Goal: Task Accomplishment & Management: Manage account settings

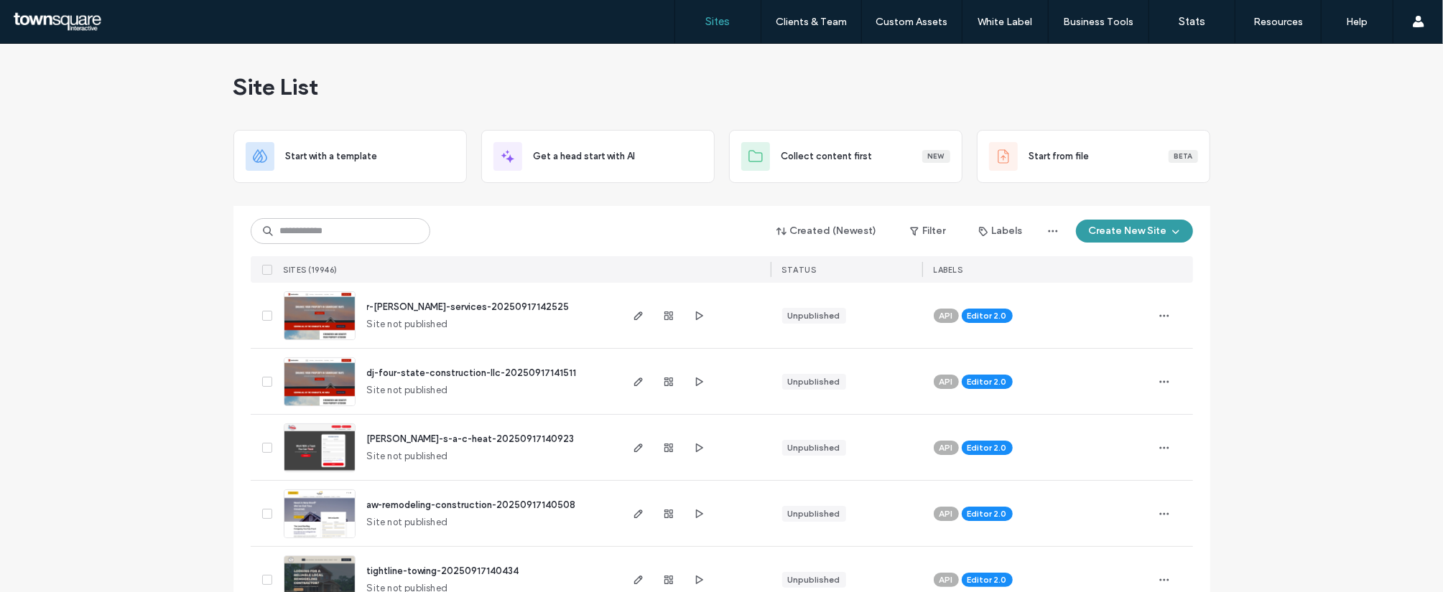
click at [1116, 233] on button "Create New Site" at bounding box center [1134, 231] width 117 height 23
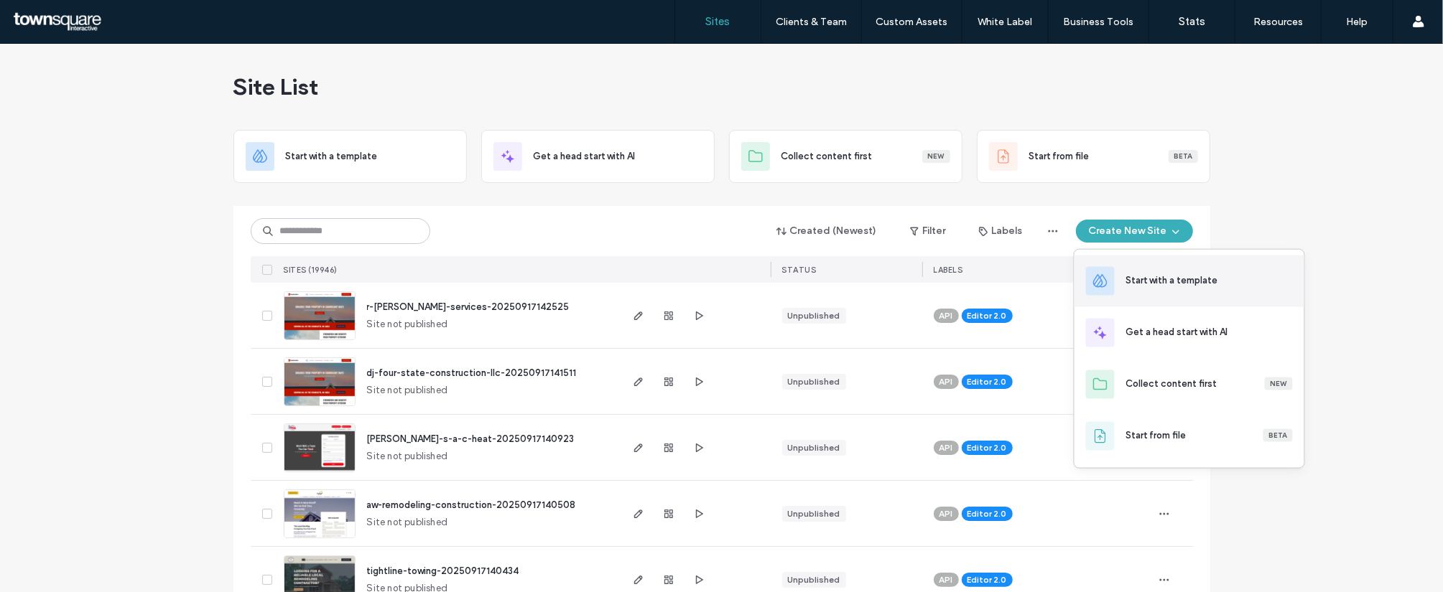
click at [1205, 288] on div "Start with a template" at bounding box center [1209, 282] width 167 height 16
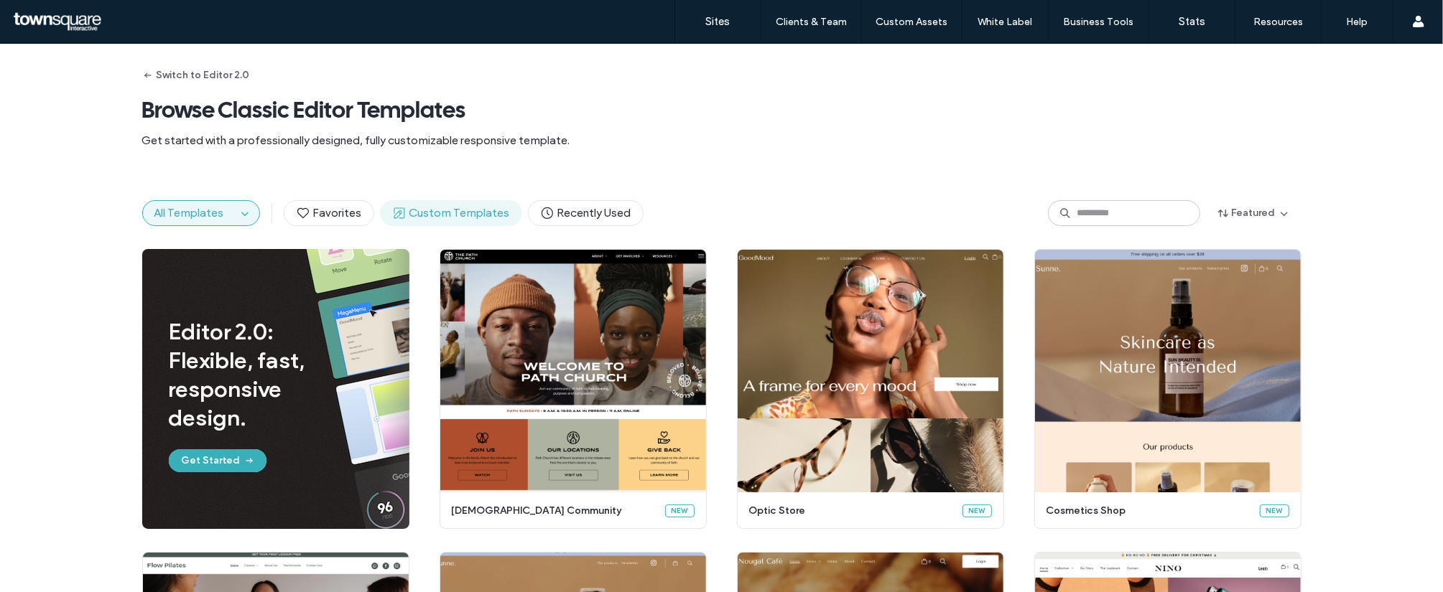
click at [429, 213] on span "Custom Templates" at bounding box center [451, 213] width 118 height 16
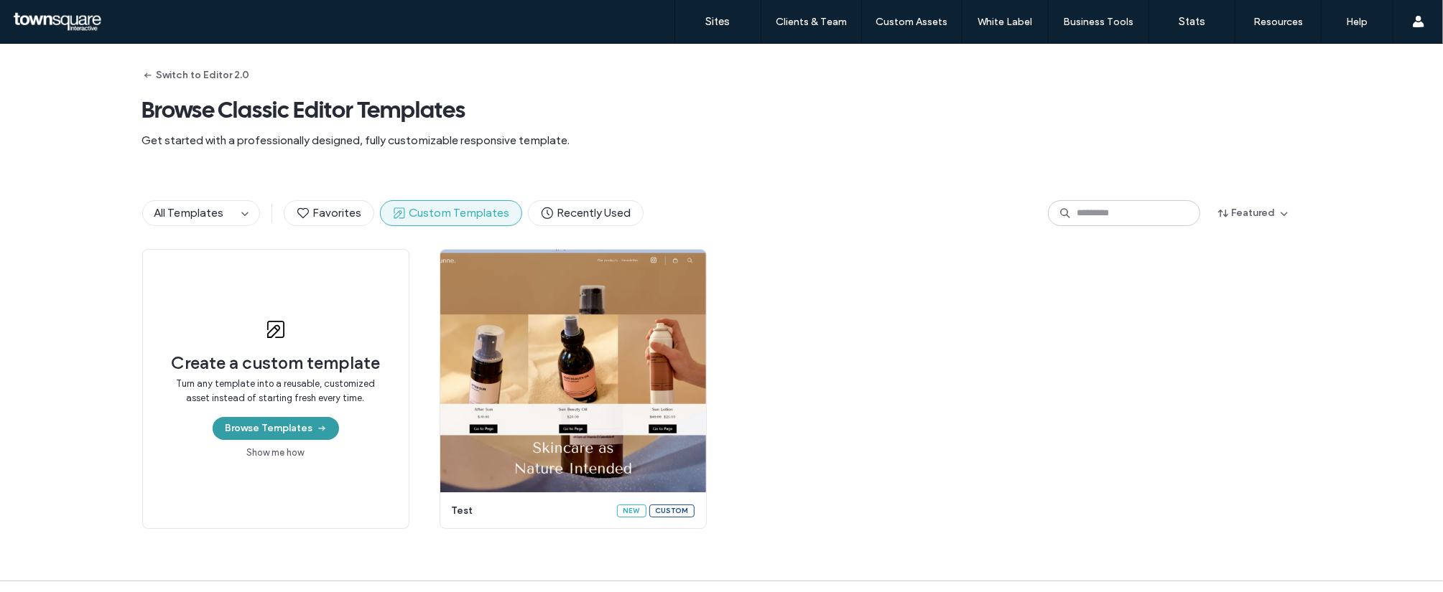
click at [265, 421] on button "Browse Templates" at bounding box center [276, 428] width 126 height 23
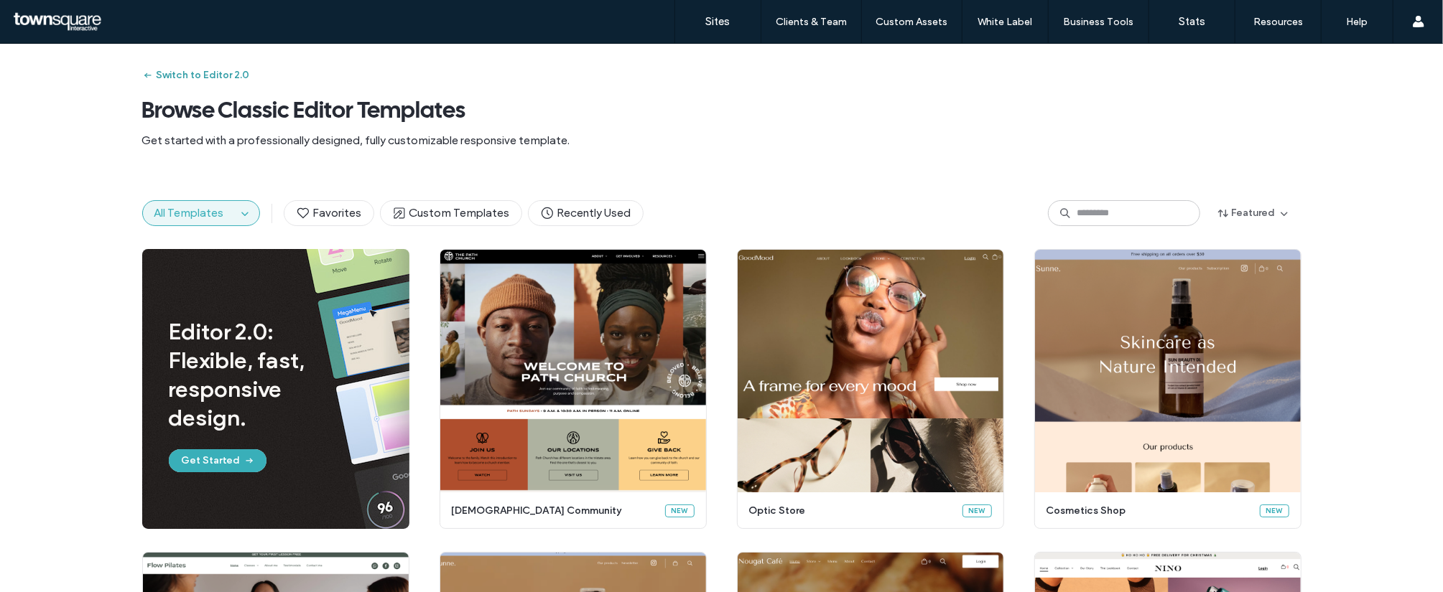
click at [175, 79] on button "Switch to Editor 2.0" at bounding box center [196, 75] width 108 height 23
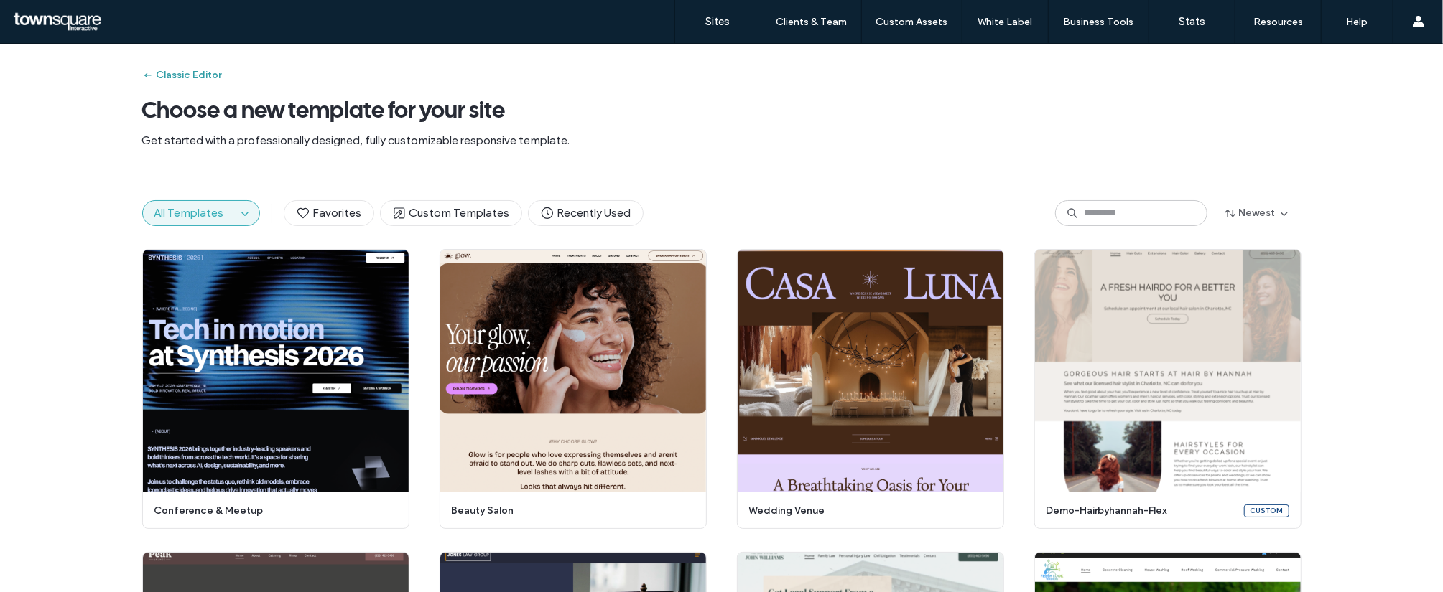
click at [175, 79] on button "Classic Editor" at bounding box center [182, 75] width 80 height 23
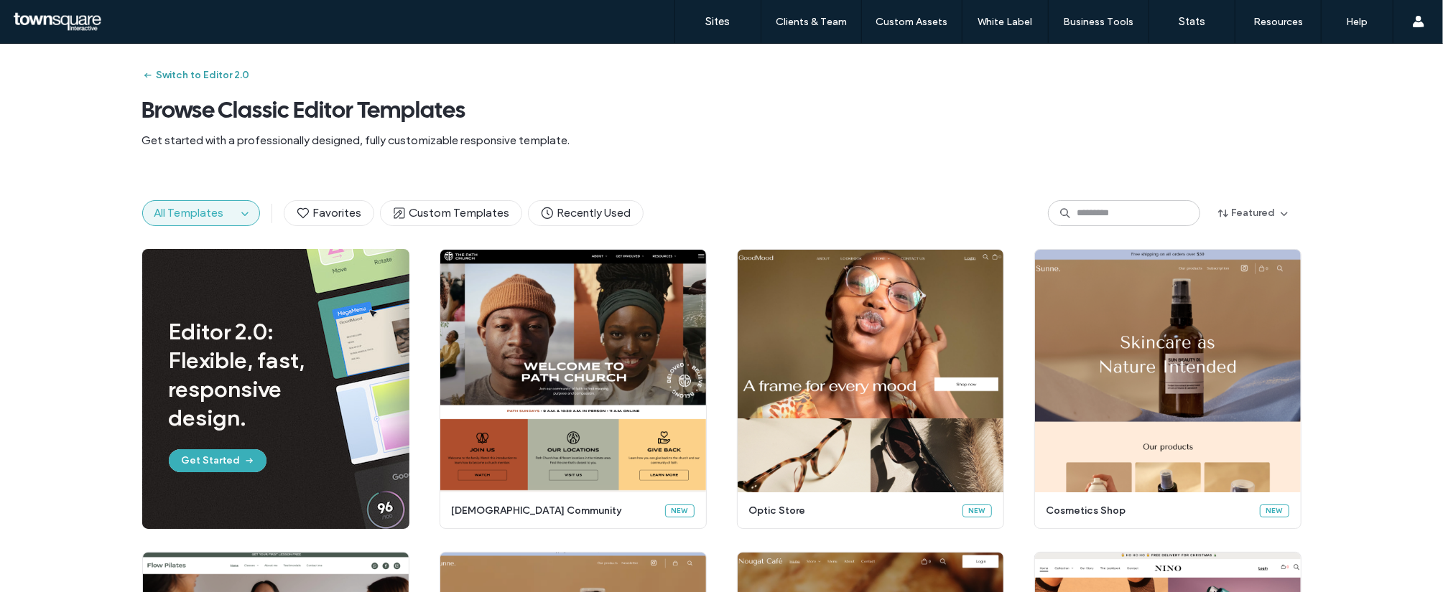
click at [175, 79] on button "Switch to Editor 2.0" at bounding box center [196, 75] width 108 height 23
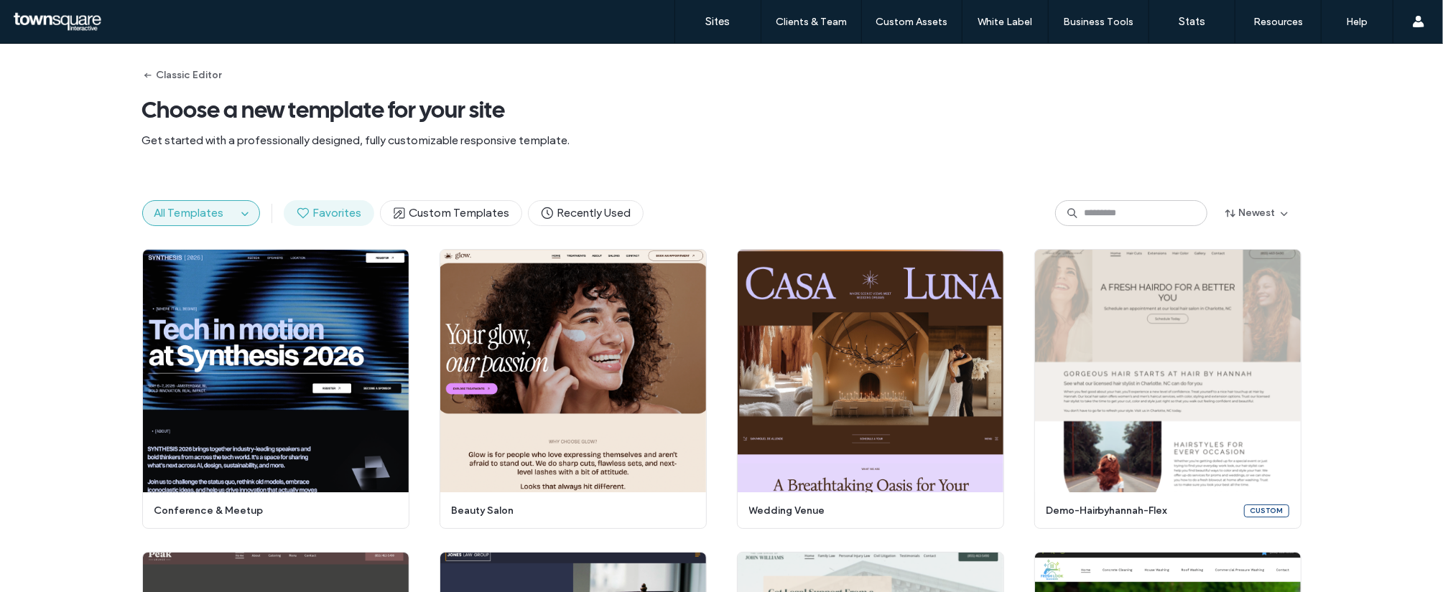
click at [327, 213] on span "Favorites" at bounding box center [329, 213] width 66 height 16
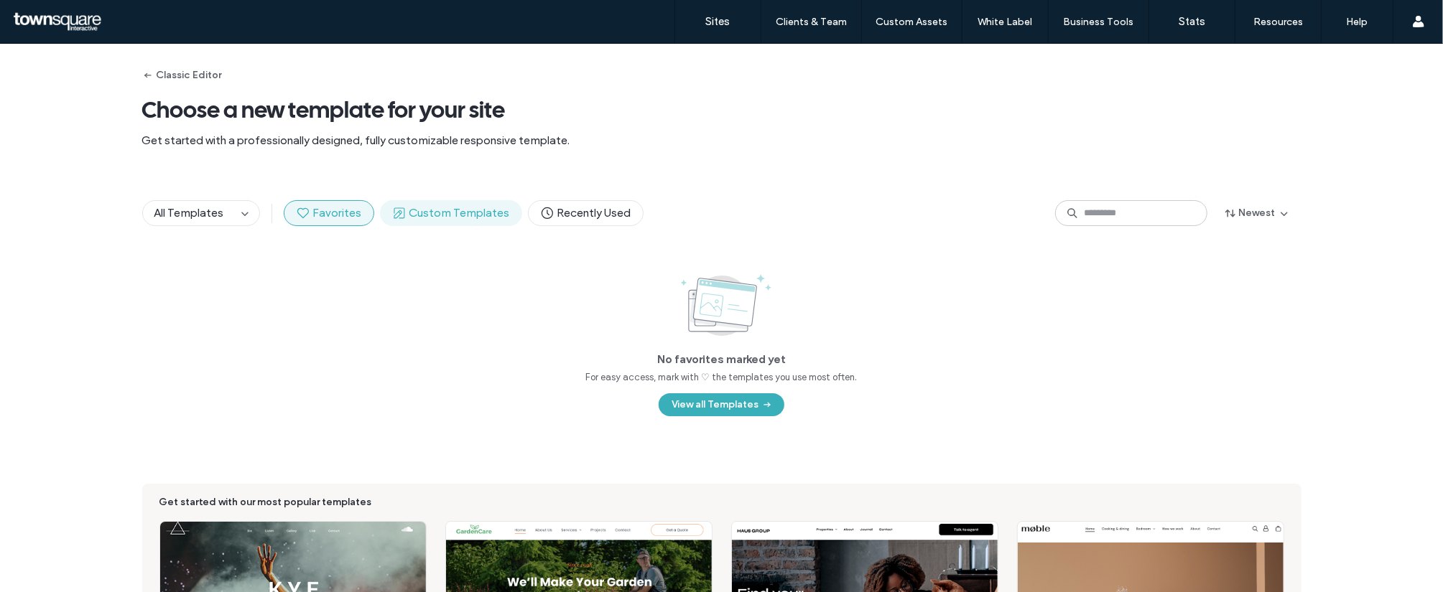
click at [454, 218] on span "Custom Templates" at bounding box center [451, 213] width 118 height 16
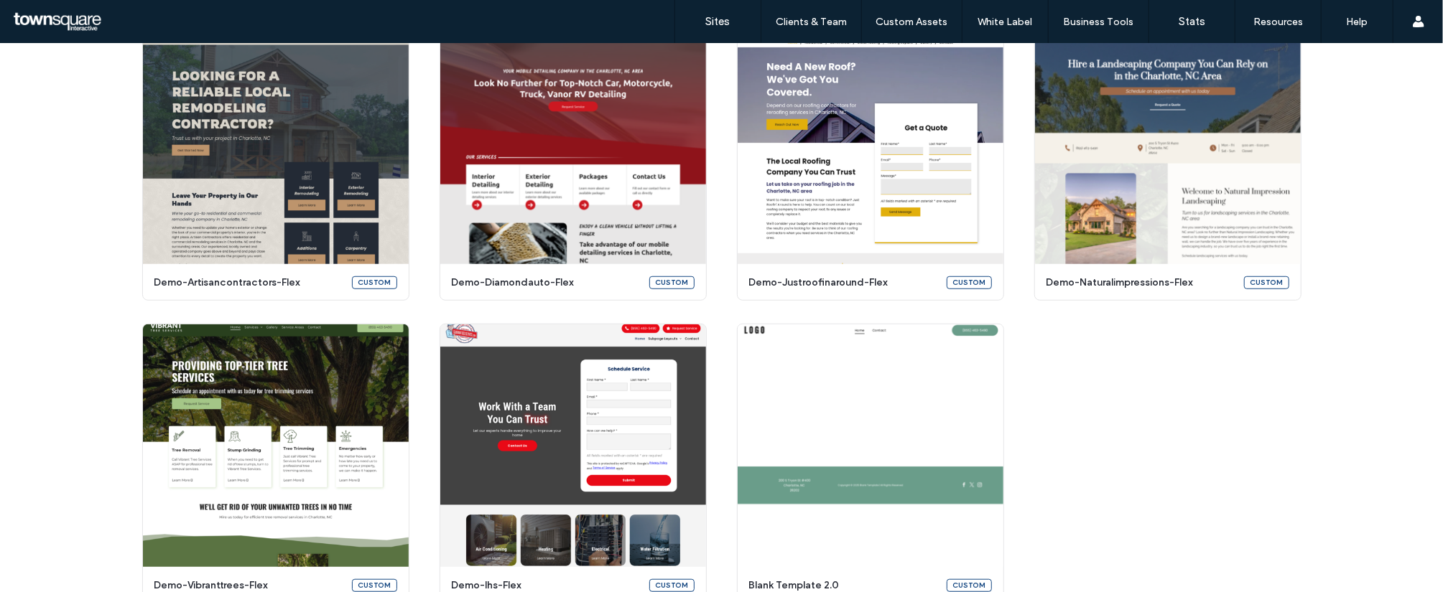
scroll to position [788, 0]
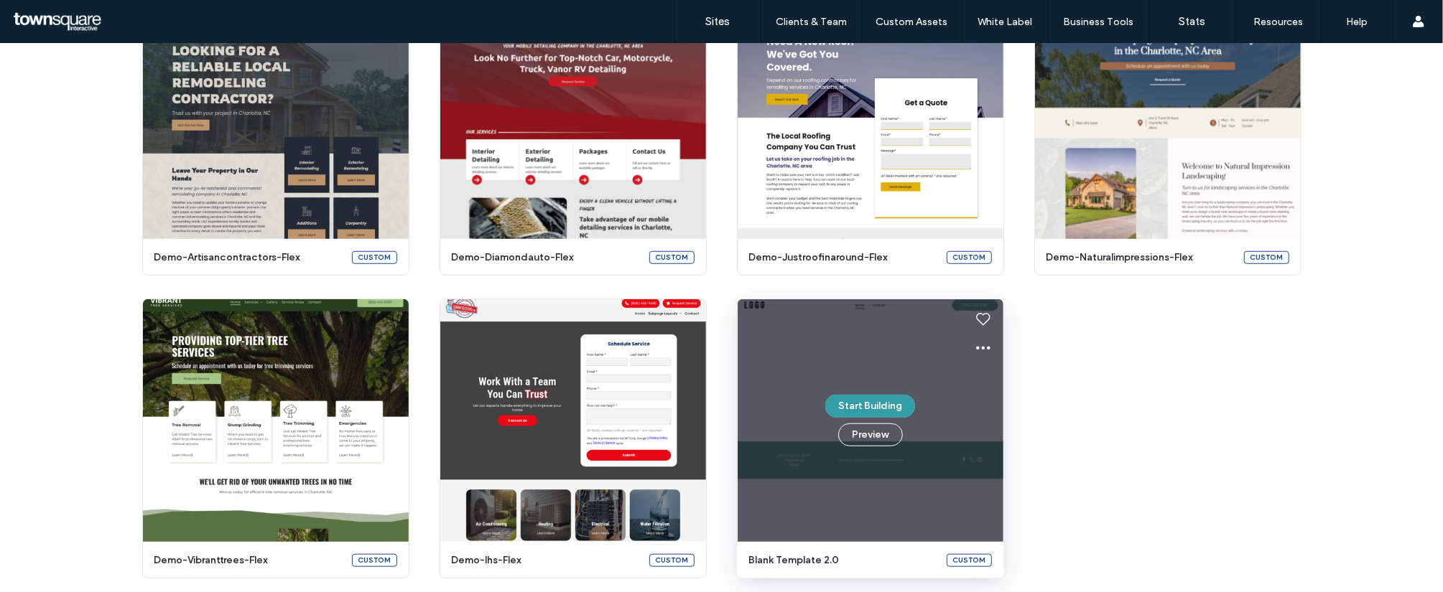
click at [869, 403] on button "Start Building" at bounding box center [870, 406] width 90 height 23
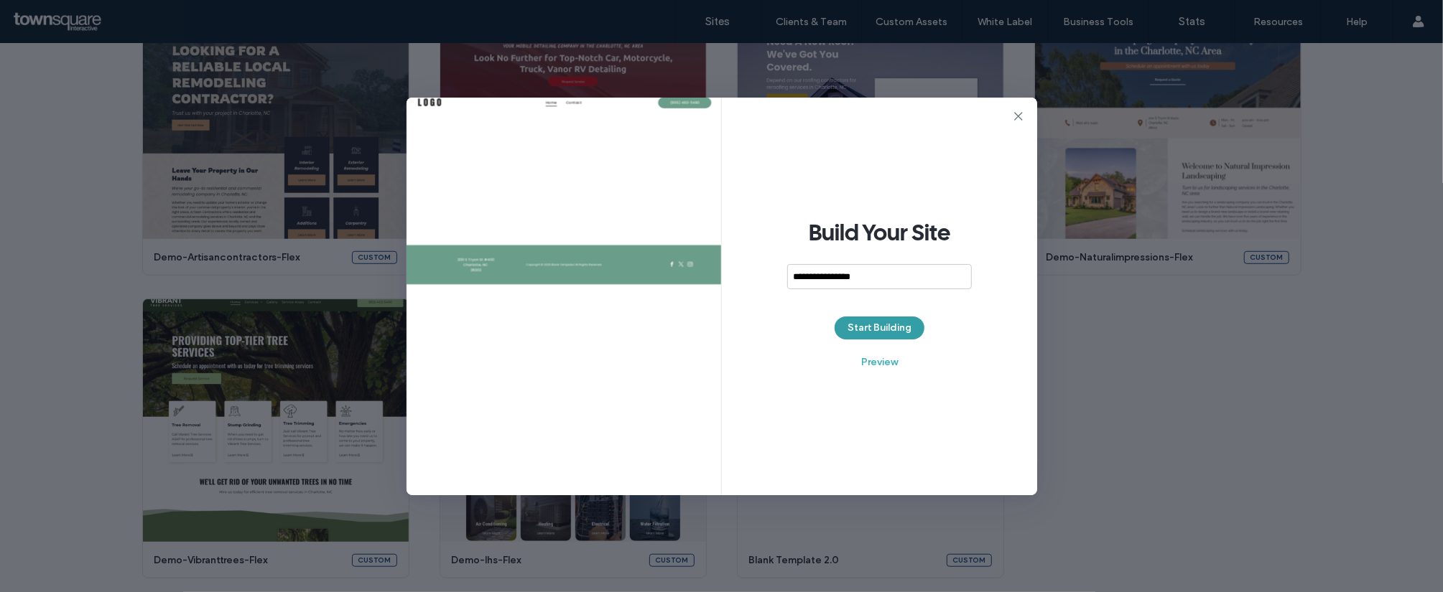
type input "**********"
click at [869, 325] on button "Start Building" at bounding box center [879, 328] width 90 height 23
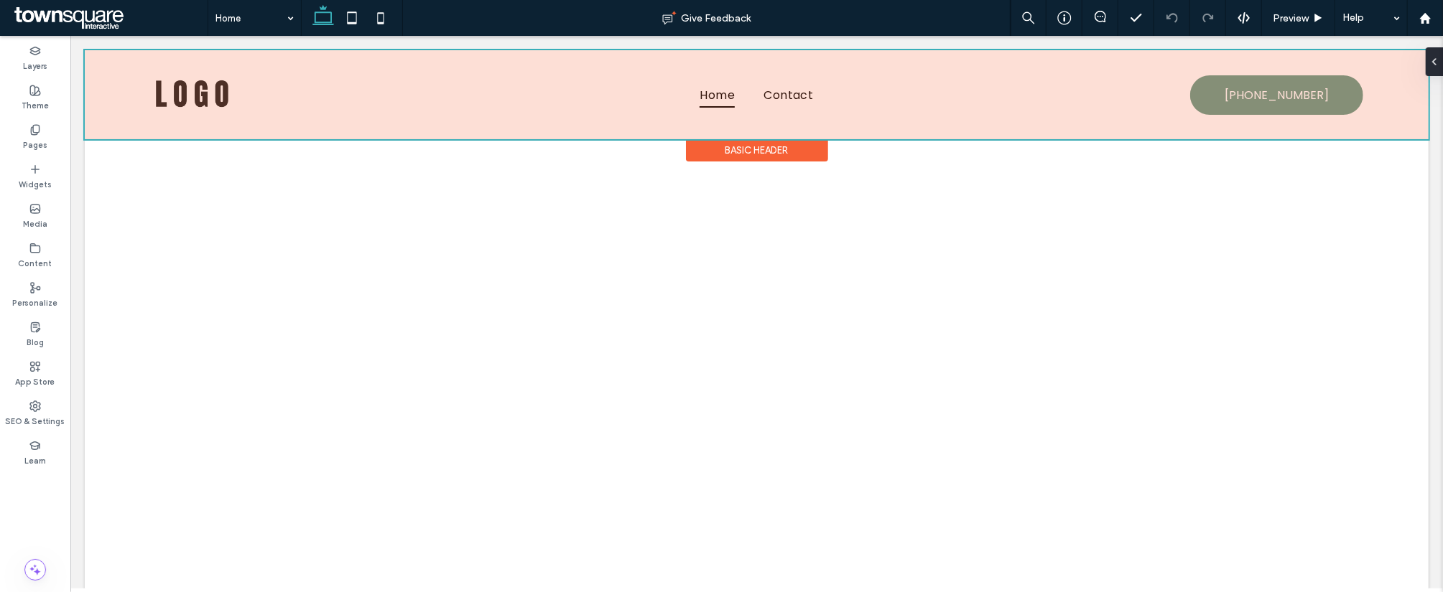
click at [1188, 103] on div at bounding box center [755, 94] width 1343 height 89
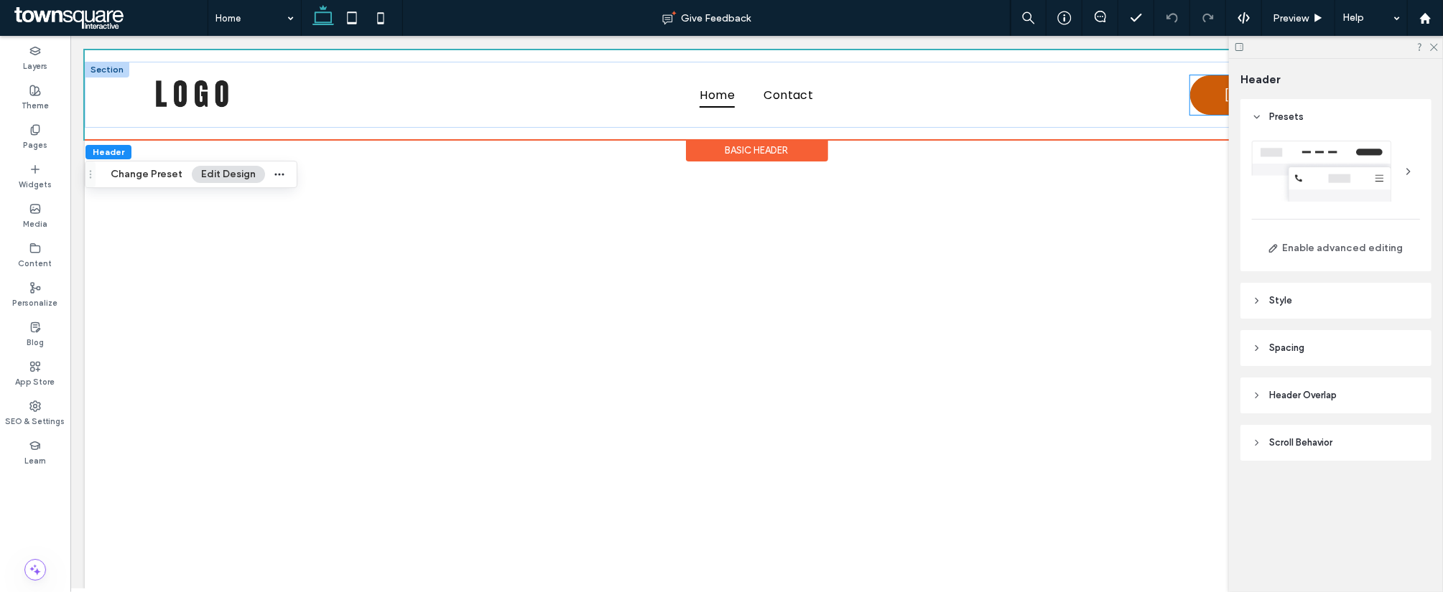
click at [1189, 87] on link "(855) 463-5490" at bounding box center [1275, 94] width 173 height 39
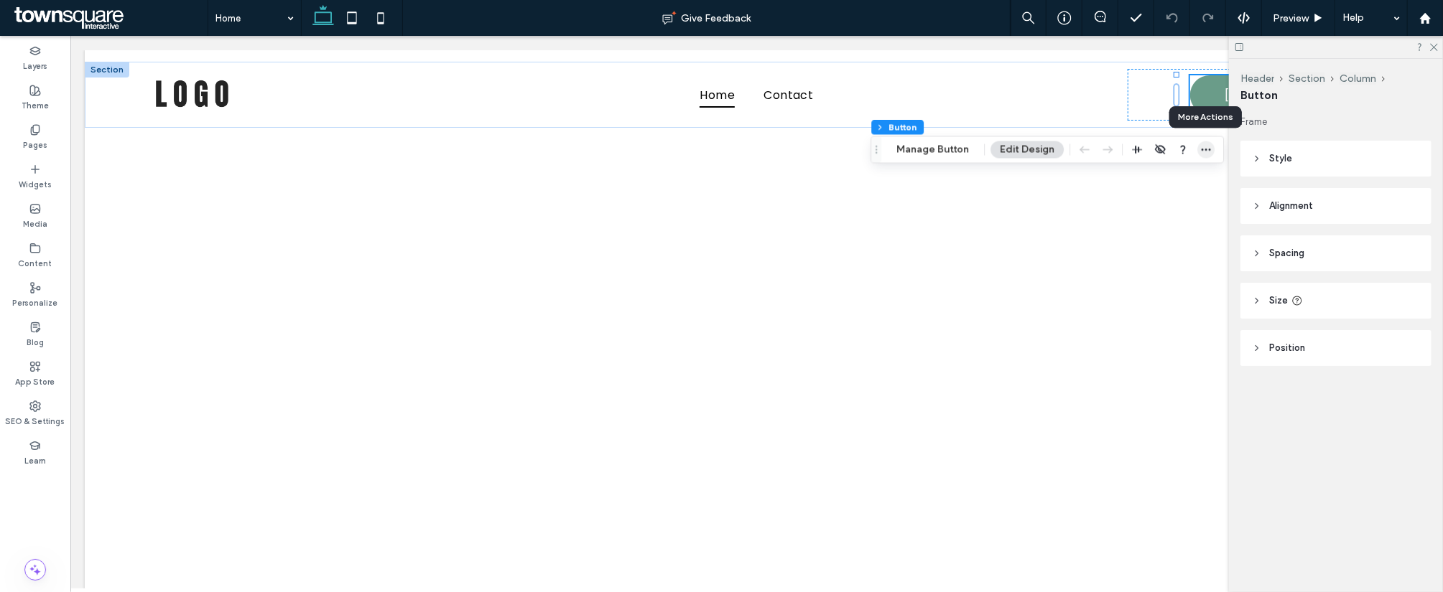
click at [1202, 146] on icon "button" at bounding box center [1205, 149] width 11 height 11
click at [1432, 47] on icon at bounding box center [1432, 46] width 9 height 9
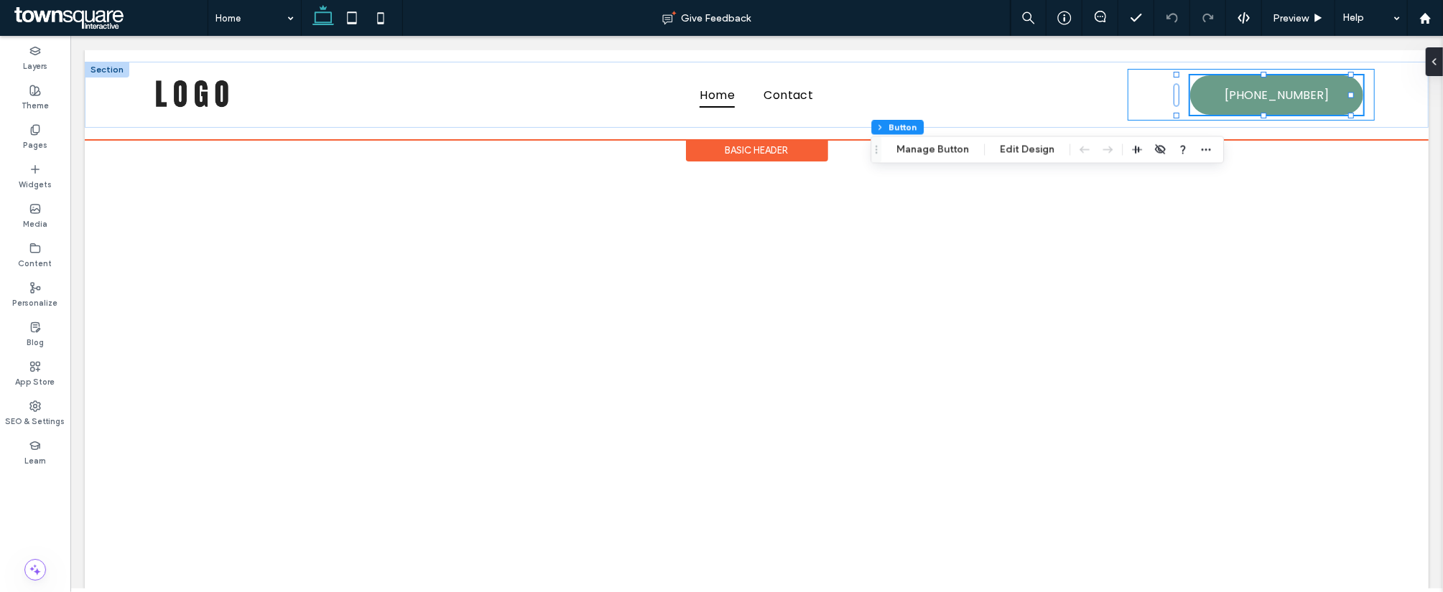
click at [1137, 86] on div "(855) 463-5490 (855) 463-5490" at bounding box center [1250, 94] width 247 height 52
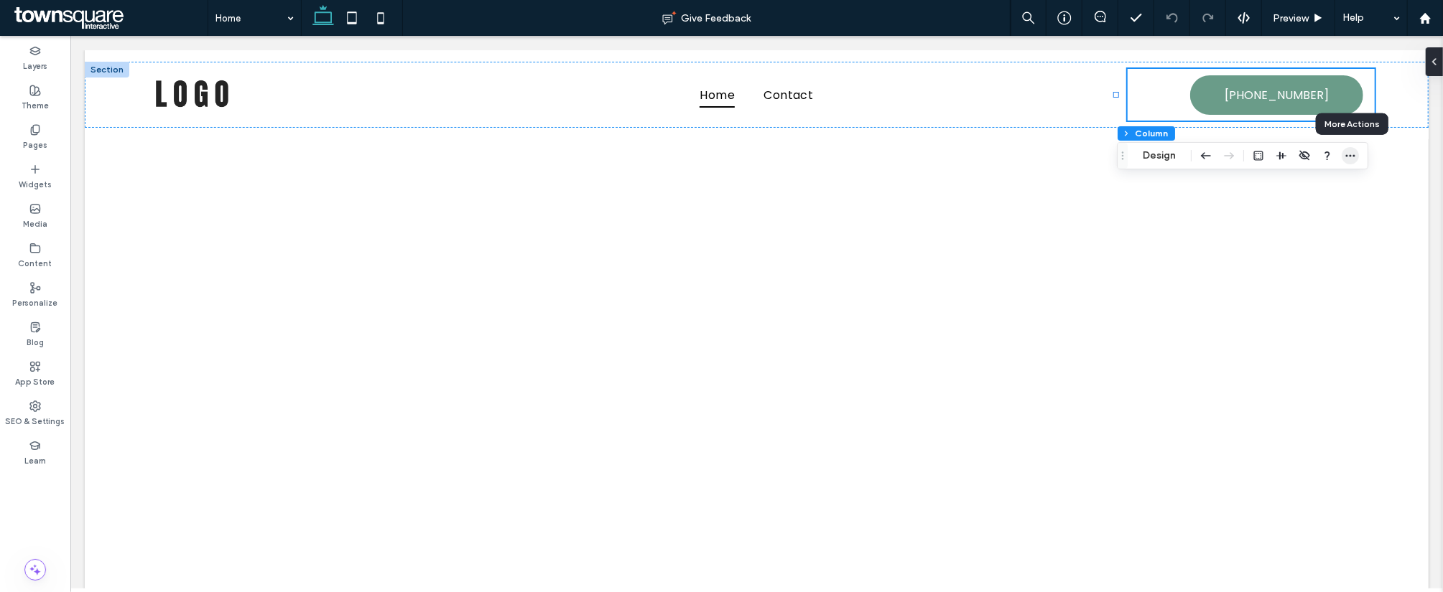
click at [1353, 156] on icon "button" at bounding box center [1349, 155] width 11 height 11
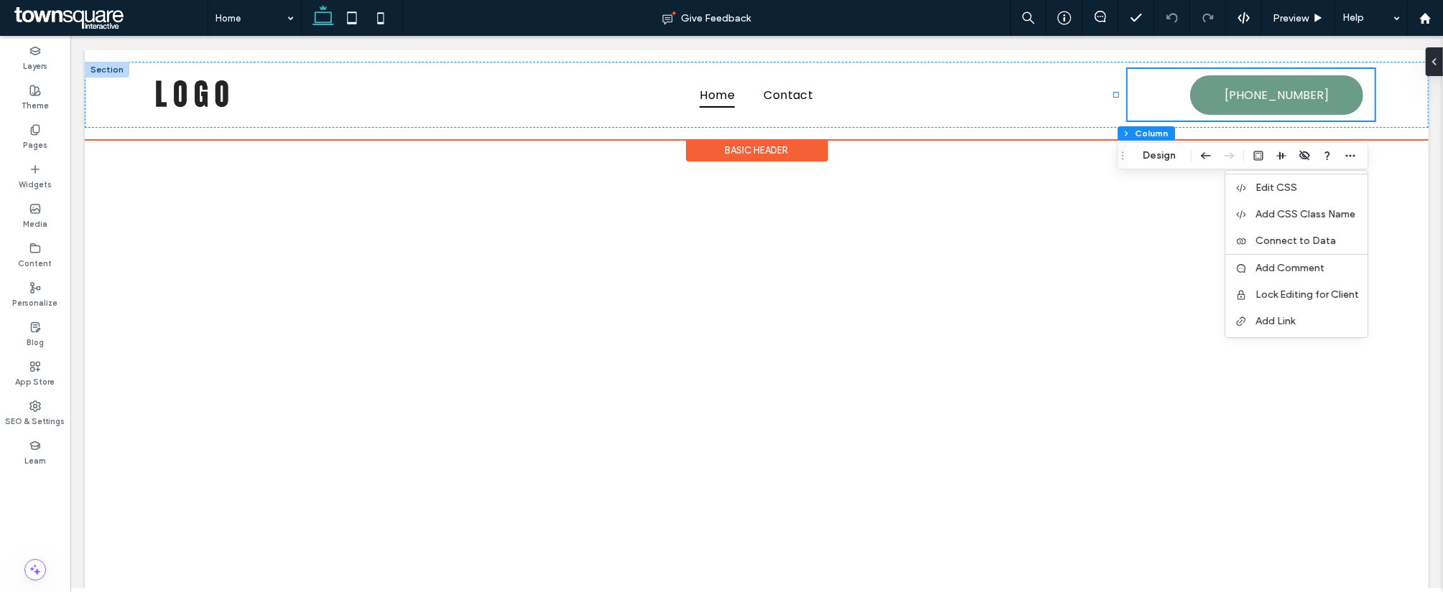
click at [1137, 95] on div "(855) 463-5490 (855) 463-5490" at bounding box center [1250, 94] width 247 height 52
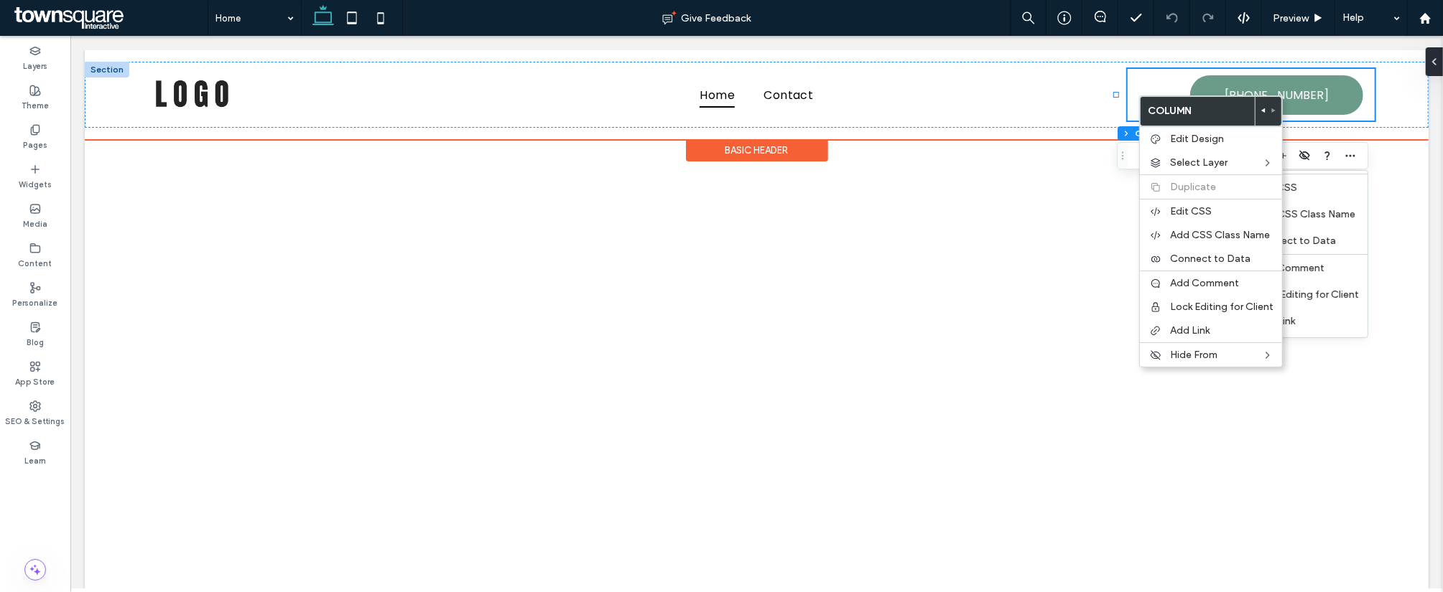
click at [1127, 81] on div "(855) 463-5490 (855) 463-5490" at bounding box center [1250, 94] width 247 height 52
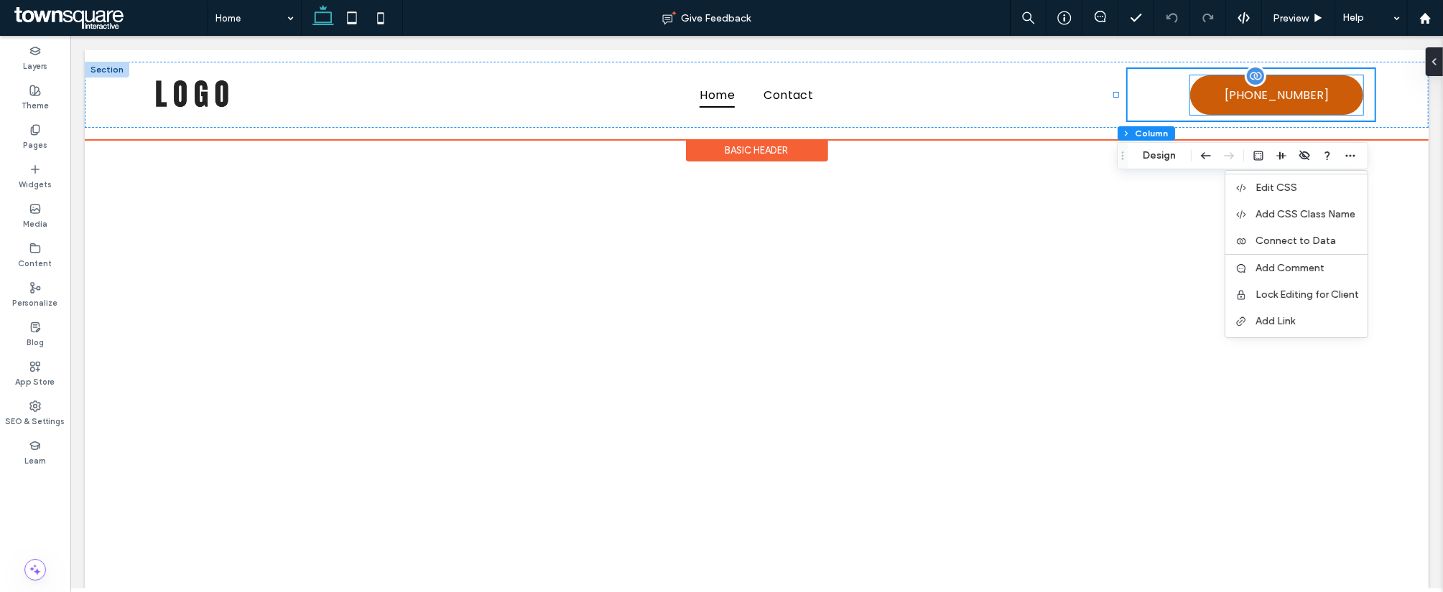
click at [1189, 80] on link "(855) 463-5490" at bounding box center [1275, 94] width 173 height 39
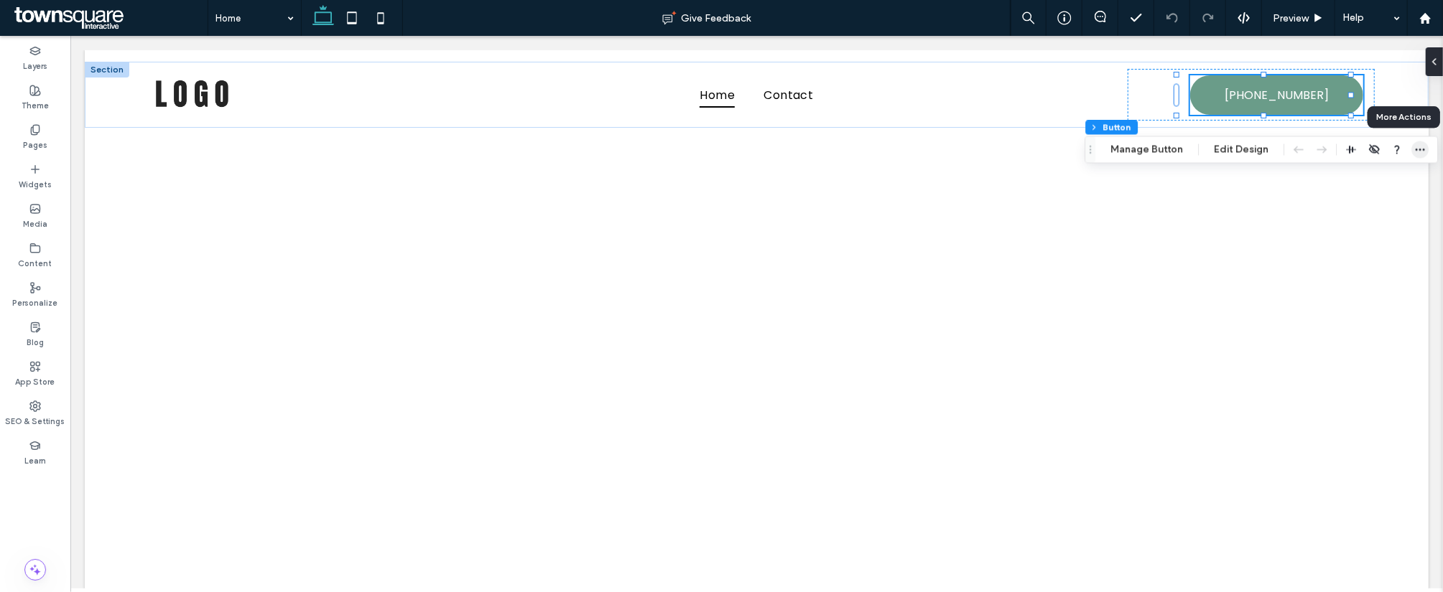
click at [1415, 148] on icon "button" at bounding box center [1419, 149] width 11 height 11
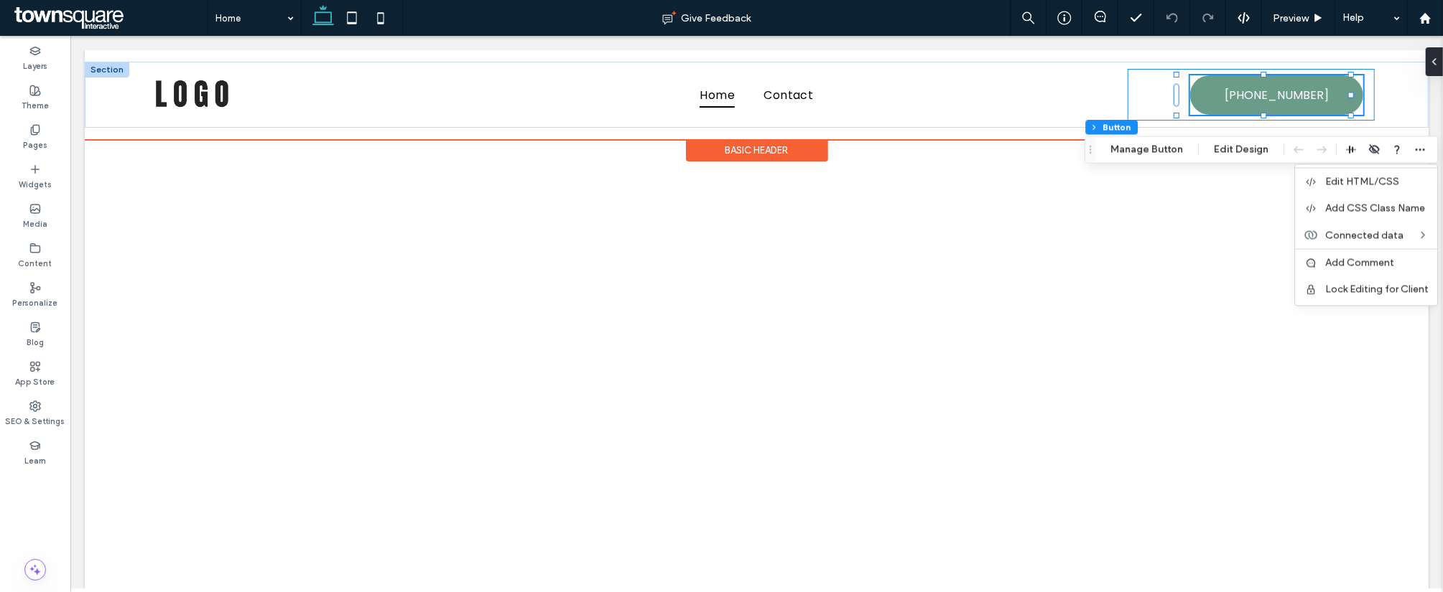
click at [1178, 75] on div at bounding box center [1262, 75] width 173 height 1
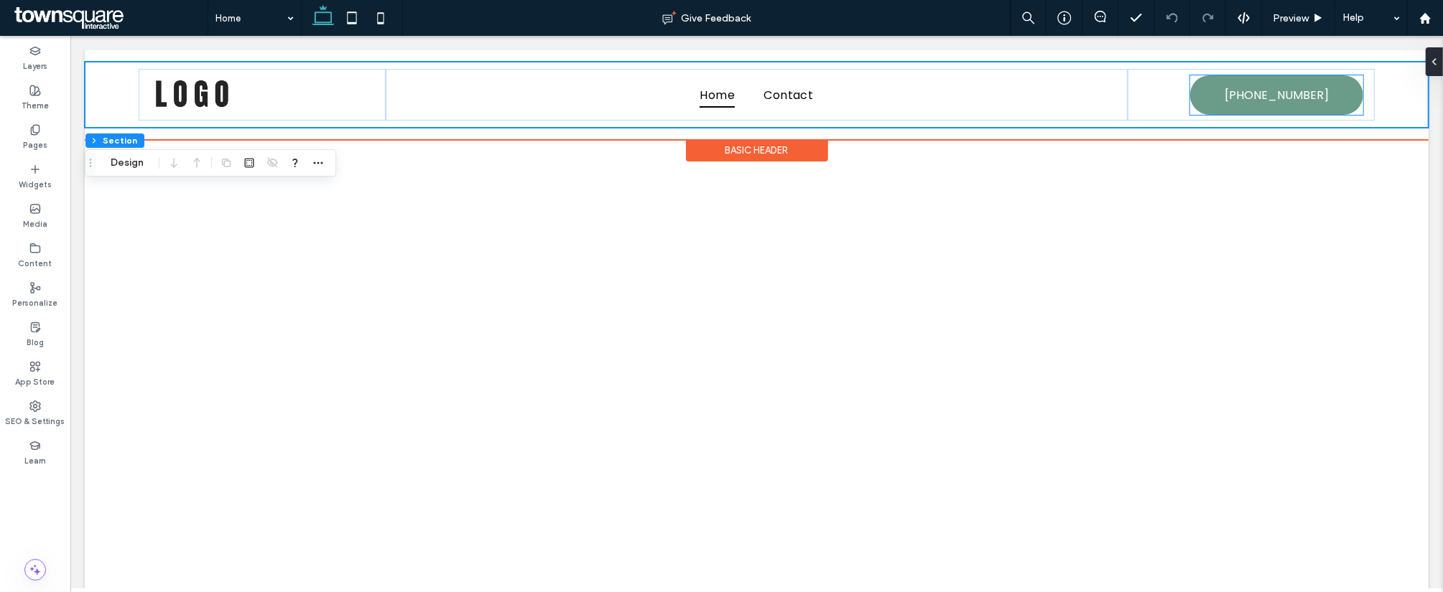
click at [1189, 75] on div "(855) 463-5490" at bounding box center [1275, 94] width 173 height 39
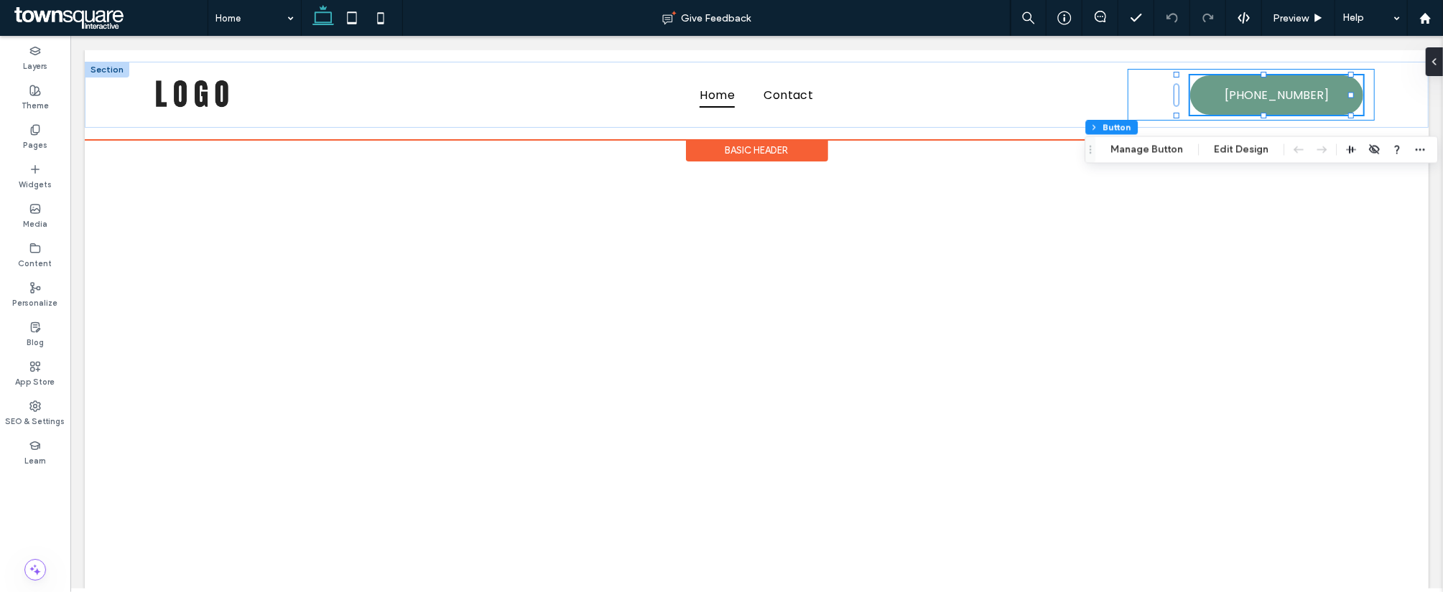
click at [1359, 87] on div "(855) 463-5490 (855) 463-5490" at bounding box center [1250, 94] width 247 height 52
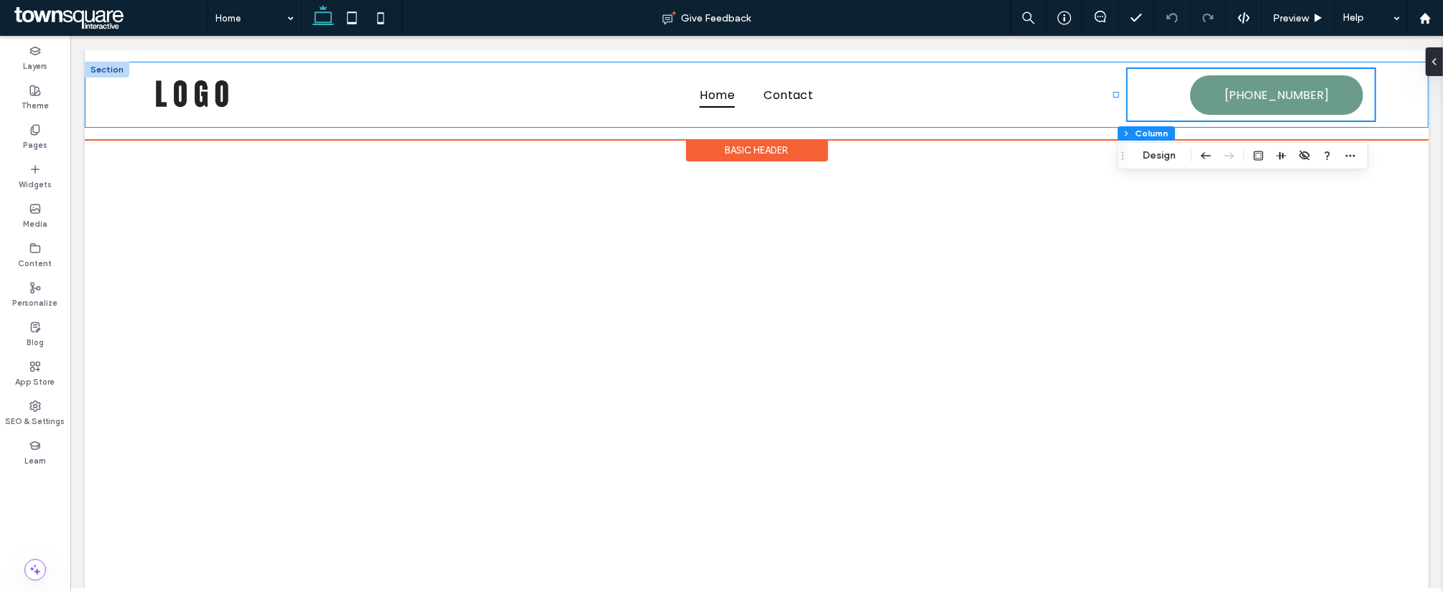
click at [1376, 95] on div "Home Contact (855) 463-5490 (855) 463-5490" at bounding box center [755, 94] width 1343 height 66
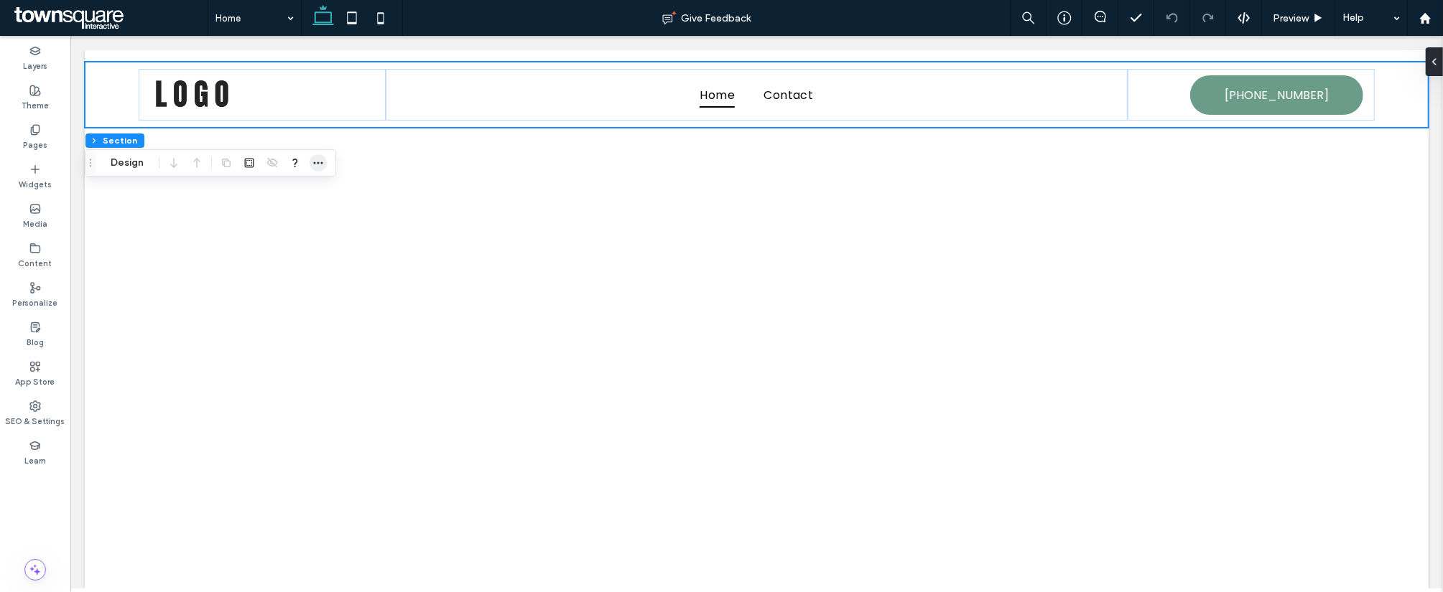
click at [325, 161] on span "button" at bounding box center [317, 162] width 17 height 17
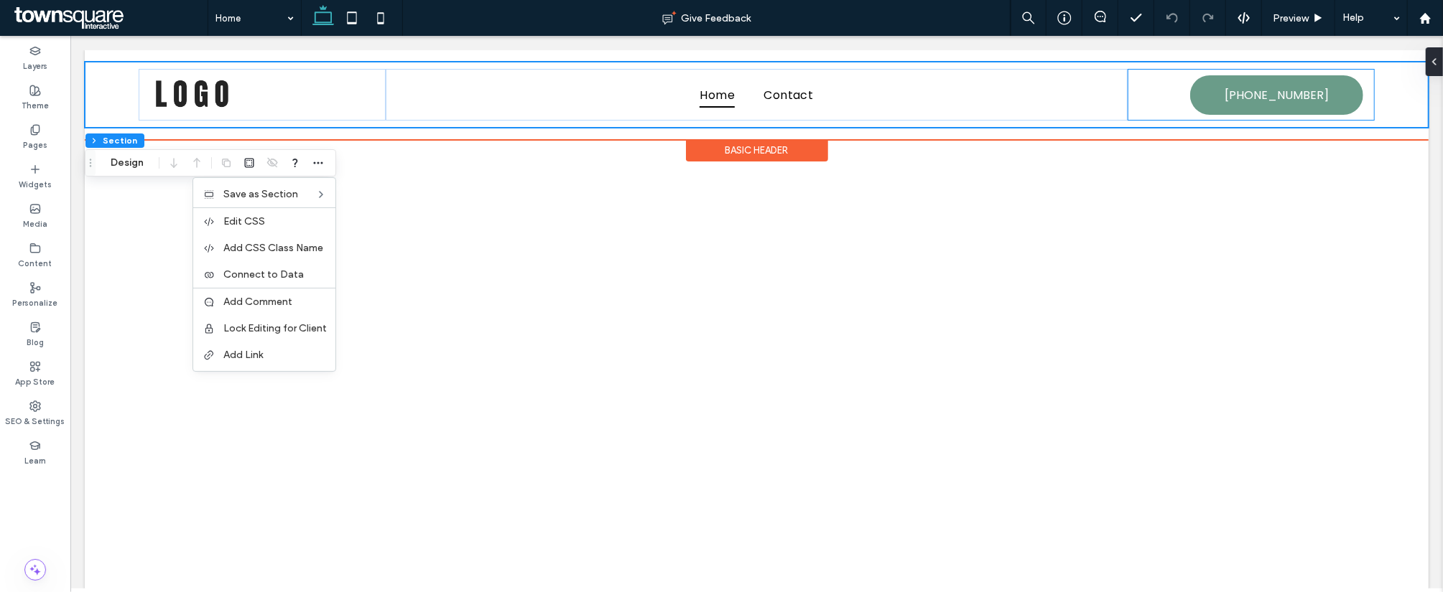
click at [1127, 92] on div "(855) 463-5490 (855) 463-5490" at bounding box center [1250, 94] width 247 height 52
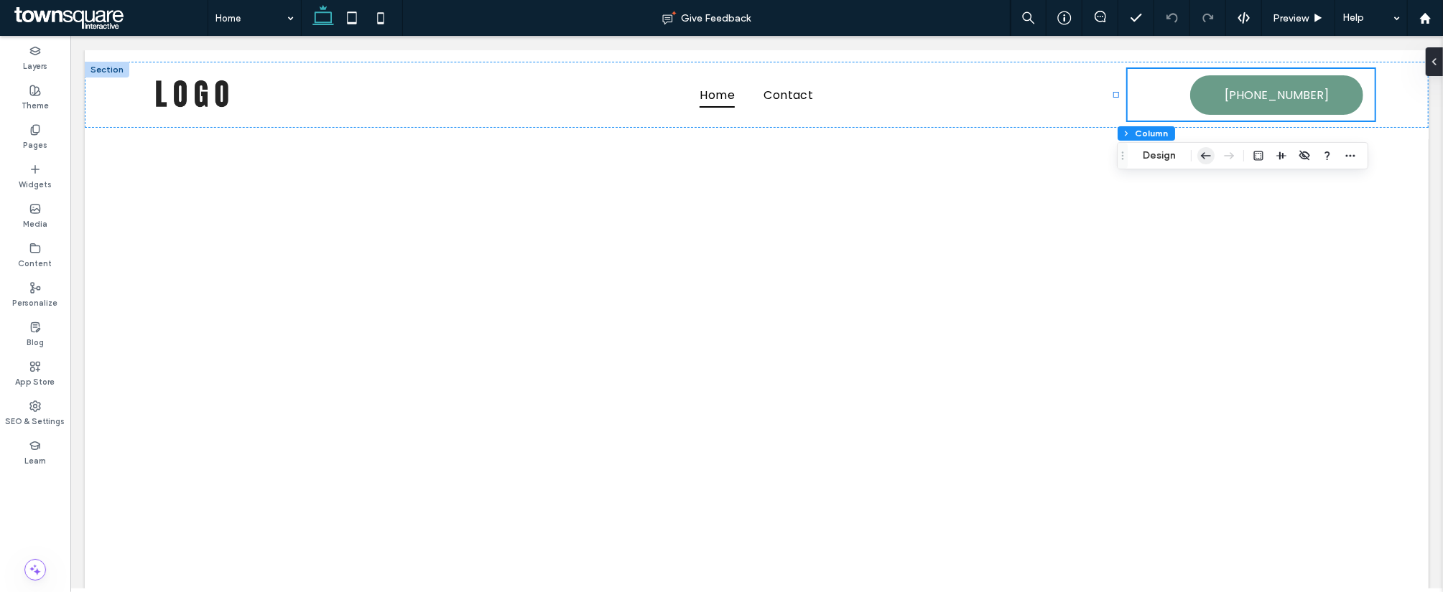
click at [1198, 154] on icon "button" at bounding box center [1205, 156] width 17 height 26
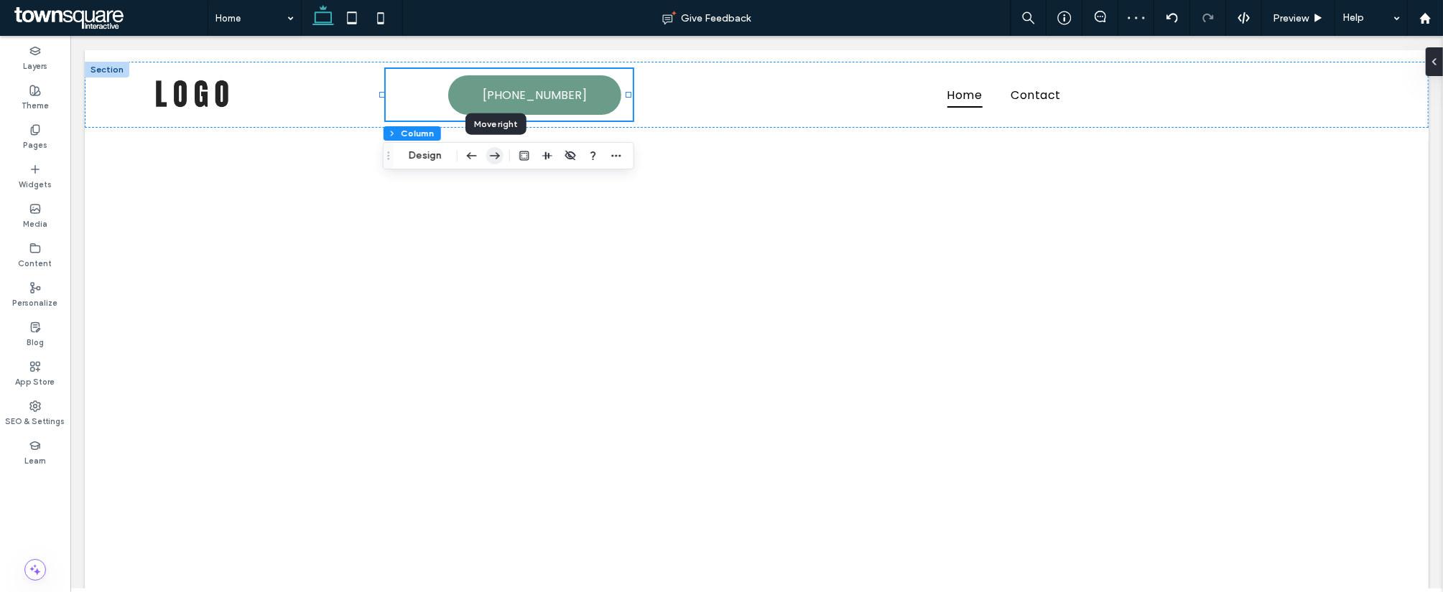
click at [493, 153] on icon "button" at bounding box center [494, 156] width 17 height 26
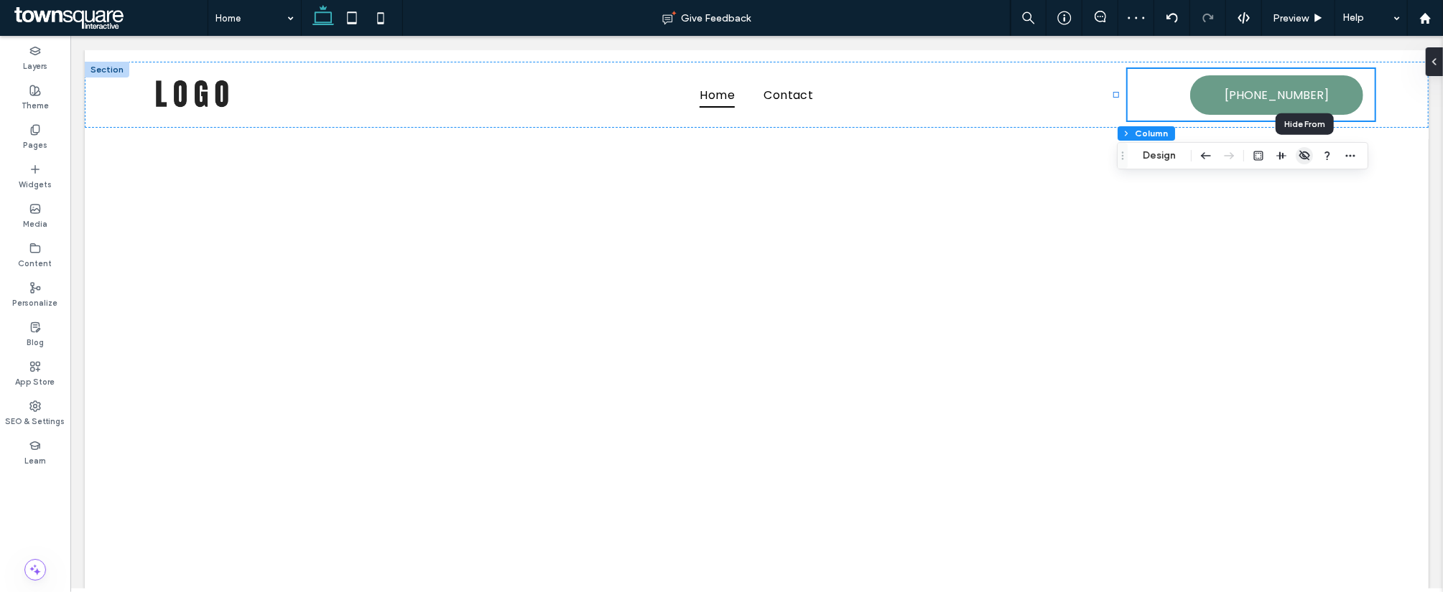
click at [1302, 154] on icon "button" at bounding box center [1303, 155] width 11 height 11
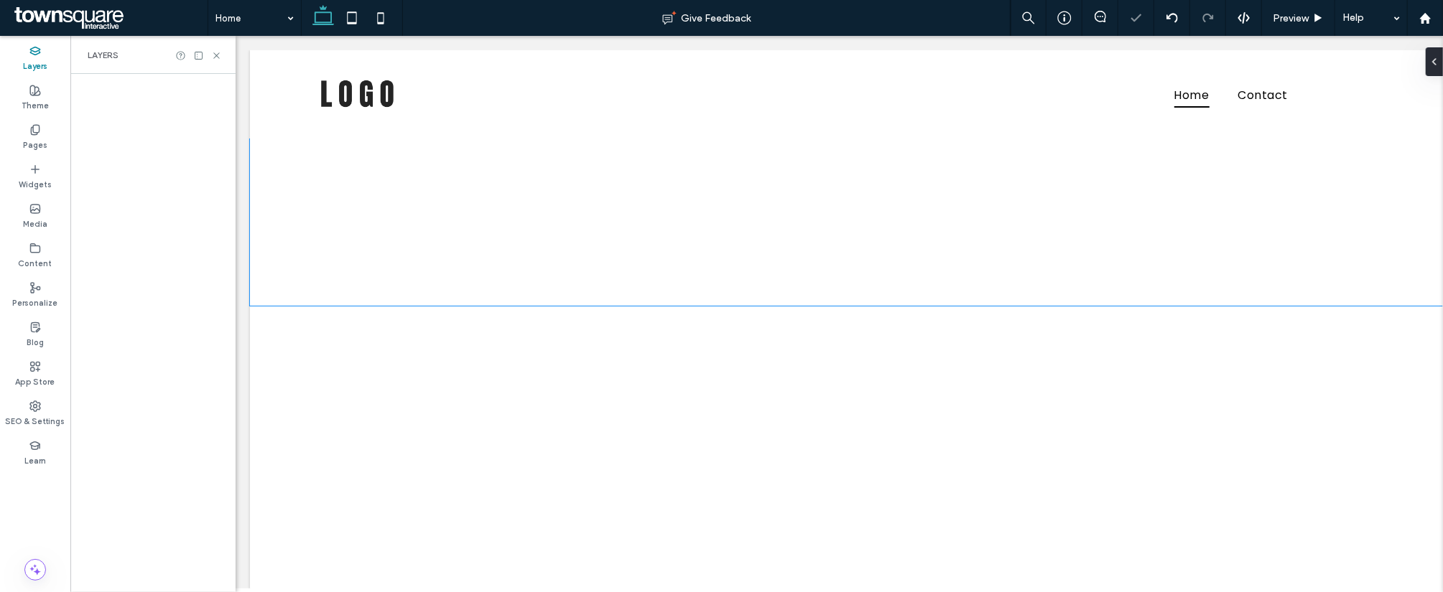
scroll to position [0, 164]
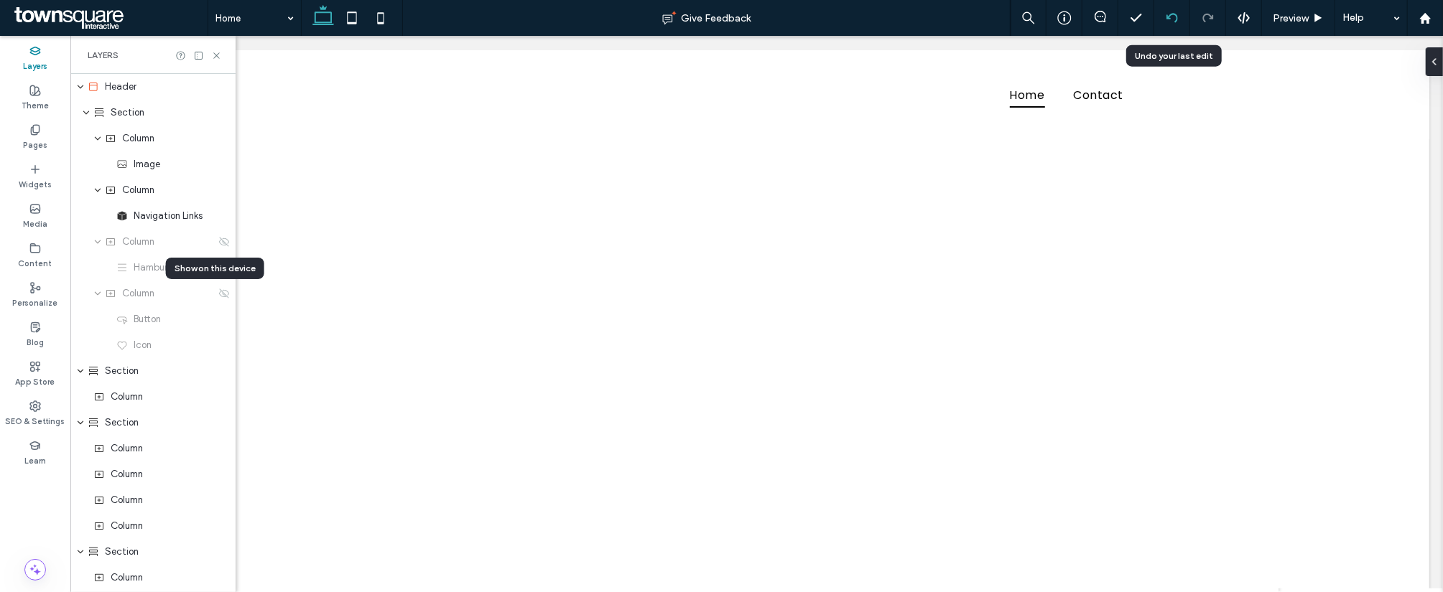
click at [1172, 16] on icon at bounding box center [1171, 17] width 11 height 11
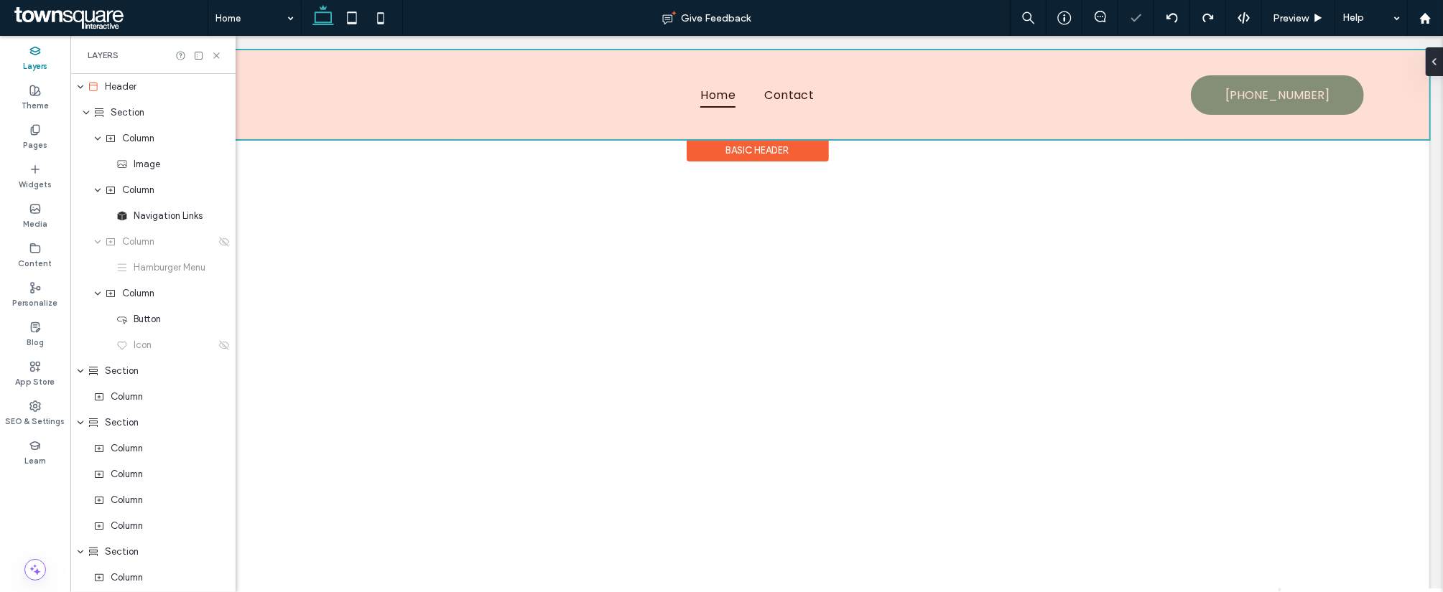
scroll to position [0, 0]
click at [448, 103] on div at bounding box center [756, 94] width 1343 height 89
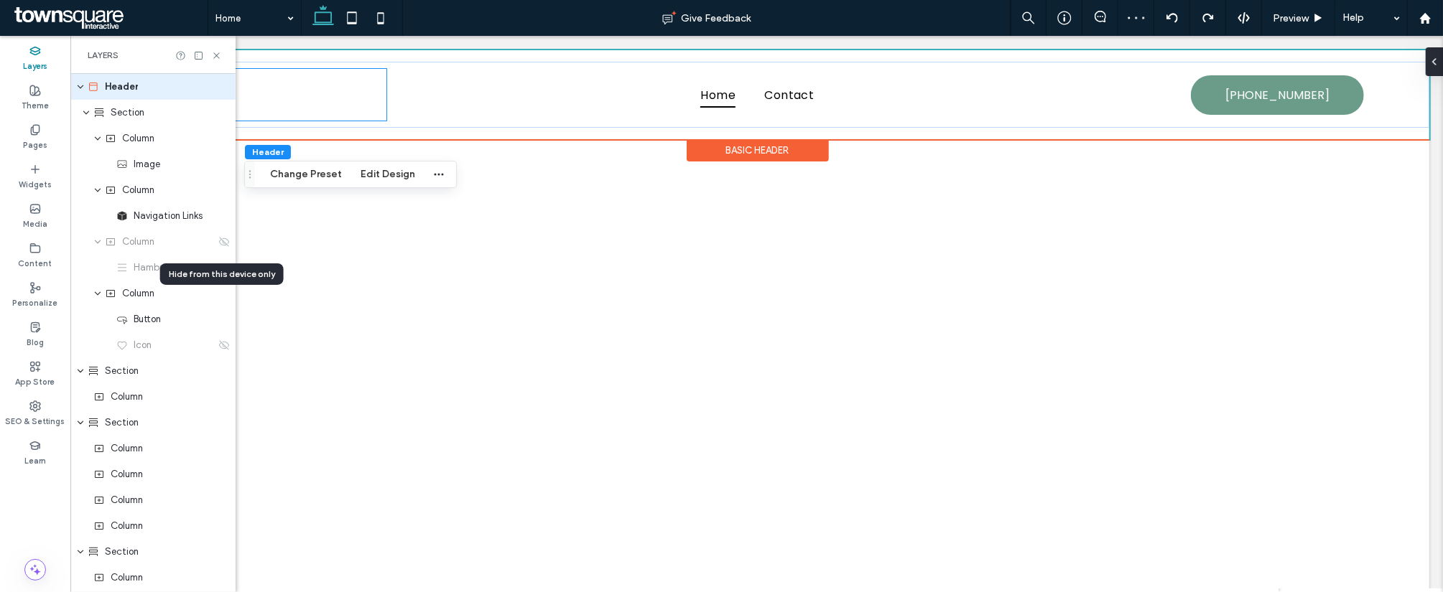
click at [319, 93] on div at bounding box center [262, 94] width 247 height 52
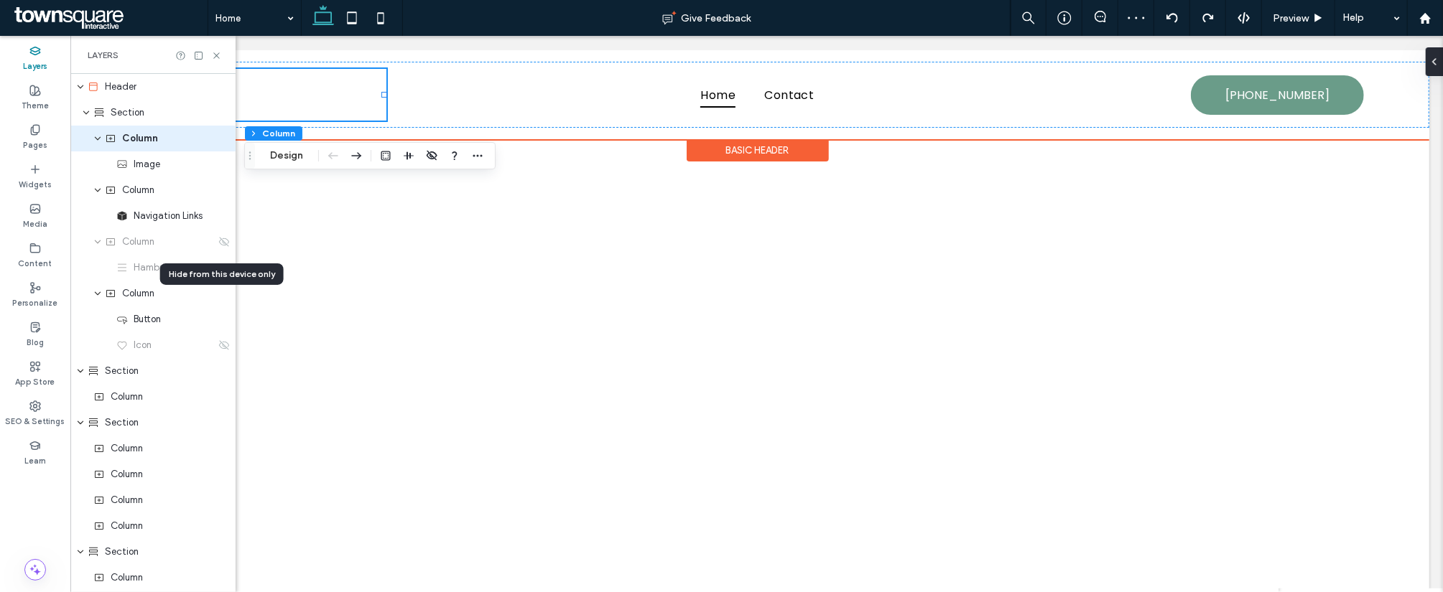
click at [319, 93] on div at bounding box center [262, 94] width 247 height 52
click at [1145, 87] on div "(855) 463-5490 (855) 463-5490" at bounding box center [1250, 94] width 247 height 52
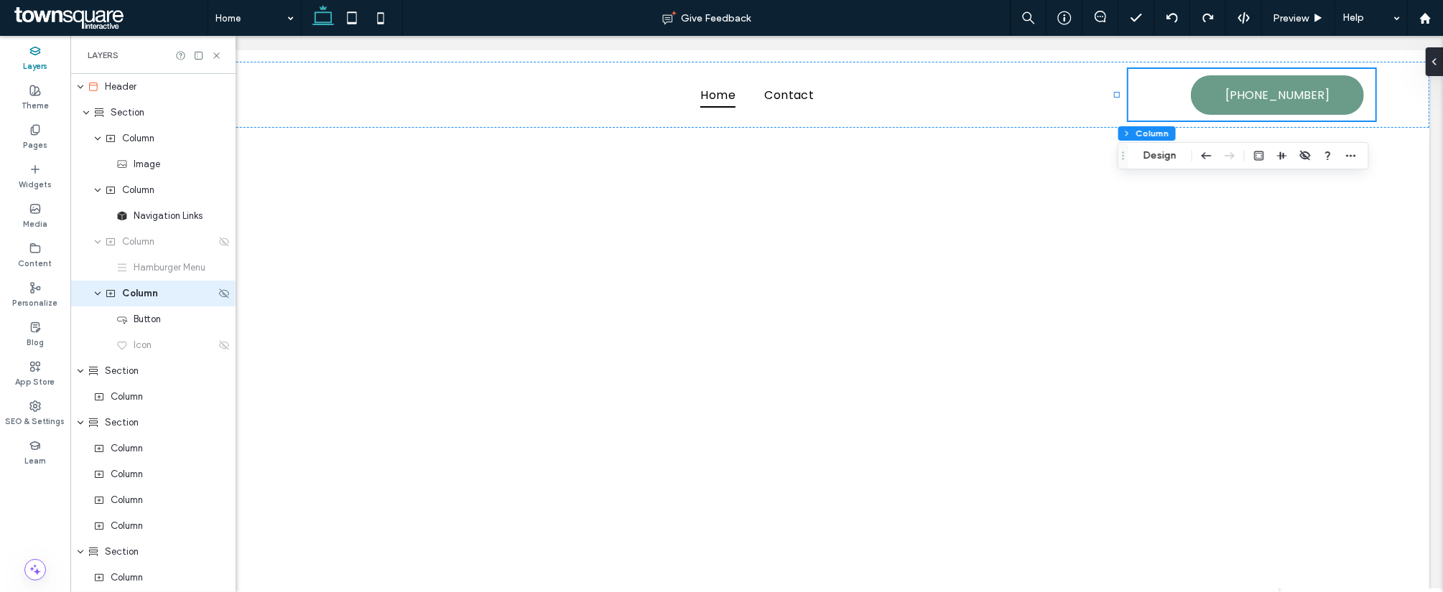
click at [142, 302] on div "Column" at bounding box center [152, 294] width 165 height 26
click at [219, 294] on use at bounding box center [224, 293] width 10 height 9
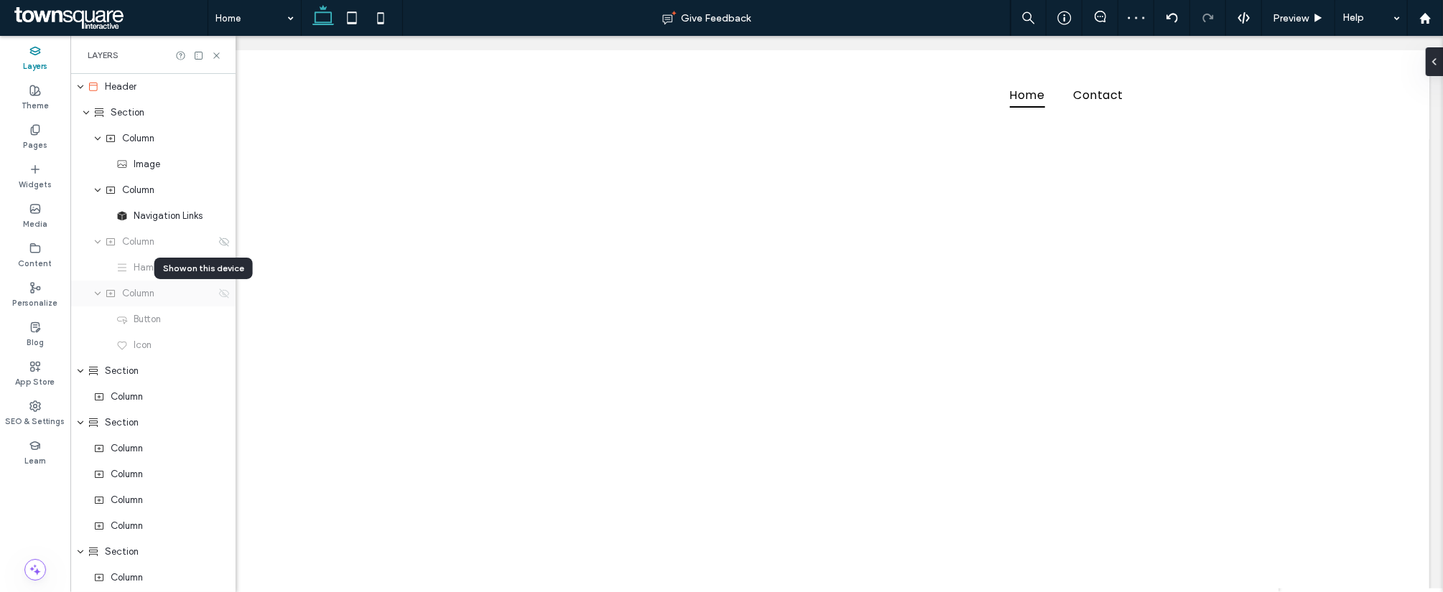
click at [219, 294] on use at bounding box center [224, 293] width 10 height 9
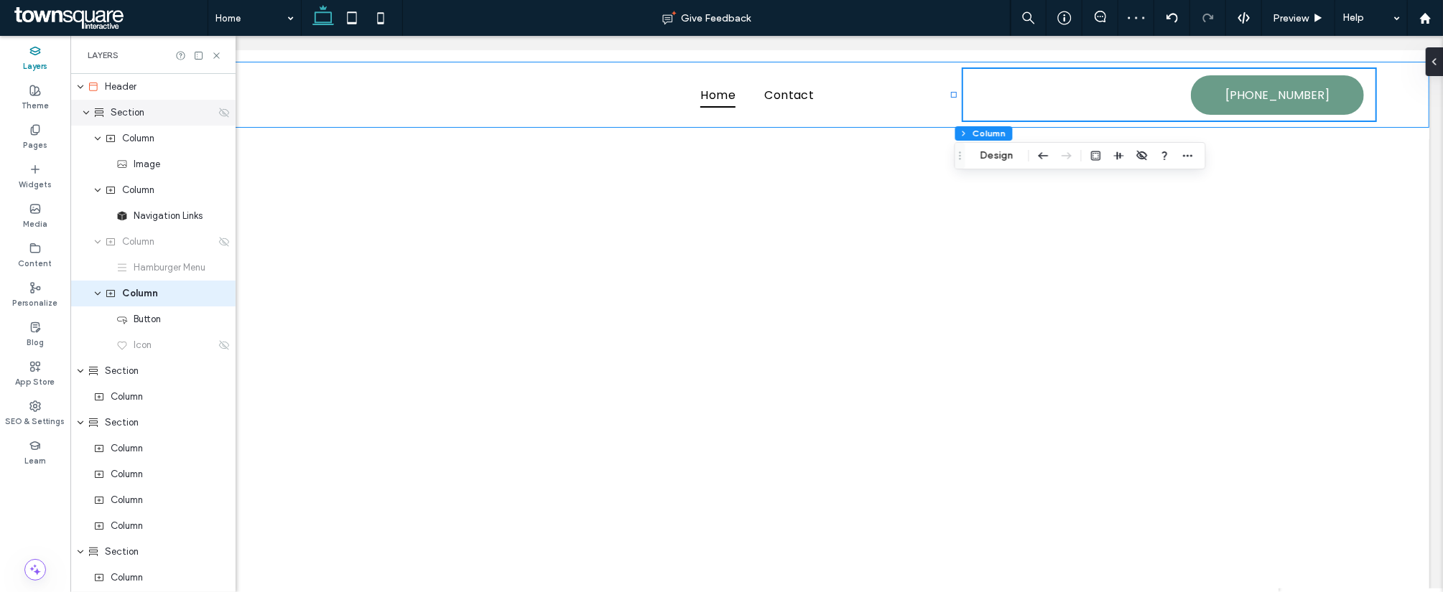
click at [155, 113] on div "Section" at bounding box center [154, 113] width 122 height 14
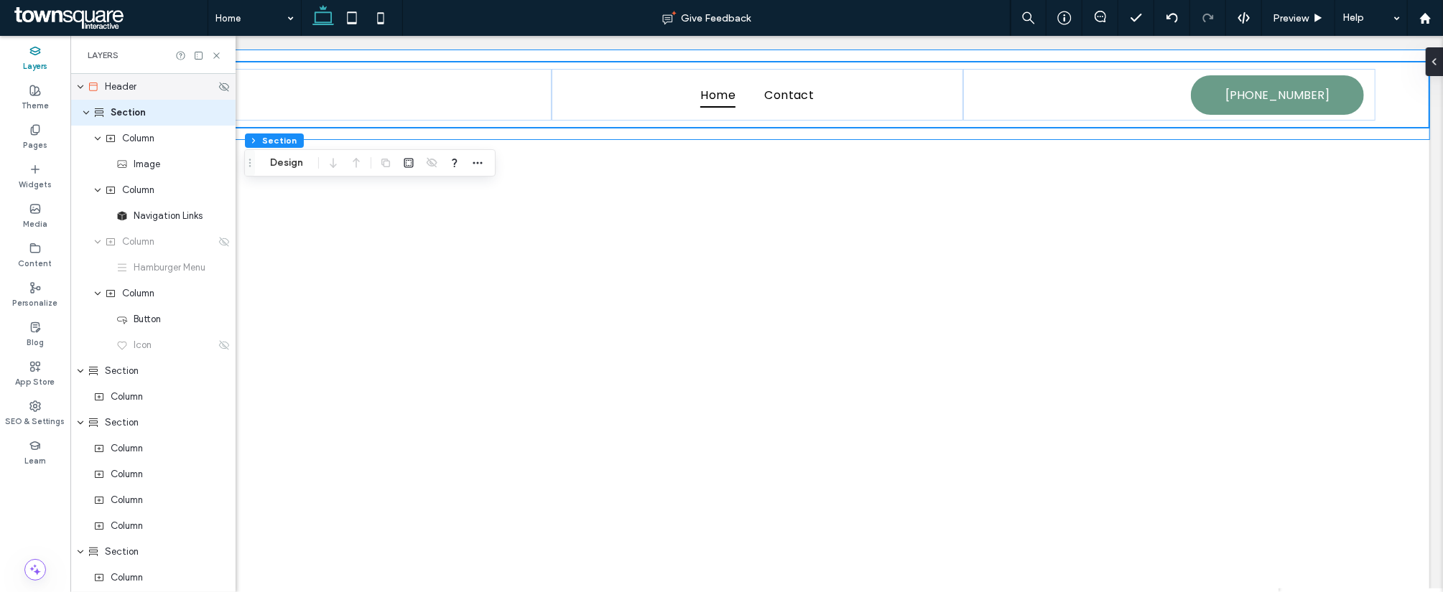
click at [139, 88] on div "Header" at bounding box center [152, 87] width 128 height 14
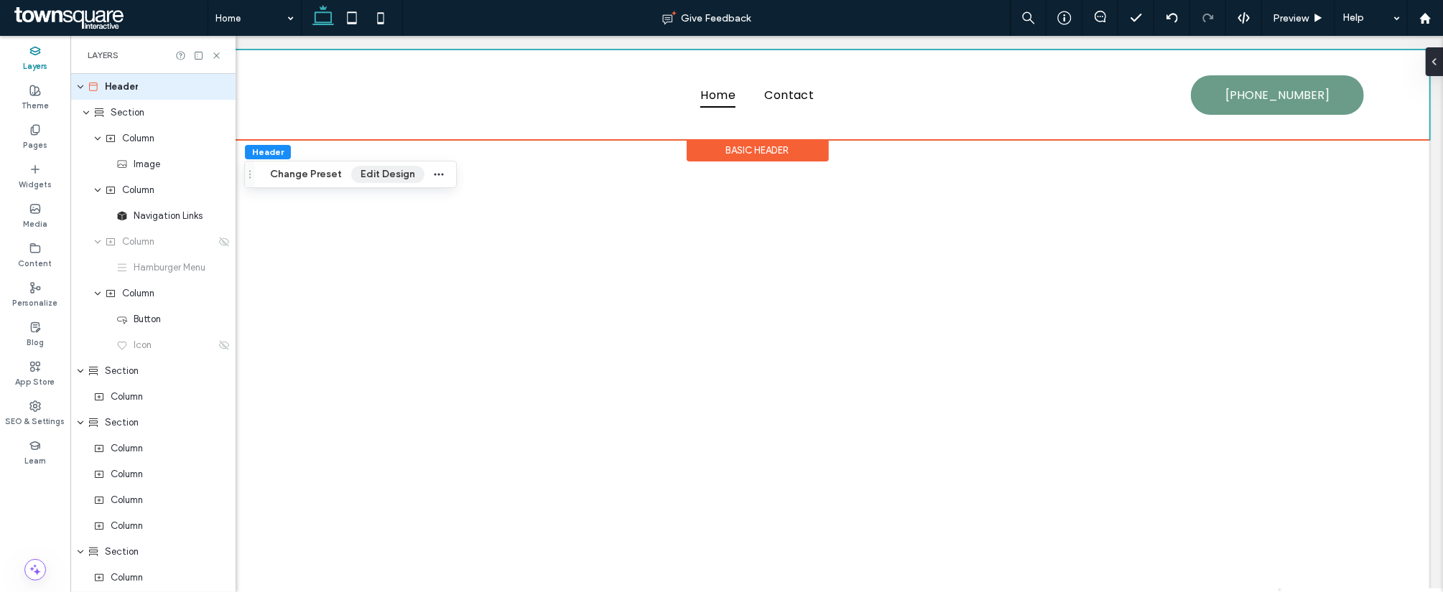
click at [395, 176] on button "Edit Design" at bounding box center [387, 174] width 73 height 17
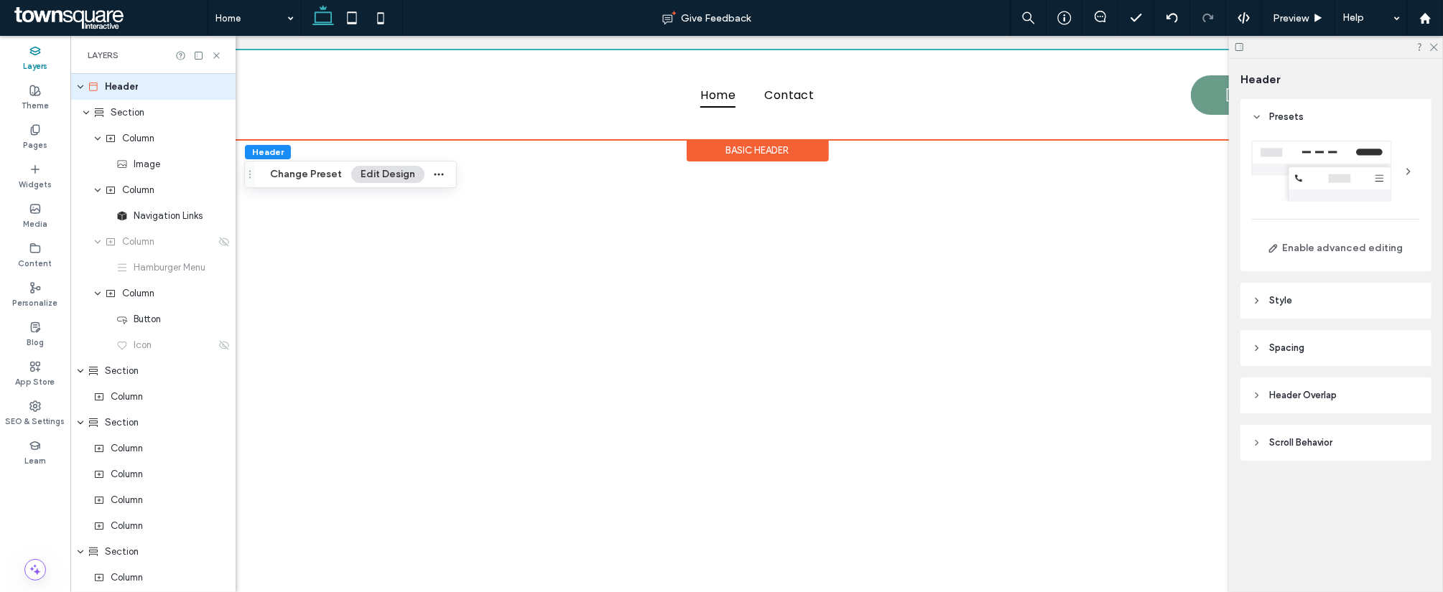
click at [1406, 158] on div at bounding box center [1336, 171] width 168 height 61
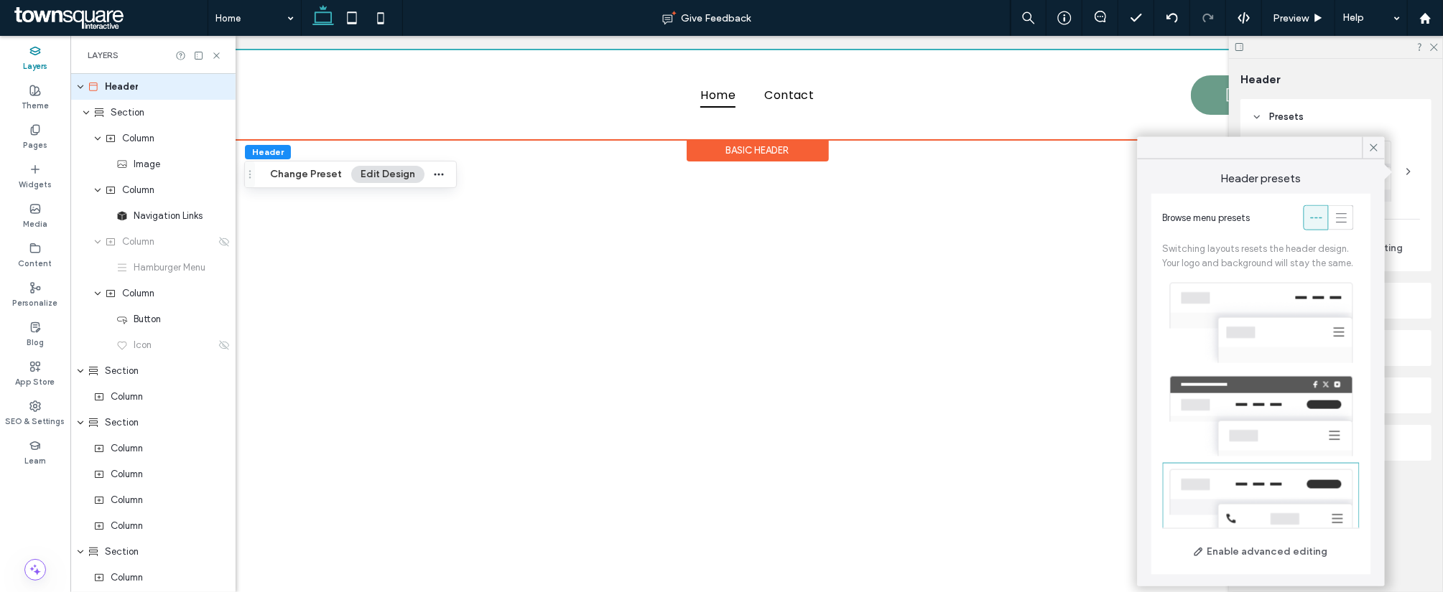
click at [1259, 315] on div at bounding box center [1261, 322] width 197 height 93
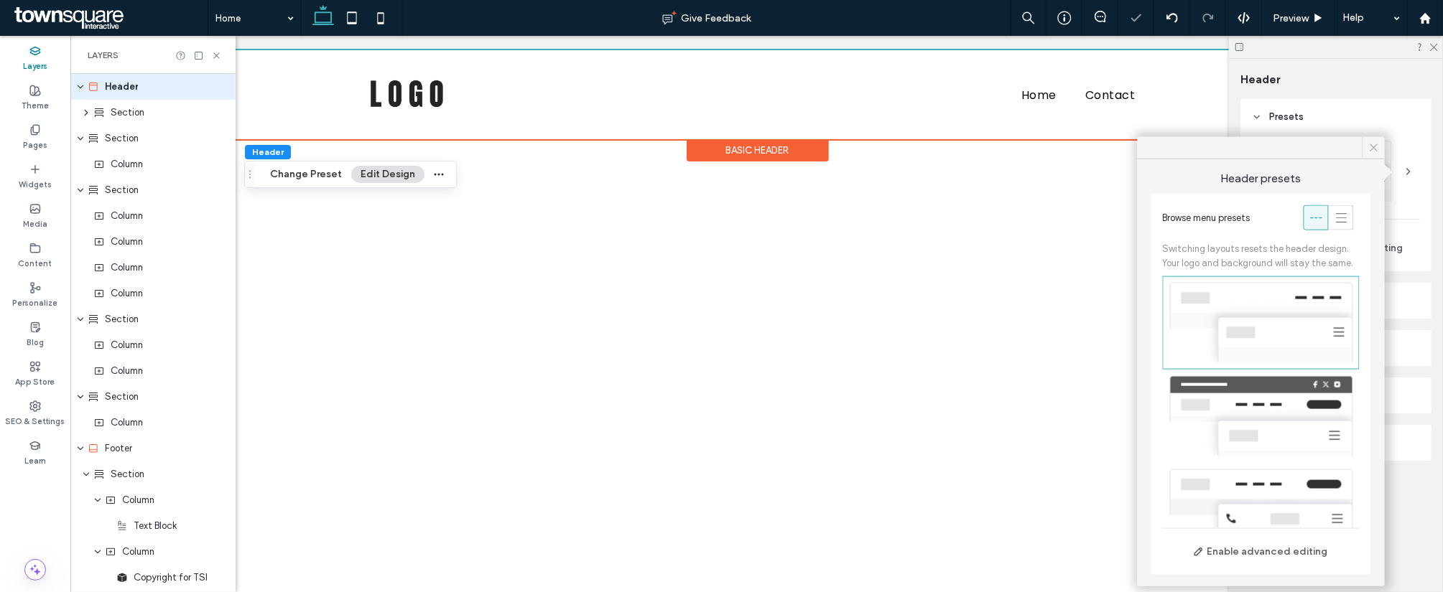
click at [1380, 138] on div at bounding box center [1373, 148] width 22 height 22
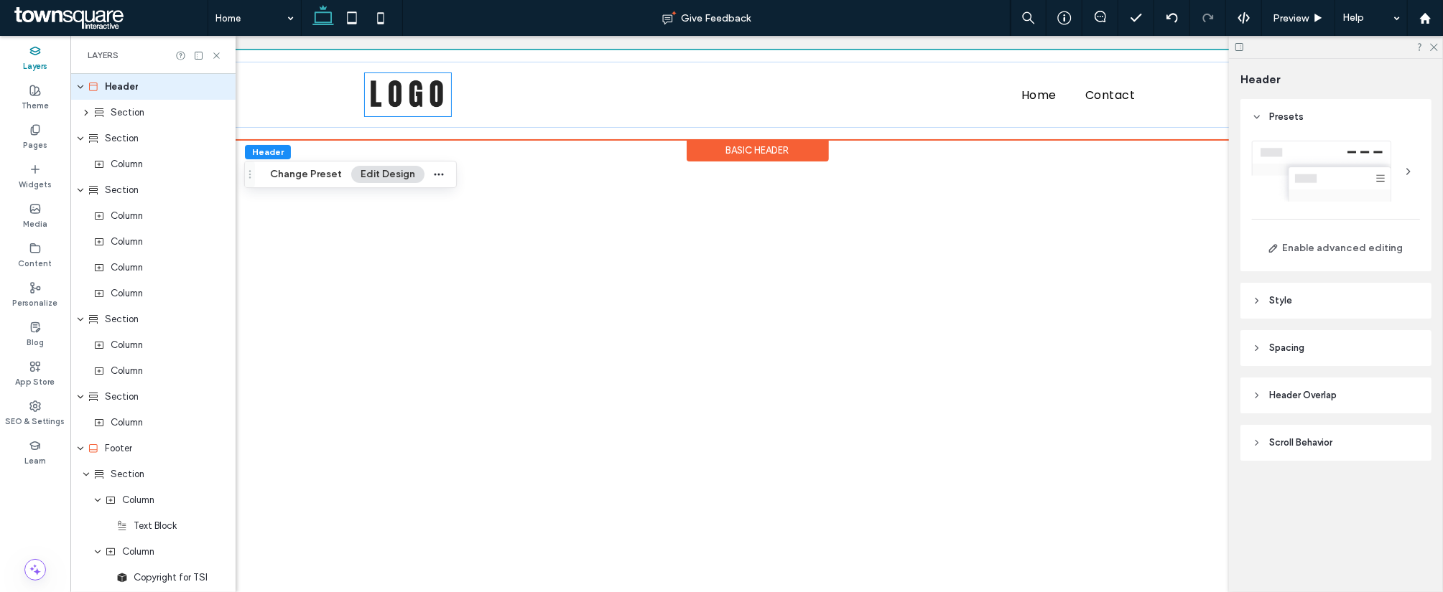
click at [401, 89] on img at bounding box center [407, 94] width 86 height 43
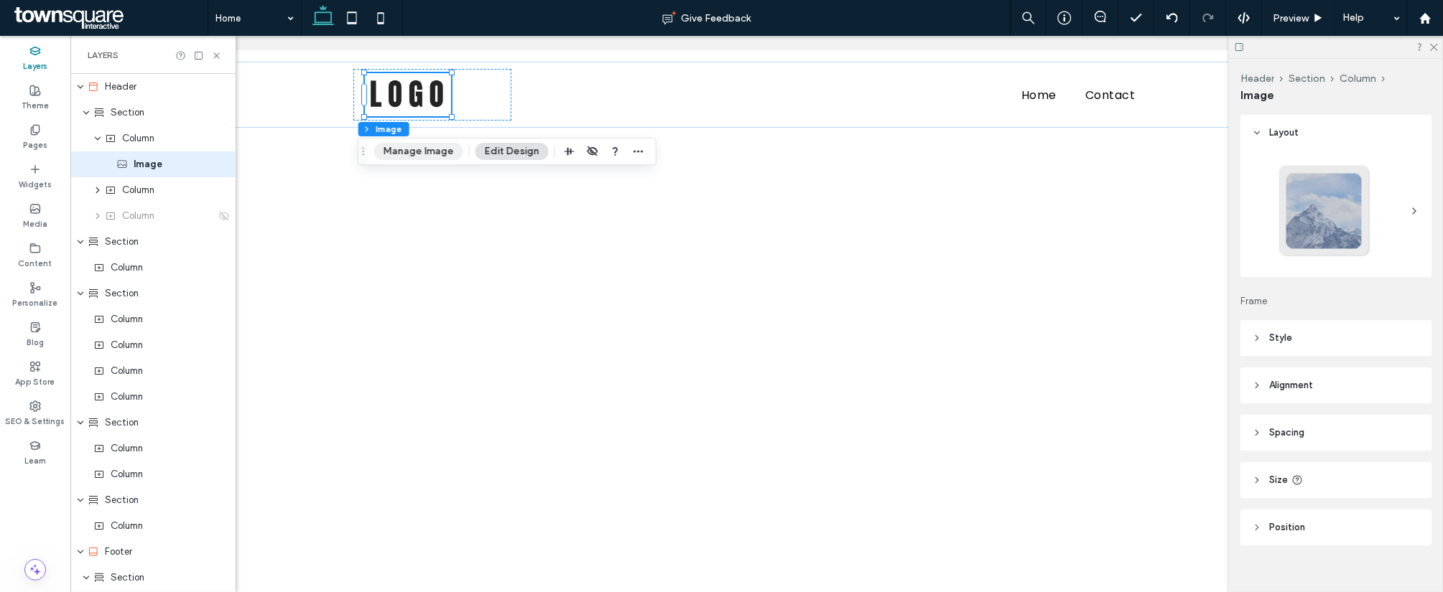
click at [406, 154] on button "Manage Image" at bounding box center [418, 151] width 89 height 17
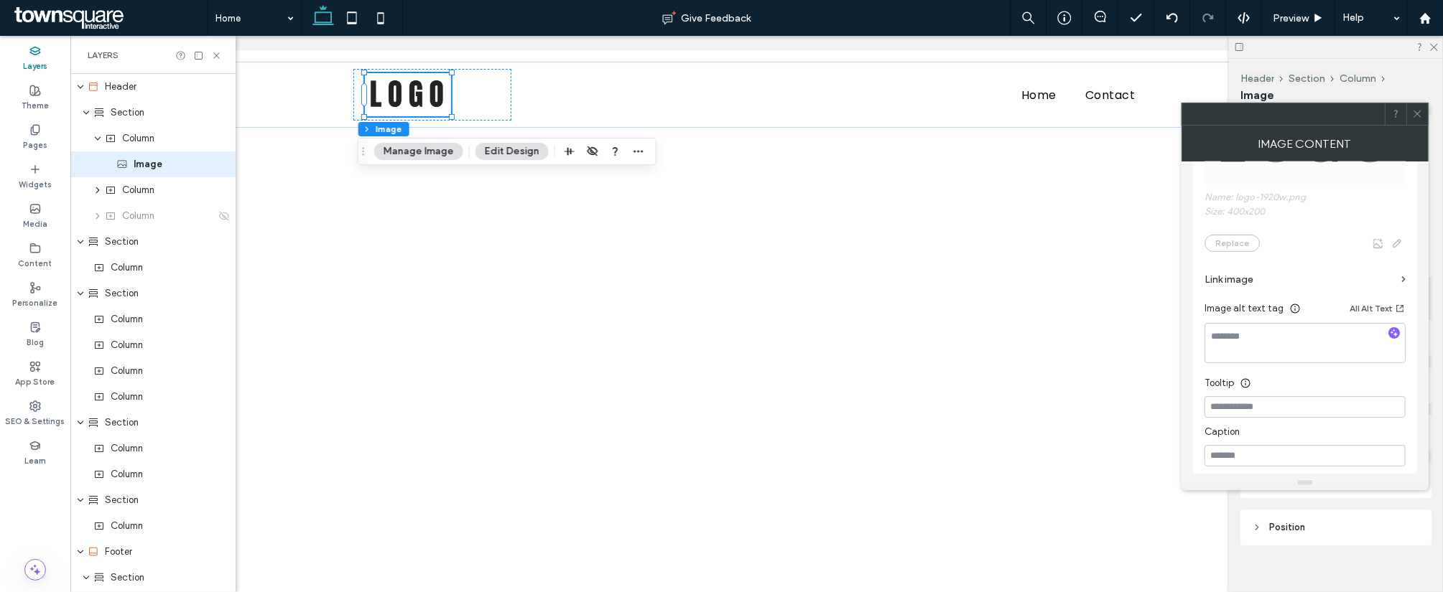
scroll to position [322, 0]
click at [1242, 244] on span "Name: logo-1920w.png Size: 400x200 Replace" at bounding box center [1304, 158] width 201 height 195
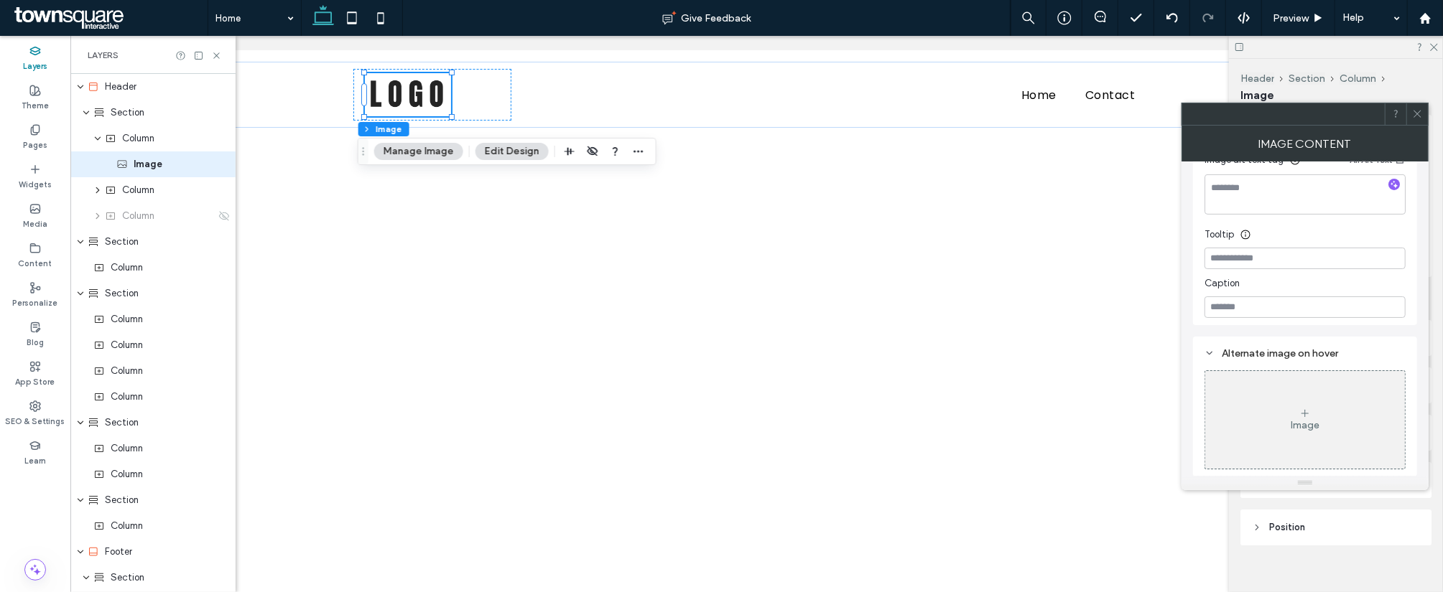
scroll to position [472, 0]
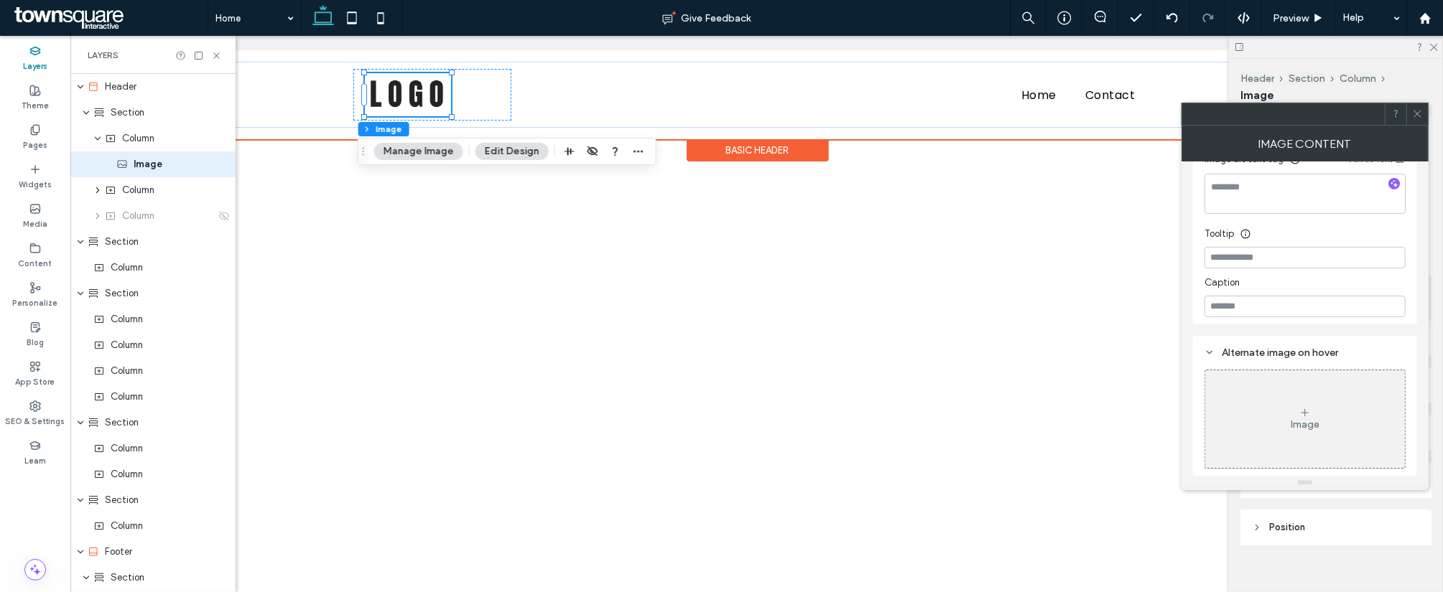
click at [399, 98] on img at bounding box center [407, 94] width 86 height 43
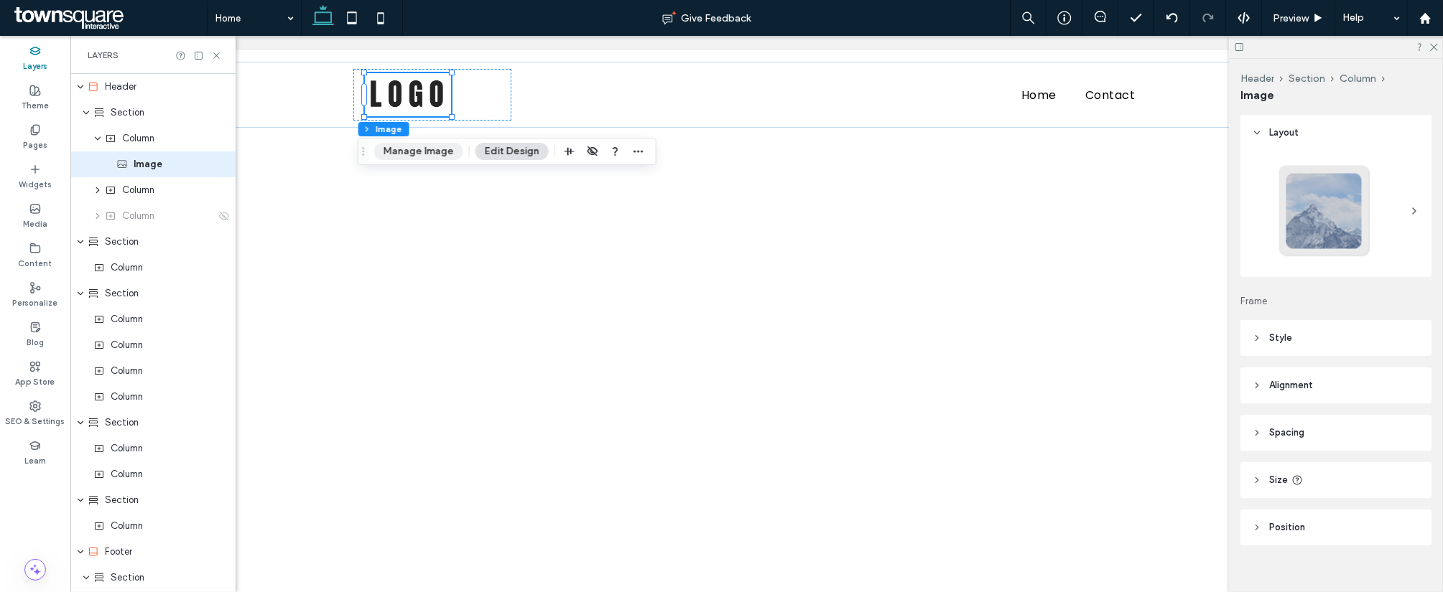
click at [409, 145] on button "Manage Image" at bounding box center [418, 151] width 89 height 17
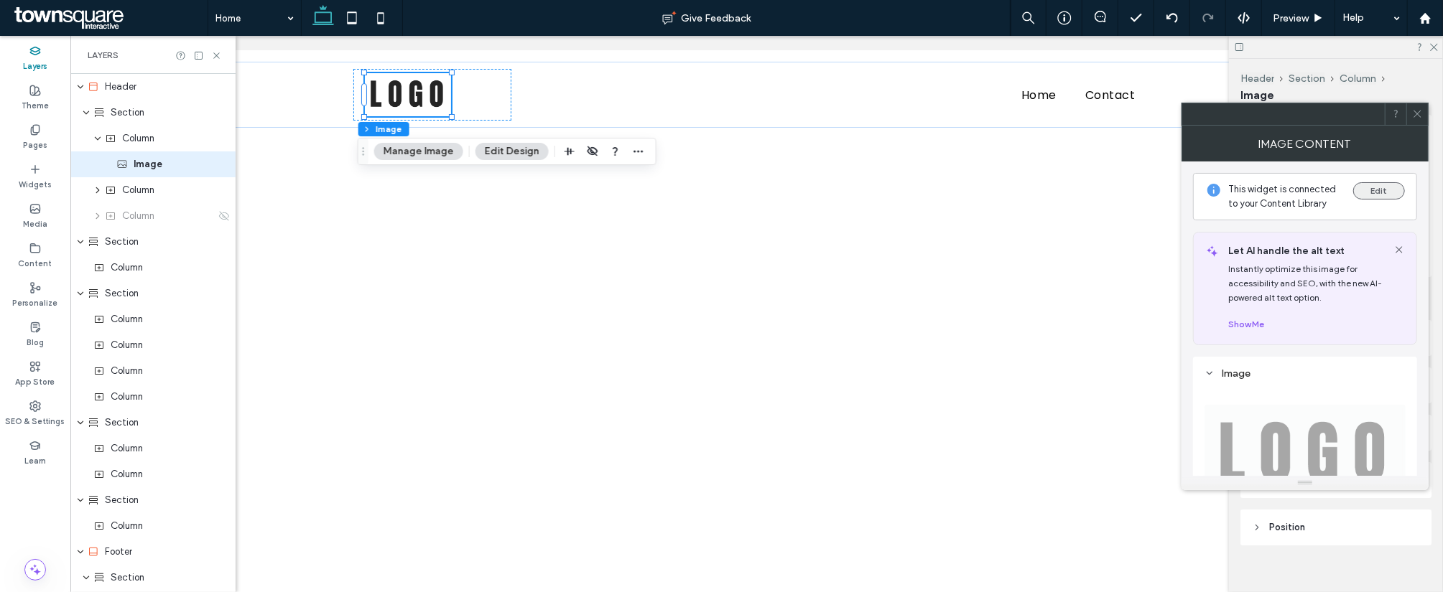
click at [1380, 184] on button "Edit" at bounding box center [1379, 190] width 52 height 17
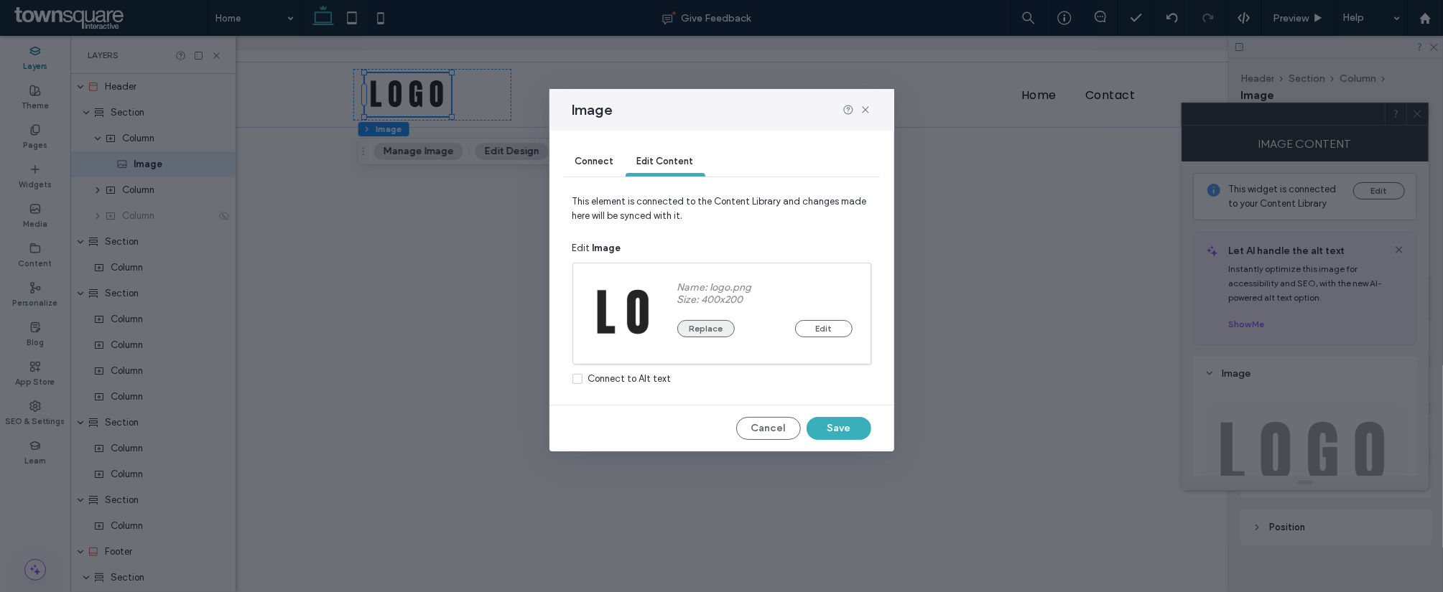
click at [699, 330] on button "Replace" at bounding box center [705, 328] width 57 height 17
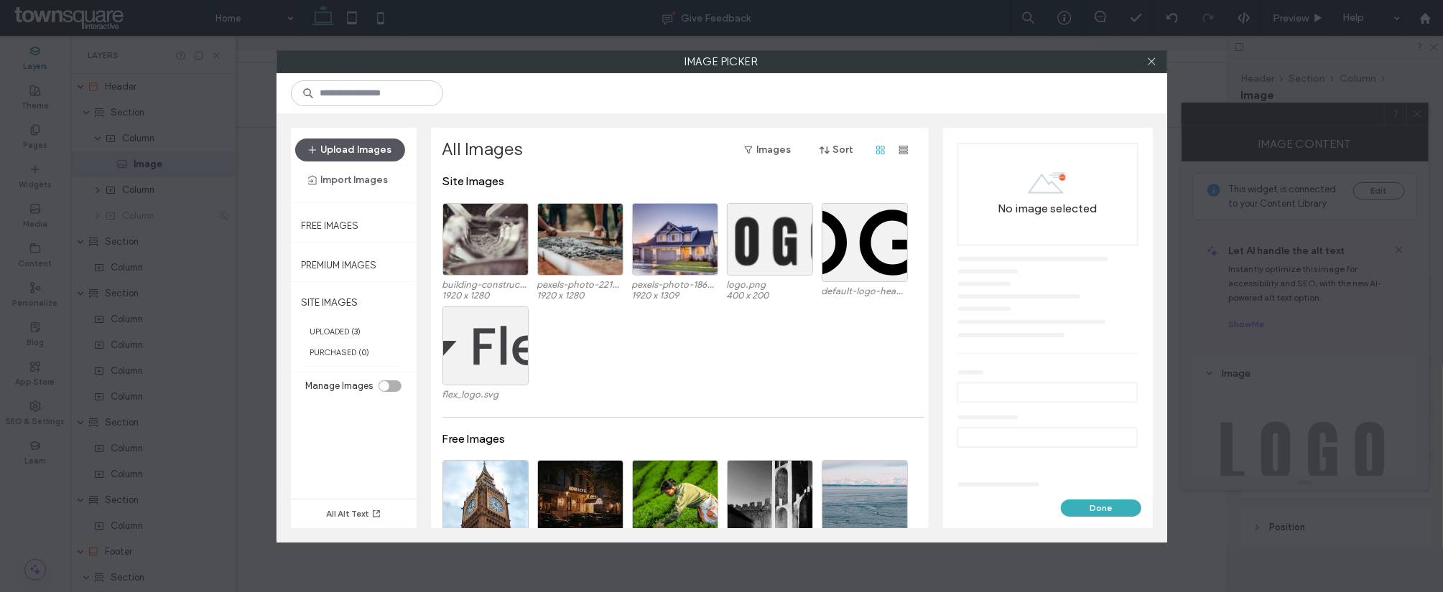
click at [343, 151] on button "Upload Images" at bounding box center [350, 150] width 110 height 23
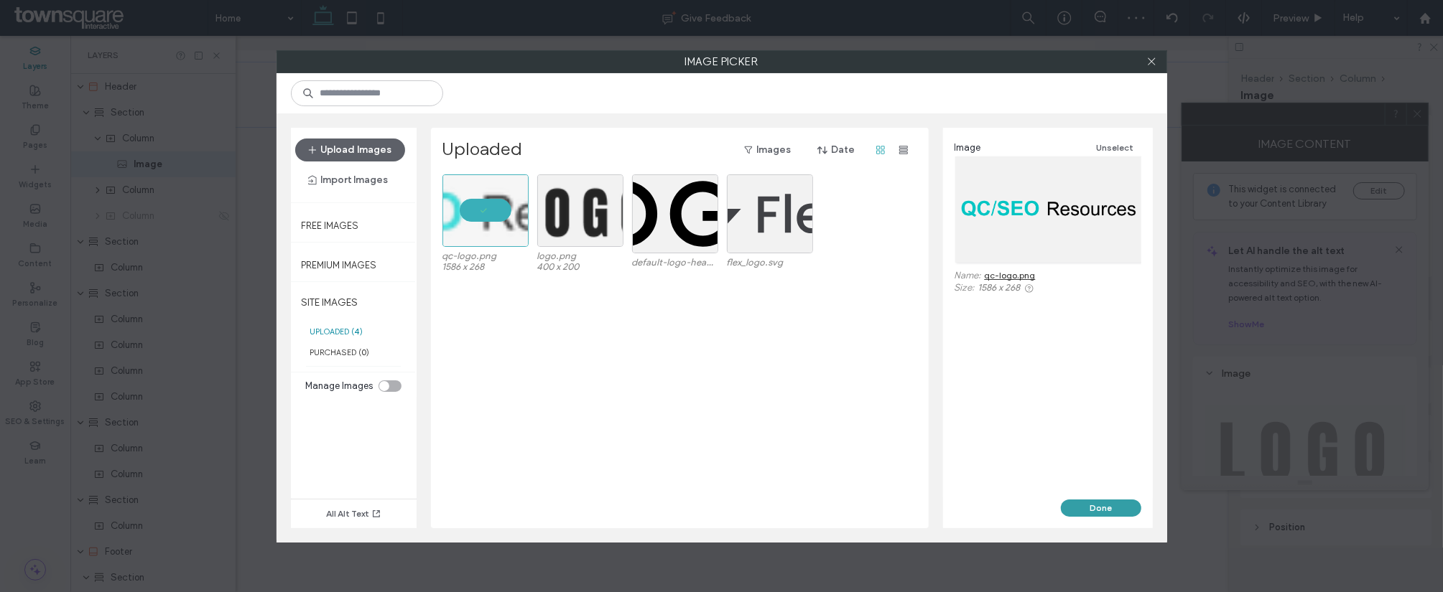
click at [1089, 506] on button "Done" at bounding box center [1101, 508] width 80 height 17
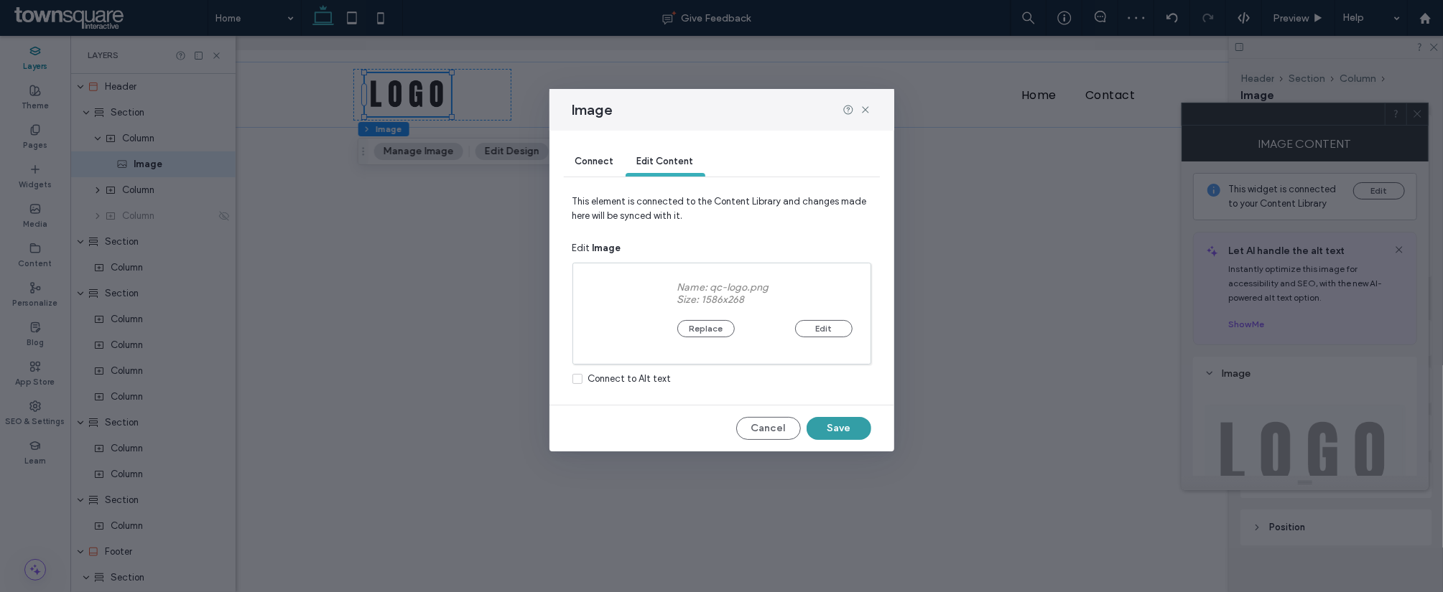
click at [839, 426] on button "Save" at bounding box center [838, 428] width 65 height 23
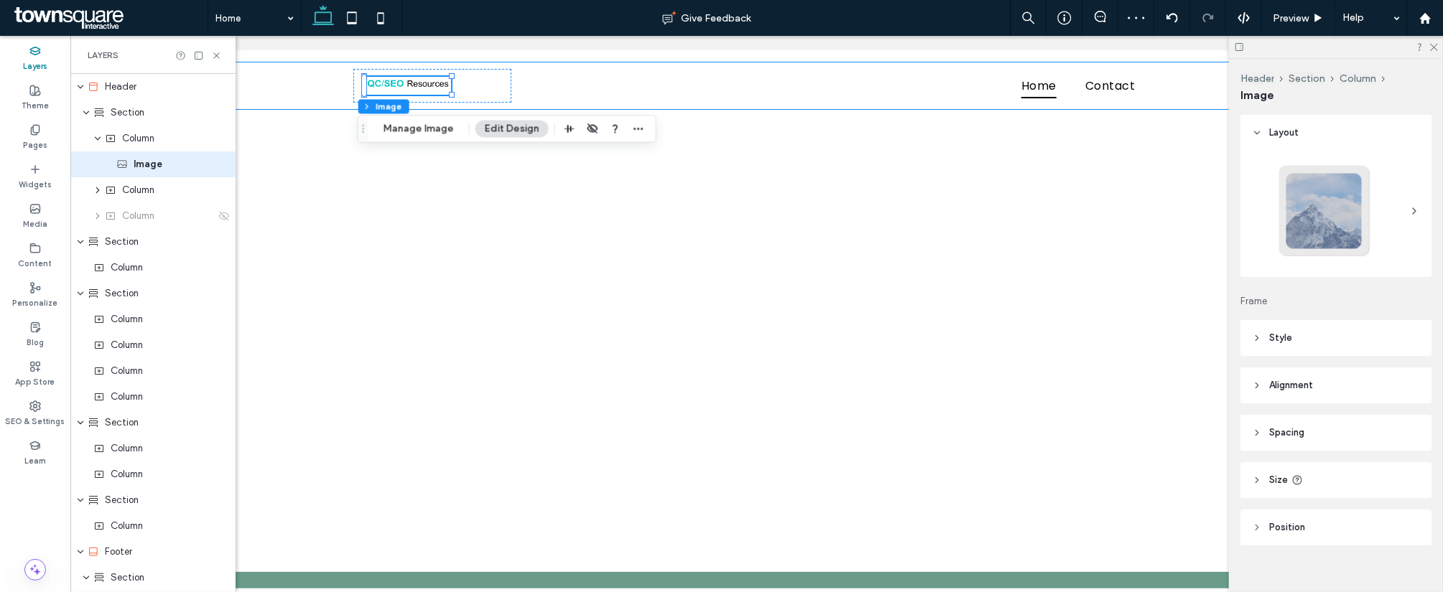
scroll to position [0, 0]
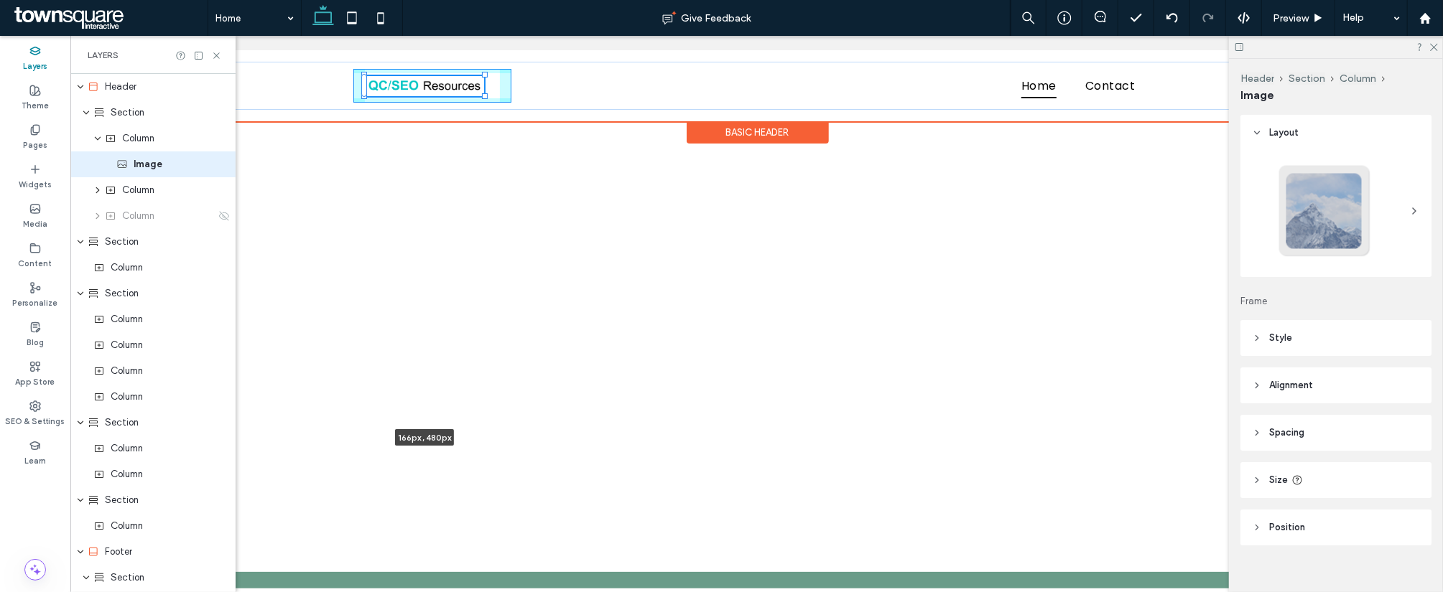
drag, startPoint x: 445, startPoint y: 94, endPoint x: 514, endPoint y: 117, distance: 72.7
click at [514, 117] on div "166px , 480px Home Contact Section Basic Header" at bounding box center [756, 85] width 1343 height 71
type input "***"
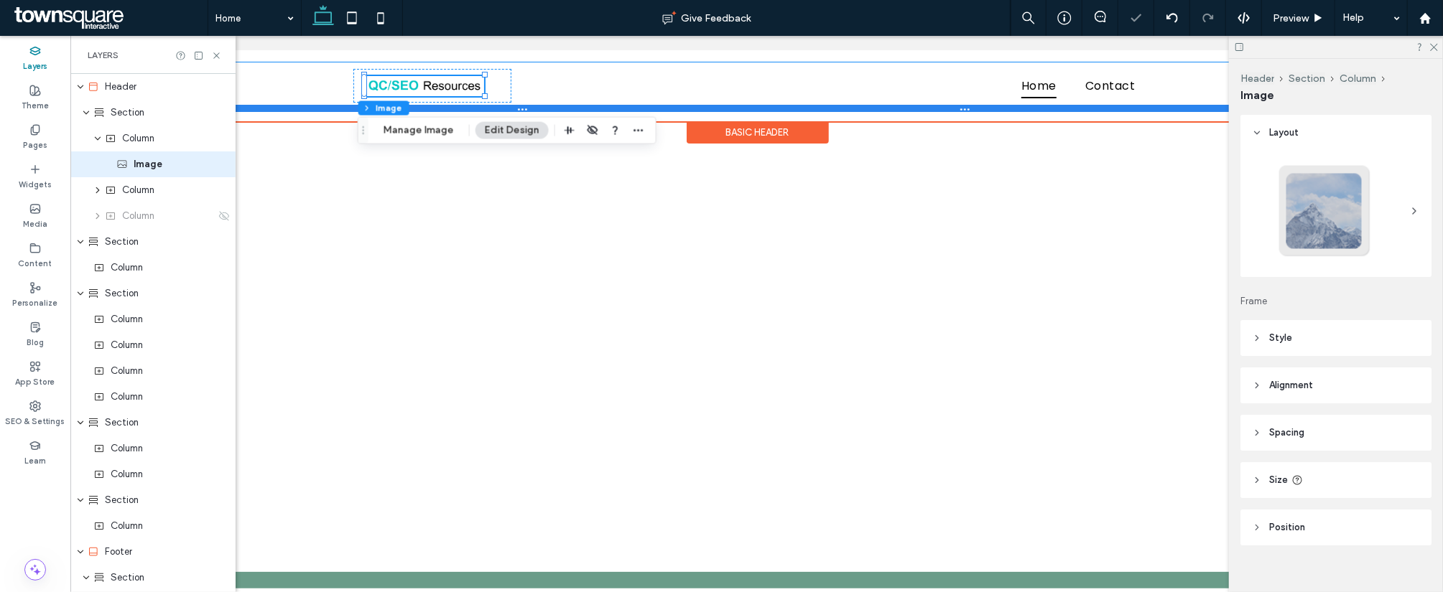
drag, startPoint x: 477, startPoint y: 95, endPoint x: 510, endPoint y: 103, distance: 34.1
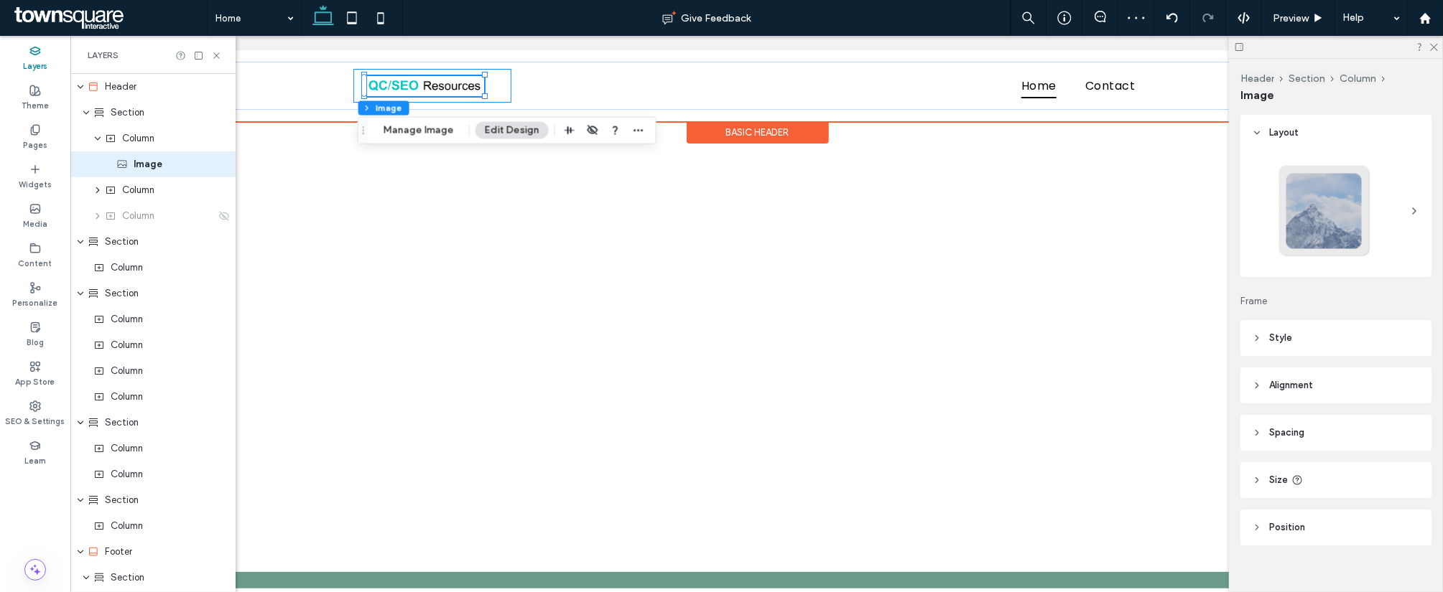
drag, startPoint x: 510, startPoint y: 103, endPoint x: 502, endPoint y: 85, distance: 19.6
click at [502, 85] on div "166px , 500px" at bounding box center [432, 85] width 158 height 34
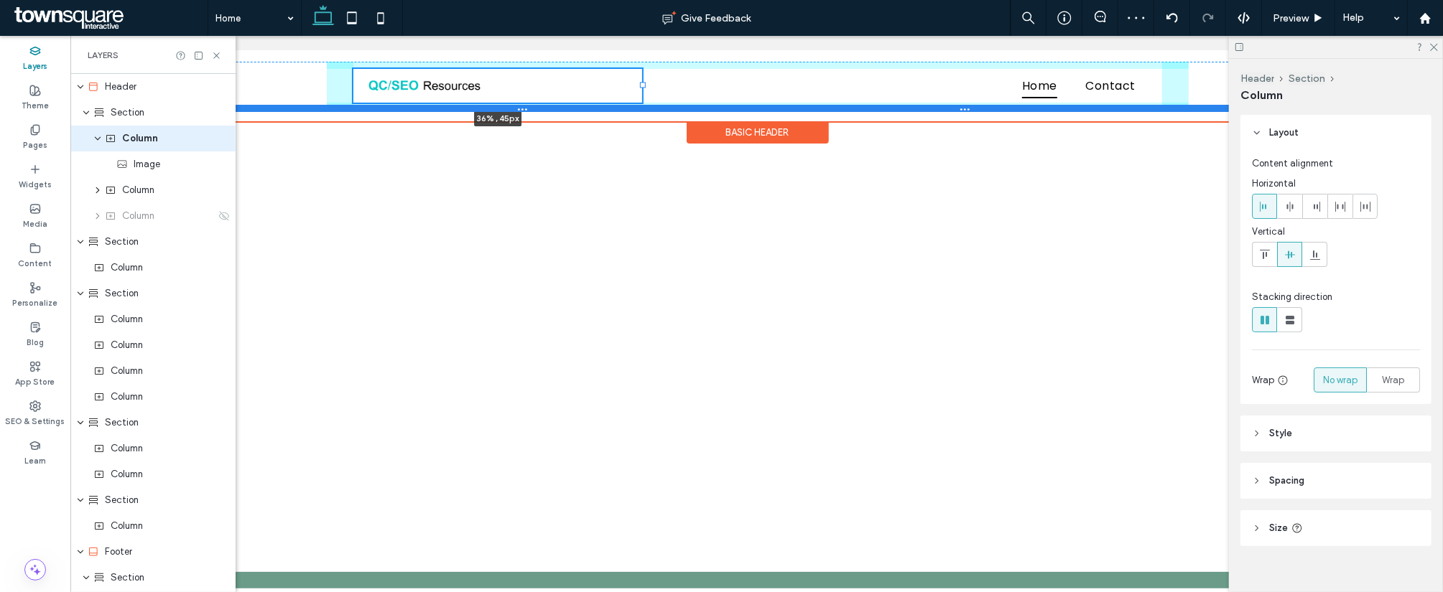
drag, startPoint x: 505, startPoint y: 83, endPoint x: 637, endPoint y: 103, distance: 132.9
click at [637, 103] on div "36% , 45px Home Contact Section" at bounding box center [756, 85] width 1343 height 48
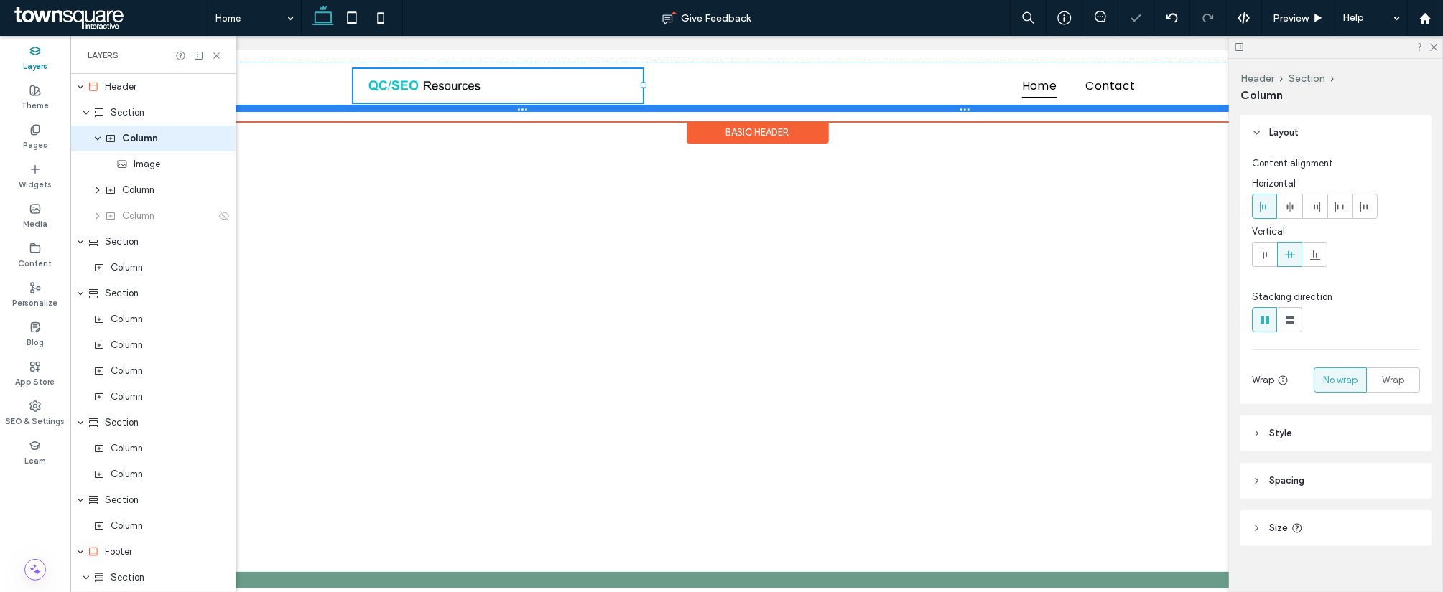
type input "**"
type input "*****"
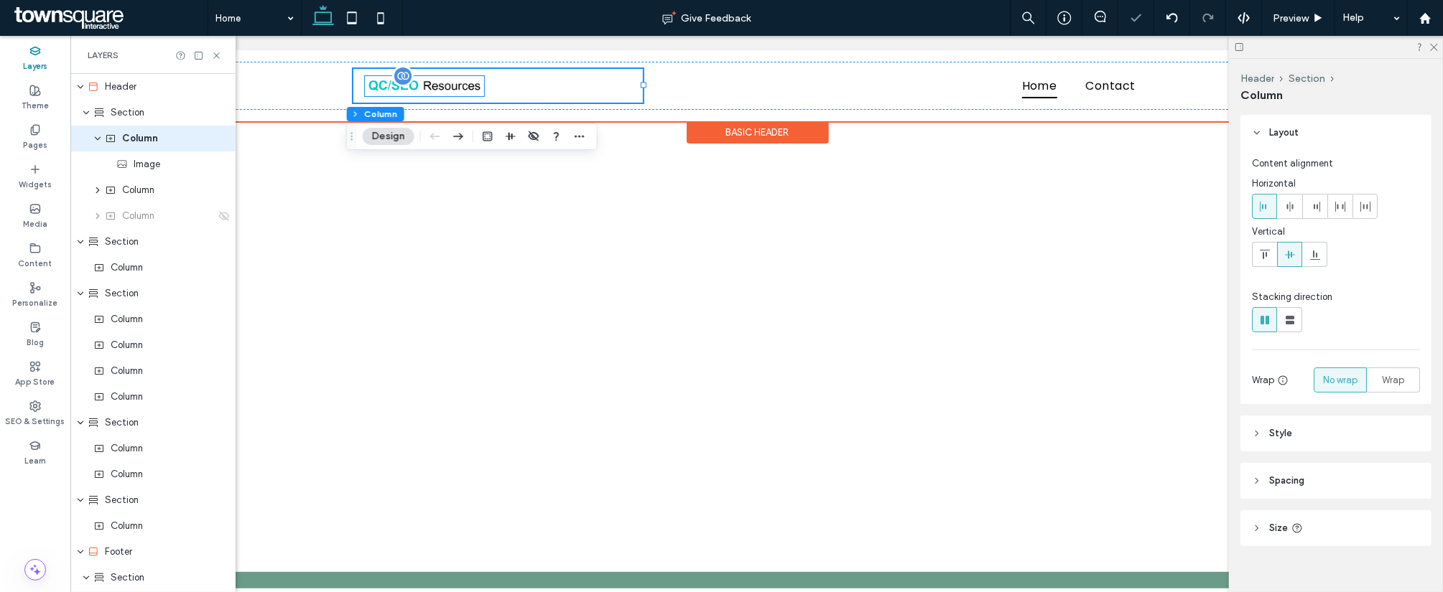
click at [447, 90] on img at bounding box center [423, 85] width 119 height 20
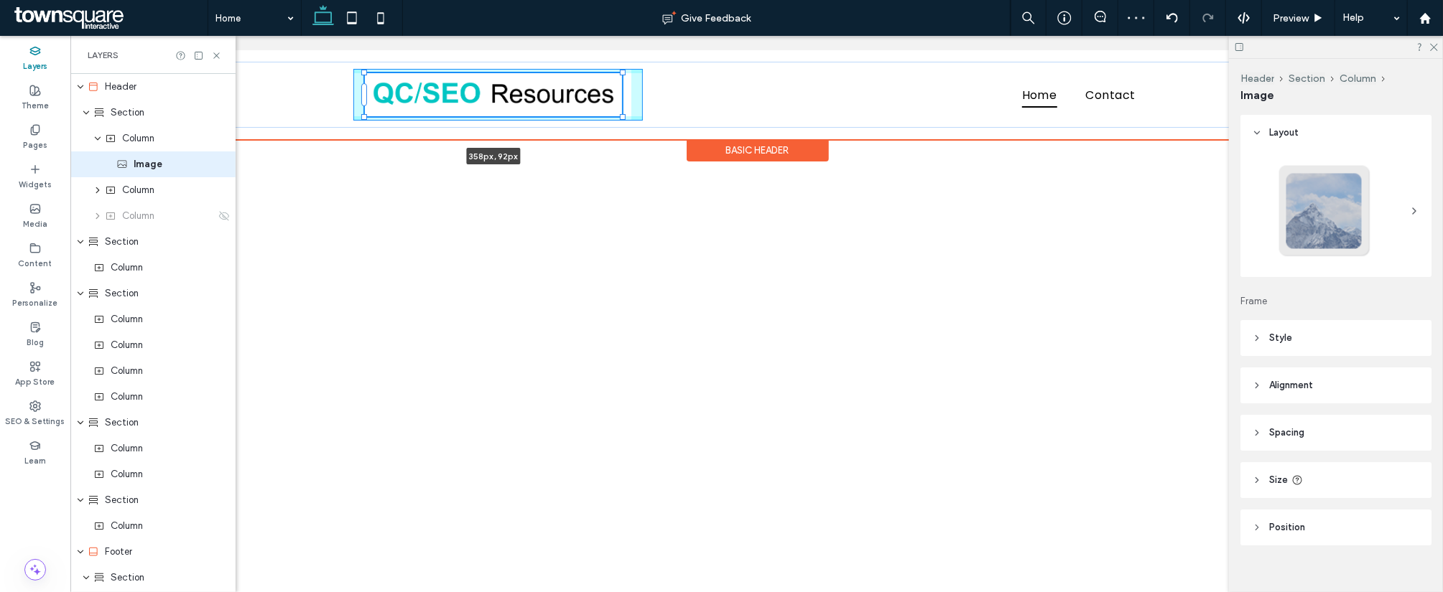
drag, startPoint x: 476, startPoint y: 94, endPoint x: 632, endPoint y: 136, distance: 161.3
click at [632, 136] on div "358px , 92px Home Contact Section Basic Header" at bounding box center [756, 94] width 1343 height 89
type input "***"
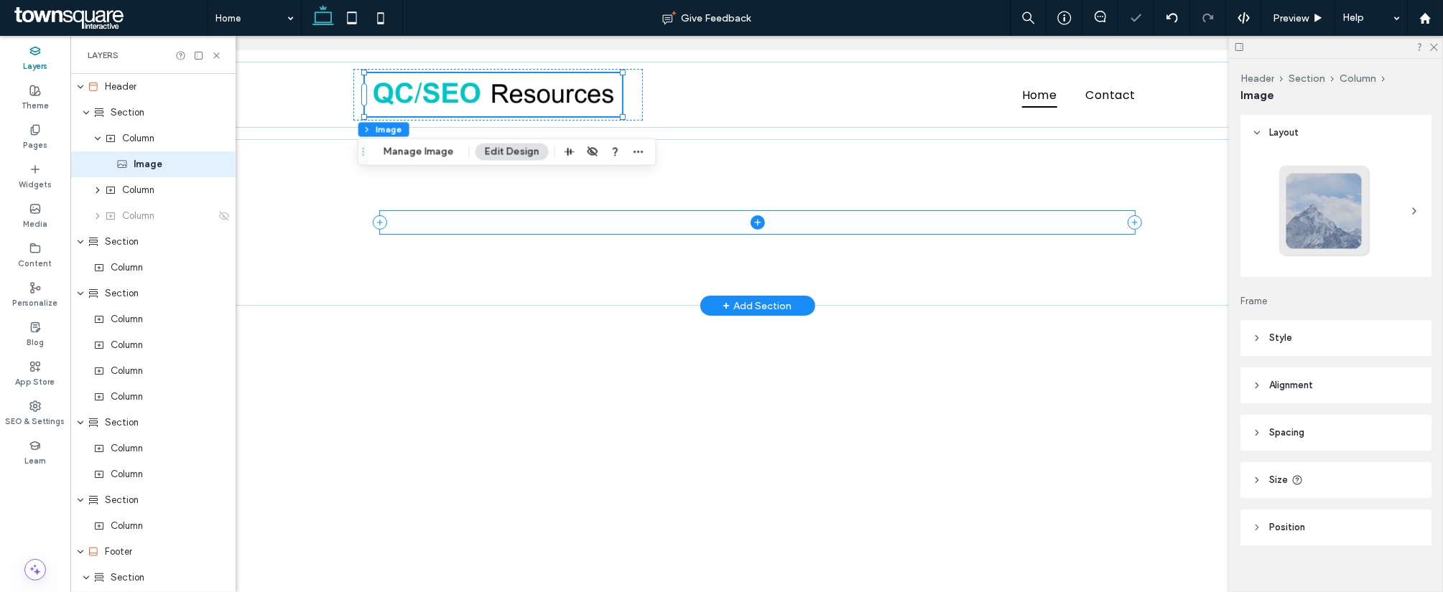
click at [574, 215] on span at bounding box center [756, 221] width 754 height 23
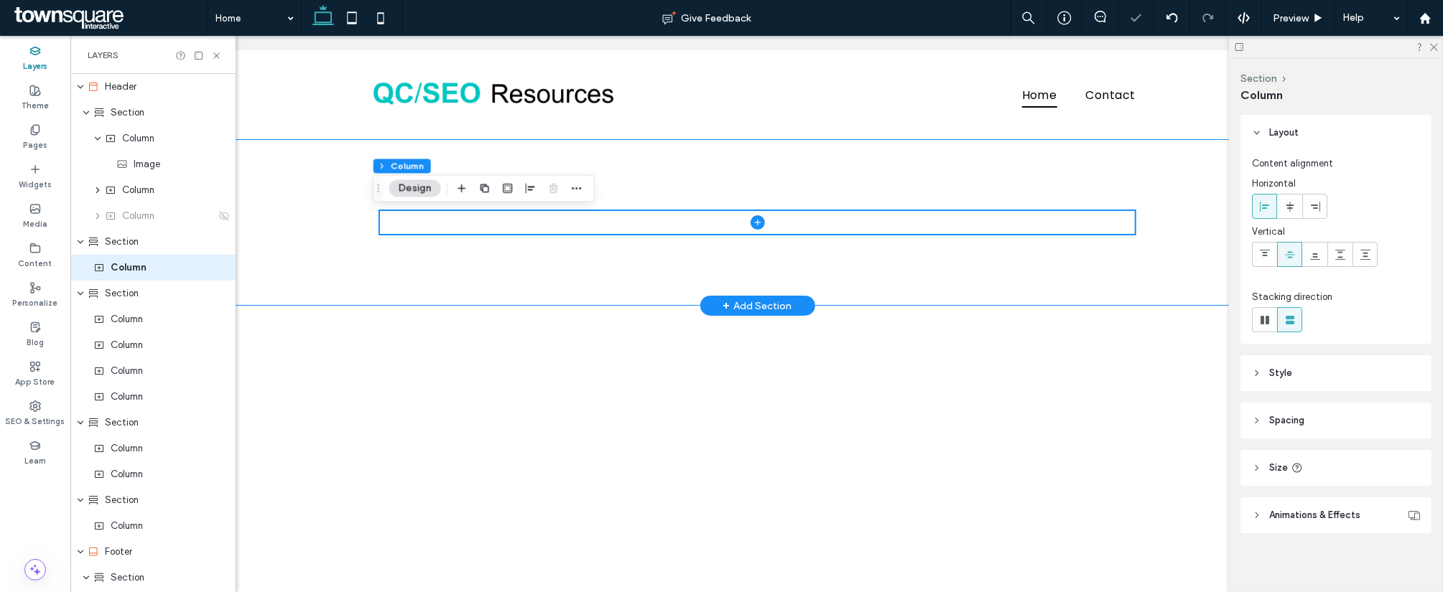
click at [844, 160] on div at bounding box center [757, 222] width 862 height 167
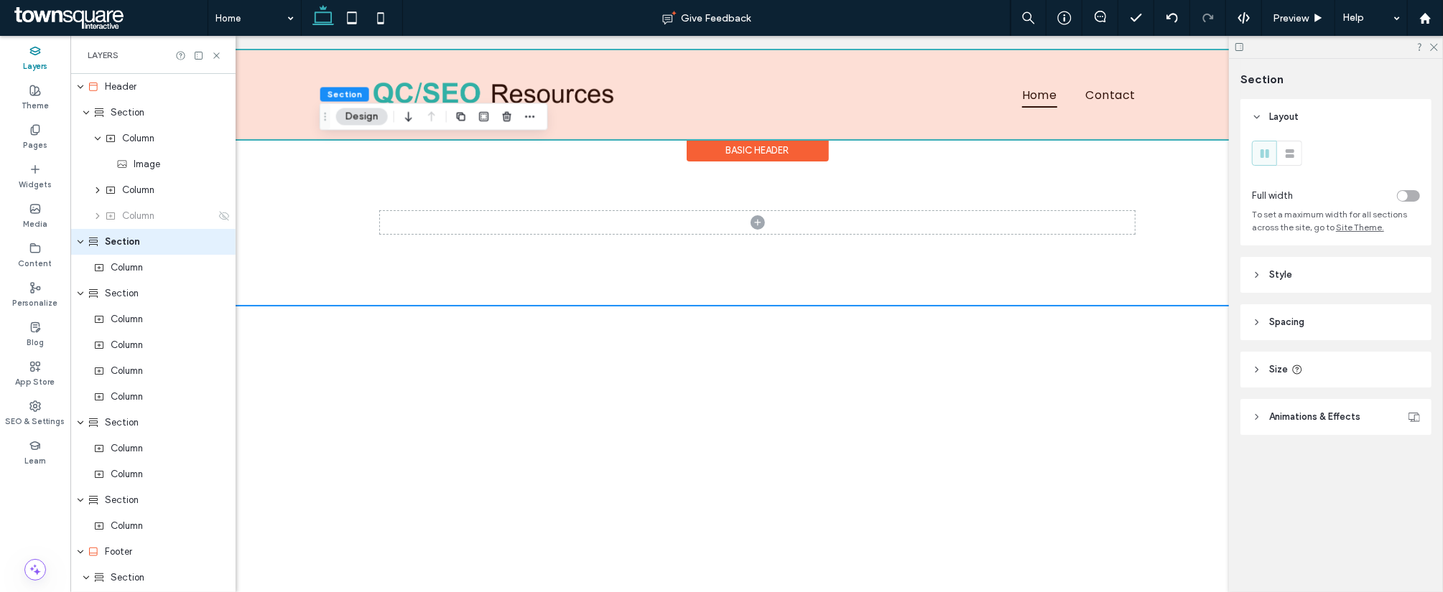
click at [674, 98] on div at bounding box center [756, 94] width 1343 height 89
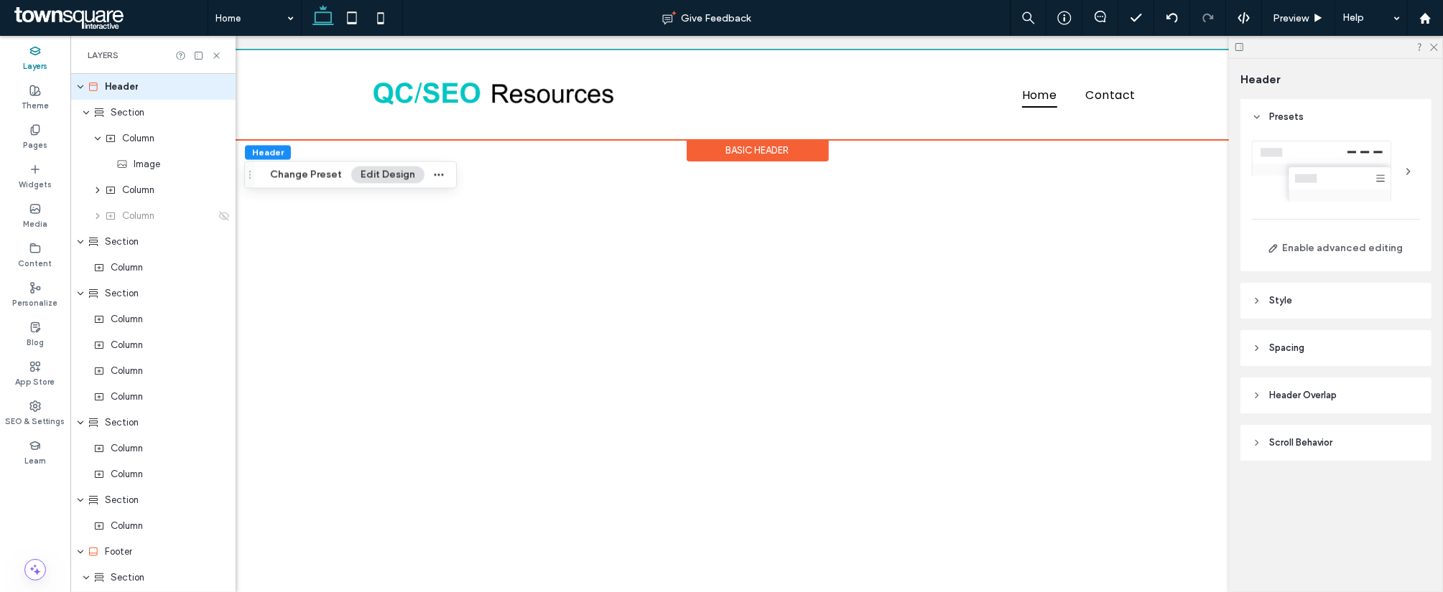
click at [1270, 308] on span "Style" at bounding box center [1280, 301] width 23 height 14
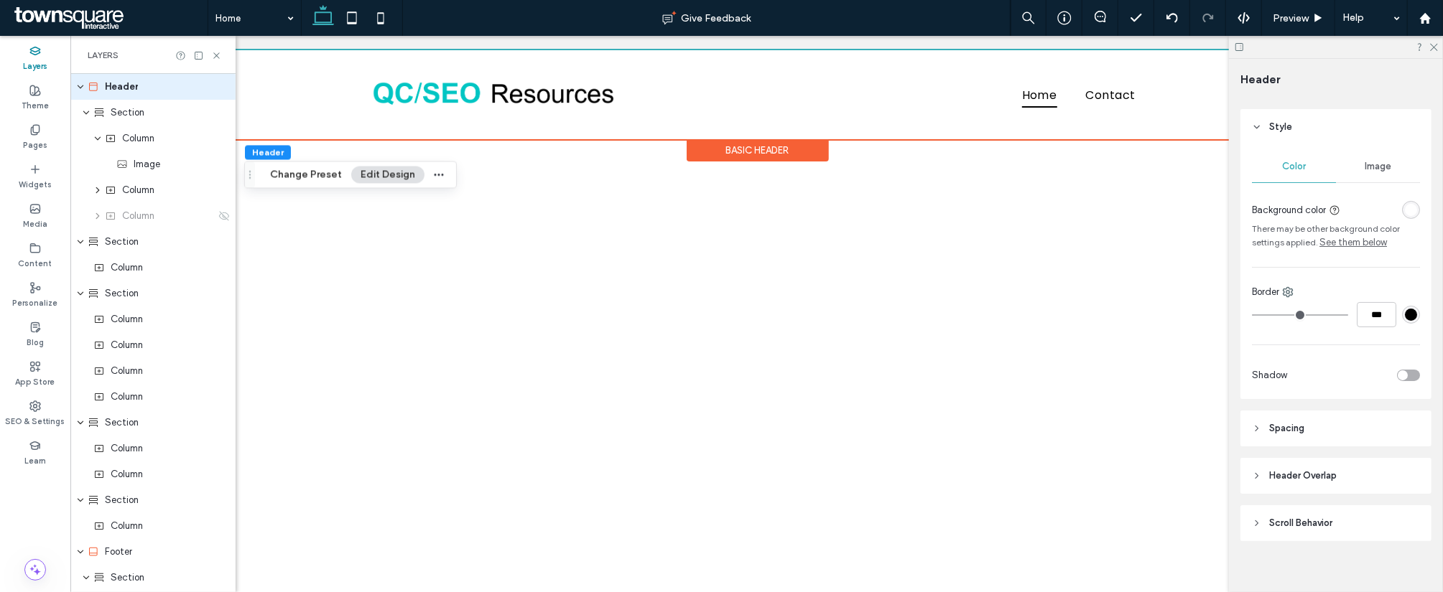
scroll to position [187, 0]
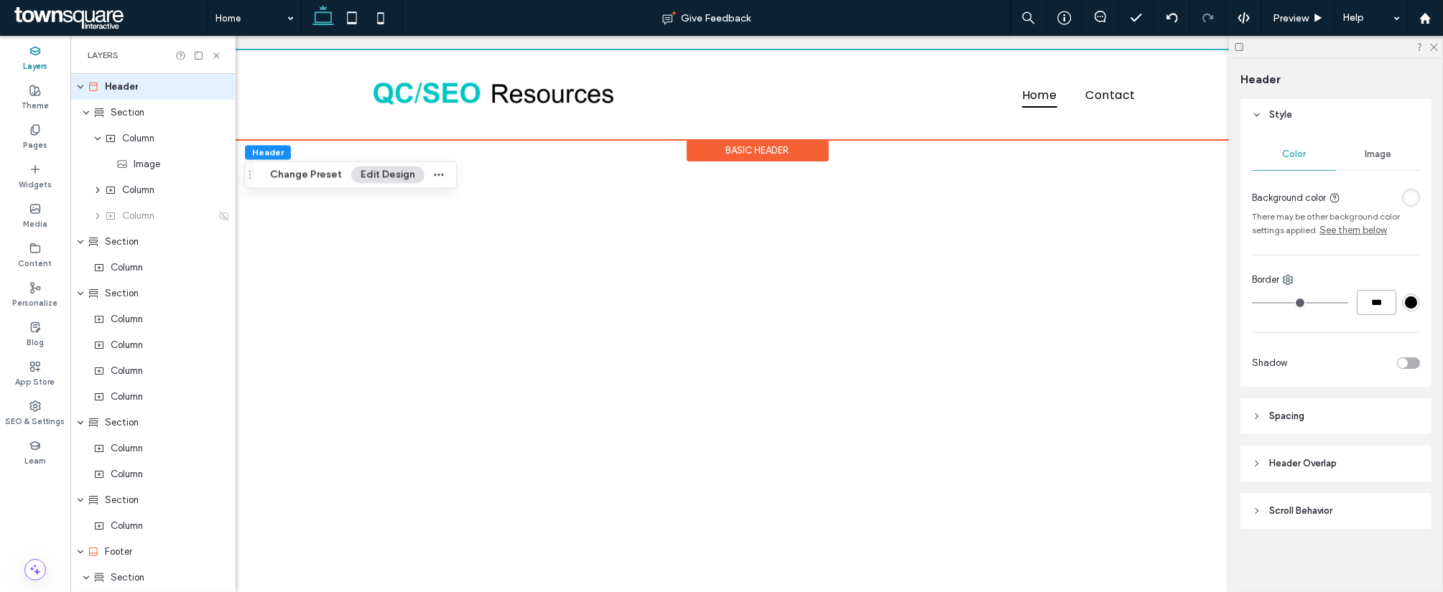
click at [1359, 305] on input "***" at bounding box center [1375, 302] width 39 height 25
type input "***"
type input "*"
type input "***"
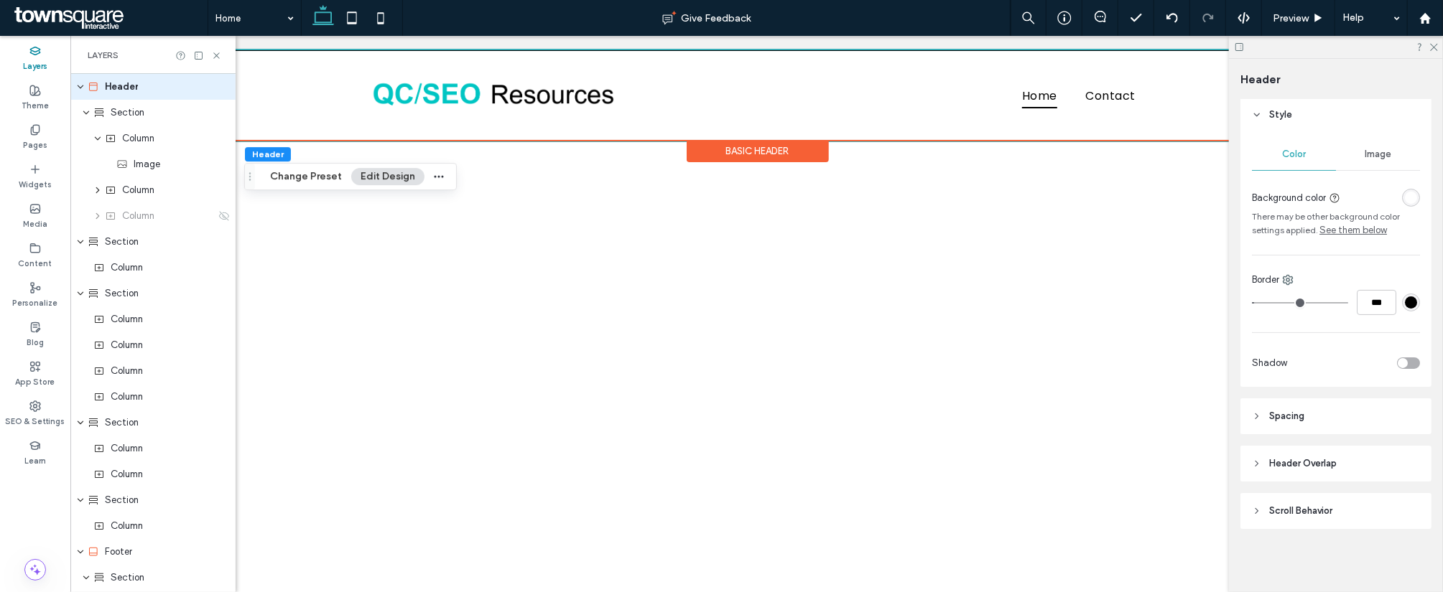
scroll to position [65, 0]
click at [1319, 340] on div "Color Image Background color There may be other background color settings appli…" at bounding box center [1335, 260] width 191 height 254
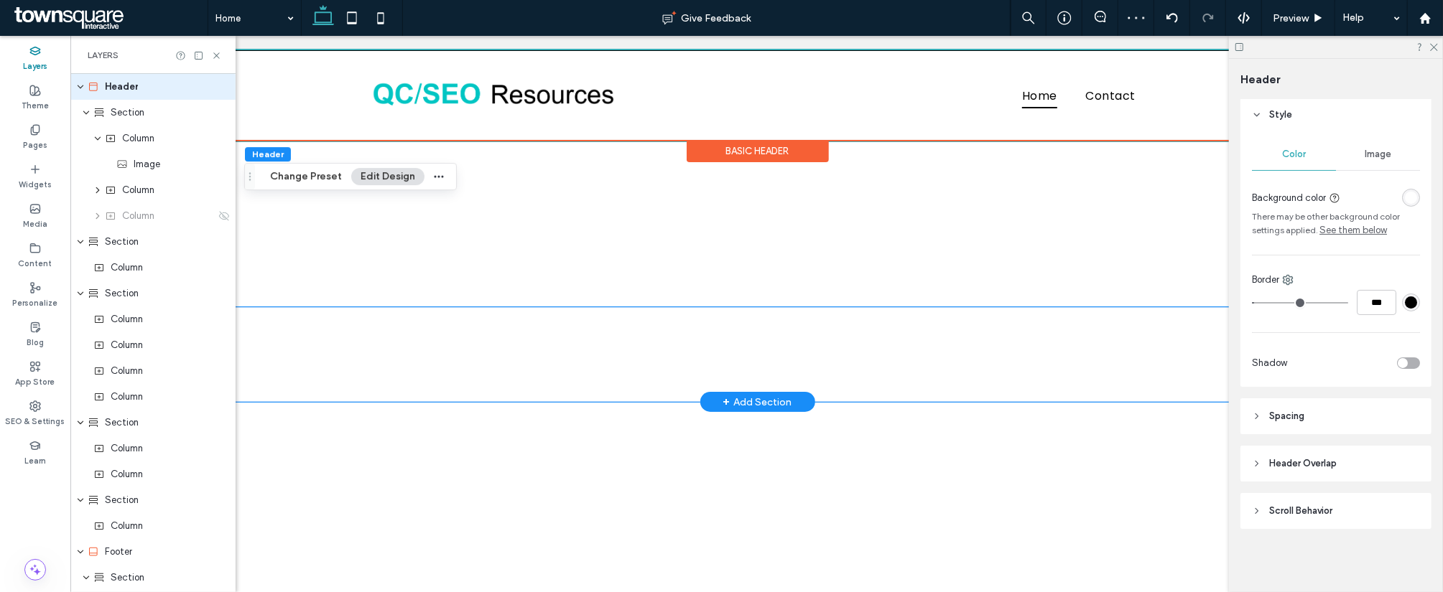
click at [933, 330] on div at bounding box center [757, 354] width 862 height 95
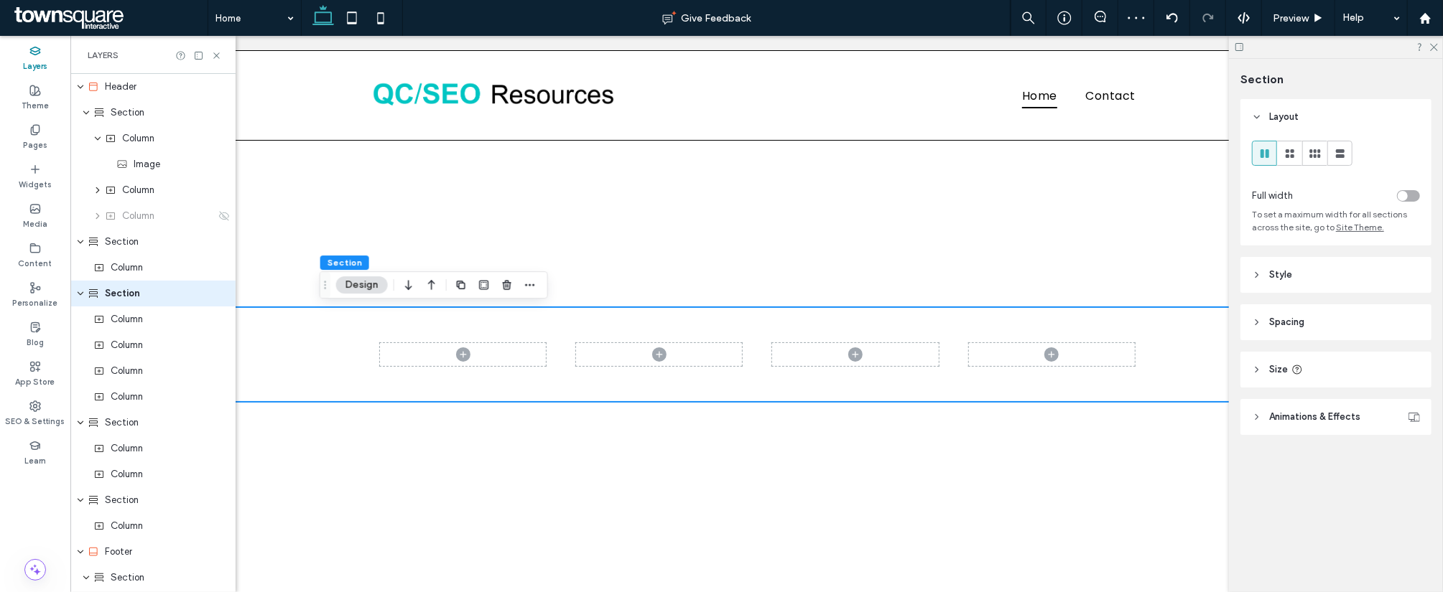
click at [1317, 287] on header "Style" at bounding box center [1335, 275] width 191 height 36
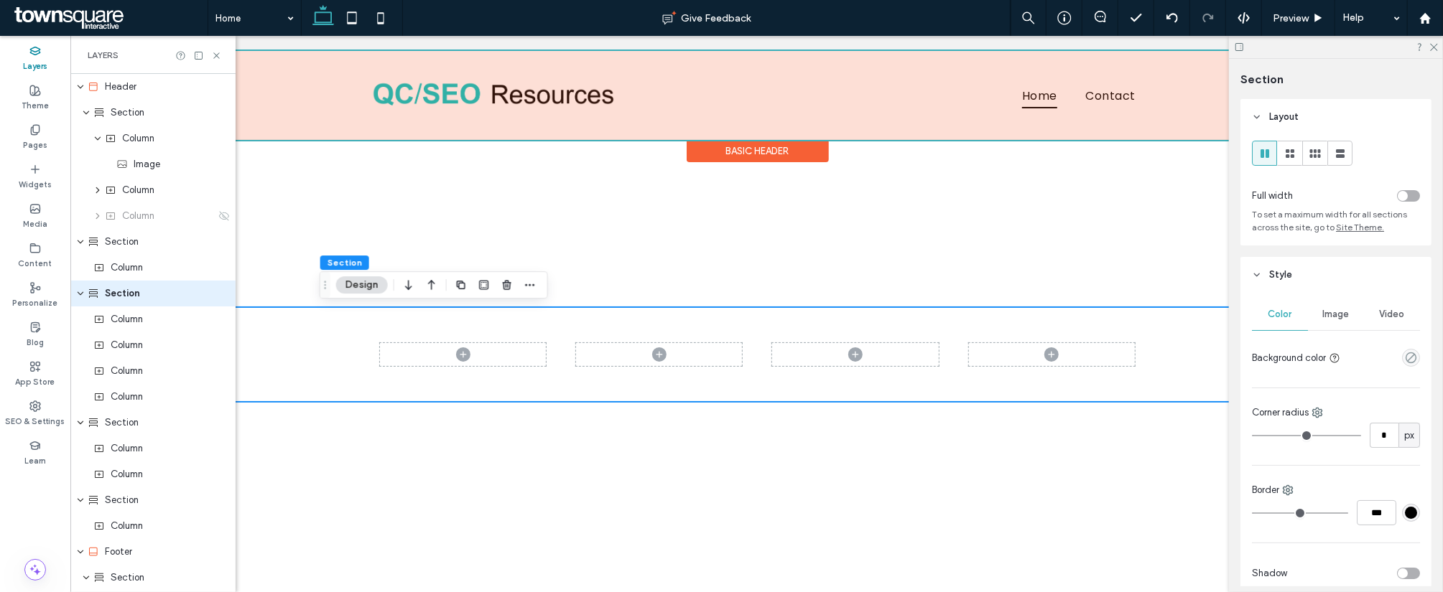
click at [790, 121] on div at bounding box center [756, 94] width 1342 height 89
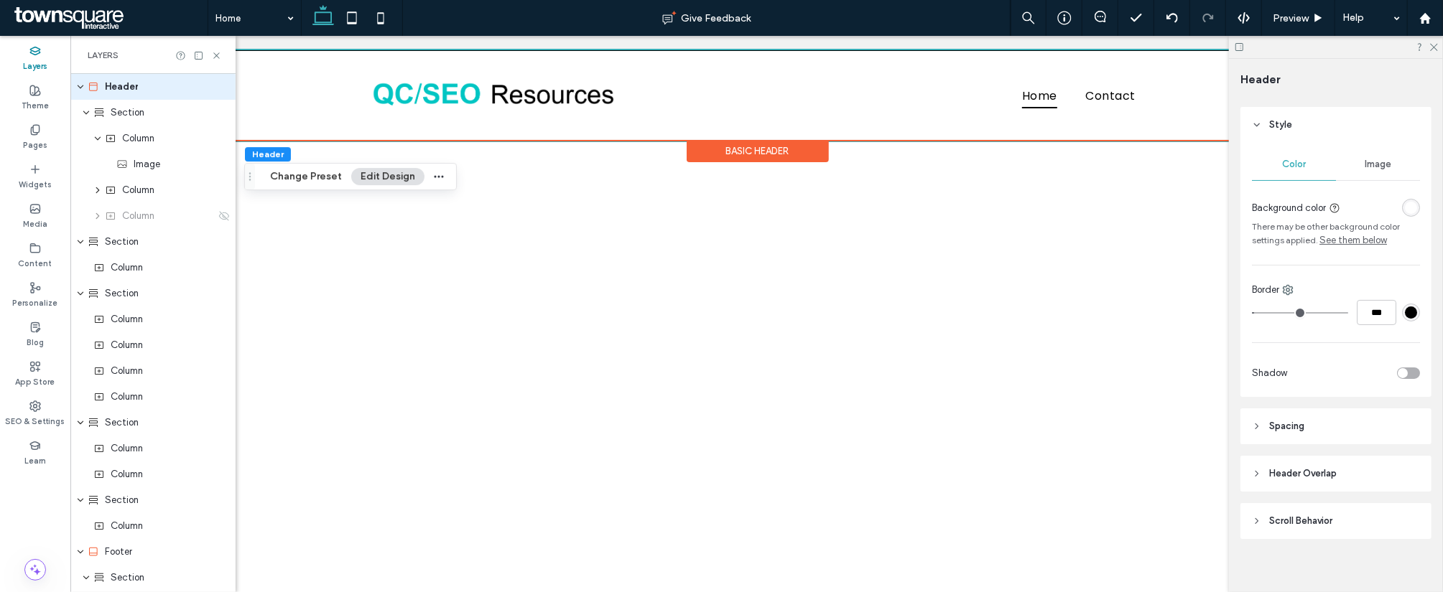
scroll to position [178, 0]
drag, startPoint x: 1259, startPoint y: 312, endPoint x: 1236, endPoint y: 312, distance: 22.3
drag, startPoint x: 1236, startPoint y: 312, endPoint x: 1351, endPoint y: 348, distance: 120.6
click at [1351, 348] on div "Color Image Background color There may be other background color settings appli…" at bounding box center [1335, 268] width 191 height 254
click at [1362, 311] on input "***" at bounding box center [1375, 310] width 39 height 25
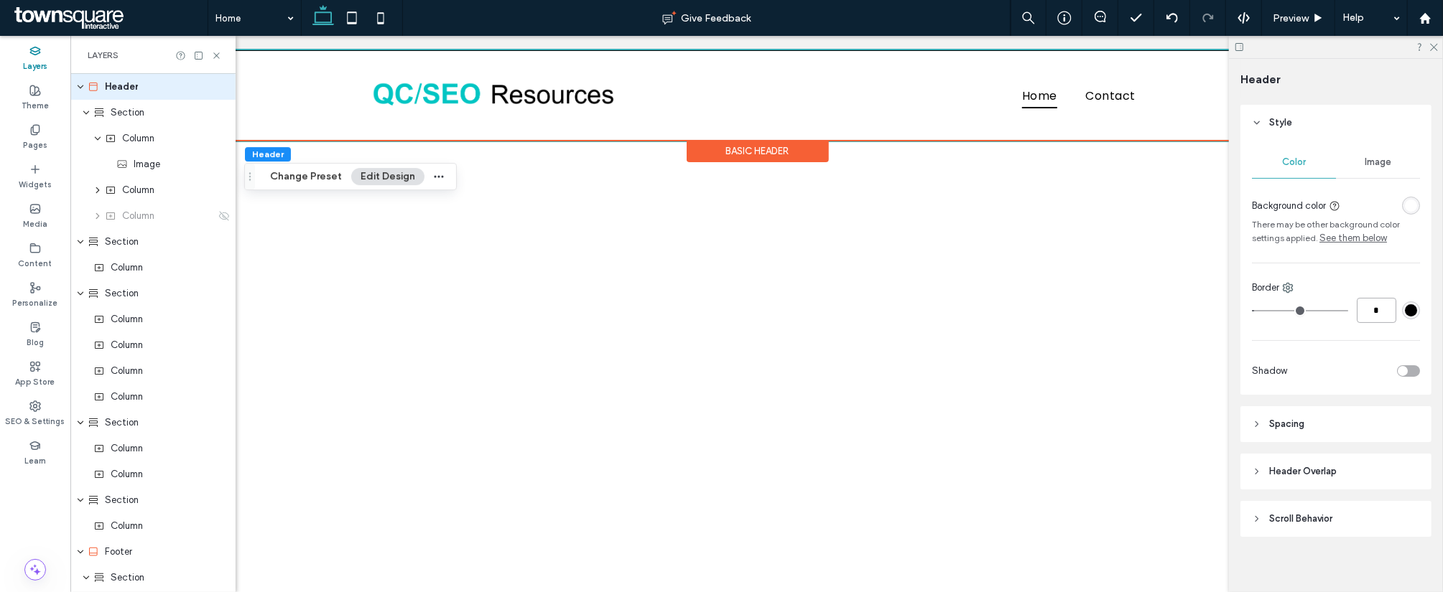
type input "*"
type input "***"
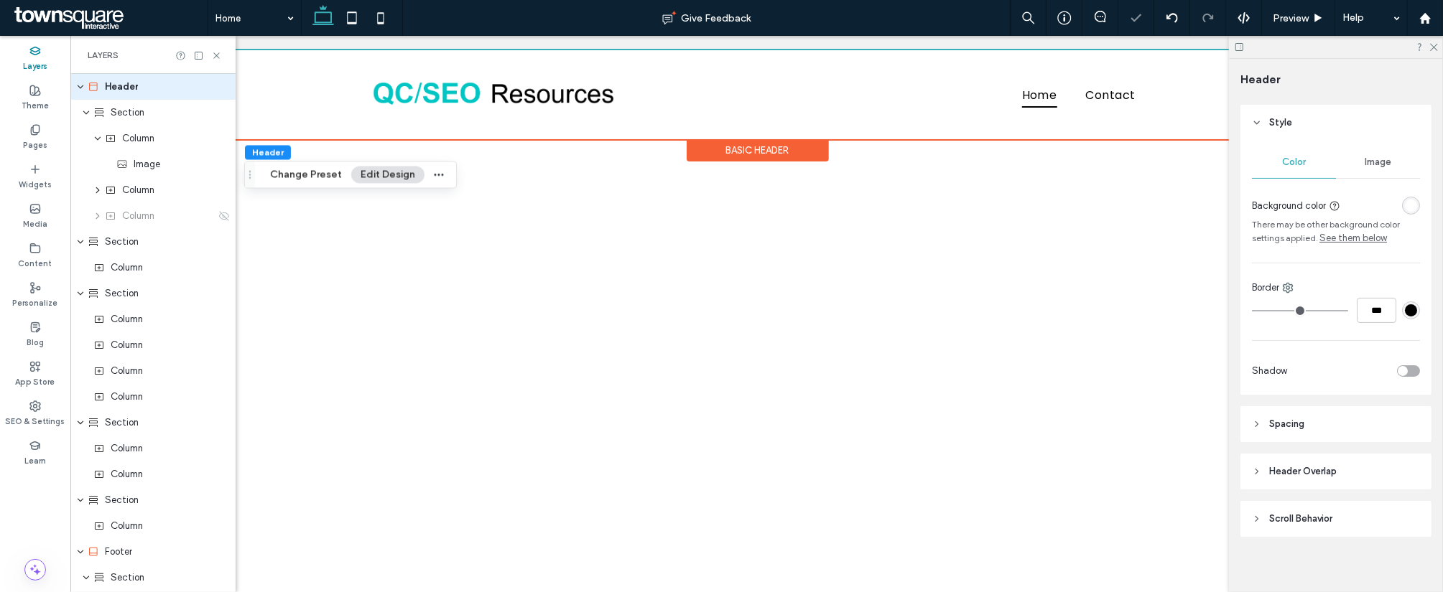
click at [1402, 371] on div "toggle" at bounding box center [1408, 370] width 23 height 11
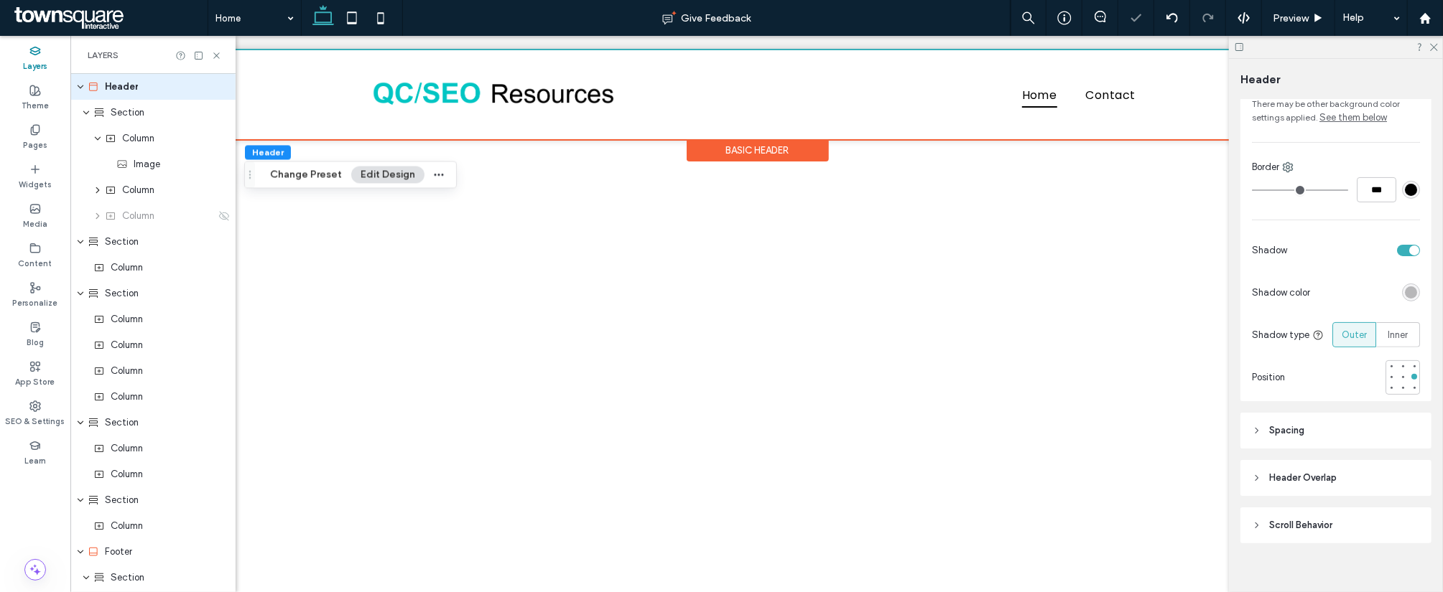
scroll to position [317, 0]
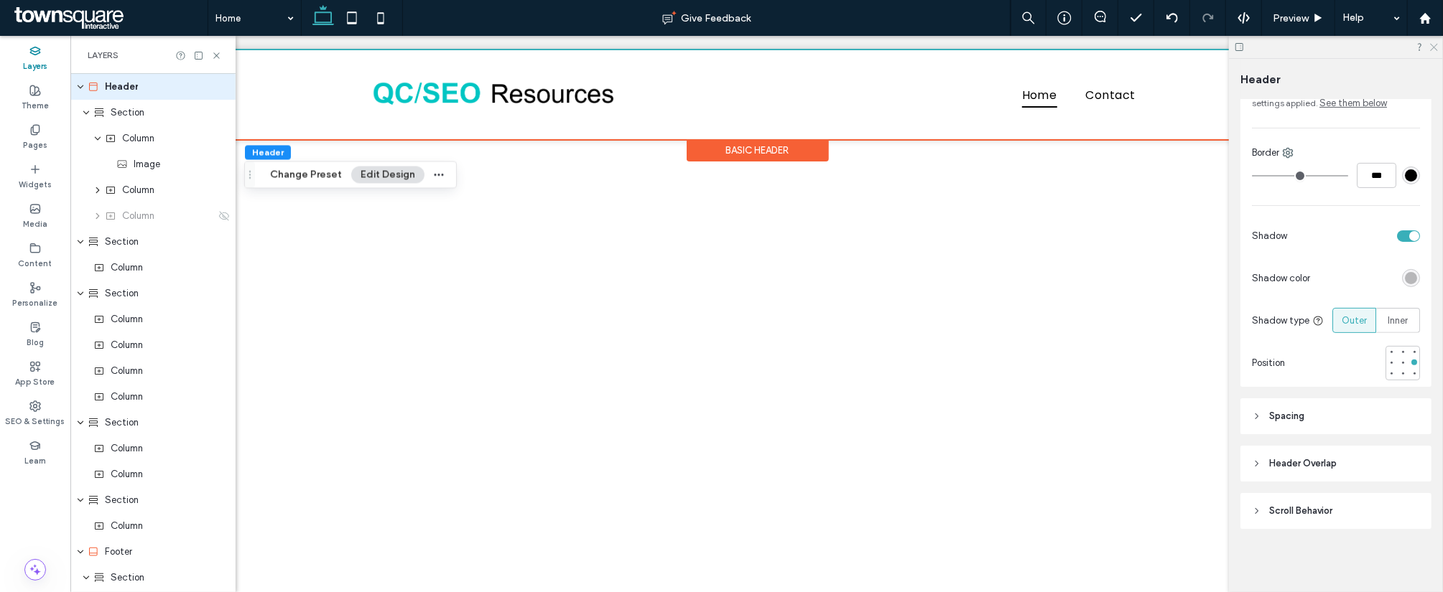
click at [1433, 47] on use at bounding box center [1434, 48] width 8 height 8
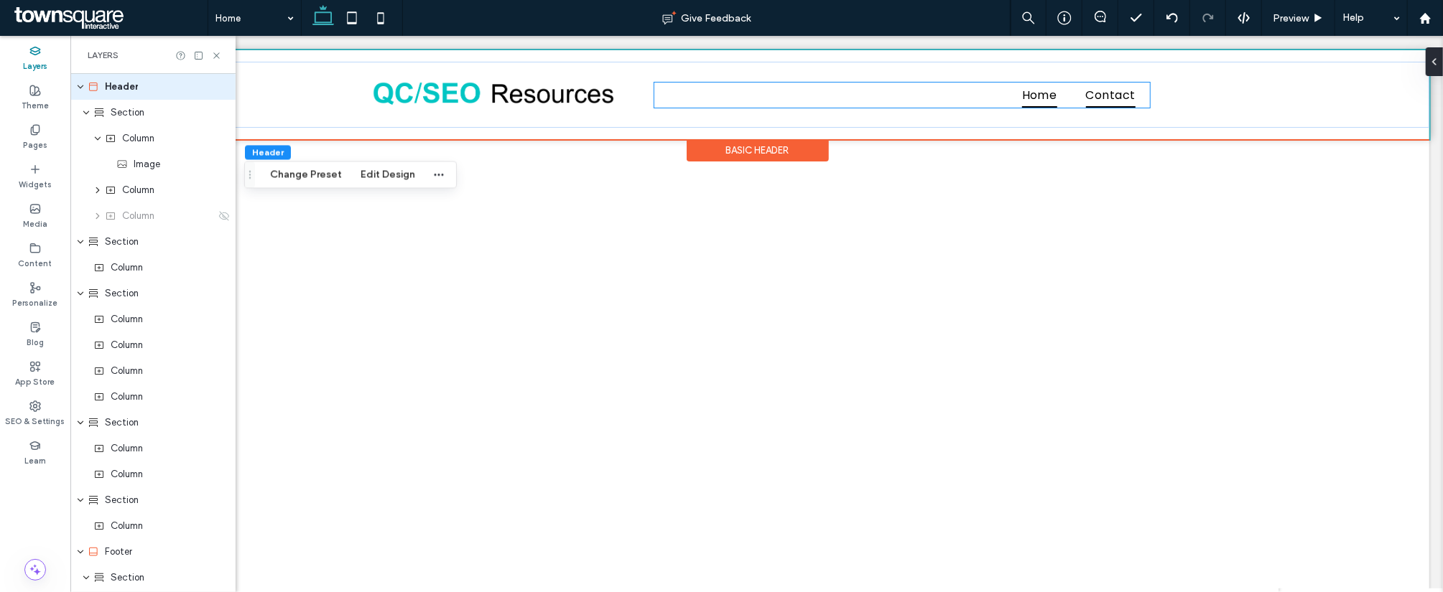
click at [1111, 85] on span "Contact" at bounding box center [1110, 94] width 50 height 25
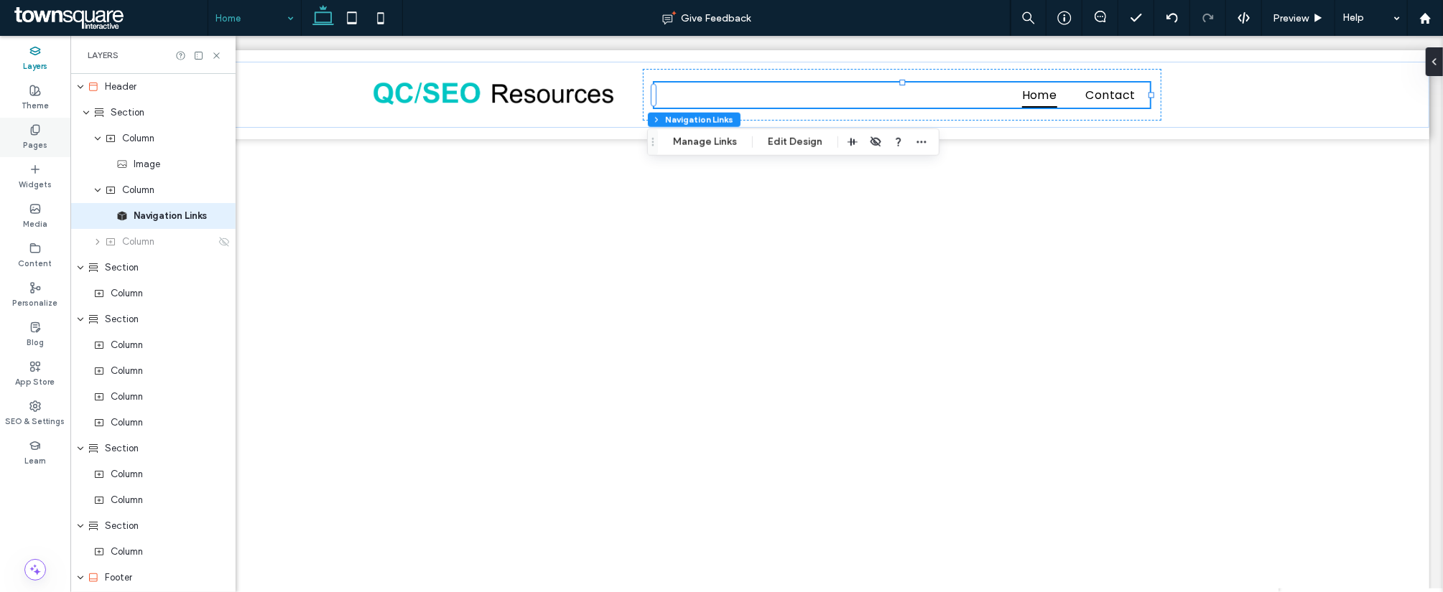
click at [32, 144] on label "Pages" at bounding box center [35, 144] width 24 height 16
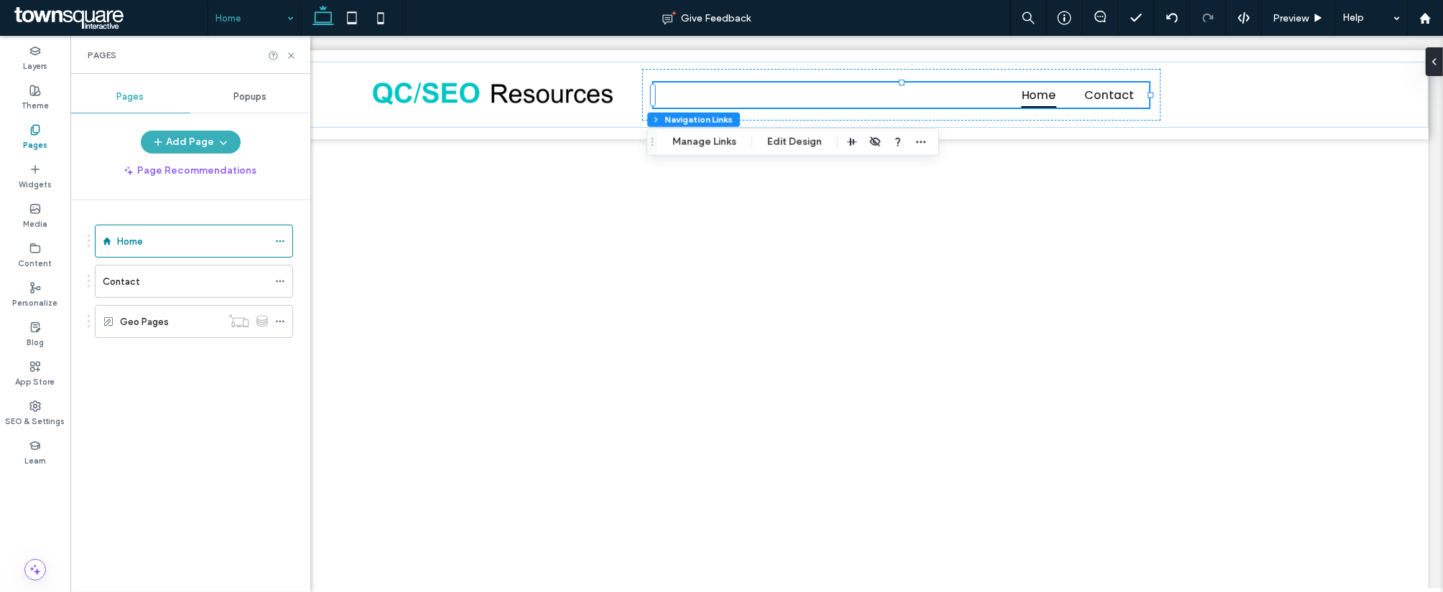
scroll to position [0, 0]
click at [279, 322] on icon at bounding box center [280, 322] width 10 height 10
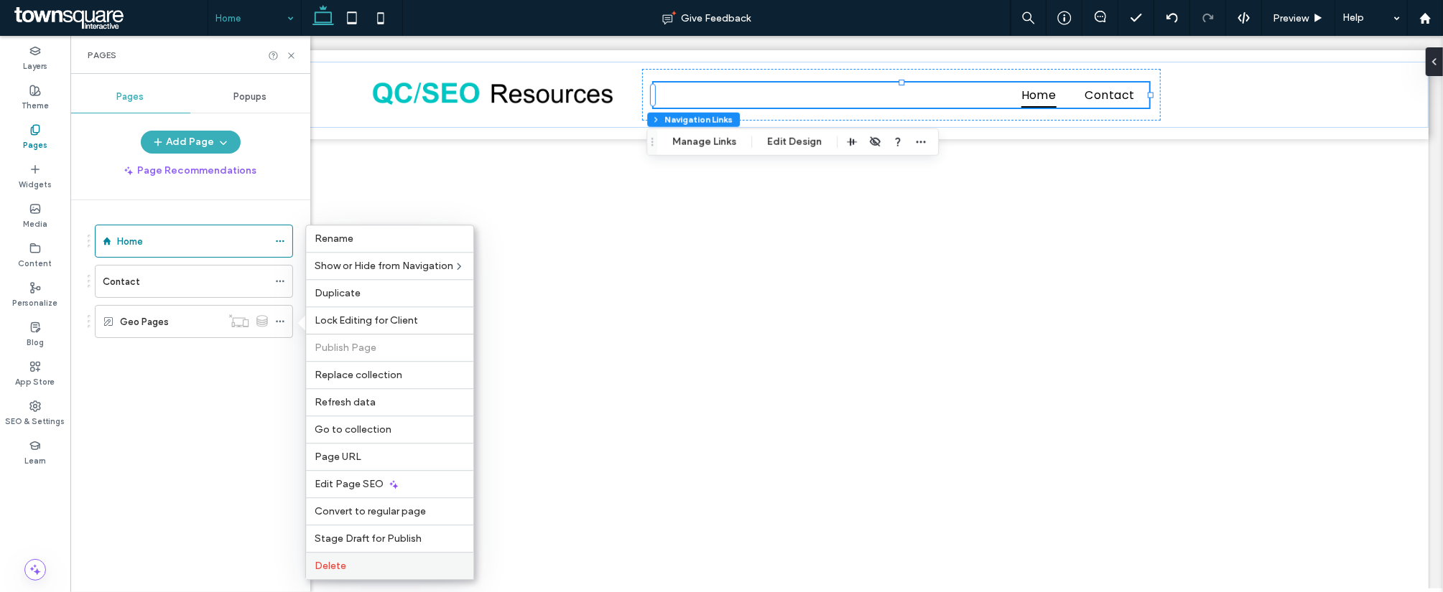
click at [330, 567] on span "Delete" at bounding box center [331, 566] width 32 height 12
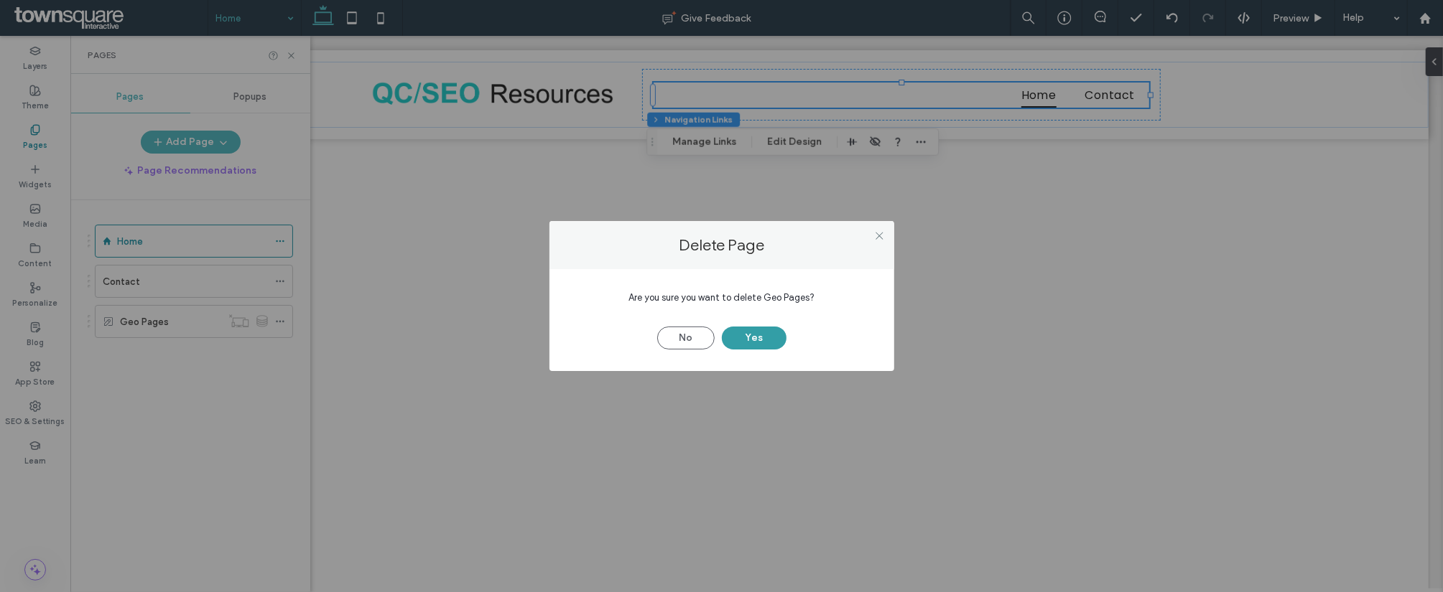
click at [742, 329] on button "Yes" at bounding box center [754, 338] width 65 height 23
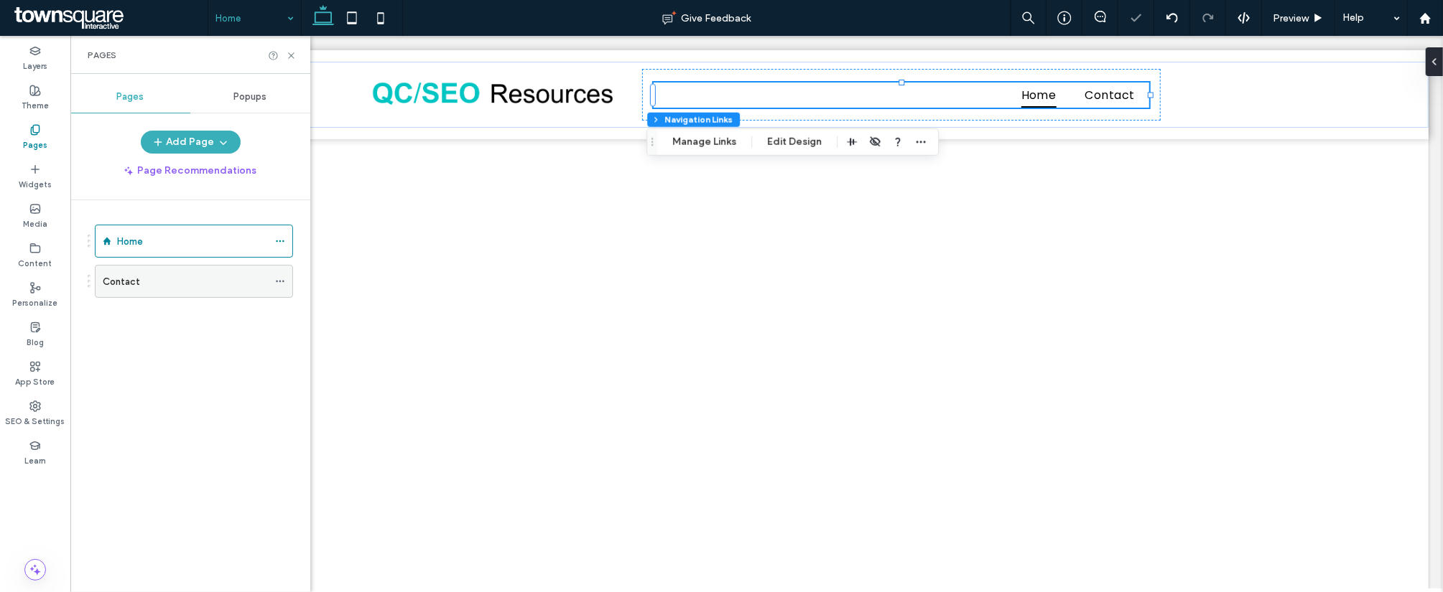
click at [274, 284] on div "Contact" at bounding box center [194, 281] width 198 height 33
click at [280, 277] on icon at bounding box center [280, 281] width 10 height 10
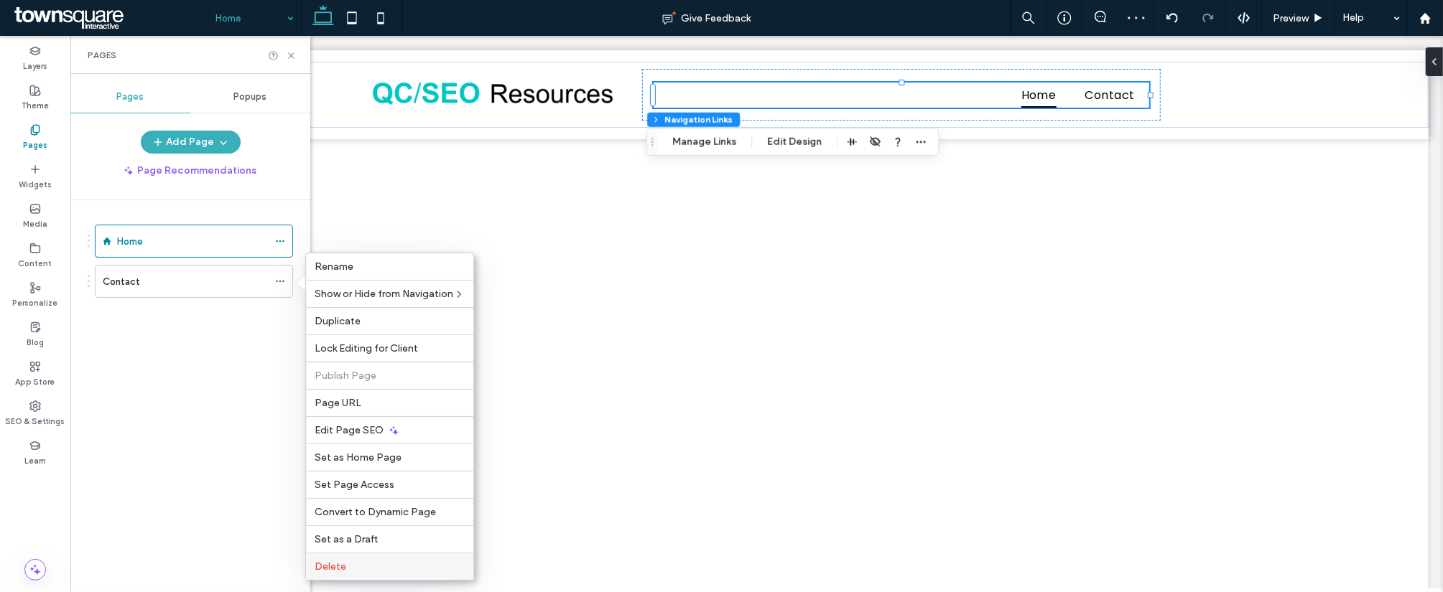
click at [368, 569] on label "Delete" at bounding box center [390, 567] width 150 height 12
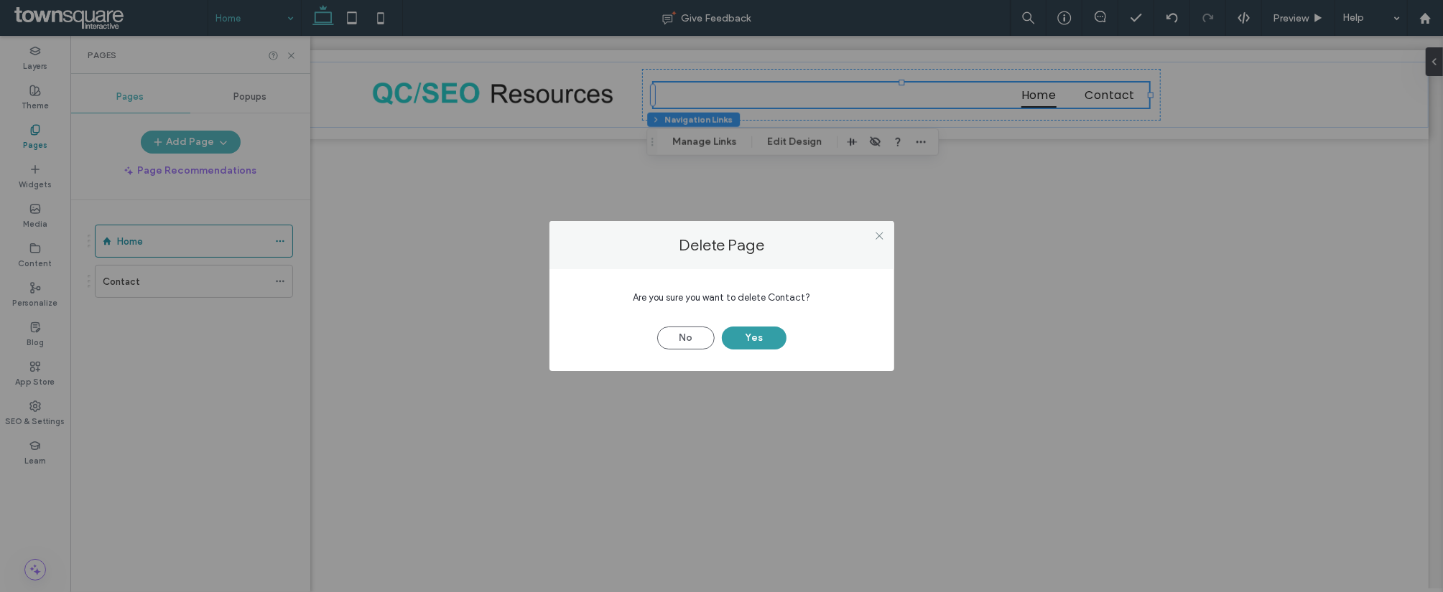
click at [768, 339] on button "Yes" at bounding box center [754, 338] width 65 height 23
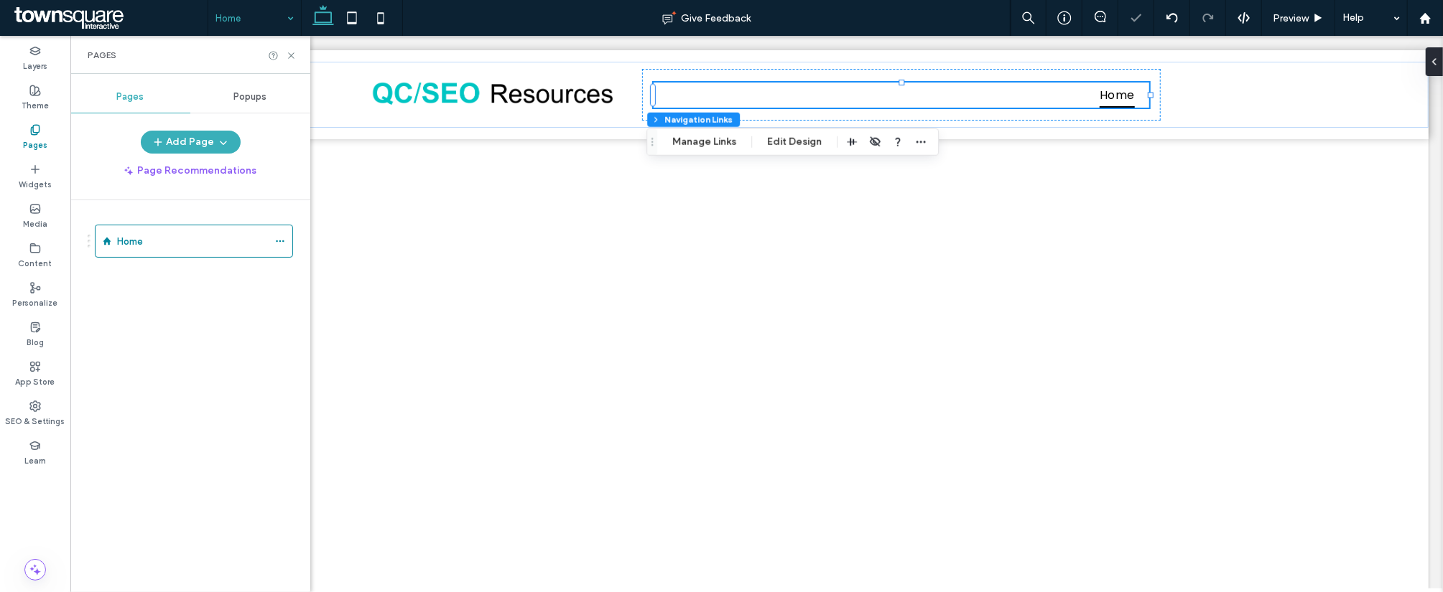
click at [176, 378] on div "Home" at bounding box center [199, 392] width 223 height 385
click at [213, 426] on div "Home" at bounding box center [199, 392] width 223 height 385
click at [190, 331] on div "Home" at bounding box center [199, 392] width 223 height 385
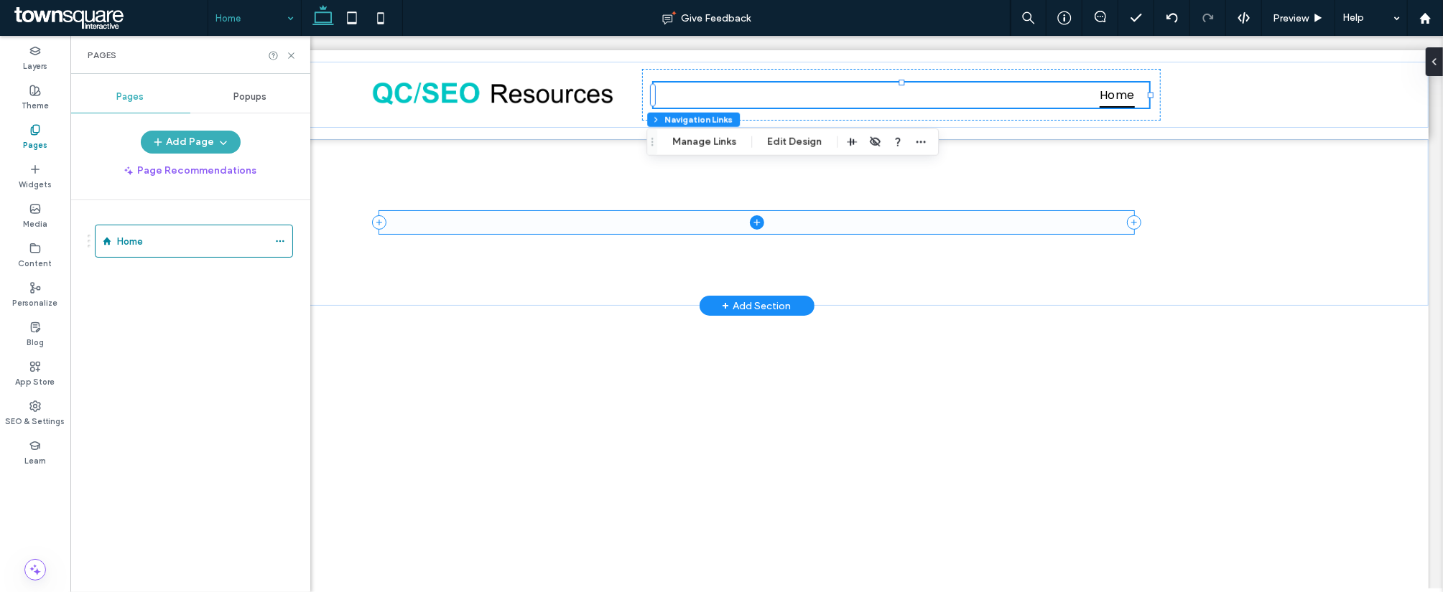
click at [707, 218] on span at bounding box center [755, 221] width 754 height 23
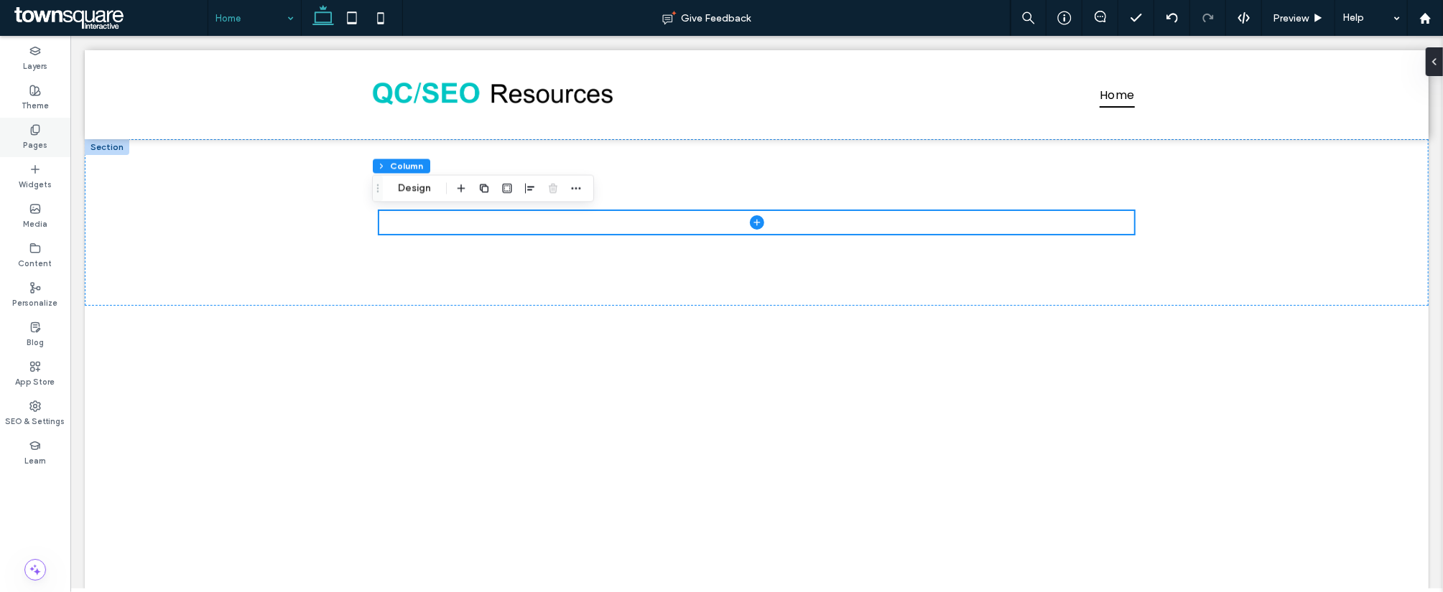
click at [33, 136] on label "Pages" at bounding box center [35, 144] width 24 height 16
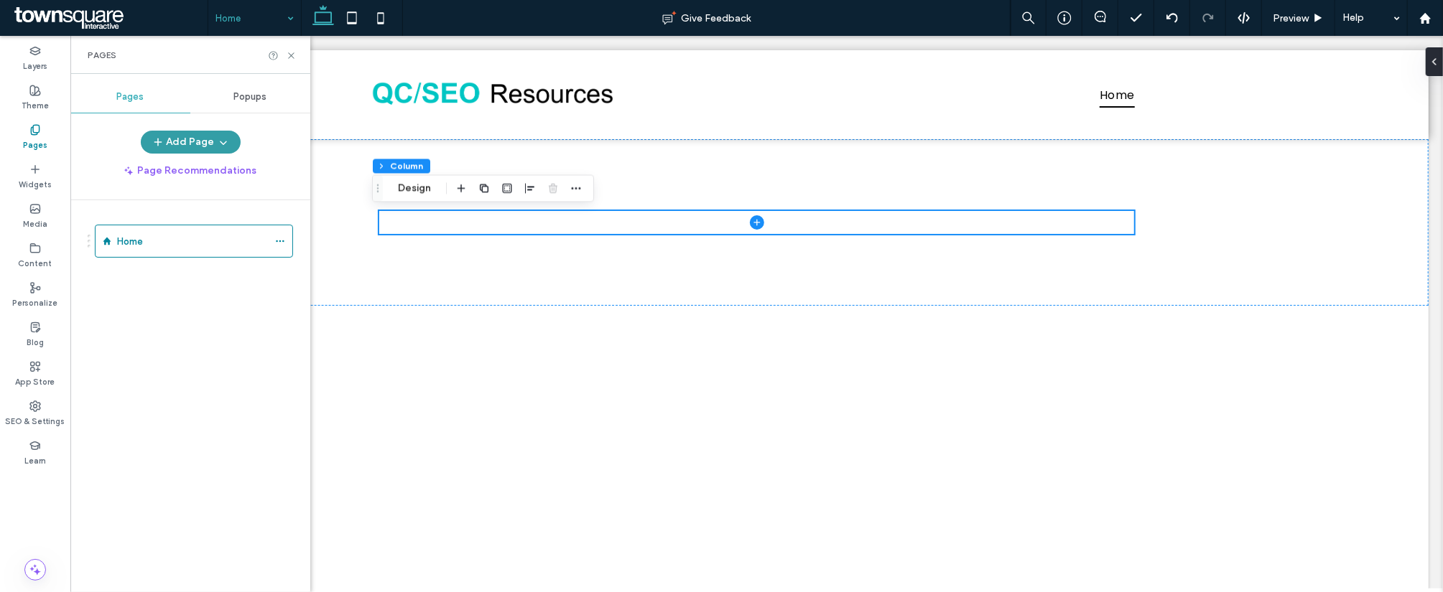
click at [218, 144] on icon "button" at bounding box center [223, 141] width 11 height 11
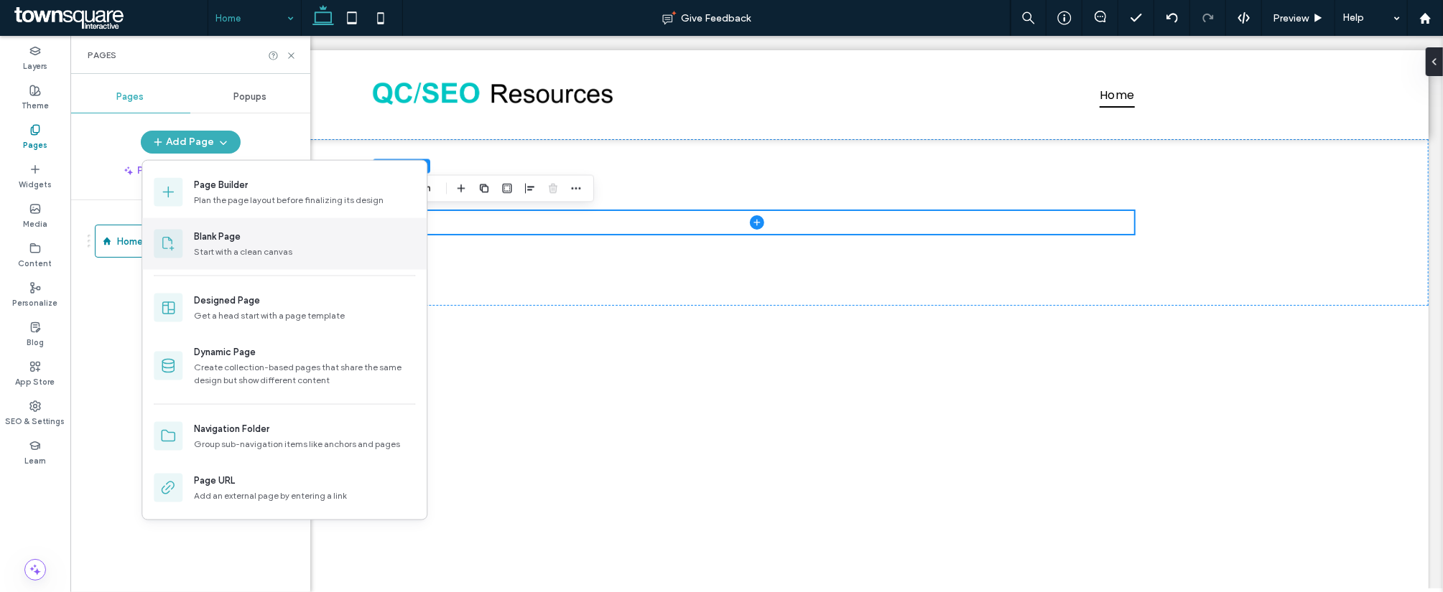
click at [297, 246] on div "Start with a clean canvas" at bounding box center [304, 252] width 221 height 13
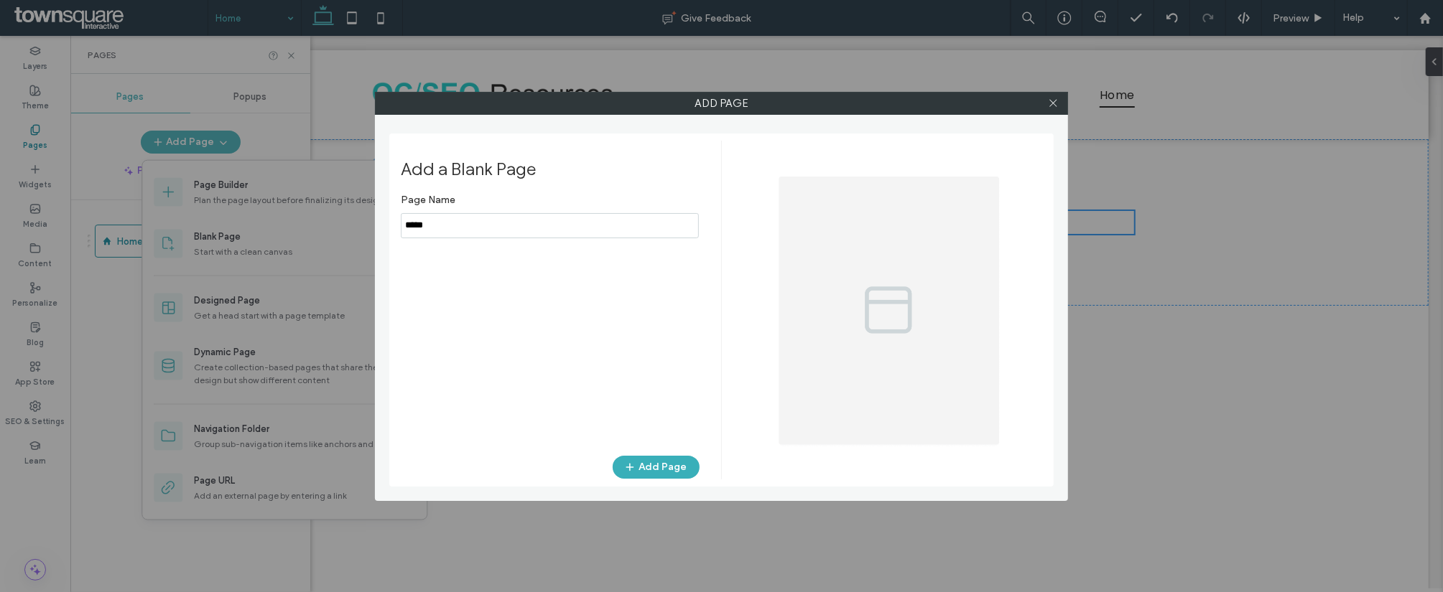
click at [457, 223] on input "notEmpty" at bounding box center [550, 225] width 298 height 25
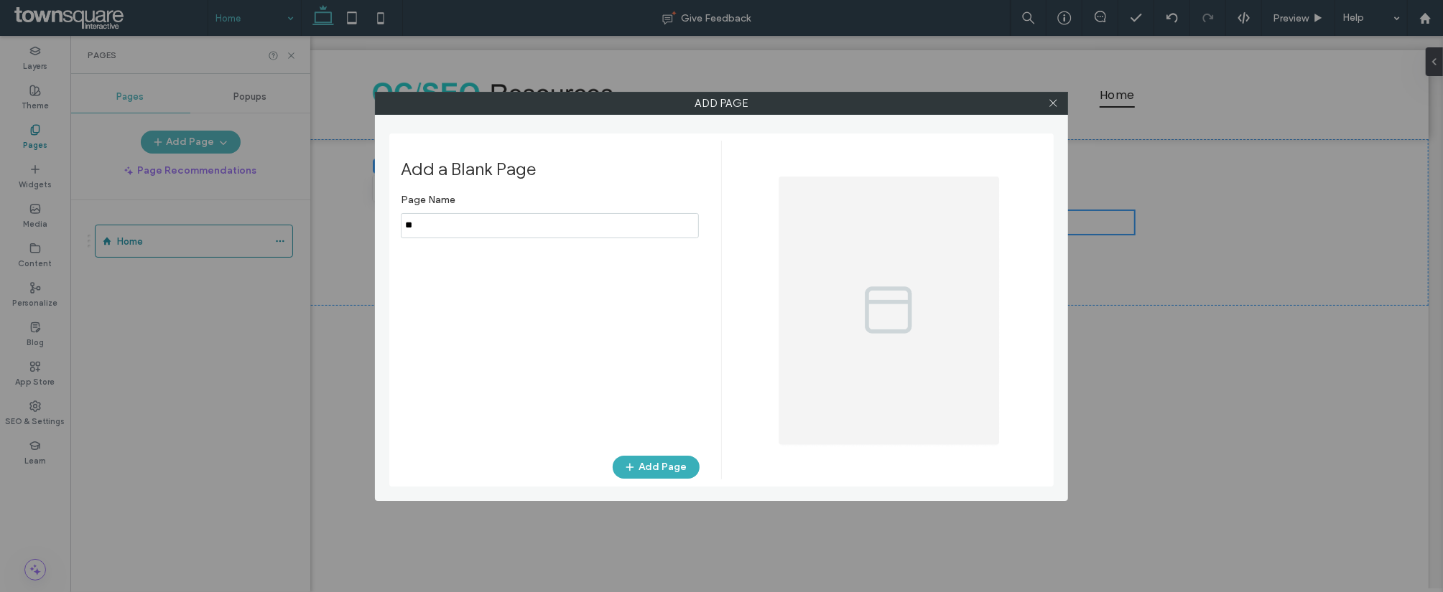
type input "*"
type input "**********"
click at [663, 472] on button "Add Page" at bounding box center [655, 467] width 87 height 23
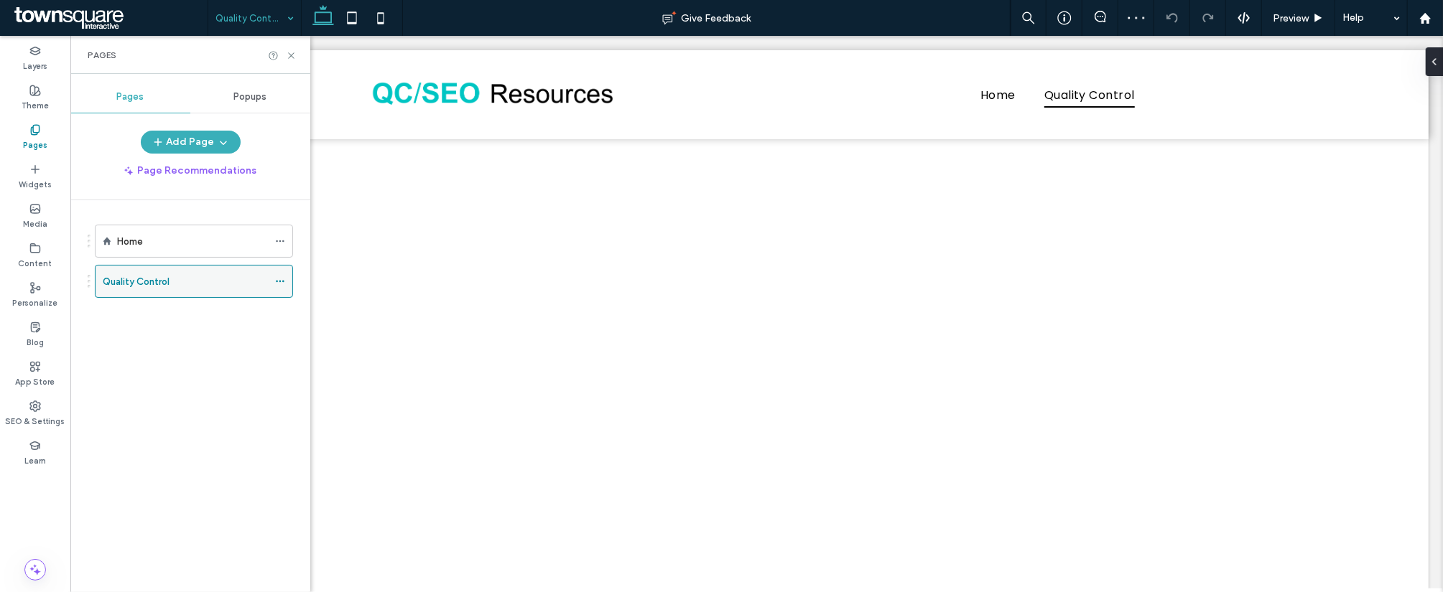
click at [211, 285] on div "Quality Control" at bounding box center [185, 281] width 165 height 15
click at [277, 283] on use at bounding box center [280, 282] width 8 height 2
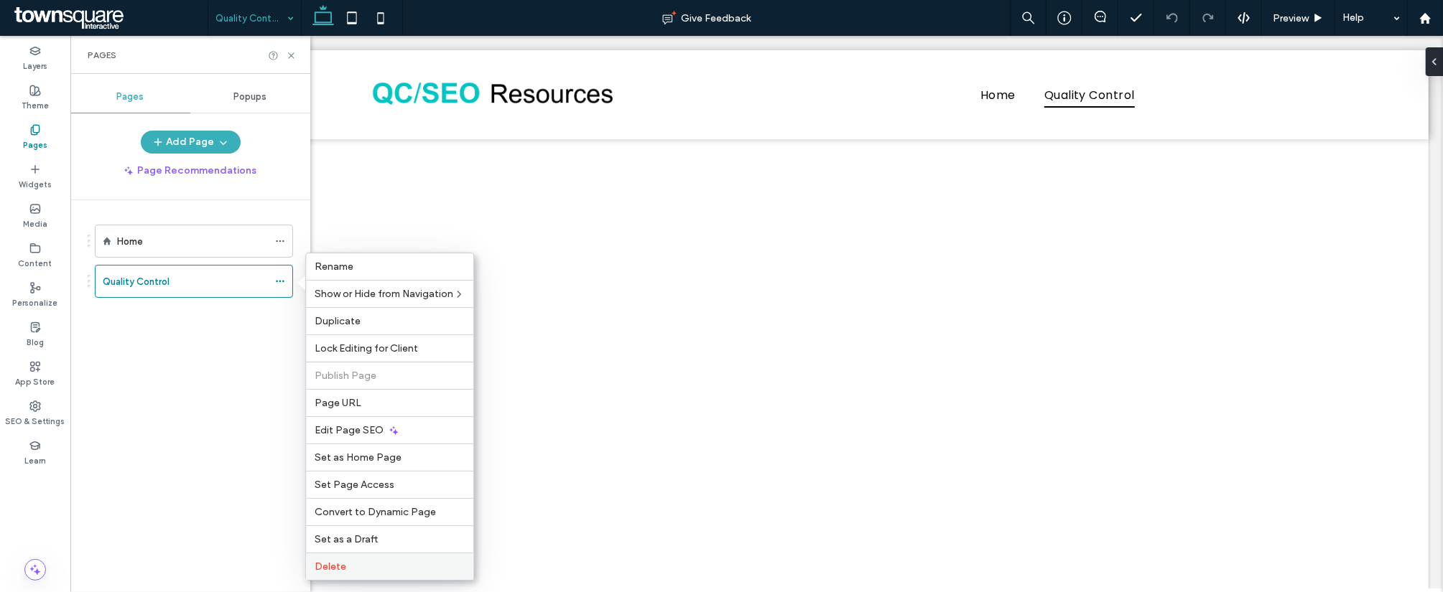
click at [346, 573] on label "Delete" at bounding box center [390, 567] width 150 height 12
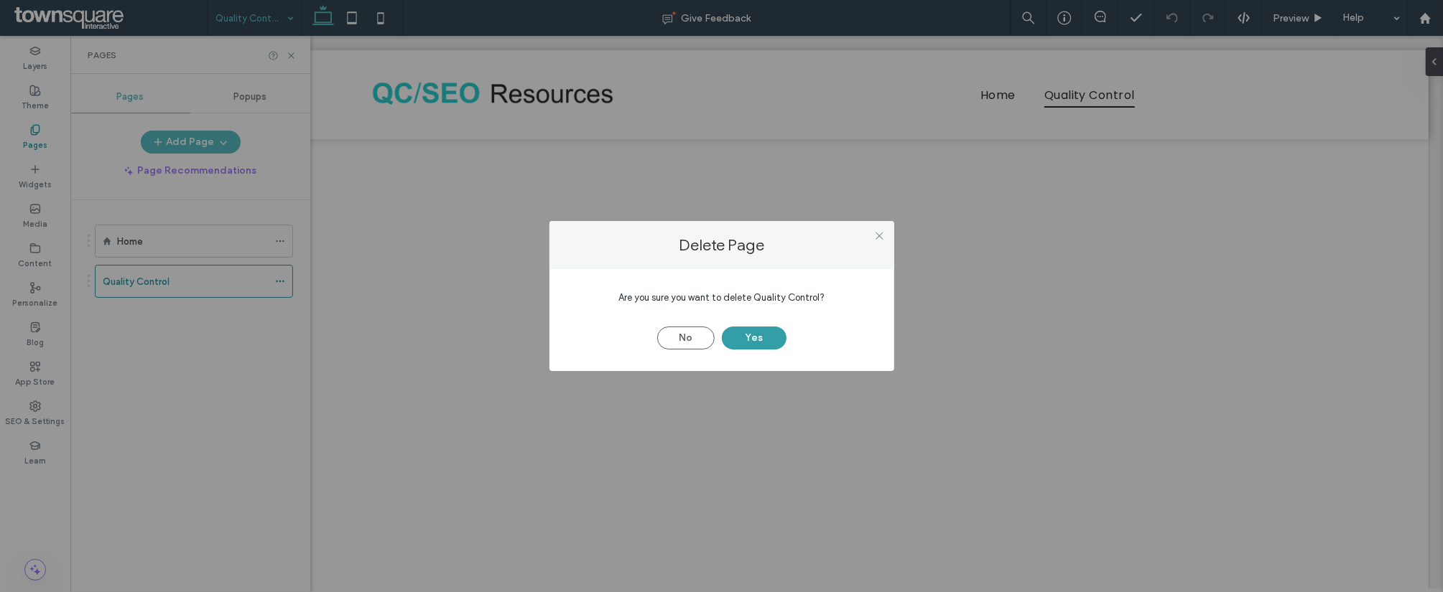
click at [745, 345] on button "Yes" at bounding box center [754, 338] width 65 height 23
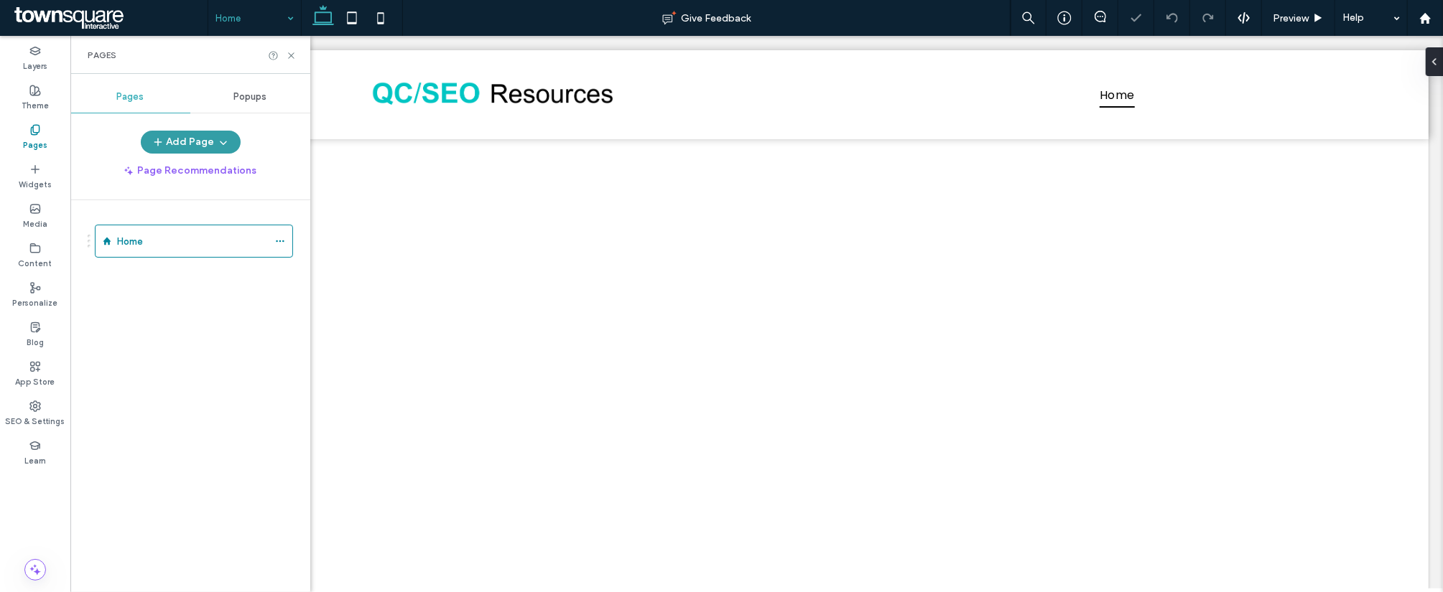
click at [184, 141] on button "Add Page" at bounding box center [191, 142] width 100 height 23
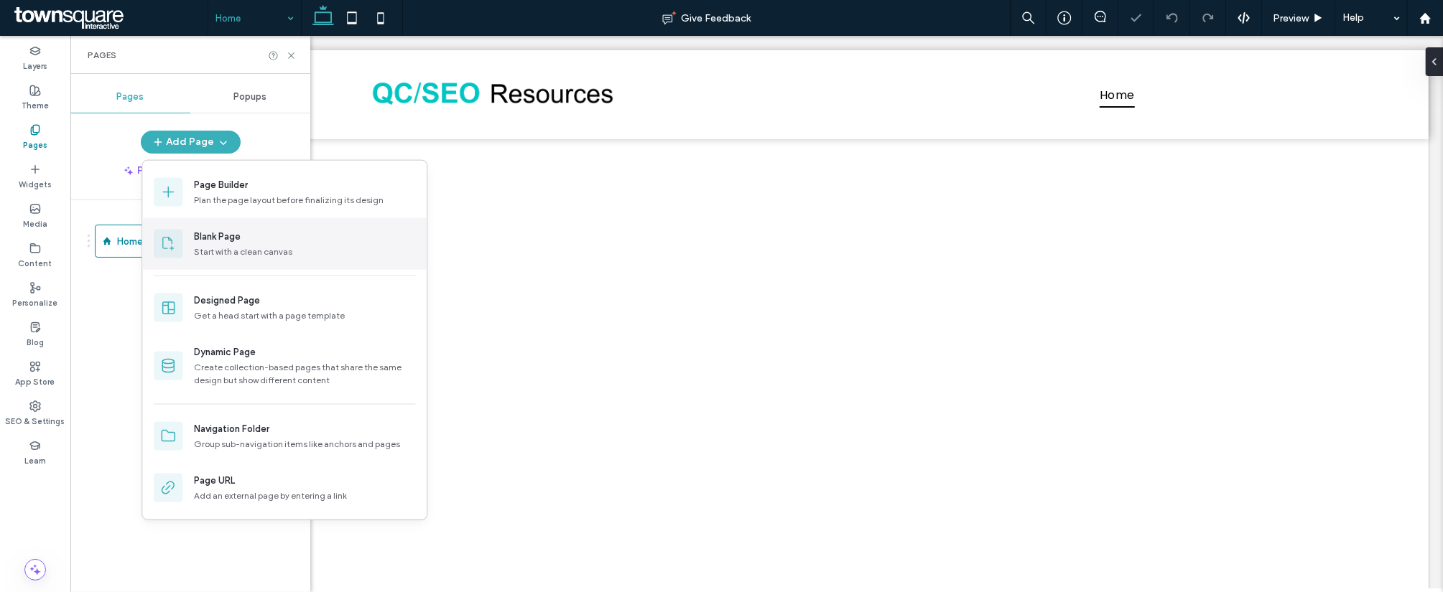
click at [248, 243] on div "Blank Page" at bounding box center [304, 237] width 221 height 14
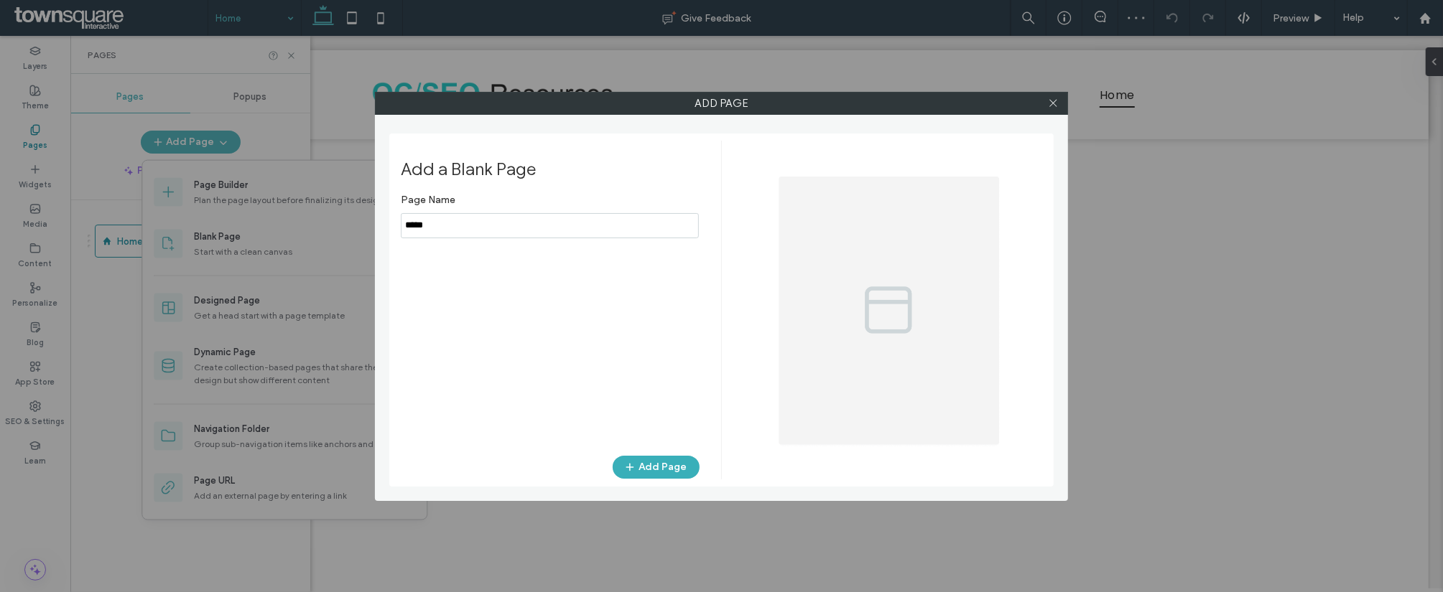
click at [512, 225] on input "notEmpty" at bounding box center [550, 225] width 298 height 25
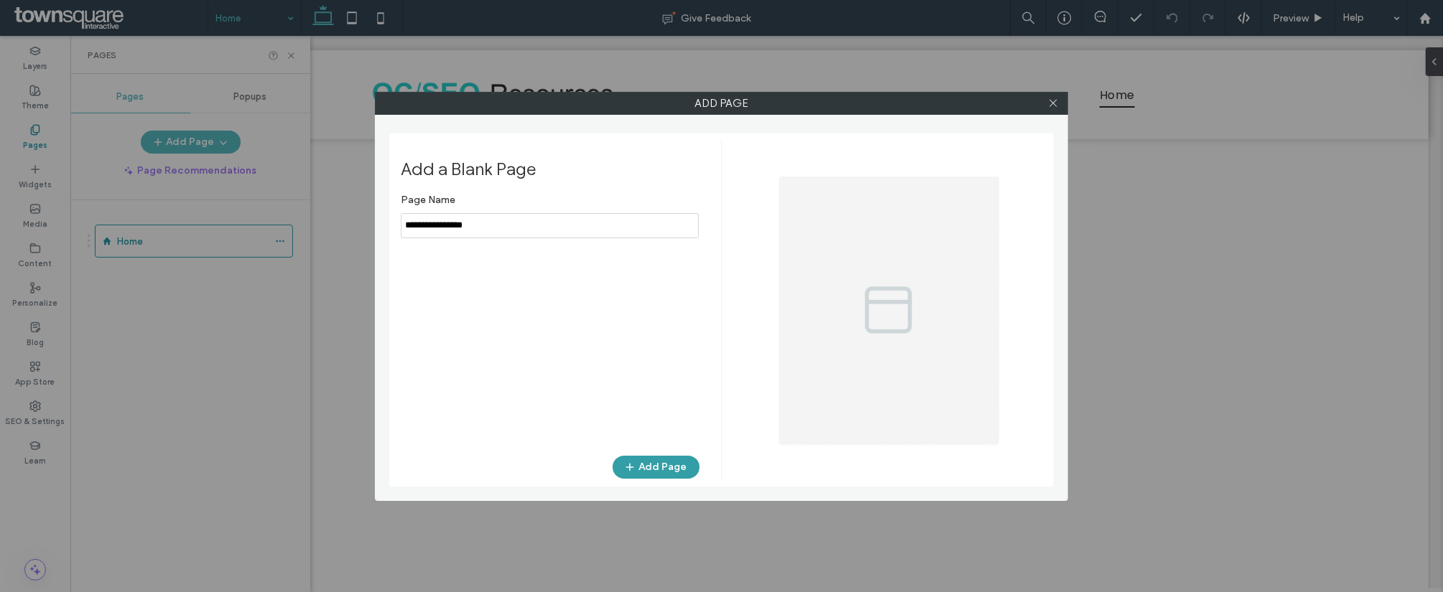
type input "**********"
click at [670, 460] on button "Add Page" at bounding box center [655, 467] width 87 height 23
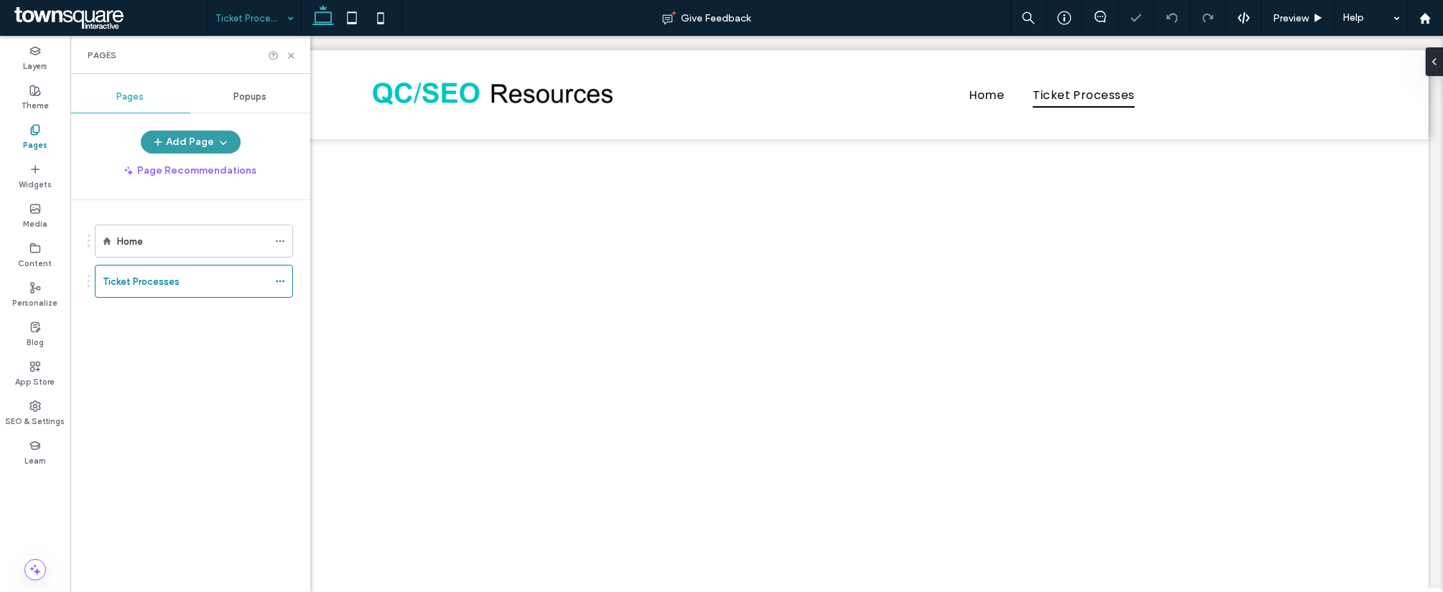
click at [192, 139] on button "Add Page" at bounding box center [191, 142] width 100 height 23
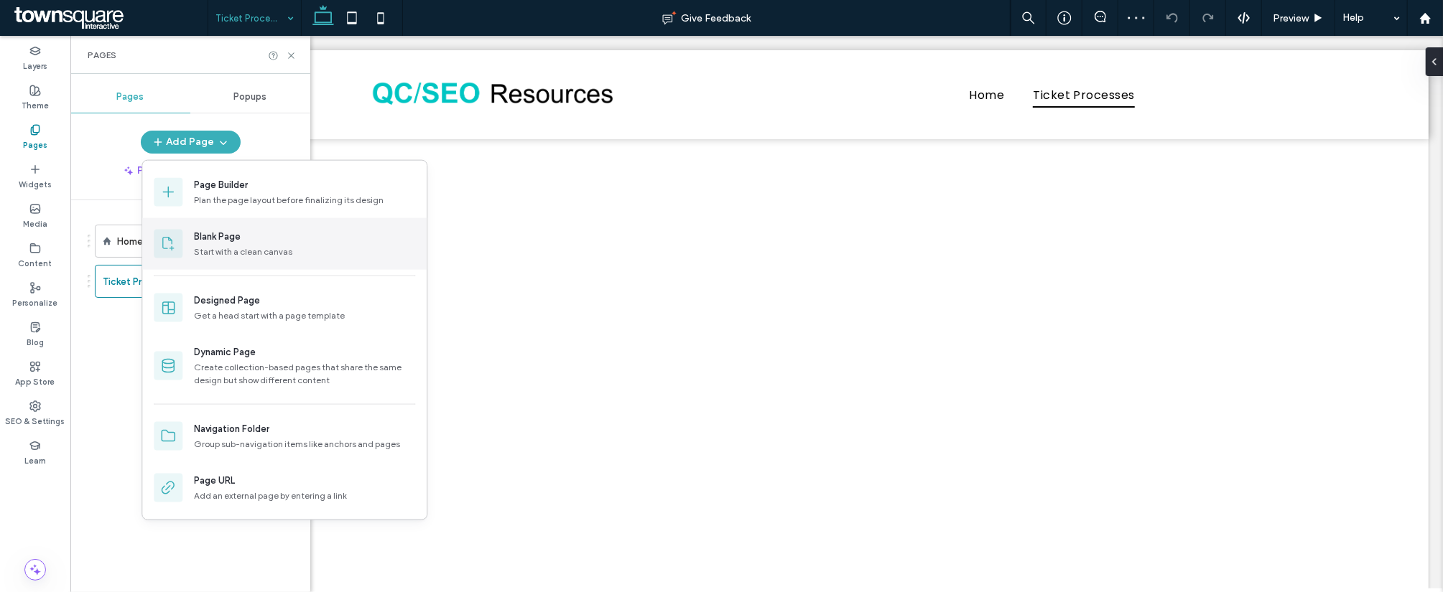
click at [257, 234] on div "Blank Page" at bounding box center [304, 237] width 221 height 14
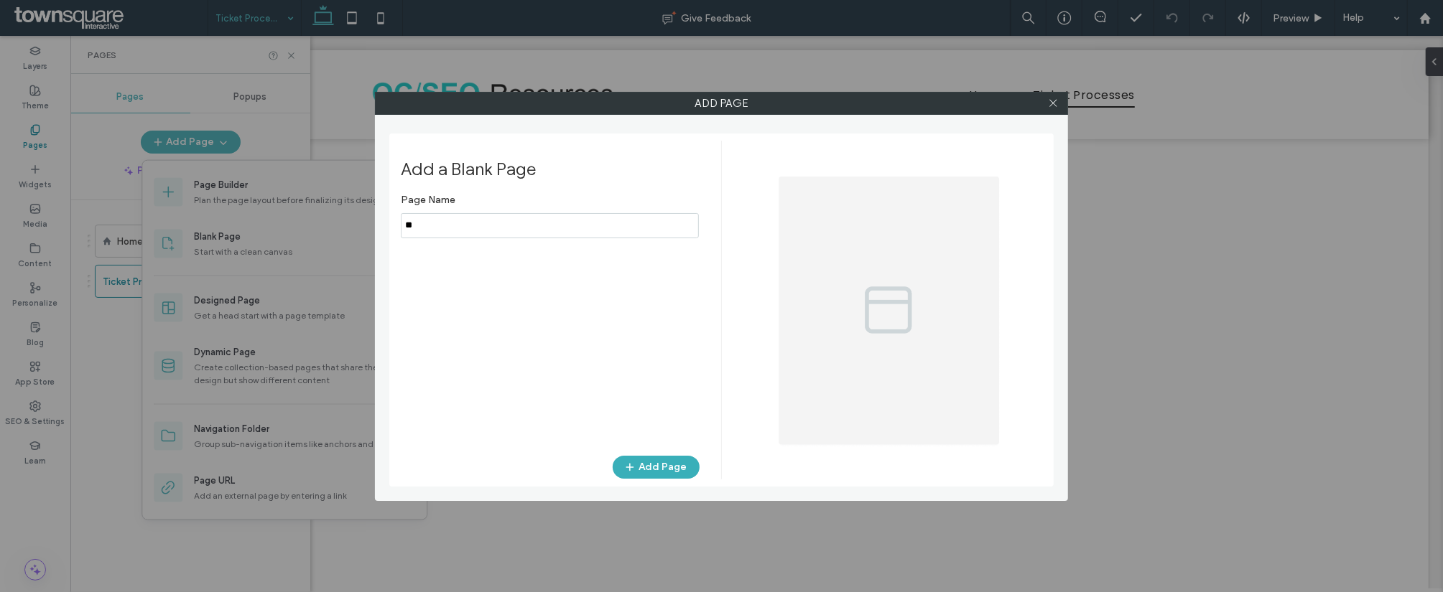
type input "*"
type input "**********"
click at [639, 478] on button "Add Page" at bounding box center [655, 467] width 87 height 23
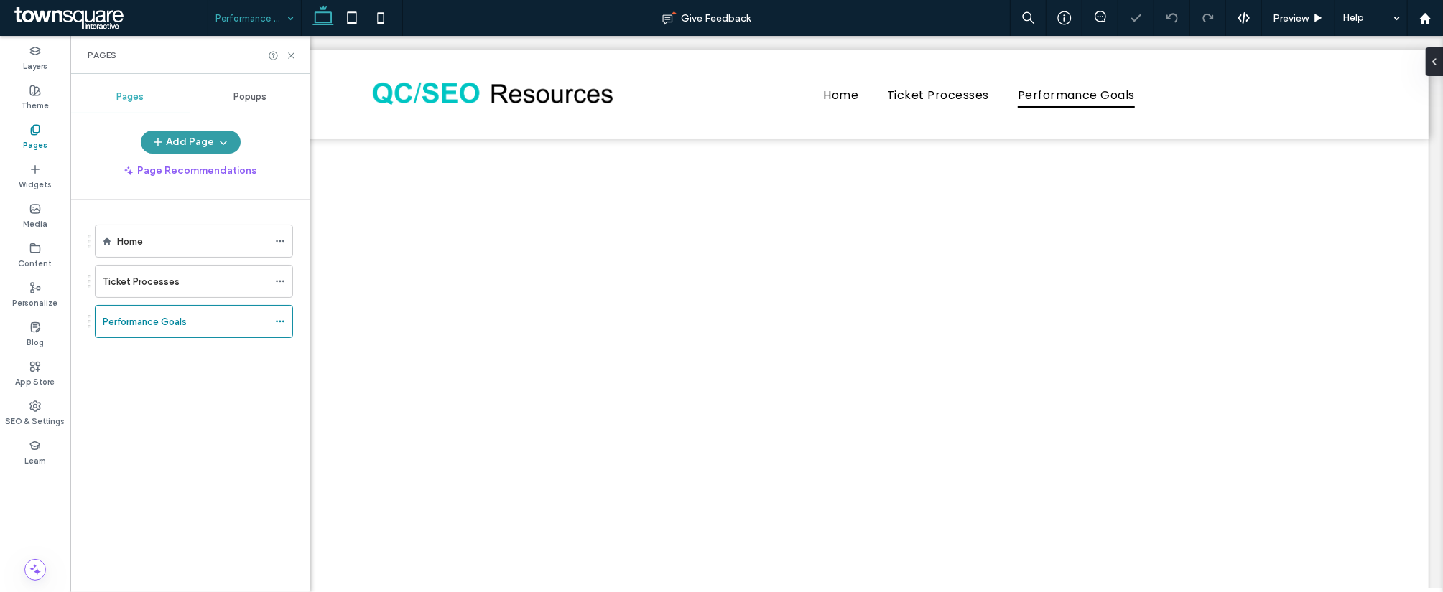
click at [192, 141] on button "Add Page" at bounding box center [191, 142] width 100 height 23
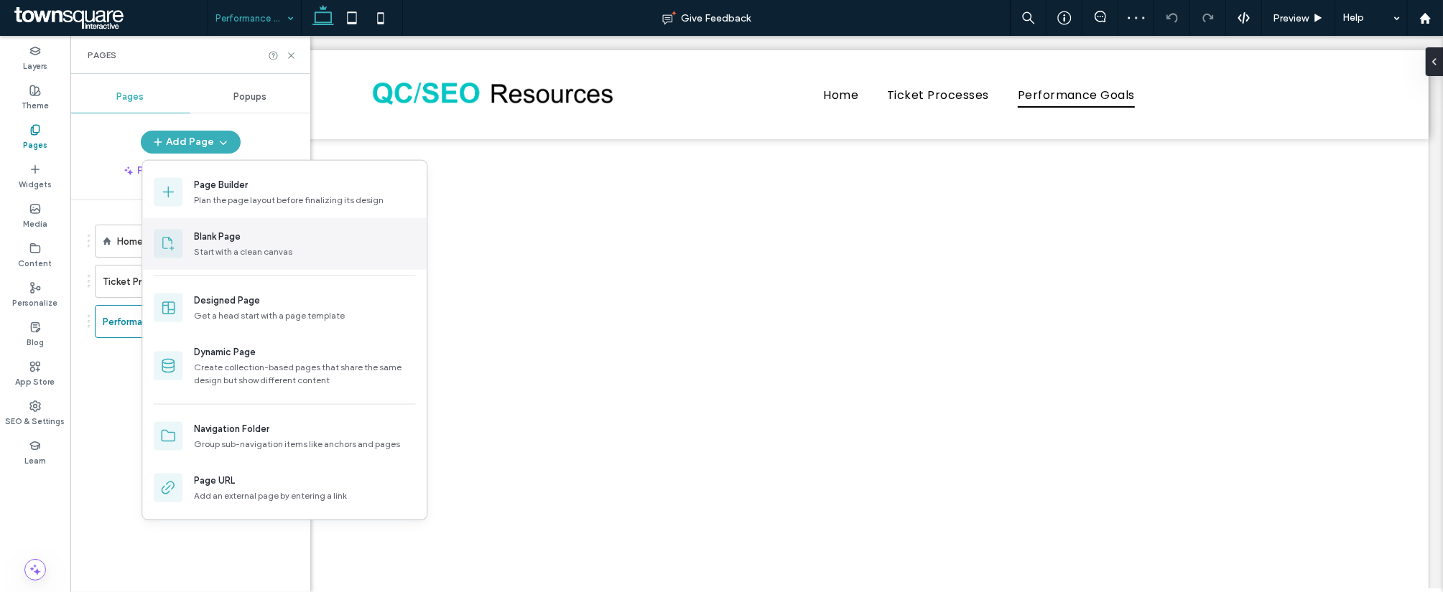
click at [256, 248] on div "Start with a clean canvas" at bounding box center [304, 252] width 221 height 13
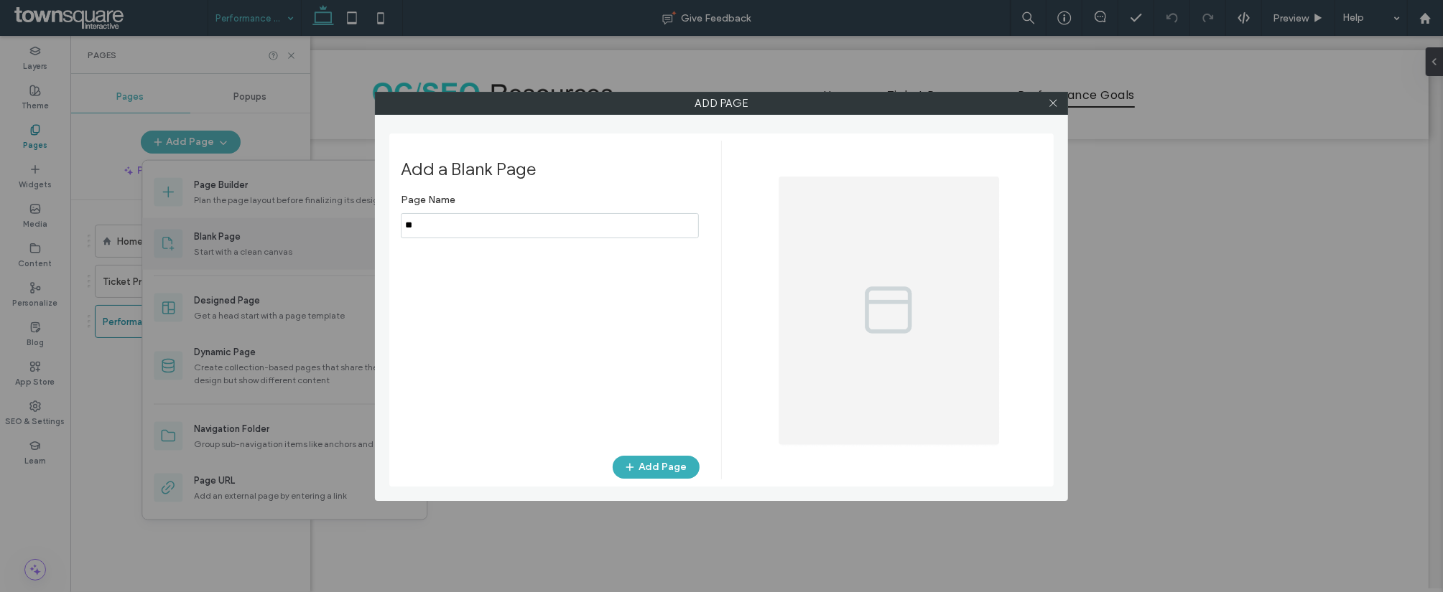
type input "*"
type input "*********"
click at [633, 458] on span "button" at bounding box center [631, 468] width 14 height 22
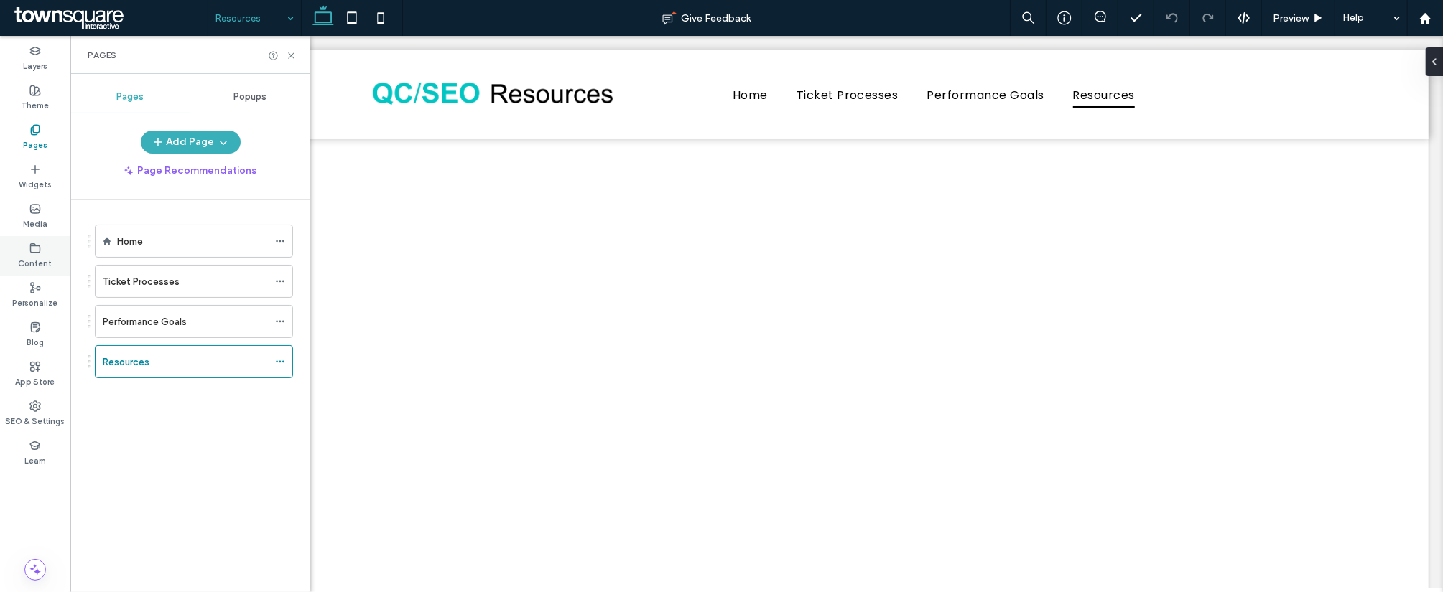
click at [35, 245] on use at bounding box center [35, 247] width 9 height 9
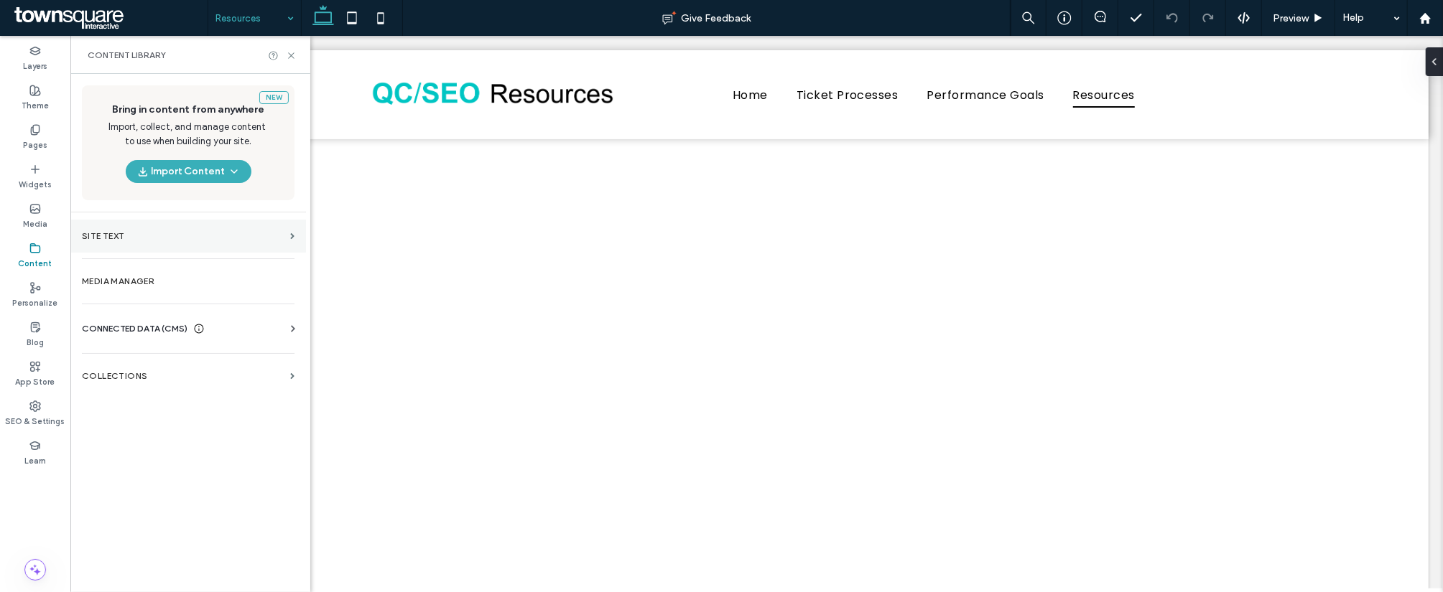
click at [180, 230] on section "Site Text" at bounding box center [188, 236] width 236 height 33
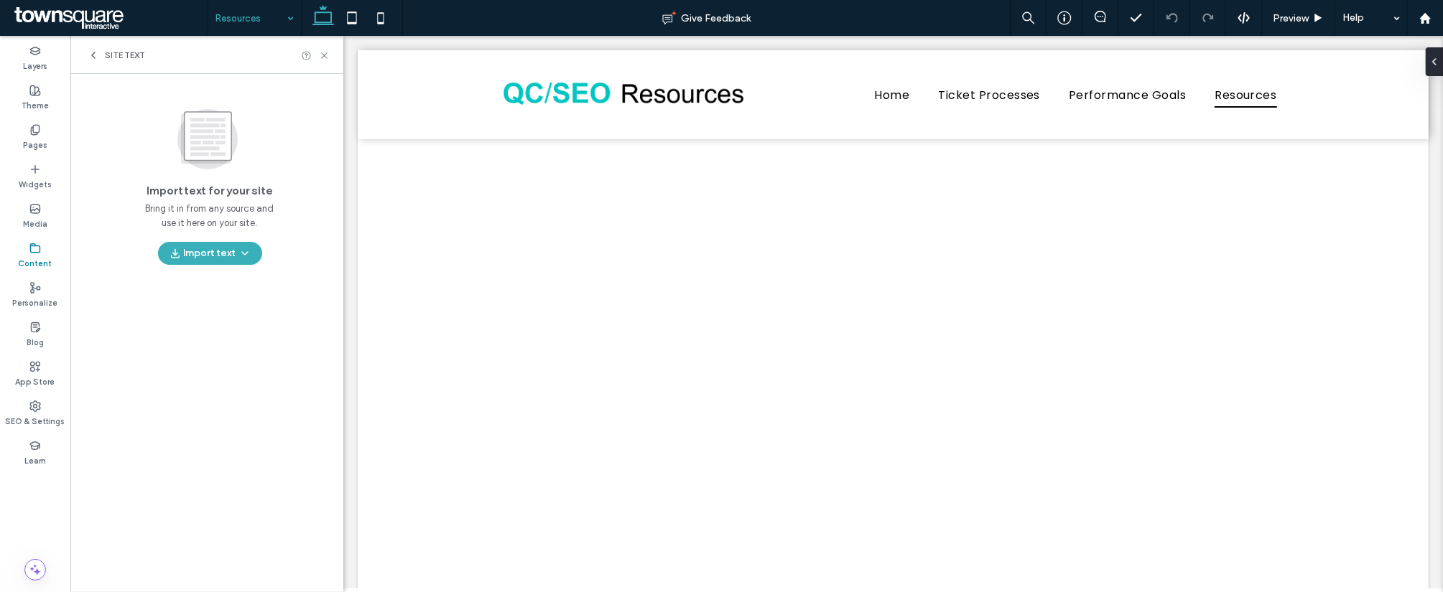
click at [89, 55] on icon at bounding box center [93, 55] width 11 height 11
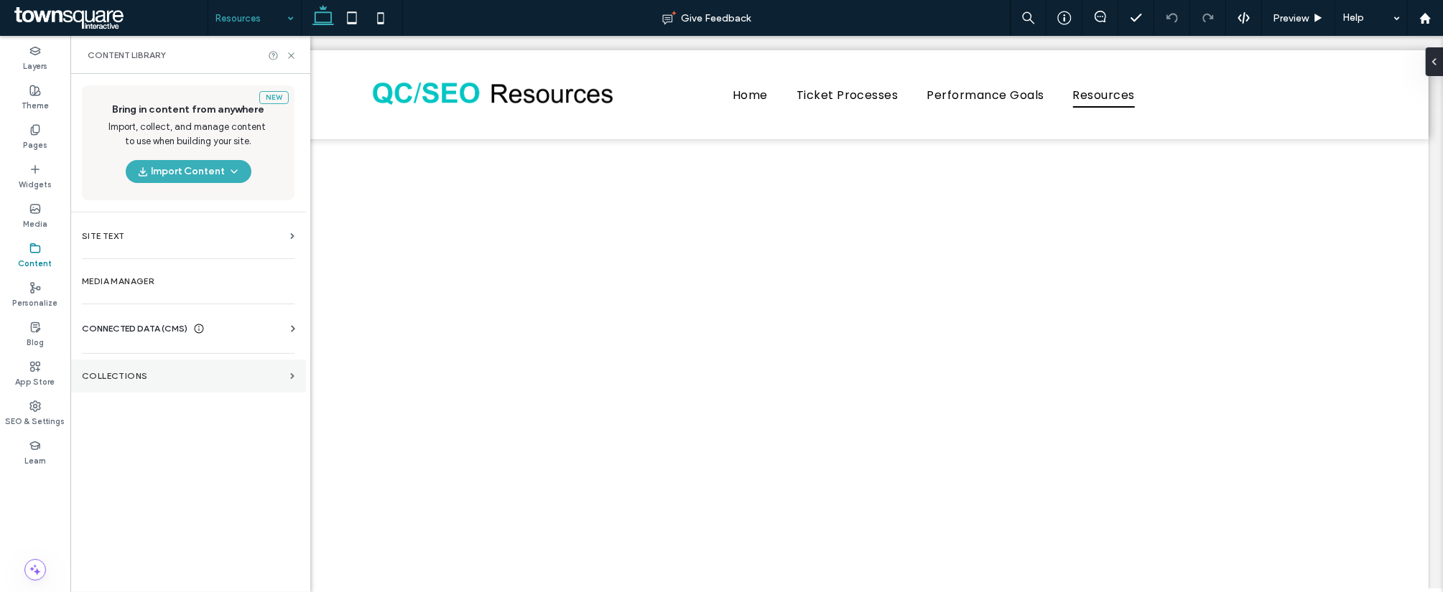
click at [125, 378] on label "Collections" at bounding box center [183, 376] width 202 height 10
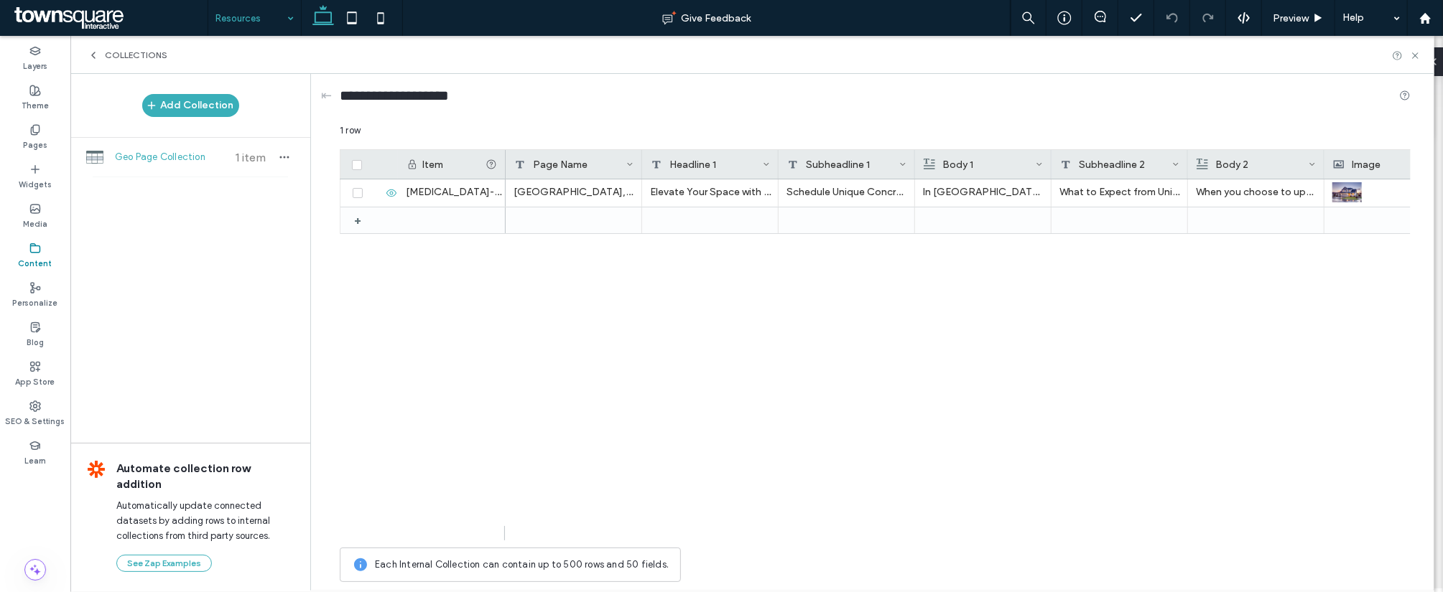
click at [103, 62] on div "Collections" at bounding box center [752, 55] width 1364 height 38
click at [93, 55] on use at bounding box center [93, 55] width 3 height 6
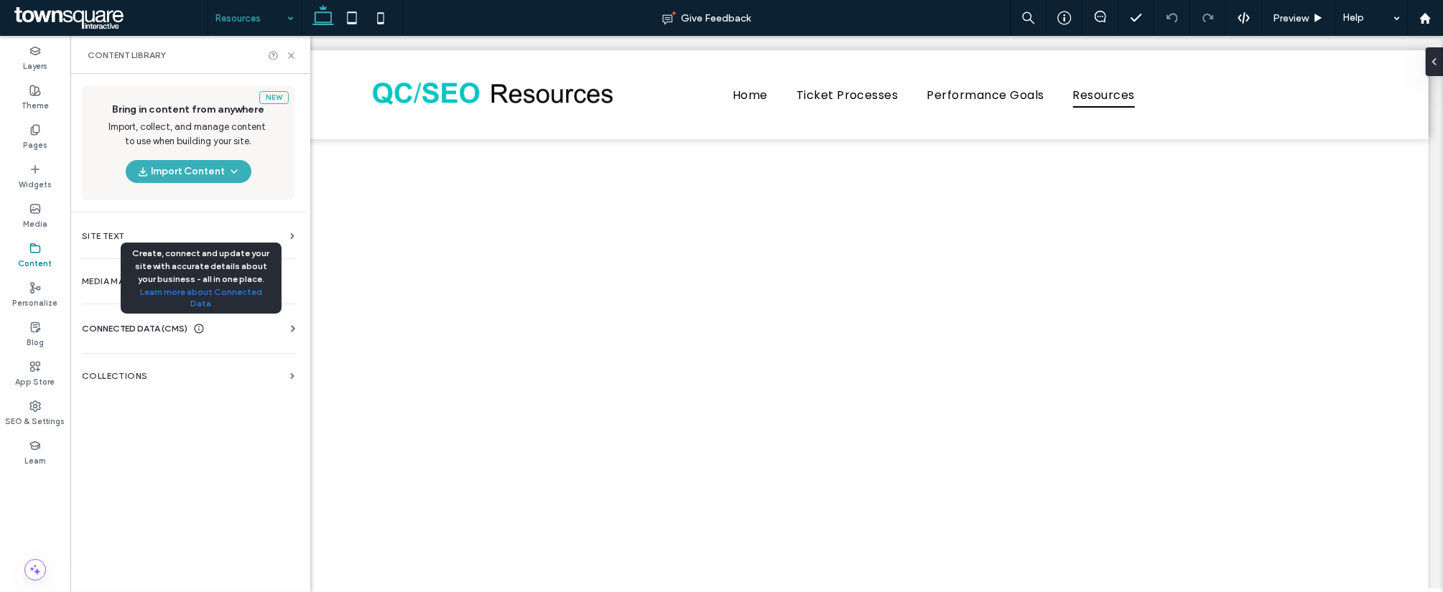
click at [195, 334] on icon at bounding box center [198, 328] width 11 height 11
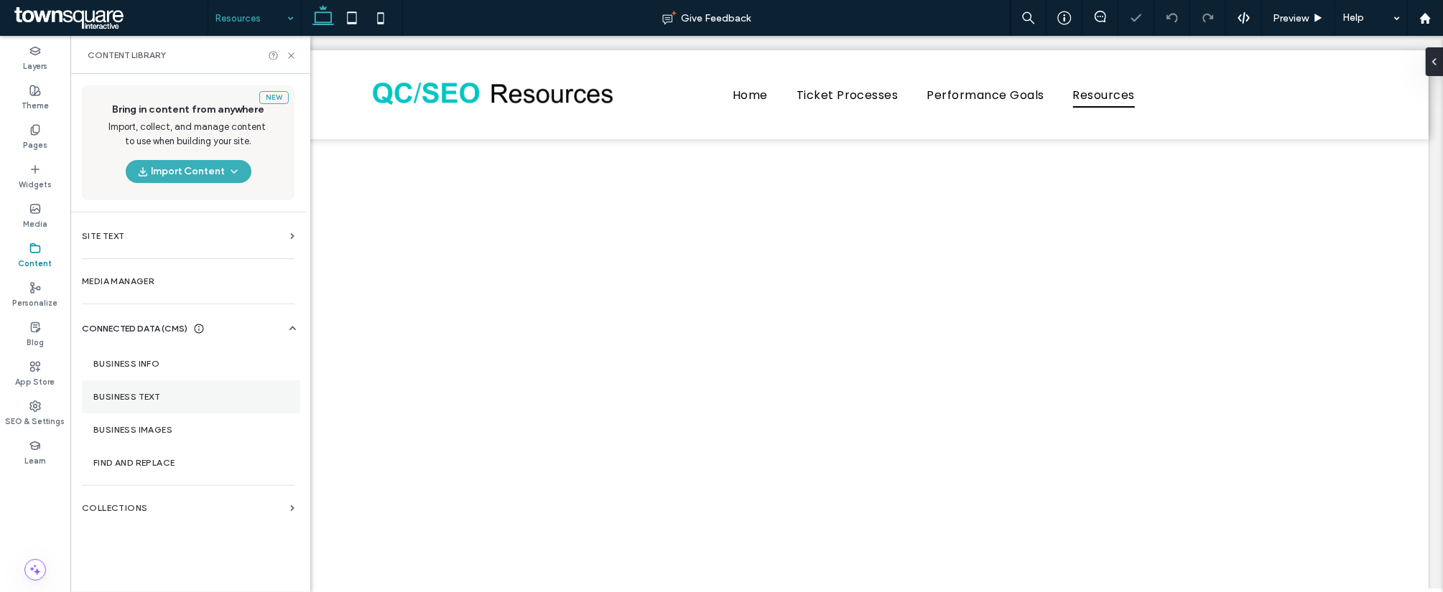
click at [146, 393] on label "Business Text" at bounding box center [190, 397] width 195 height 10
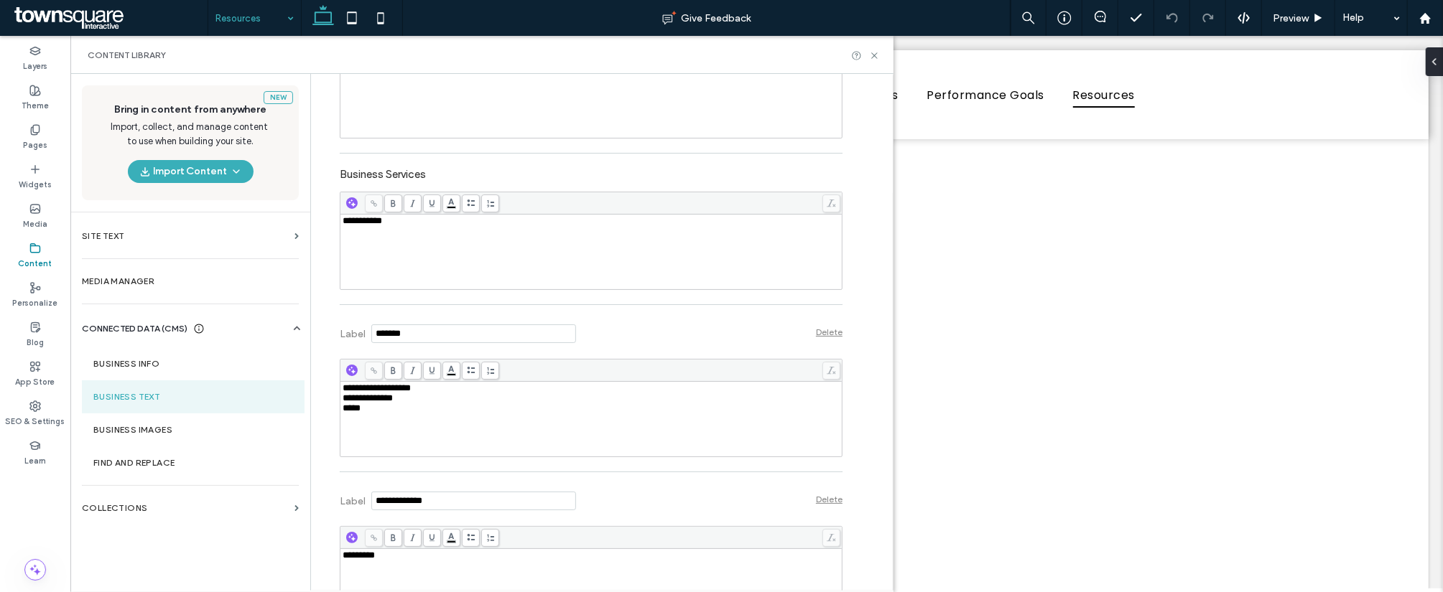
scroll to position [397, 0]
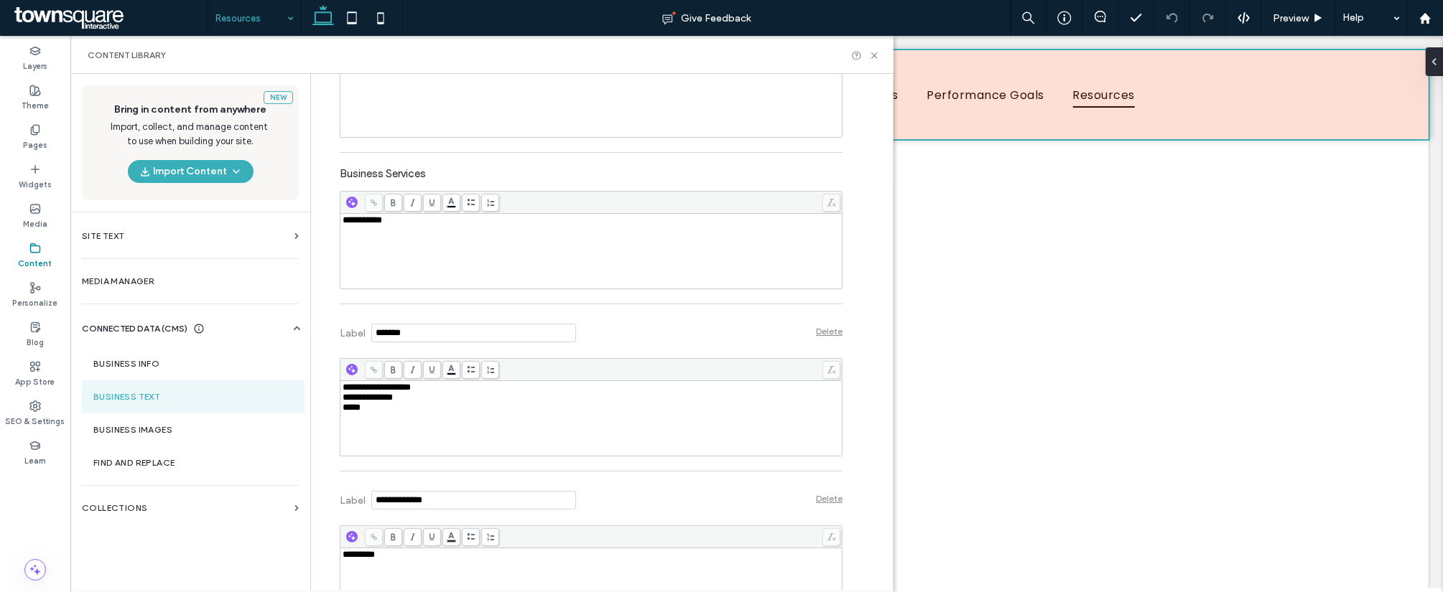
click at [1000, 121] on div at bounding box center [755, 94] width 1343 height 89
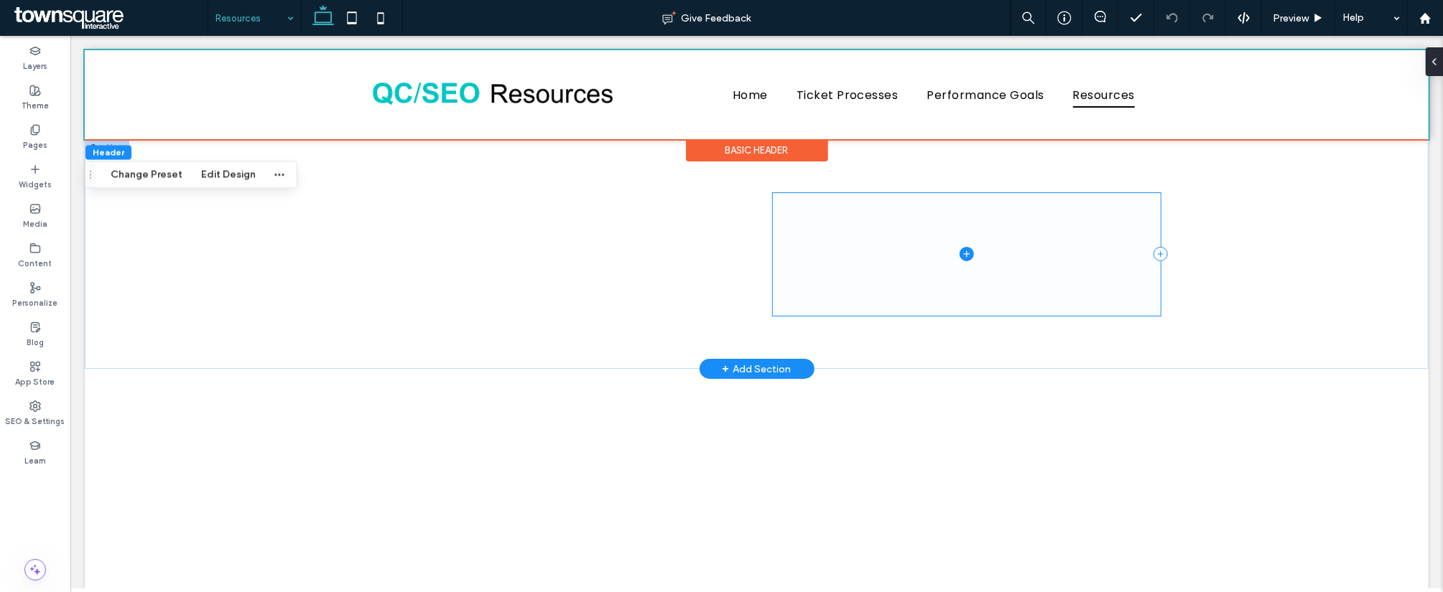
click at [959, 259] on icon at bounding box center [966, 253] width 14 height 14
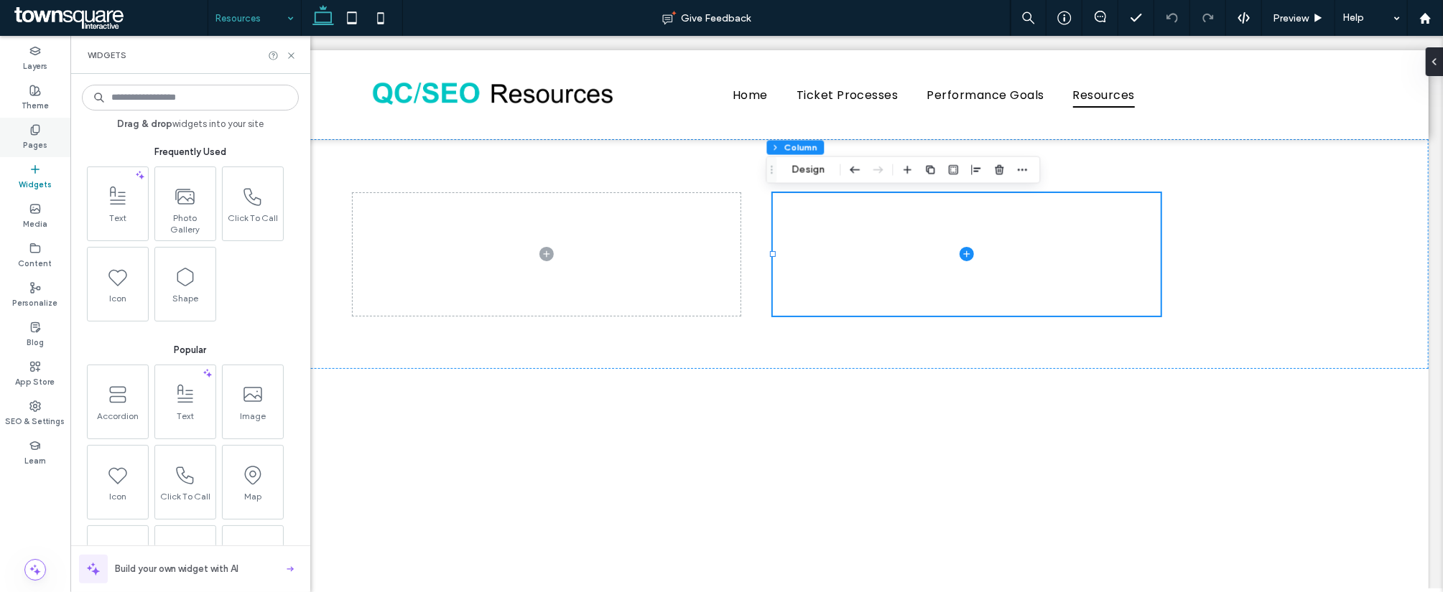
click at [40, 144] on label "Pages" at bounding box center [35, 144] width 24 height 16
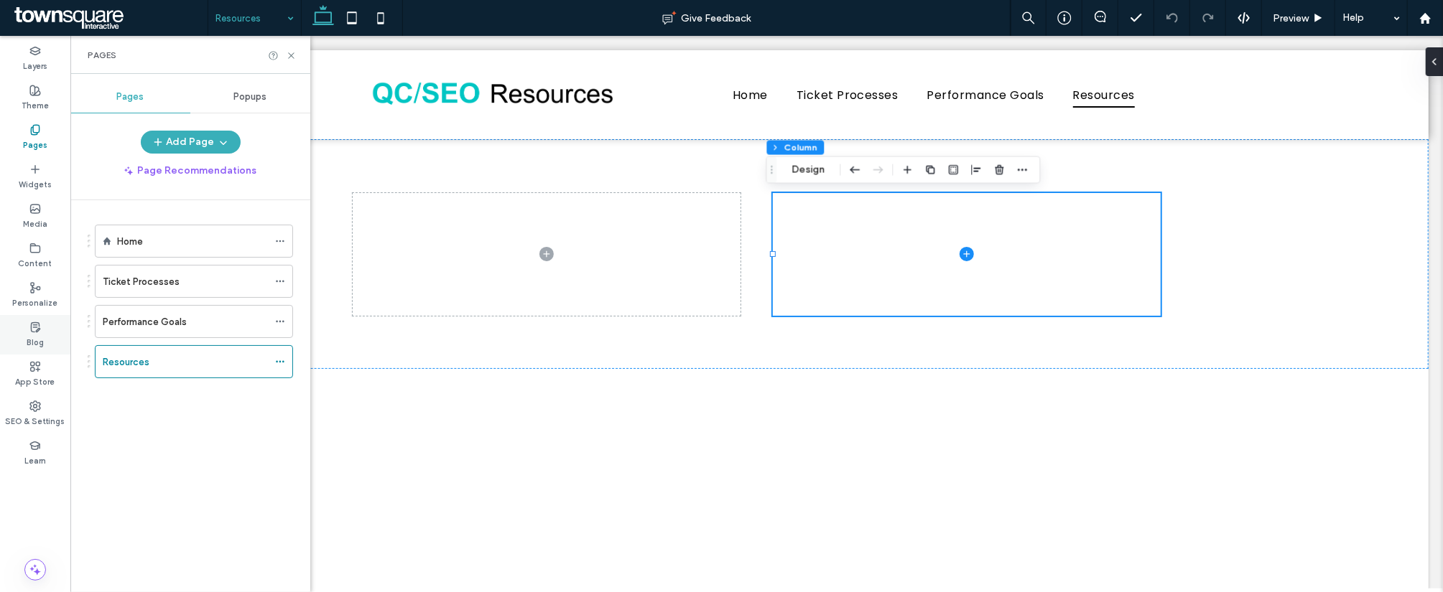
click at [50, 343] on div "Blog" at bounding box center [35, 334] width 70 height 39
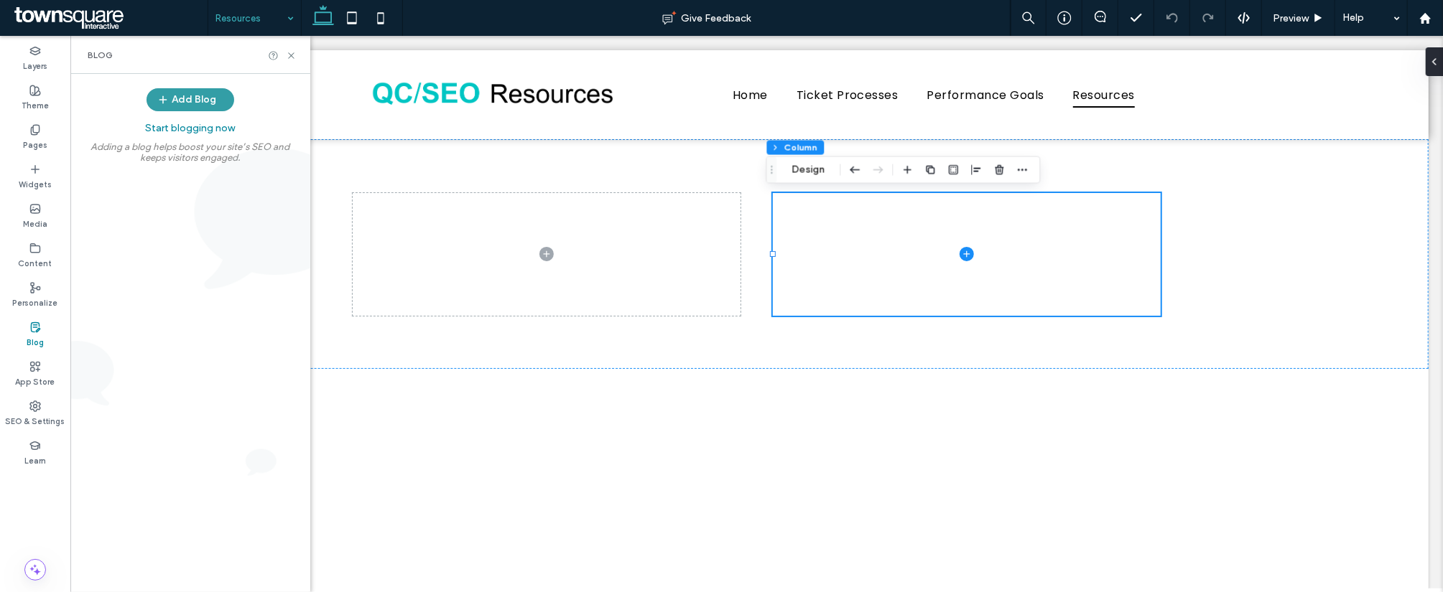
click at [172, 99] on button "Add Blog" at bounding box center [190, 99] width 88 height 23
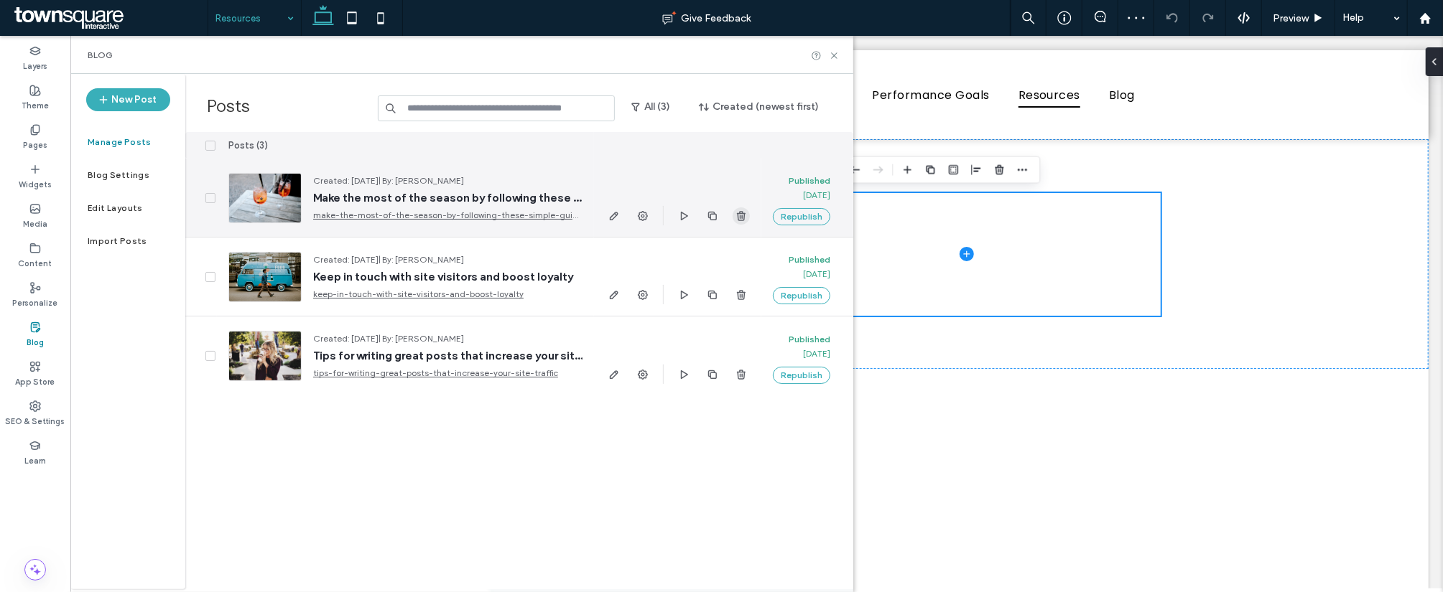
click at [739, 214] on icon "button" at bounding box center [740, 215] width 11 height 11
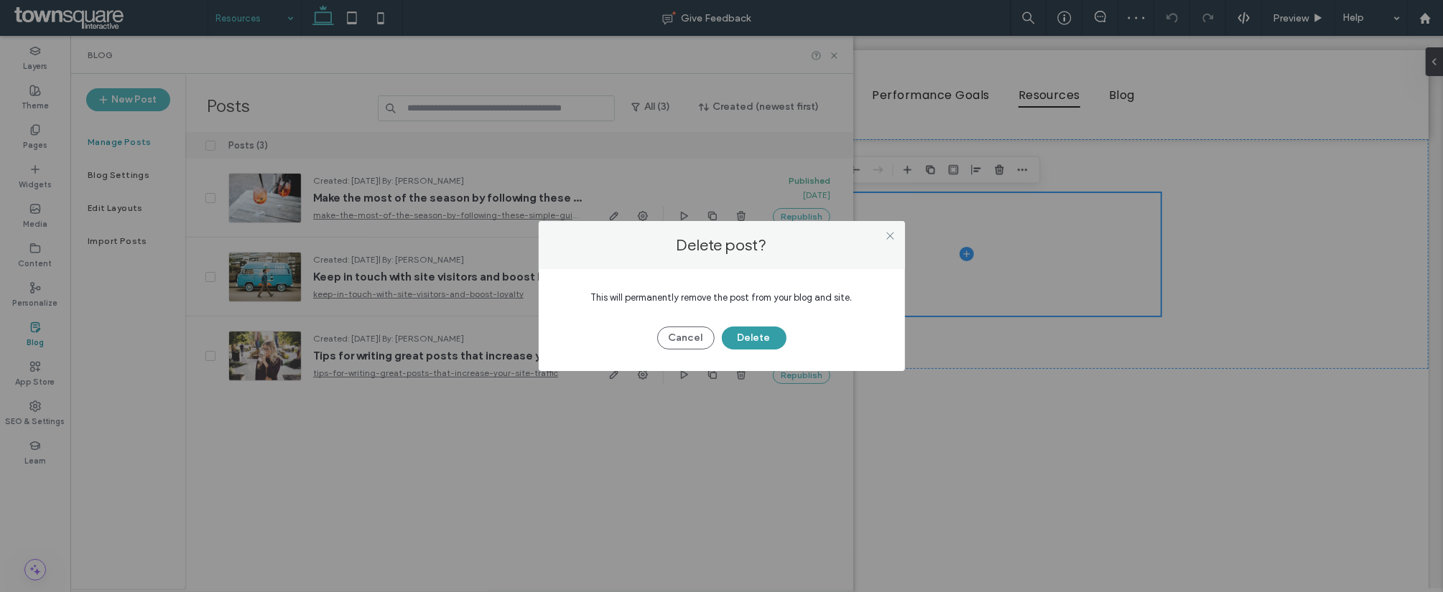
click at [753, 345] on button "Delete" at bounding box center [754, 338] width 65 height 23
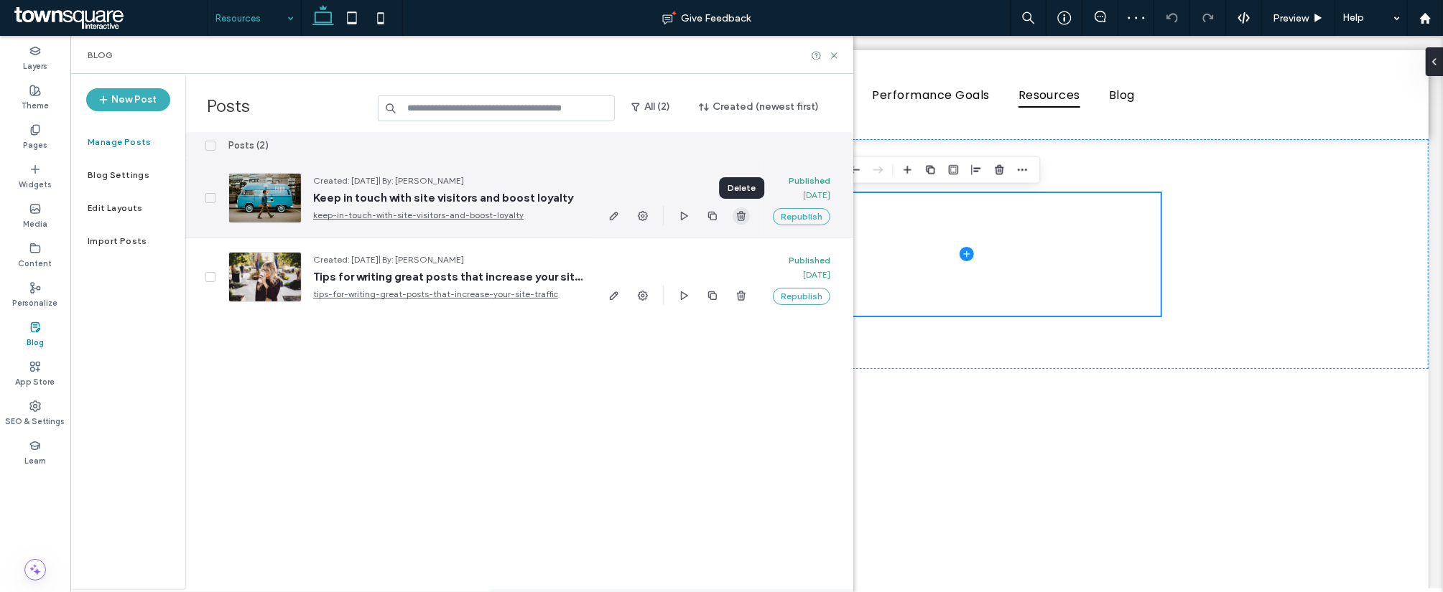
click at [740, 217] on use "button" at bounding box center [741, 215] width 9 height 9
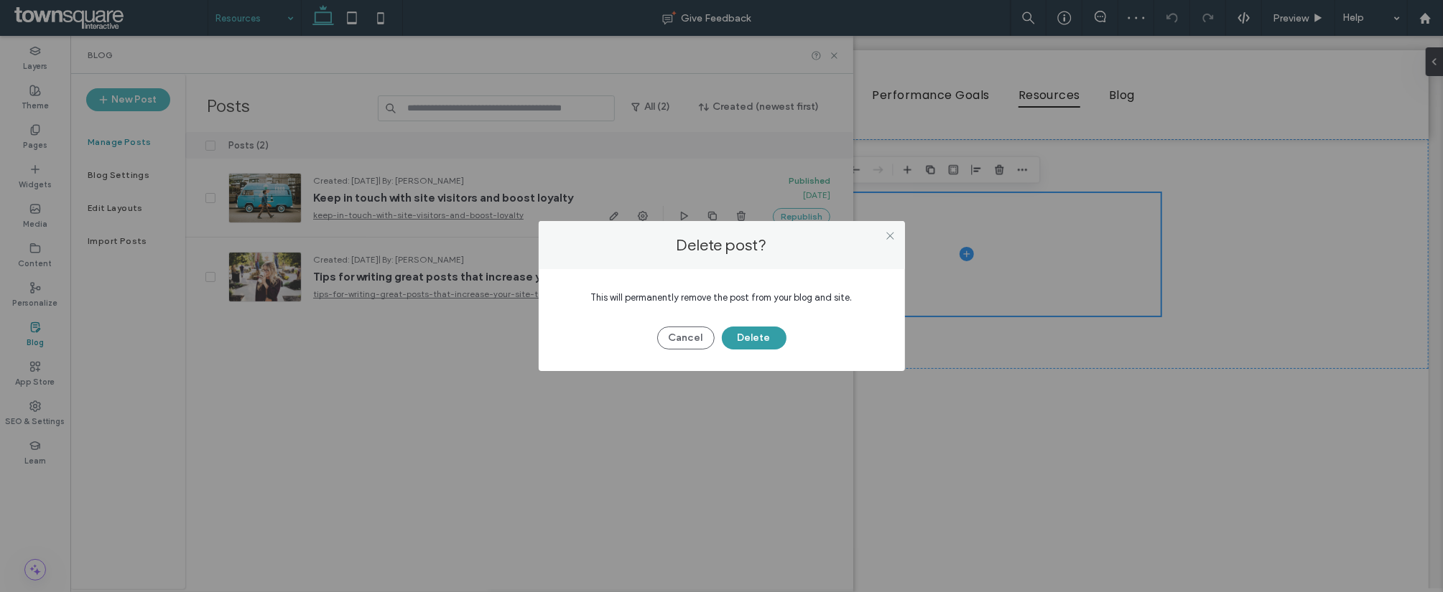
click at [753, 330] on div "Cancel Delete" at bounding box center [721, 330] width 323 height 37
click at [753, 330] on button "Delete" at bounding box center [754, 338] width 65 height 23
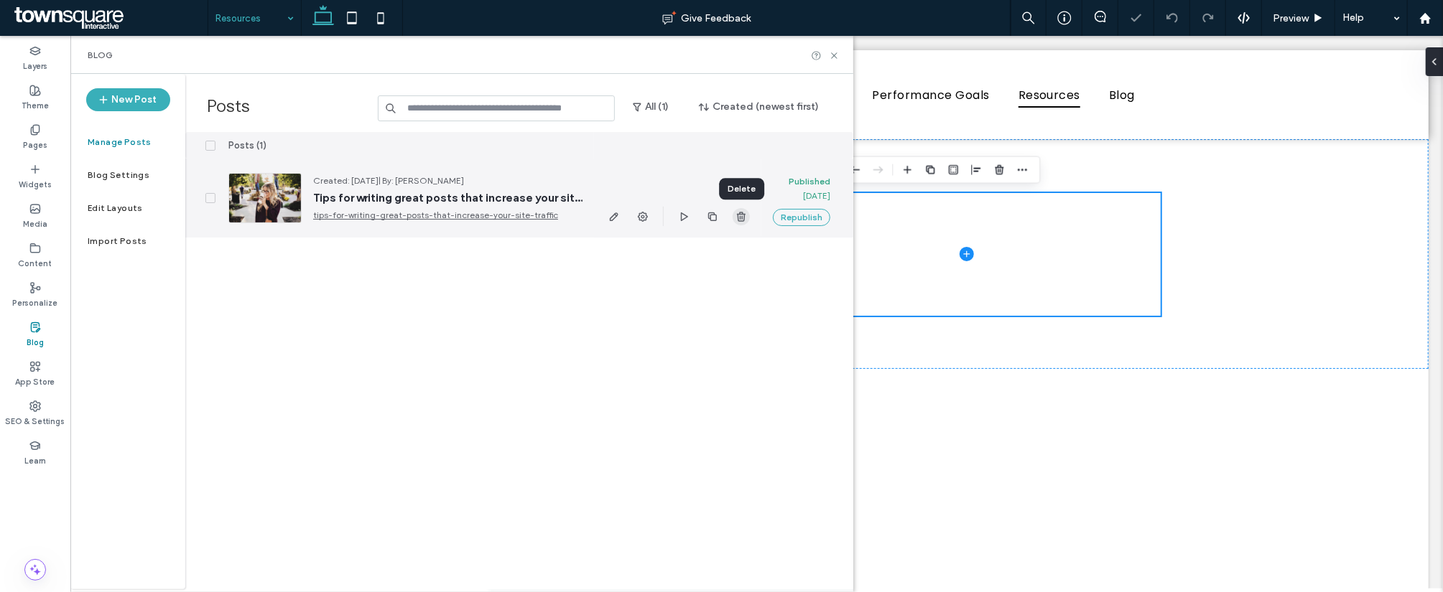
click at [738, 211] on icon "button" at bounding box center [740, 216] width 11 height 11
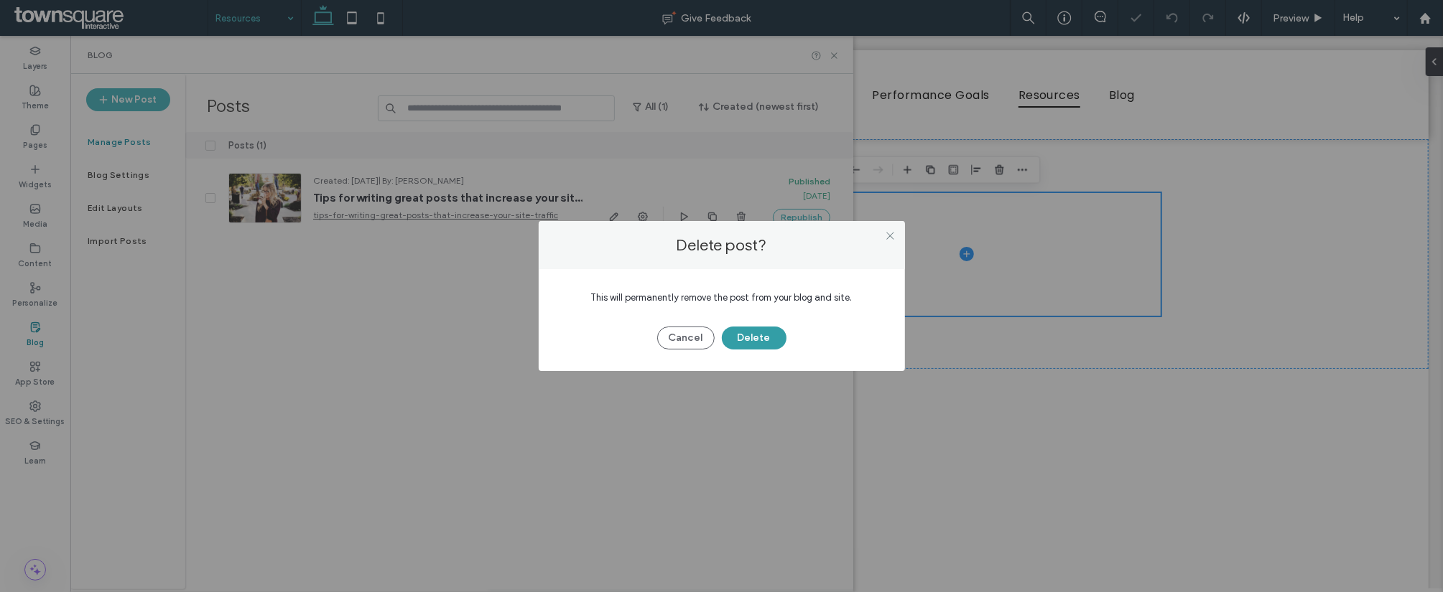
click at [750, 332] on button "Delete" at bounding box center [754, 338] width 65 height 23
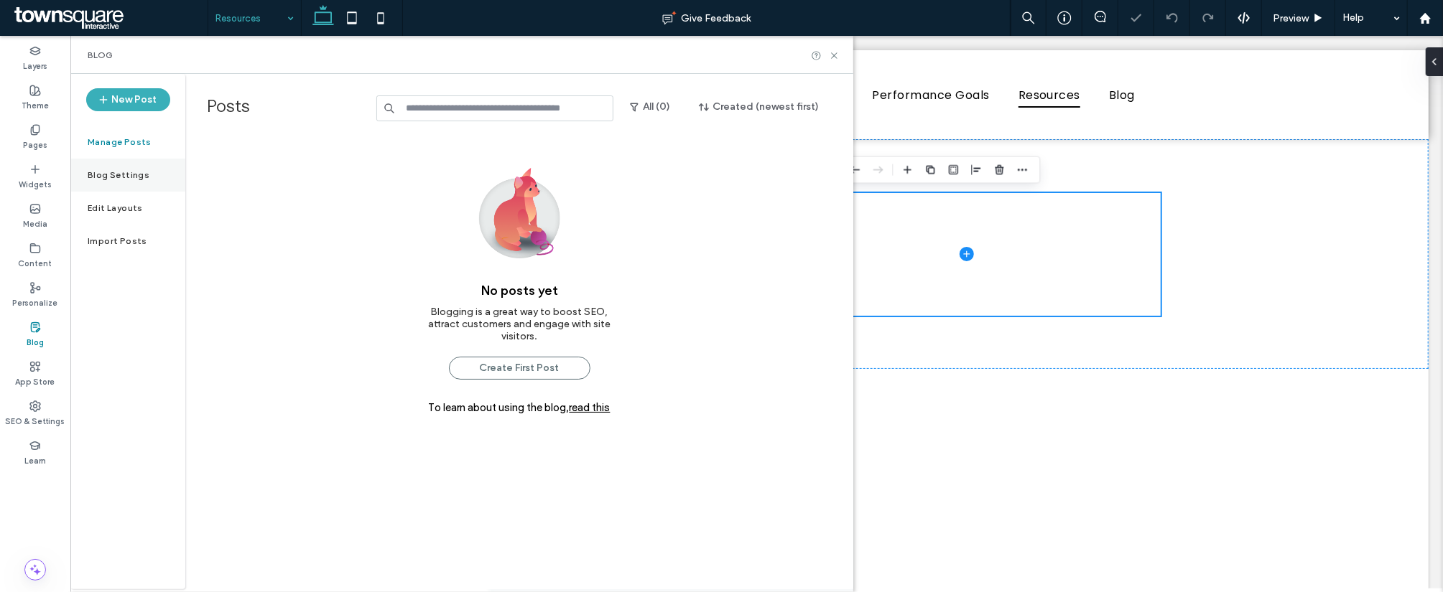
click at [131, 181] on div "Blog Settings" at bounding box center [127, 175] width 115 height 33
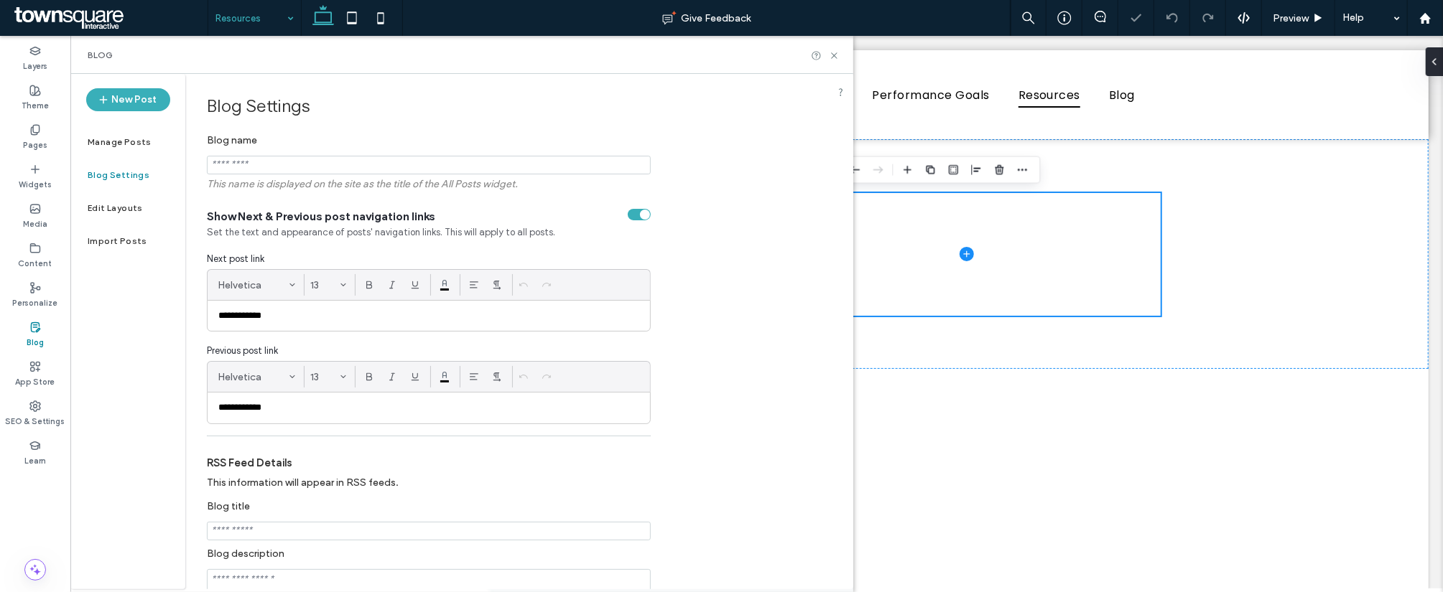
click at [381, 174] on input "Blog name" at bounding box center [429, 165] width 444 height 19
type input "*********"
click at [730, 281] on div "**********" at bounding box center [519, 461] width 668 height 775
drag, startPoint x: 266, startPoint y: 317, endPoint x: 248, endPoint y: 322, distance: 18.6
click at [248, 322] on p "**********" at bounding box center [428, 315] width 420 height 13
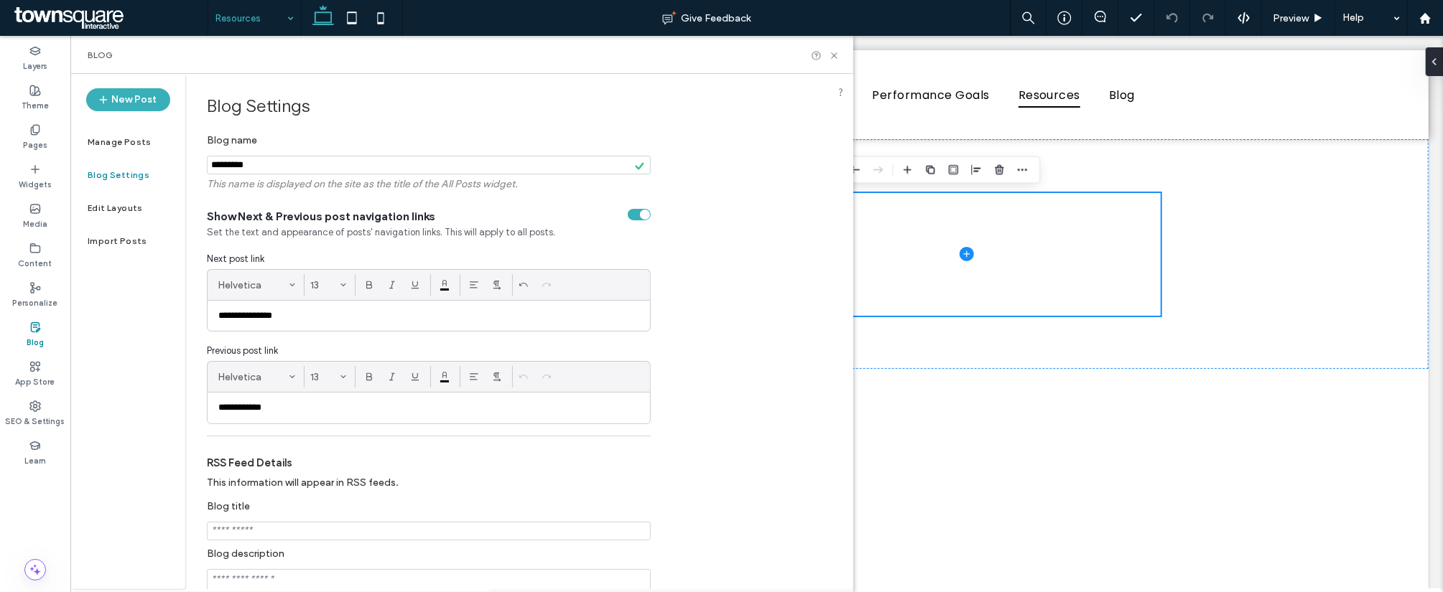
click at [269, 414] on p "**********" at bounding box center [428, 407] width 420 height 13
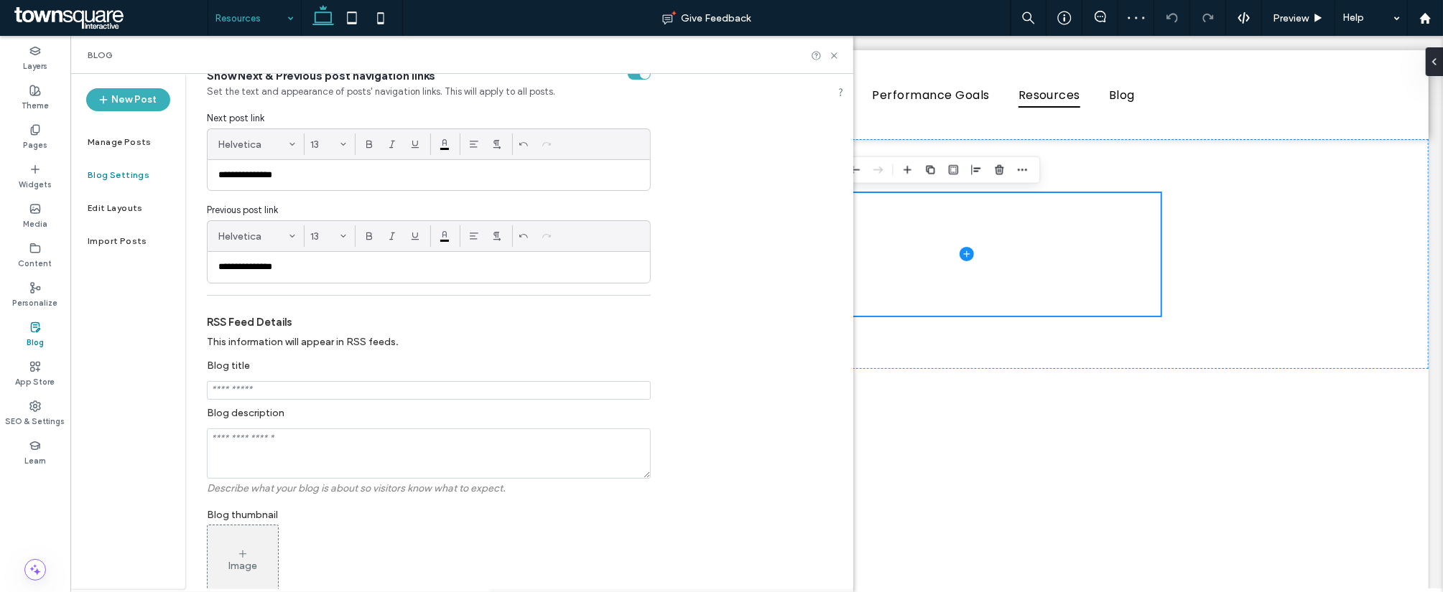
scroll to position [141, 0]
click at [326, 394] on input "Blog title" at bounding box center [429, 390] width 444 height 19
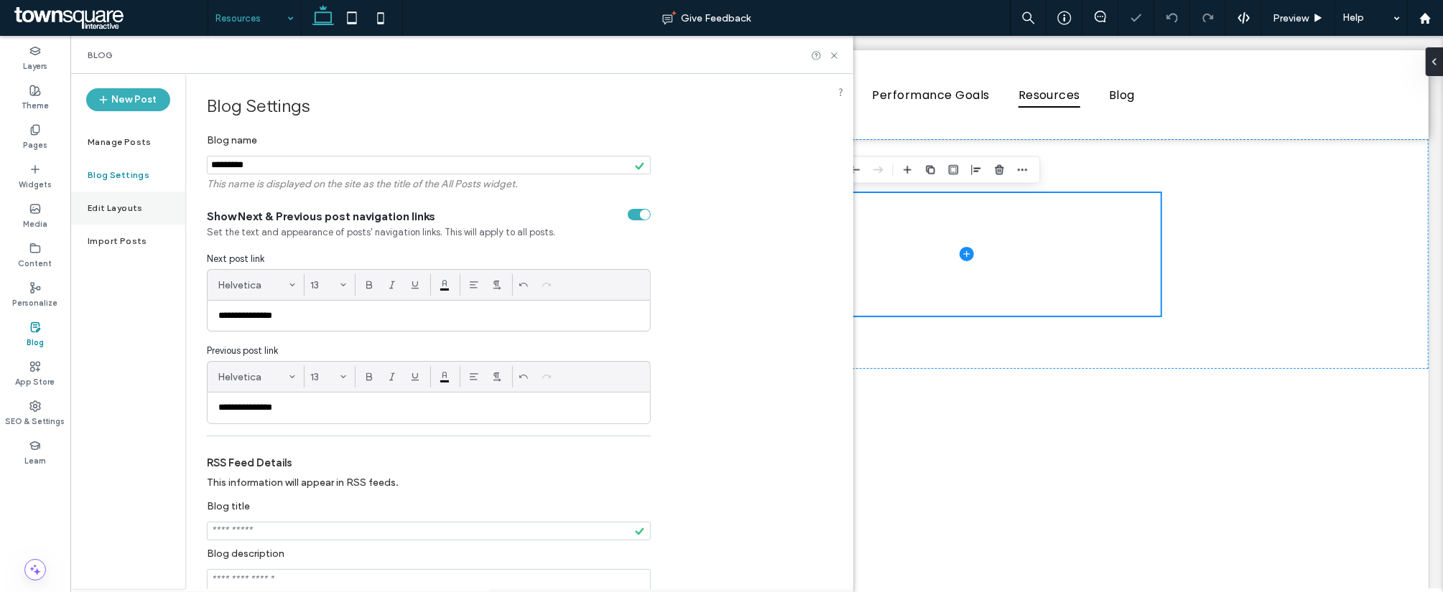
click at [105, 216] on div "Edit Layouts" at bounding box center [127, 208] width 115 height 33
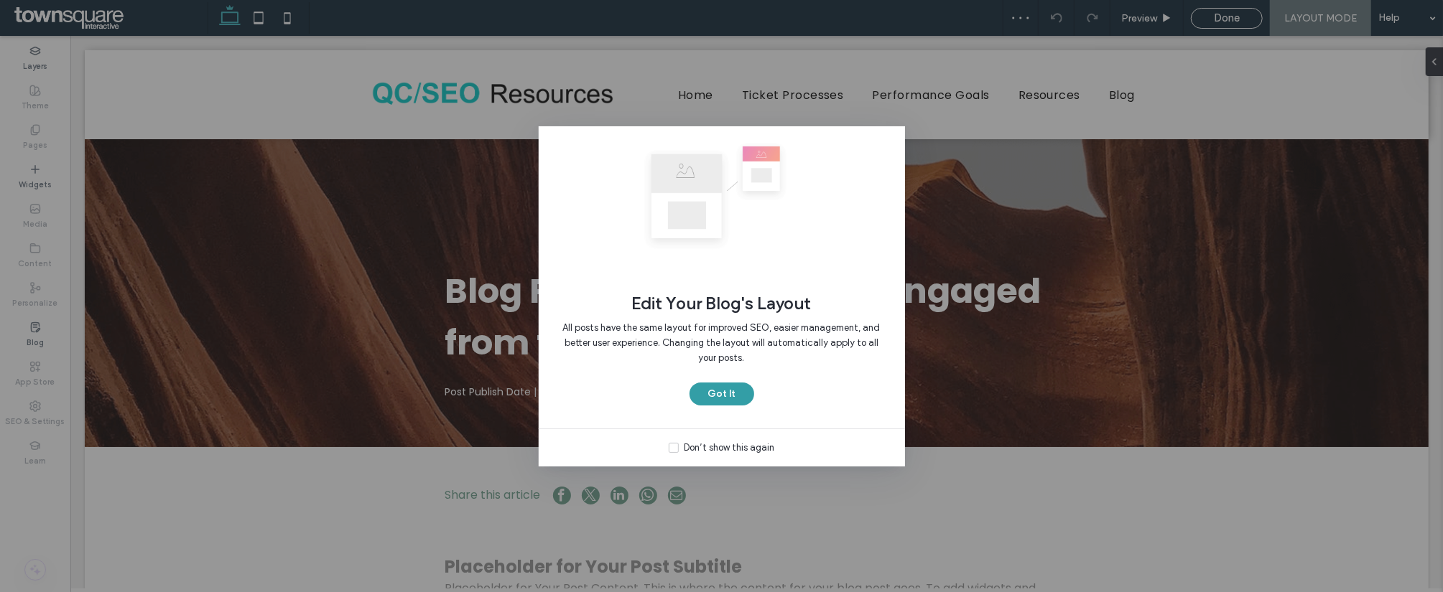
click at [719, 391] on button "Got It" at bounding box center [721, 394] width 65 height 23
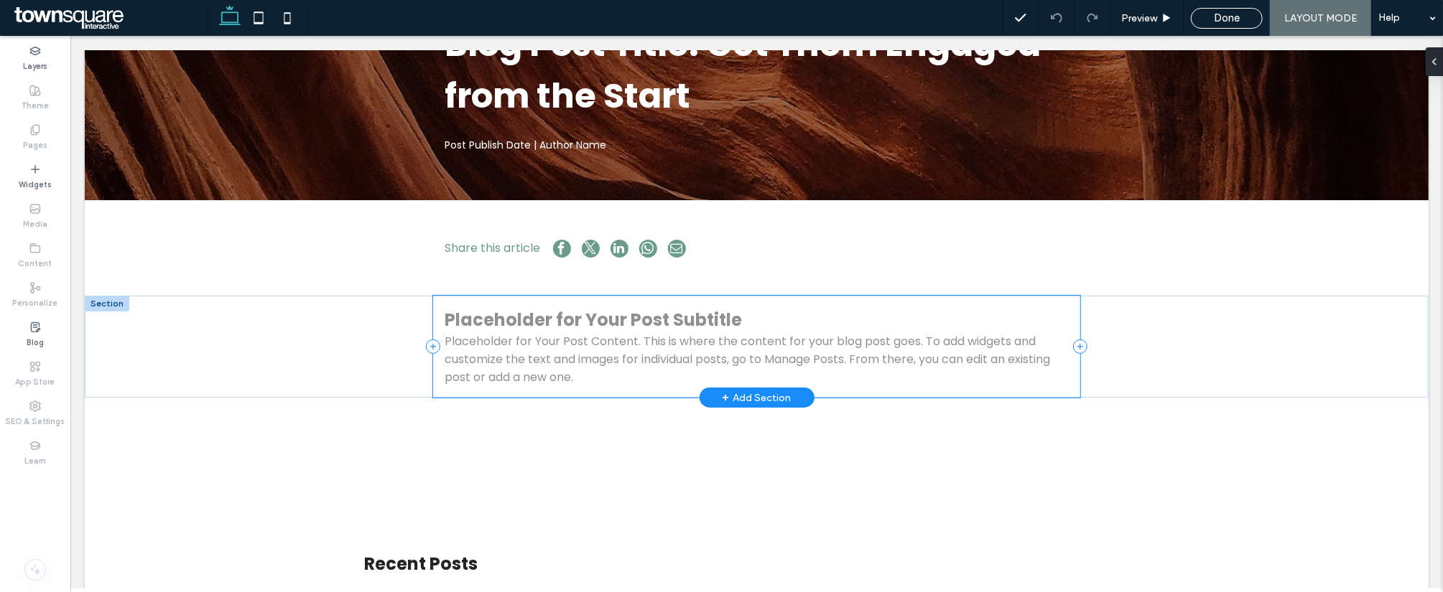
scroll to position [248, 0]
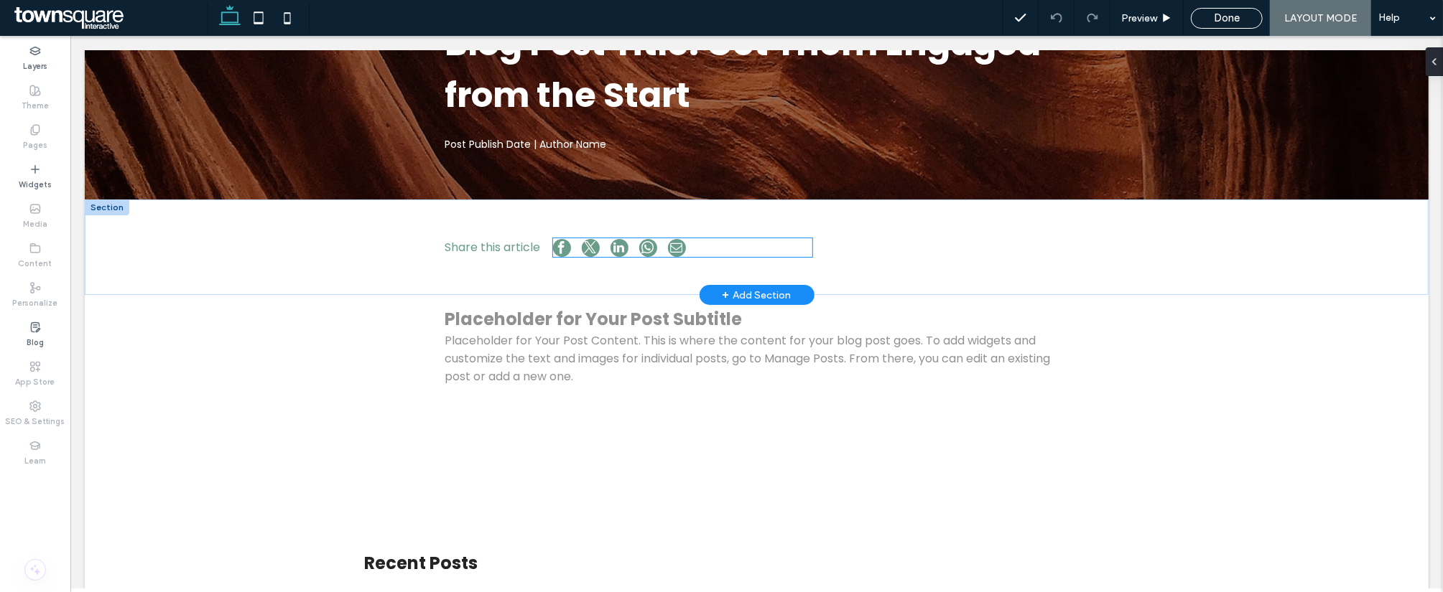
click at [724, 249] on div at bounding box center [682, 247] width 260 height 19
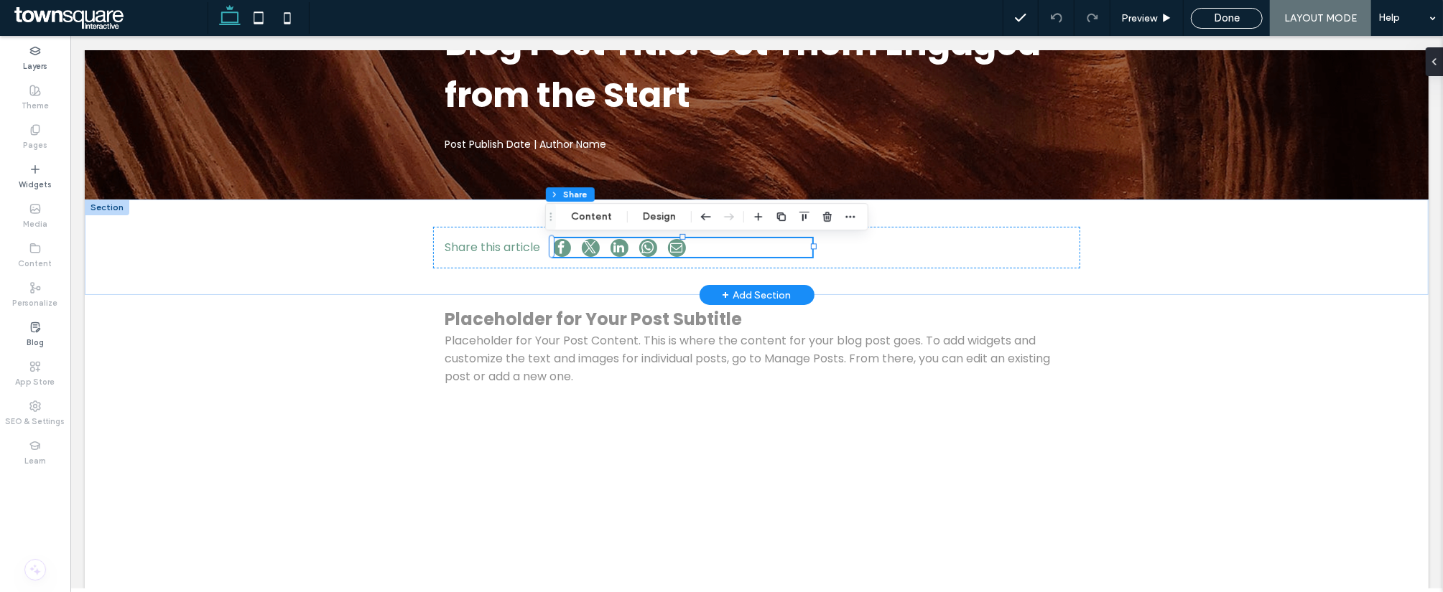
click at [106, 207] on div at bounding box center [106, 207] width 45 height 16
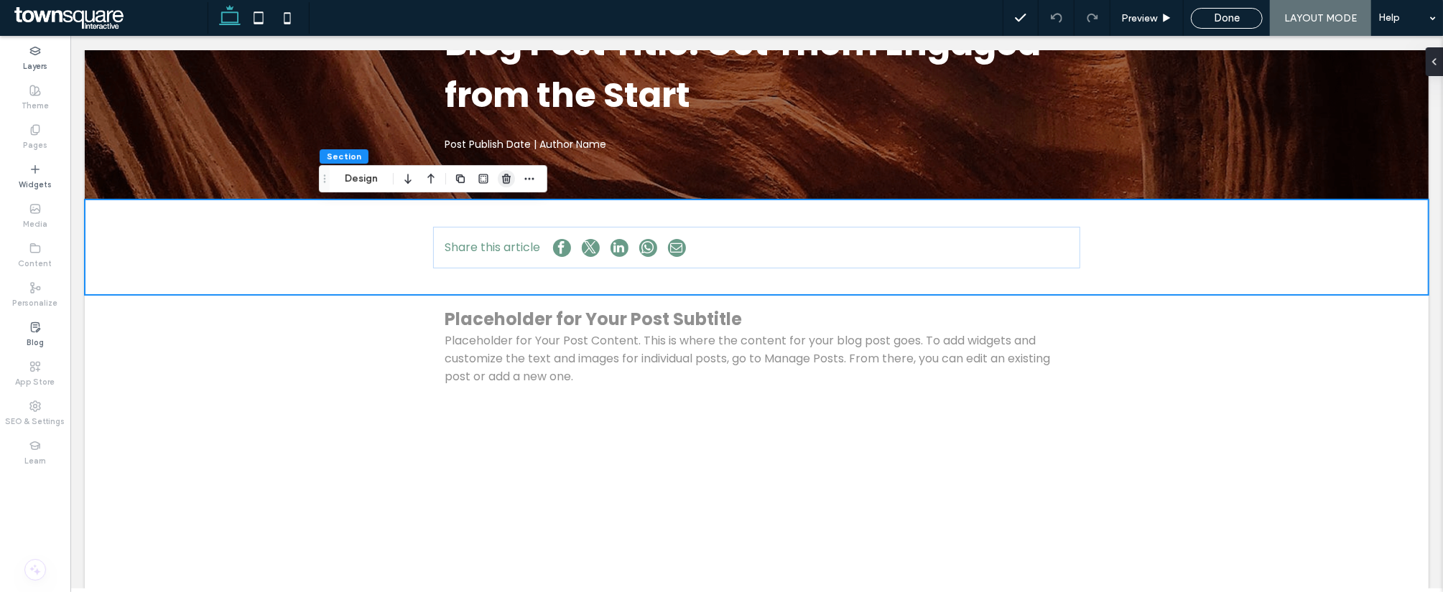
click at [507, 174] on use "button" at bounding box center [506, 178] width 9 height 9
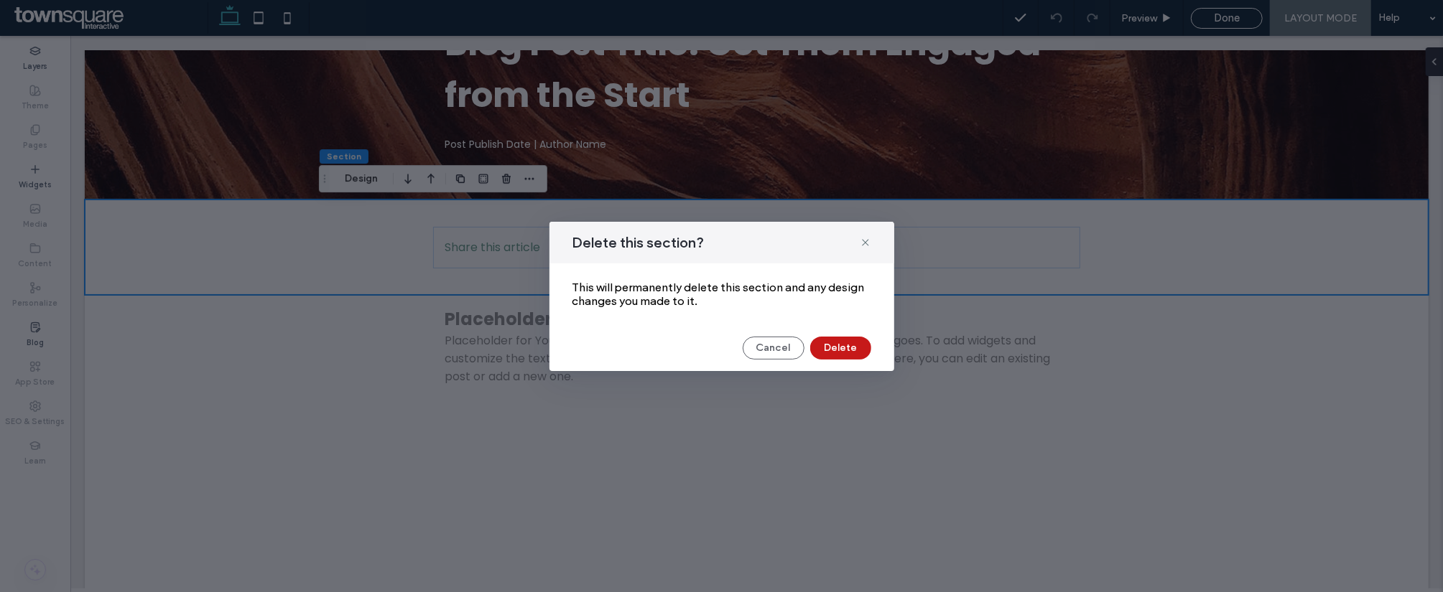
click at [851, 349] on button "Delete" at bounding box center [840, 348] width 61 height 23
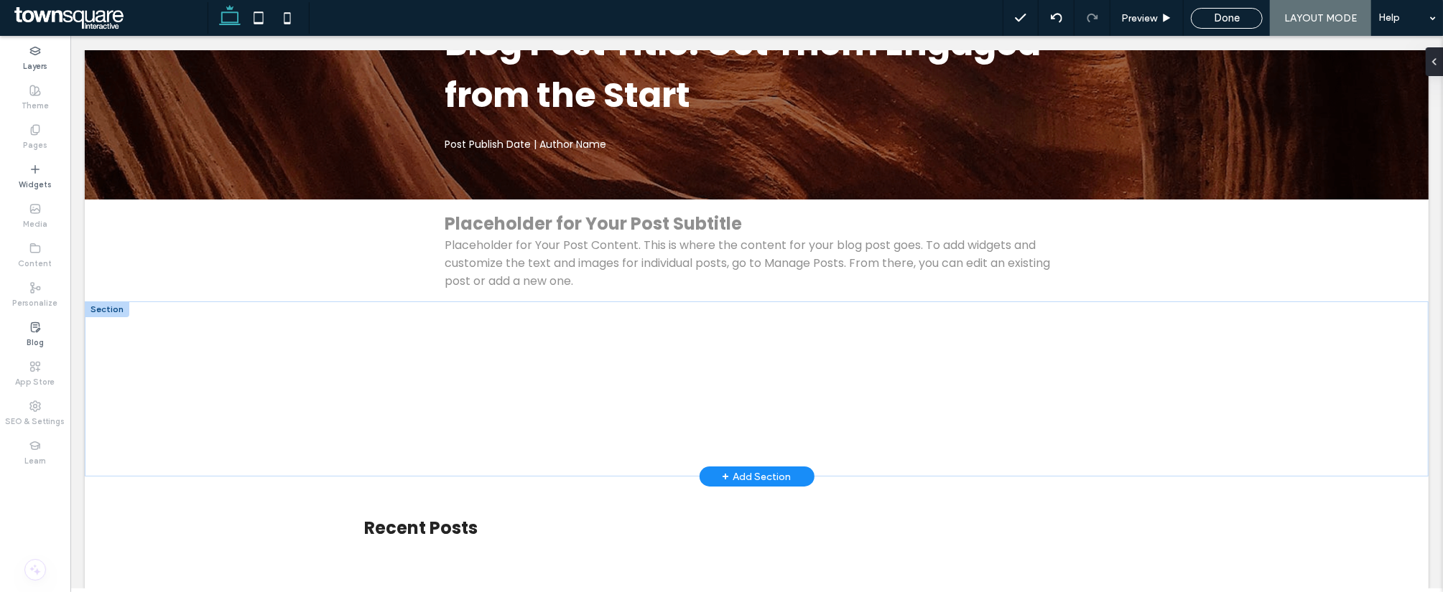
click at [109, 309] on div at bounding box center [106, 309] width 45 height 16
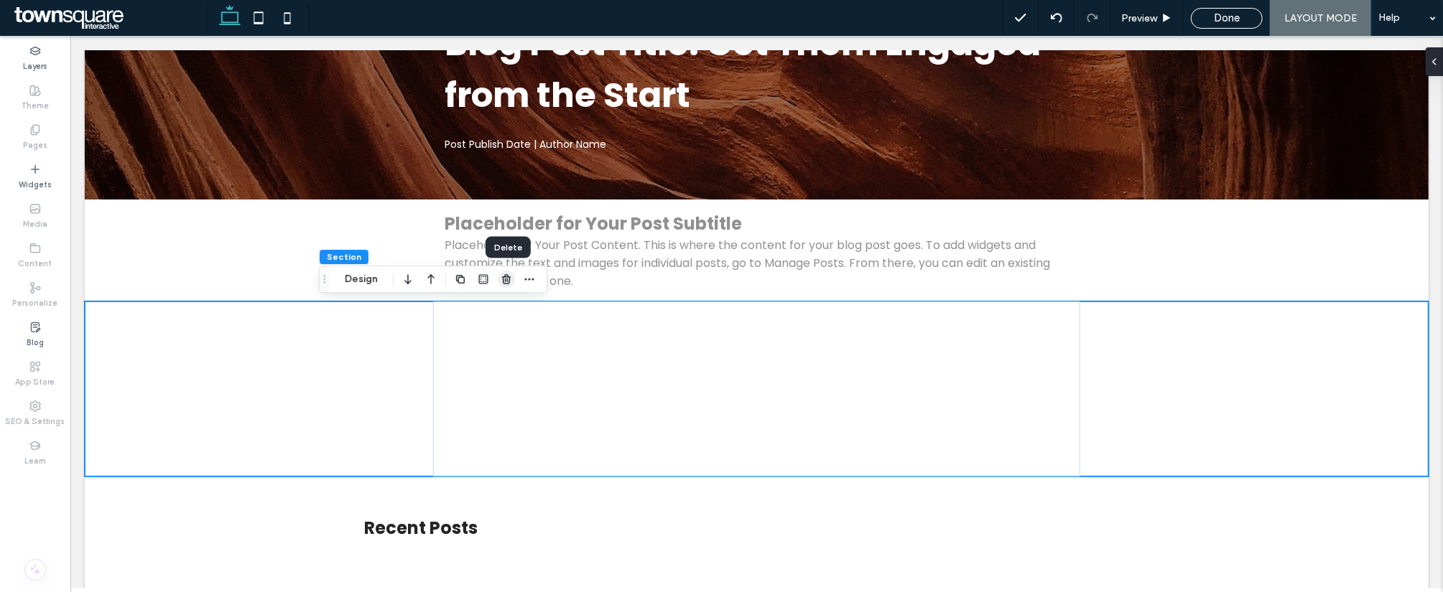
click at [506, 274] on use "button" at bounding box center [506, 278] width 9 height 9
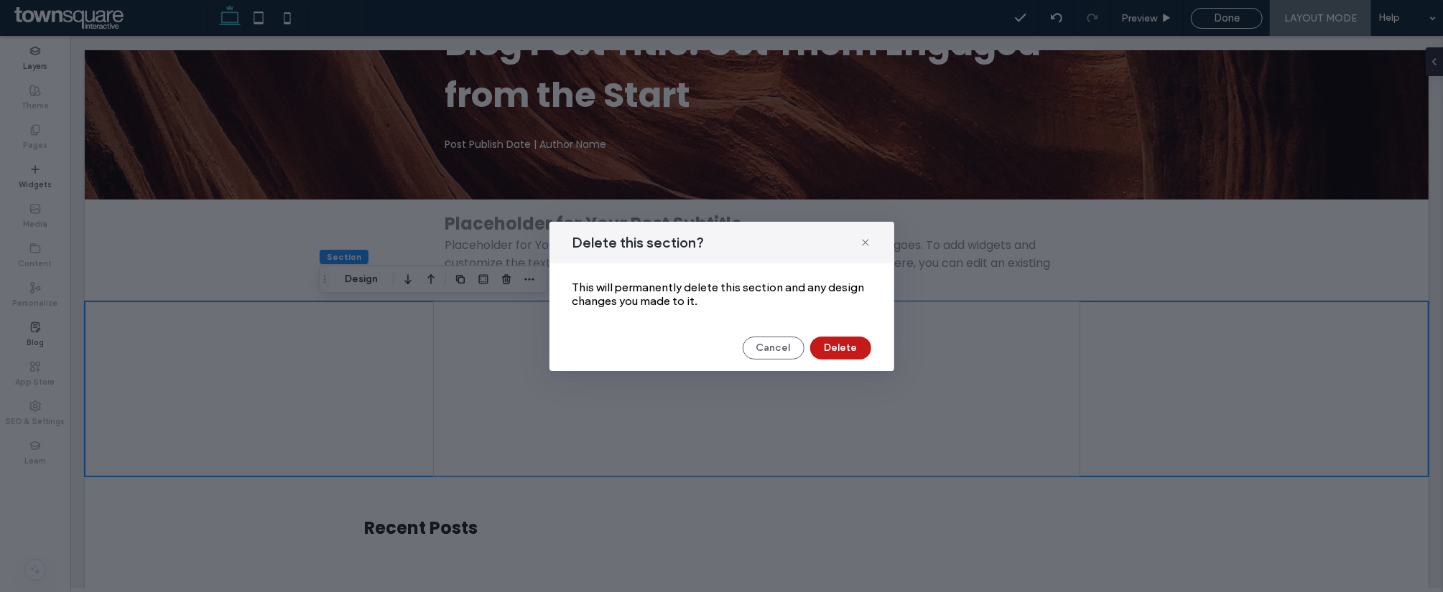
click at [847, 343] on button "Delete" at bounding box center [840, 348] width 61 height 23
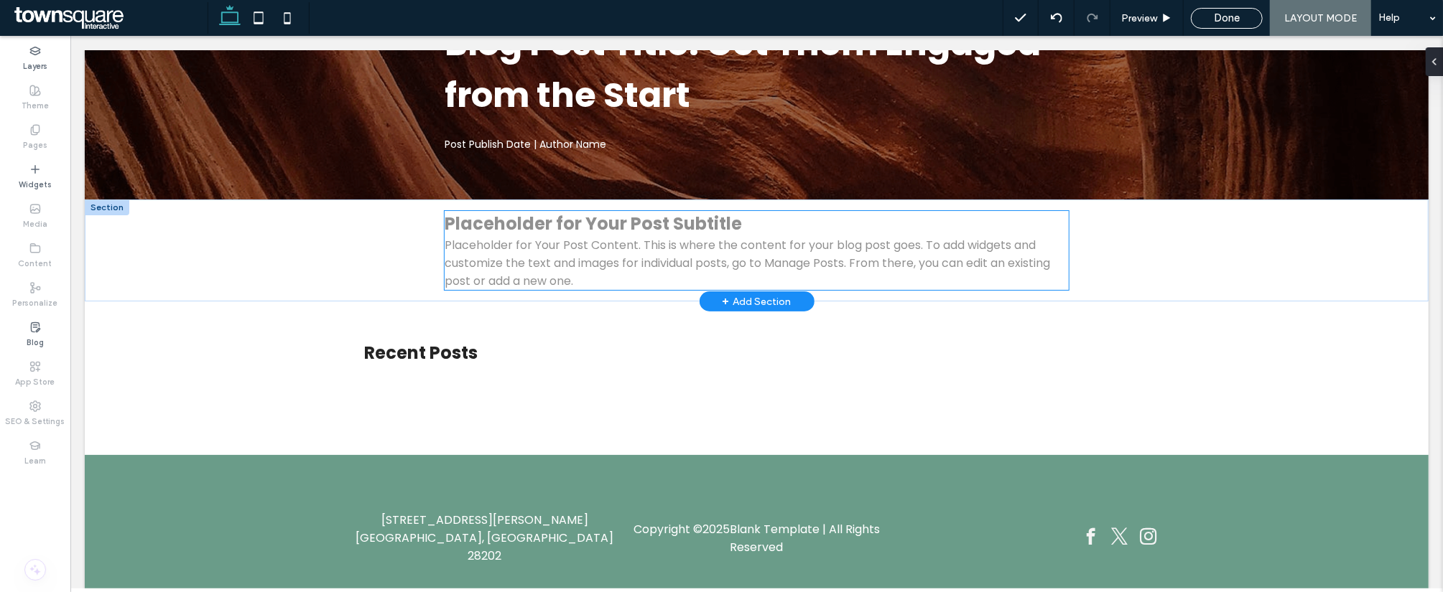
click at [497, 253] on p "Placeholder for Your Post Content. This is where the content for your blog post…" at bounding box center [756, 263] width 624 height 54
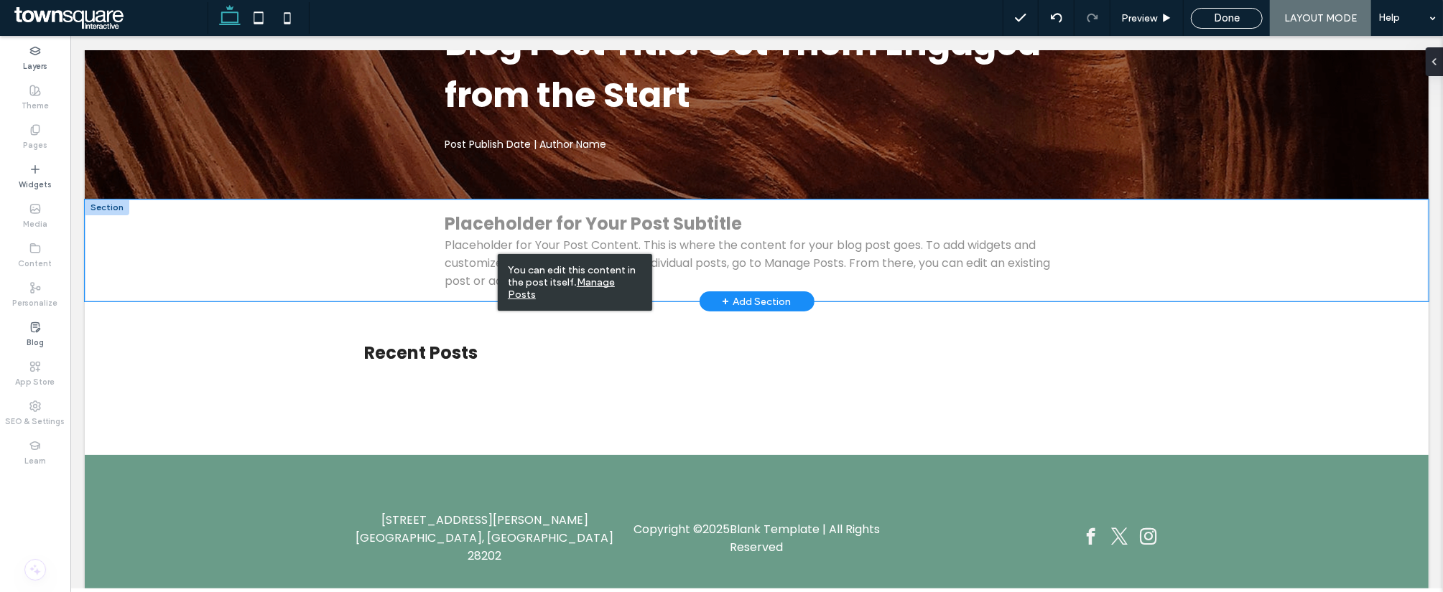
click at [327, 252] on div "Placeholder for Your Post Subtitle Placeholder for Your Post Content. This is w…" at bounding box center [756, 250] width 862 height 102
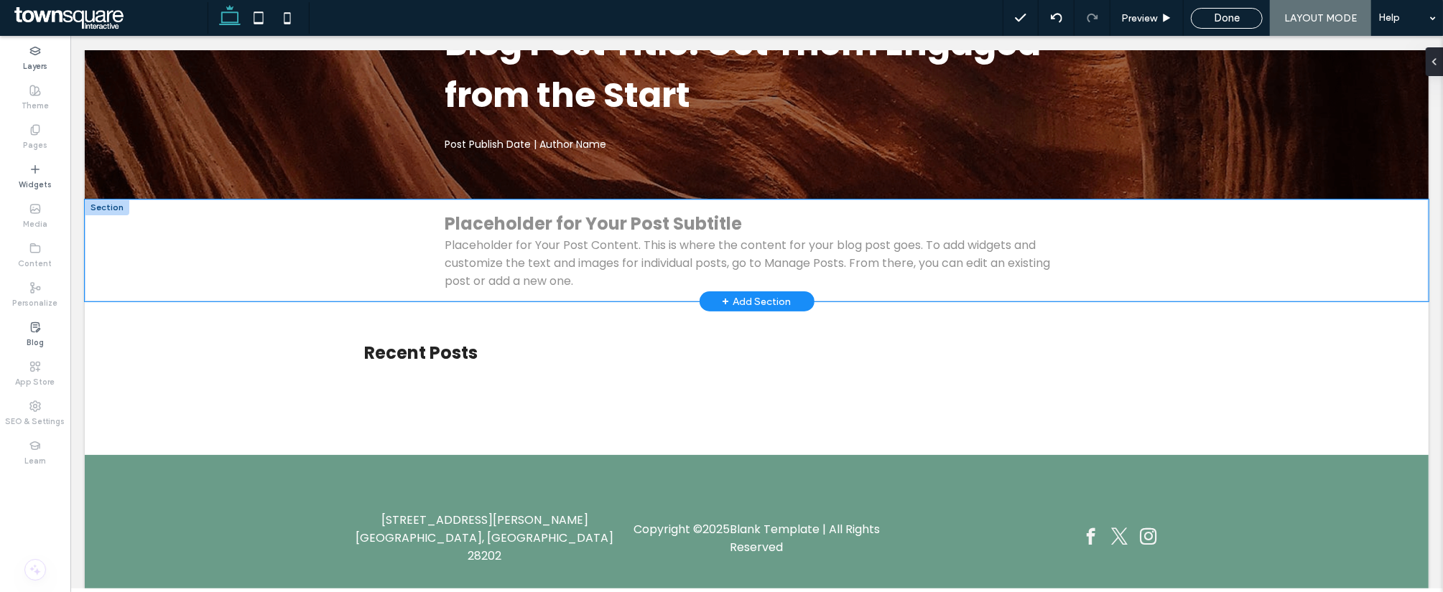
scroll to position [0, 0]
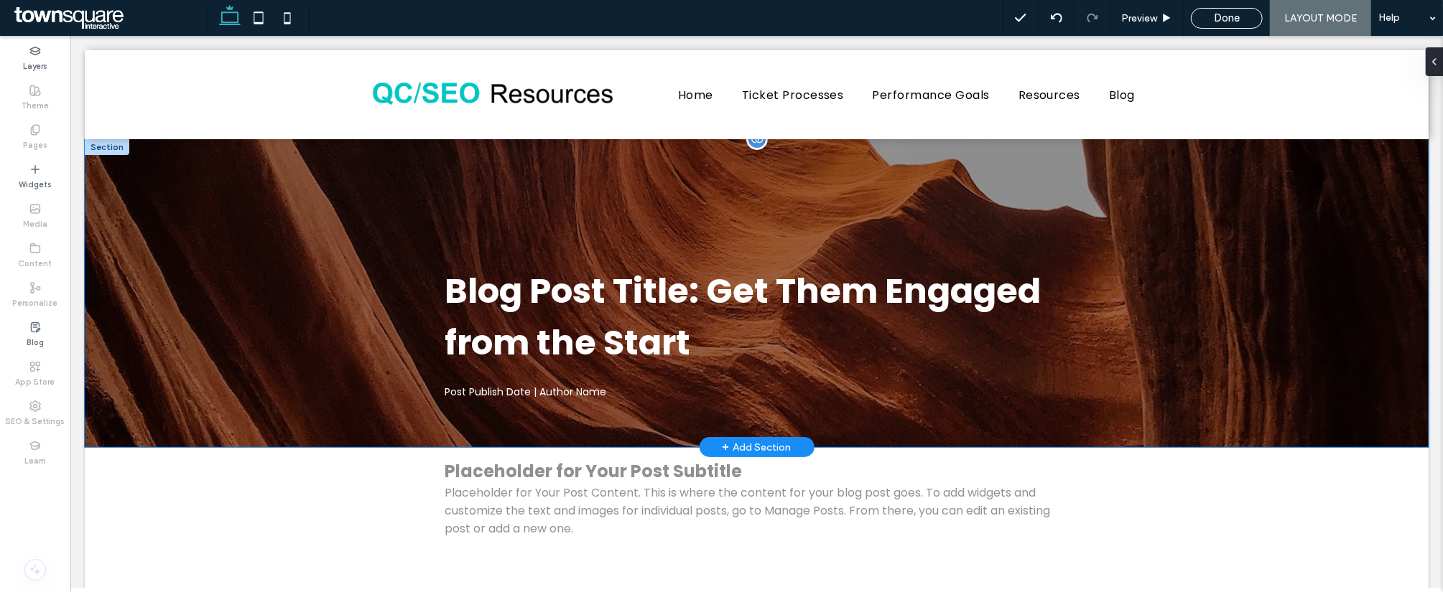
click at [339, 220] on div "Blog Post Title: Get Them Engaged from the Start Post Publish Date | Author Name" at bounding box center [756, 293] width 862 height 308
click at [853, 154] on div "Blog Post Title: Get Them Engaged from the Start Post Publish Date | Author Name" at bounding box center [756, 293] width 862 height 308
click at [753, 201] on div "Blog Post Title: Get Them Engaged from the Start Post Publish Date | Author Name" at bounding box center [756, 293] width 862 height 308
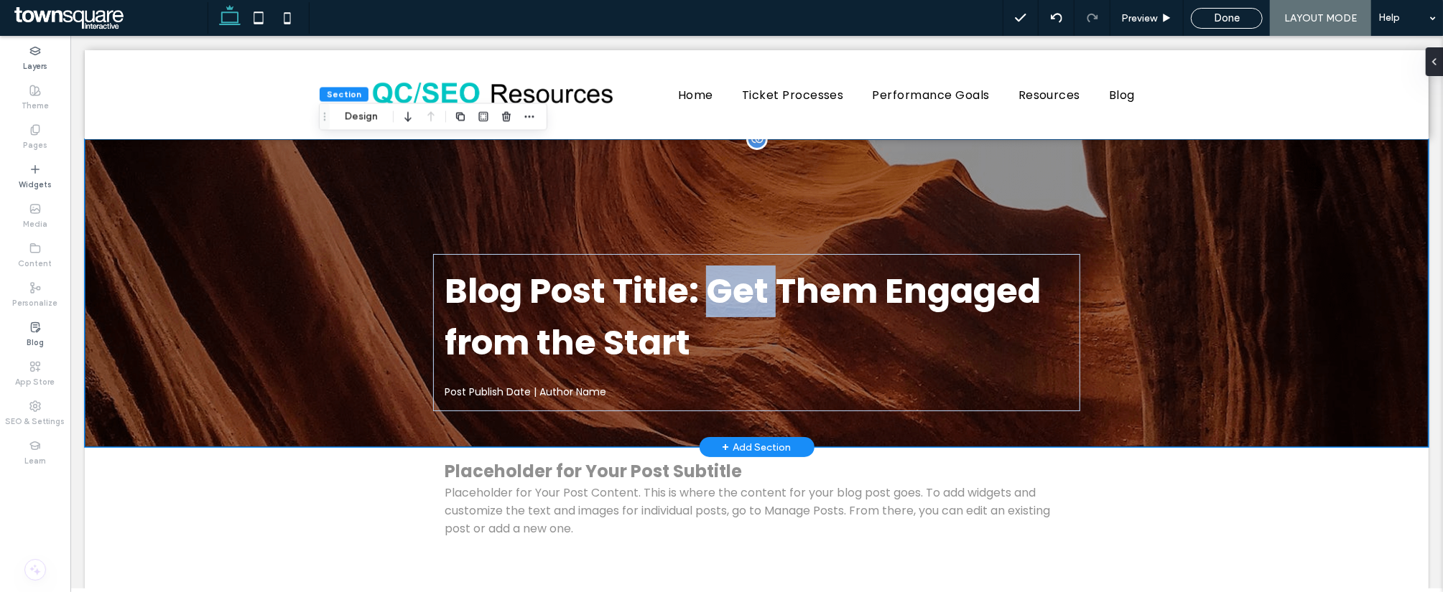
click at [753, 201] on div "Blog Post Title: Get Them Engaged from the Start Post Publish Date | Author Name" at bounding box center [756, 293] width 862 height 308
click at [363, 118] on button "Design" at bounding box center [361, 116] width 52 height 17
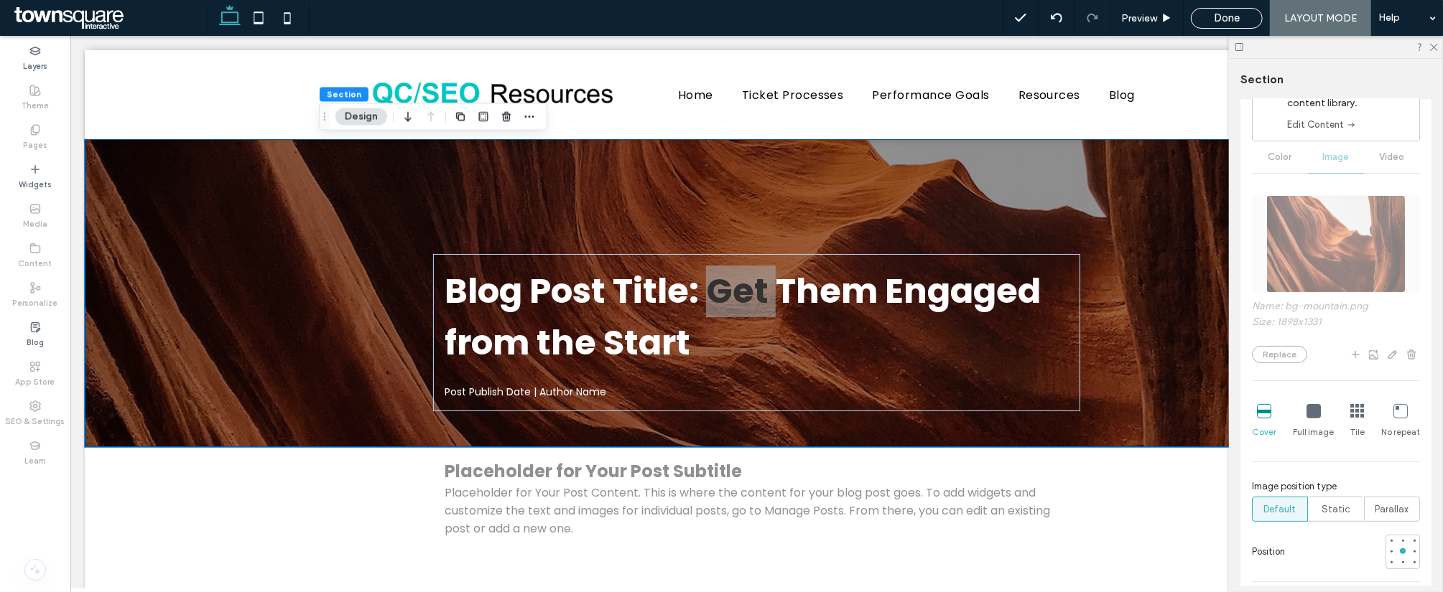
scroll to position [239, 0]
click at [1281, 353] on div "Name: bg-mountain.png Size: 1898x1331 Replace Cover Full image Tile No repeat I…" at bounding box center [1336, 403] width 168 height 437
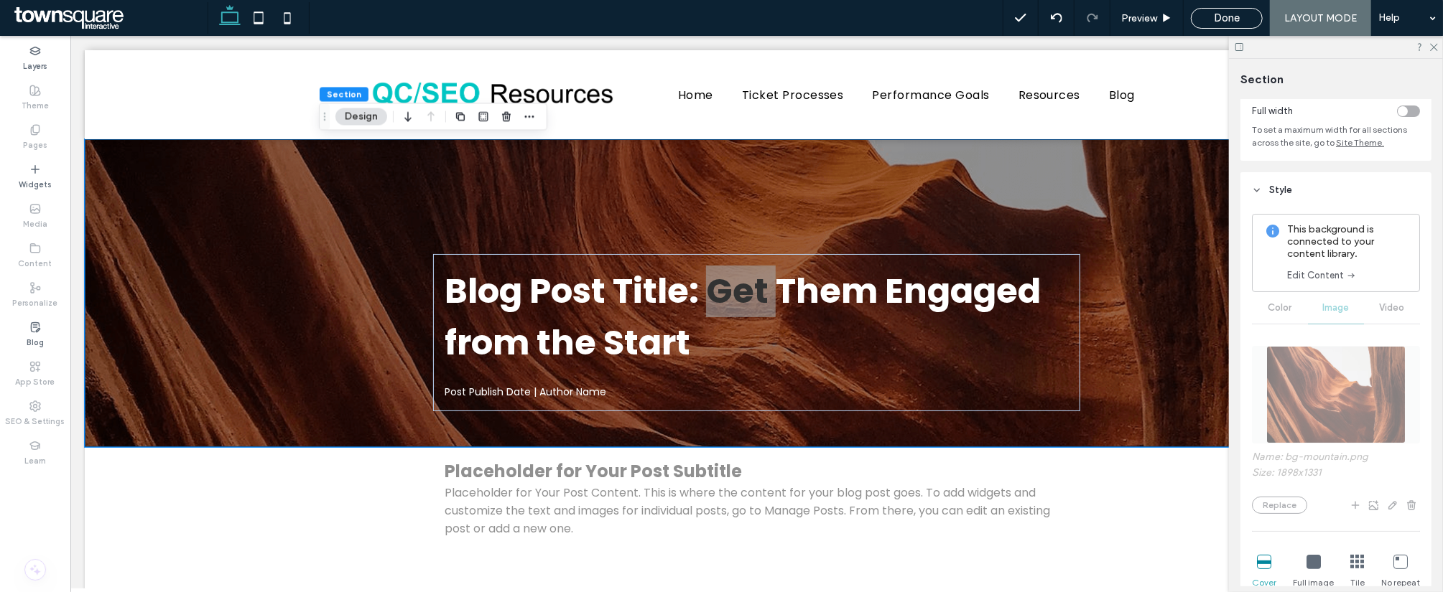
scroll to position [81, 0]
click at [1326, 281] on link "Edit Content" at bounding box center [1322, 279] width 70 height 14
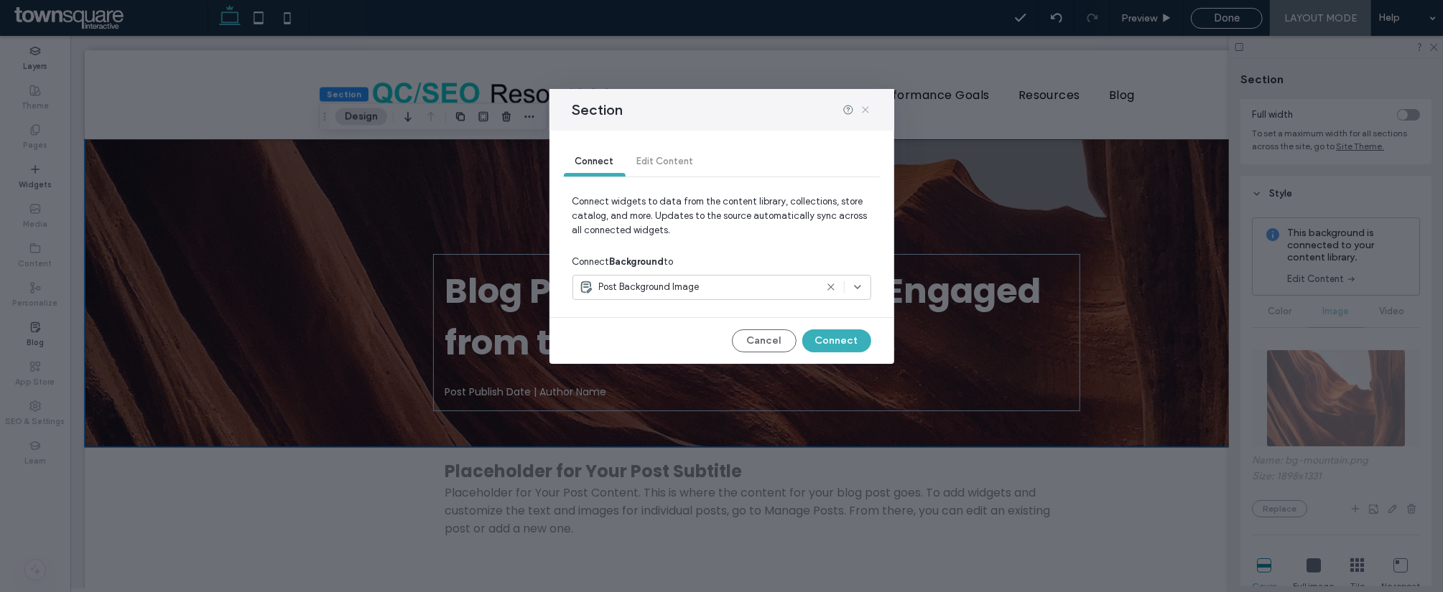
click at [866, 107] on icon at bounding box center [864, 109] width 11 height 11
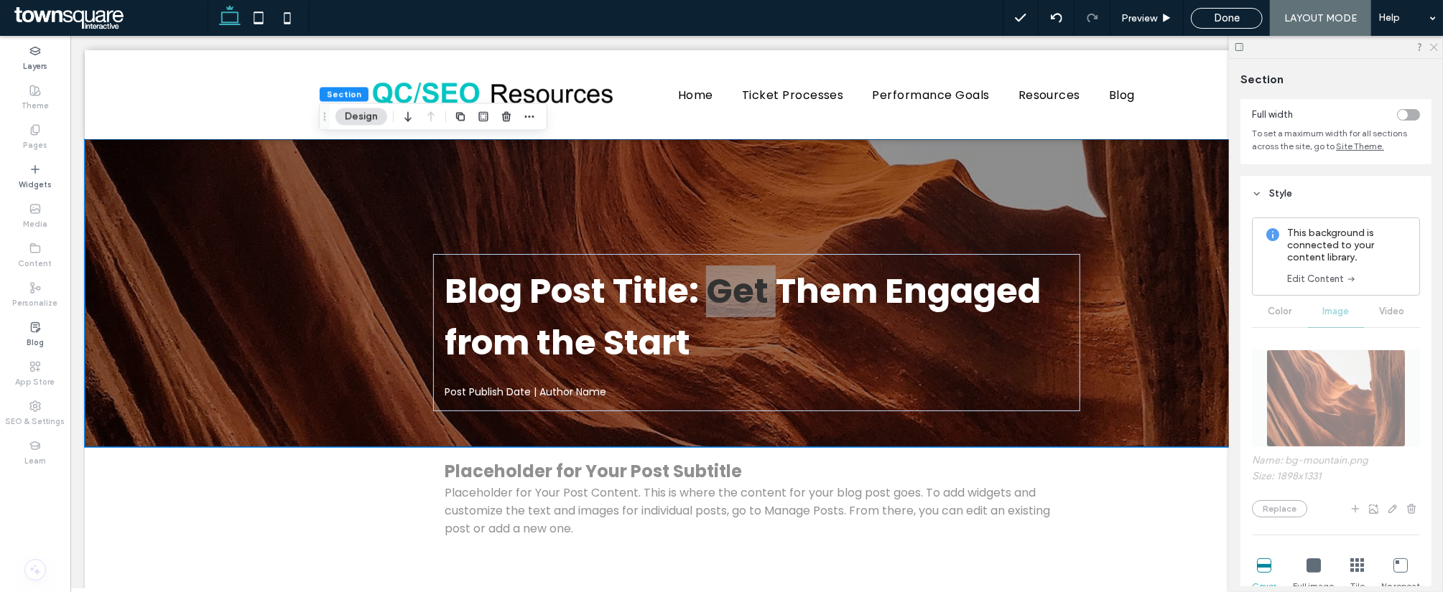
click at [1430, 45] on icon at bounding box center [1432, 46] width 9 height 9
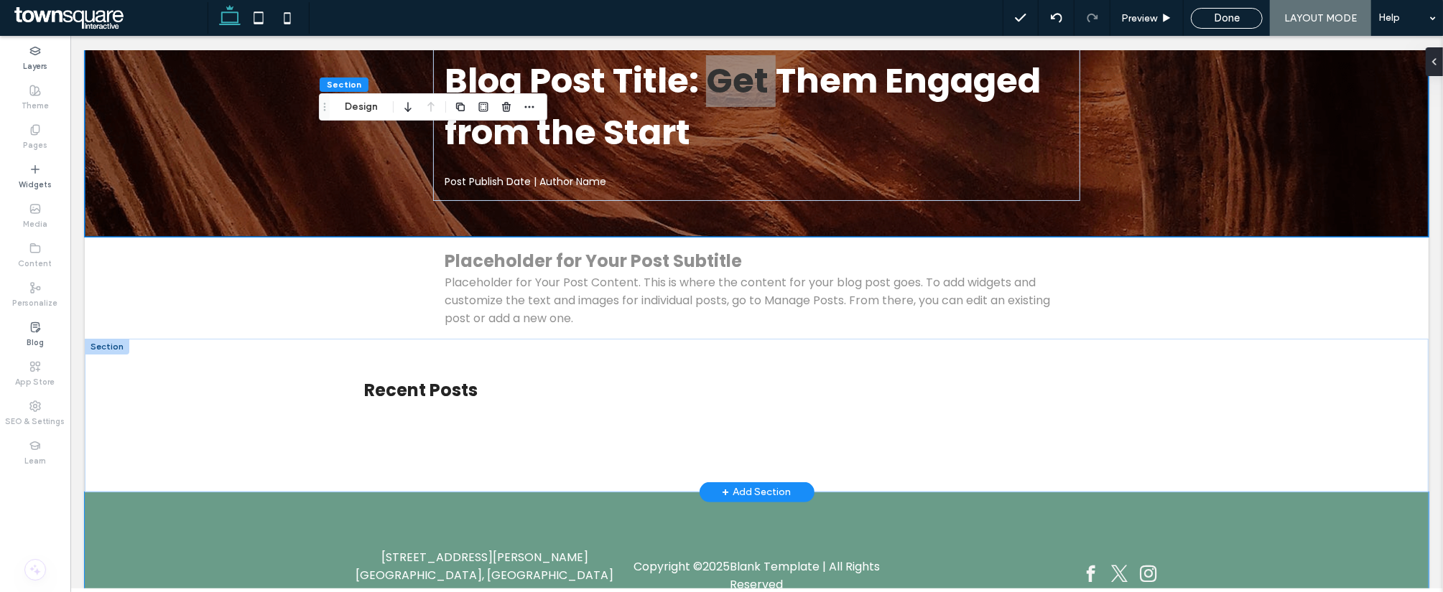
scroll to position [281, 0]
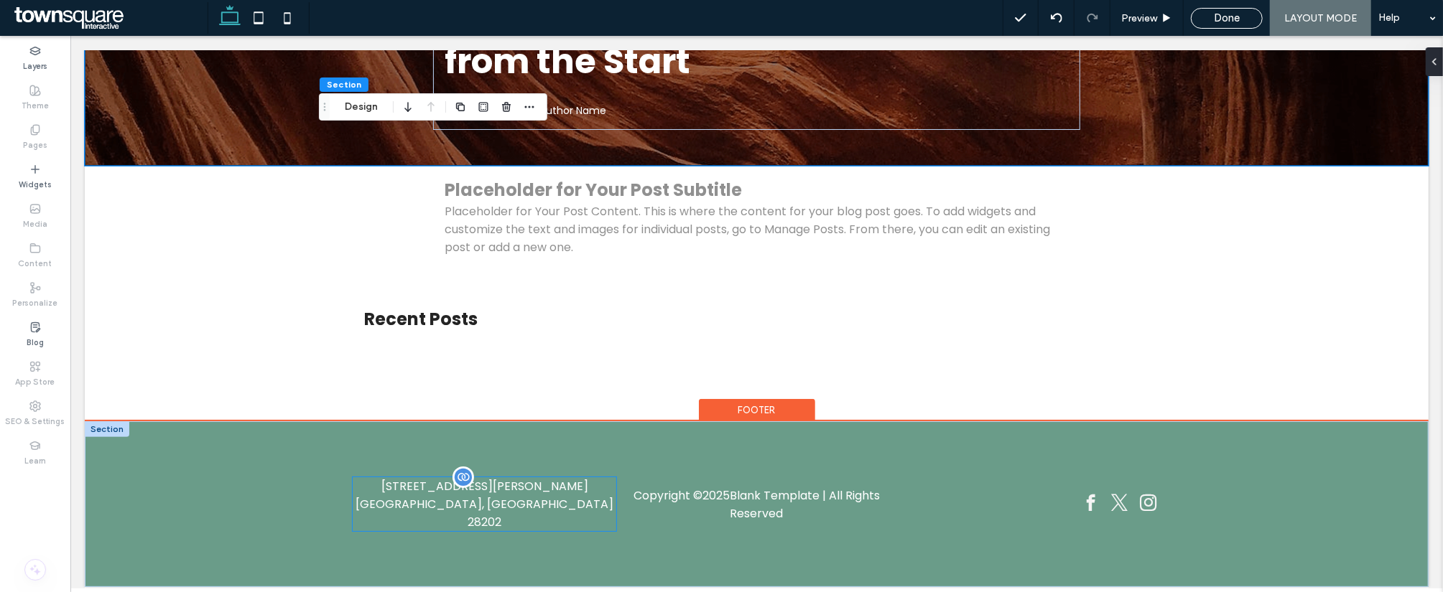
click at [419, 488] on p "200 S Tryon St #400" at bounding box center [484, 486] width 264 height 18
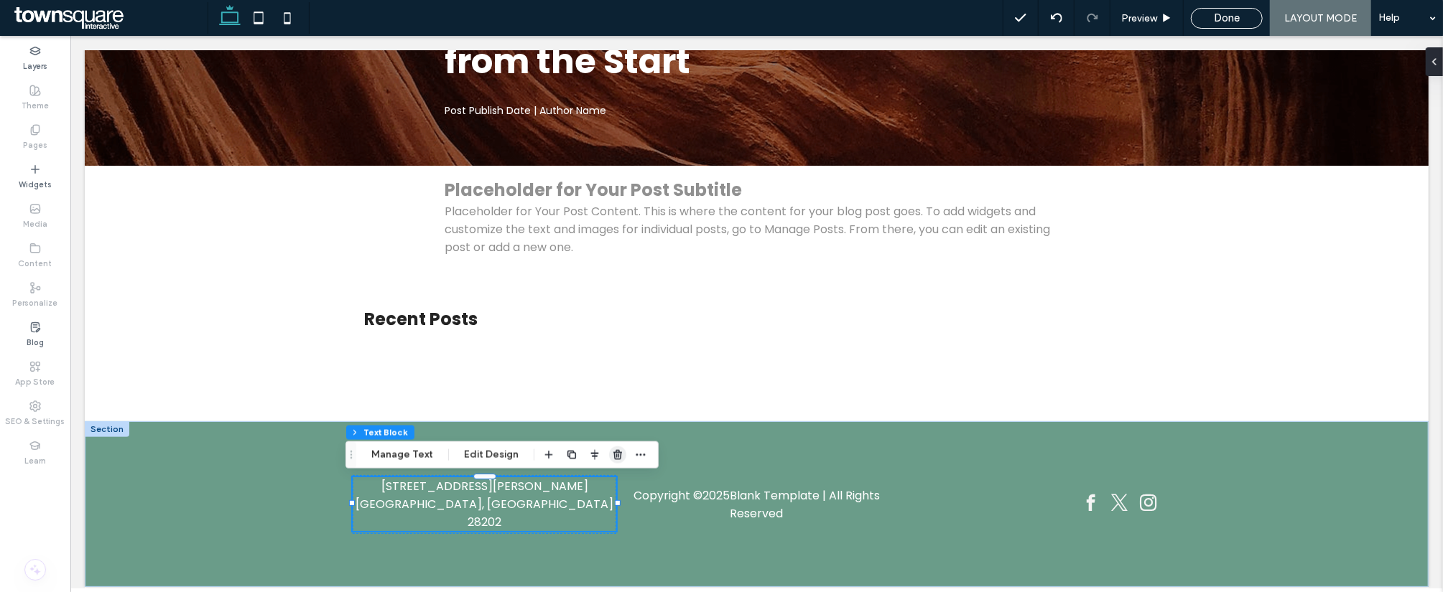
click at [618, 447] on span "button" at bounding box center [617, 455] width 17 height 17
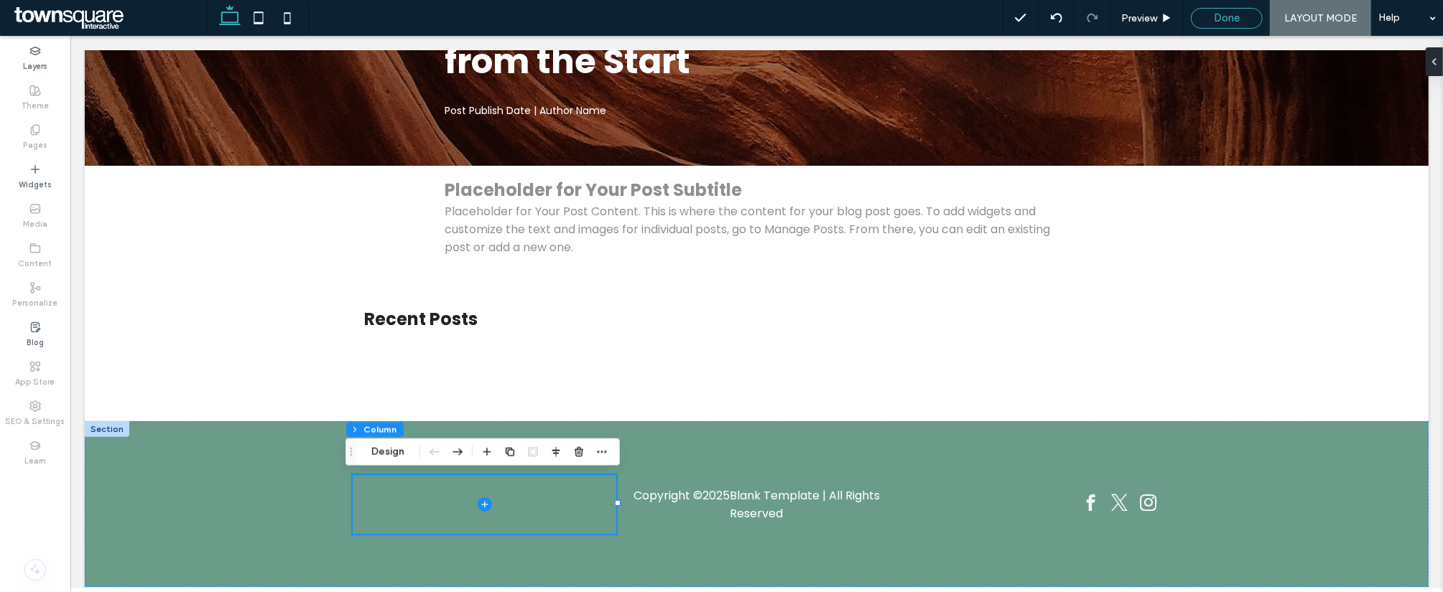
click at [1224, 13] on span "Done" at bounding box center [1226, 17] width 26 height 13
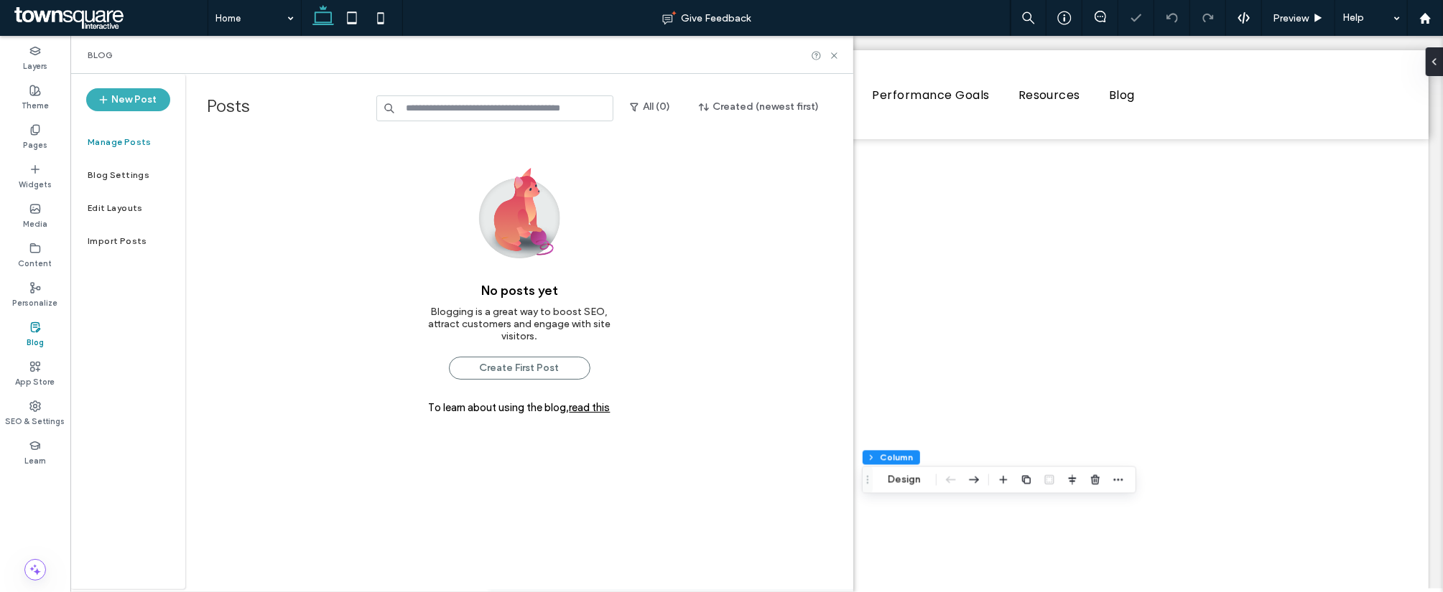
scroll to position [141, 0]
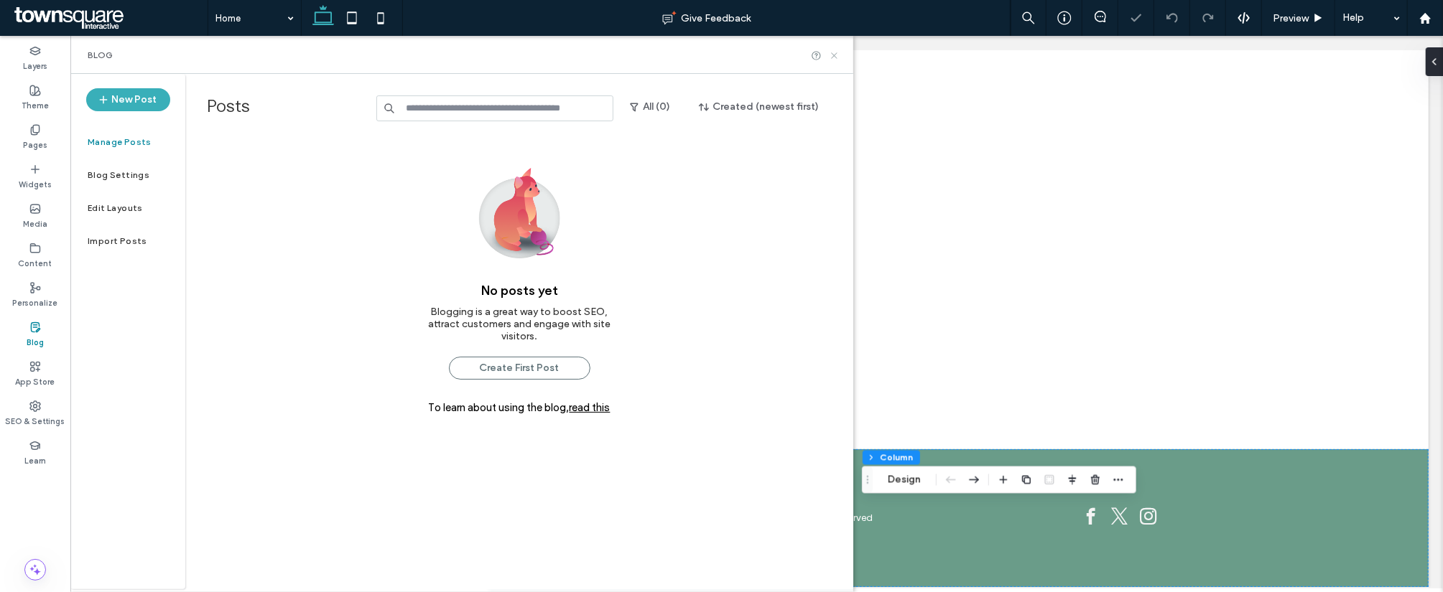
click at [833, 55] on use at bounding box center [834, 55] width 6 height 6
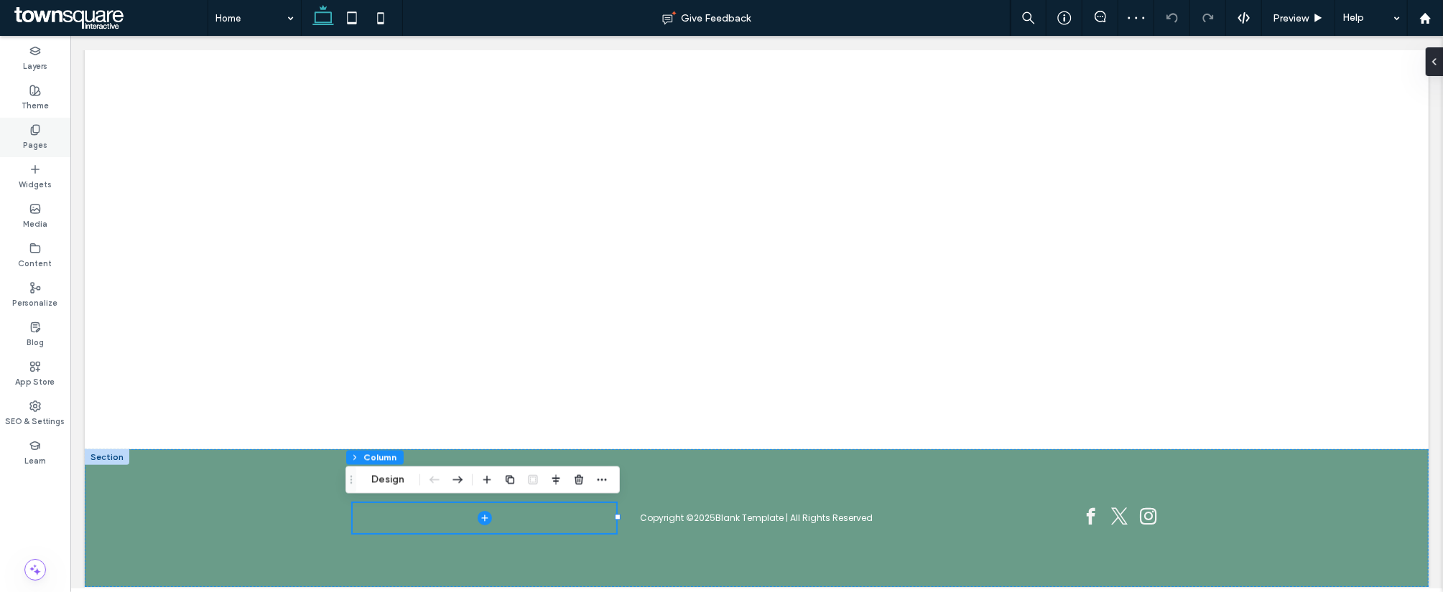
click at [32, 135] on icon at bounding box center [34, 129] width 11 height 11
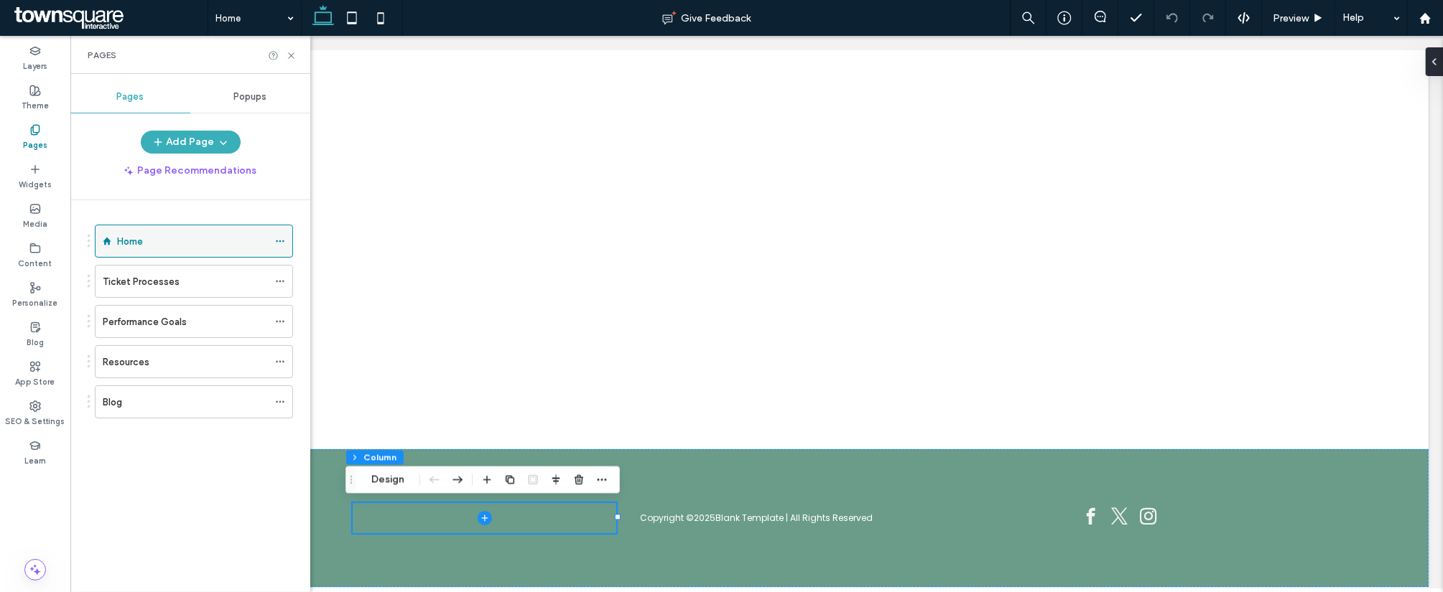
click at [157, 250] on div "Home" at bounding box center [192, 241] width 151 height 32
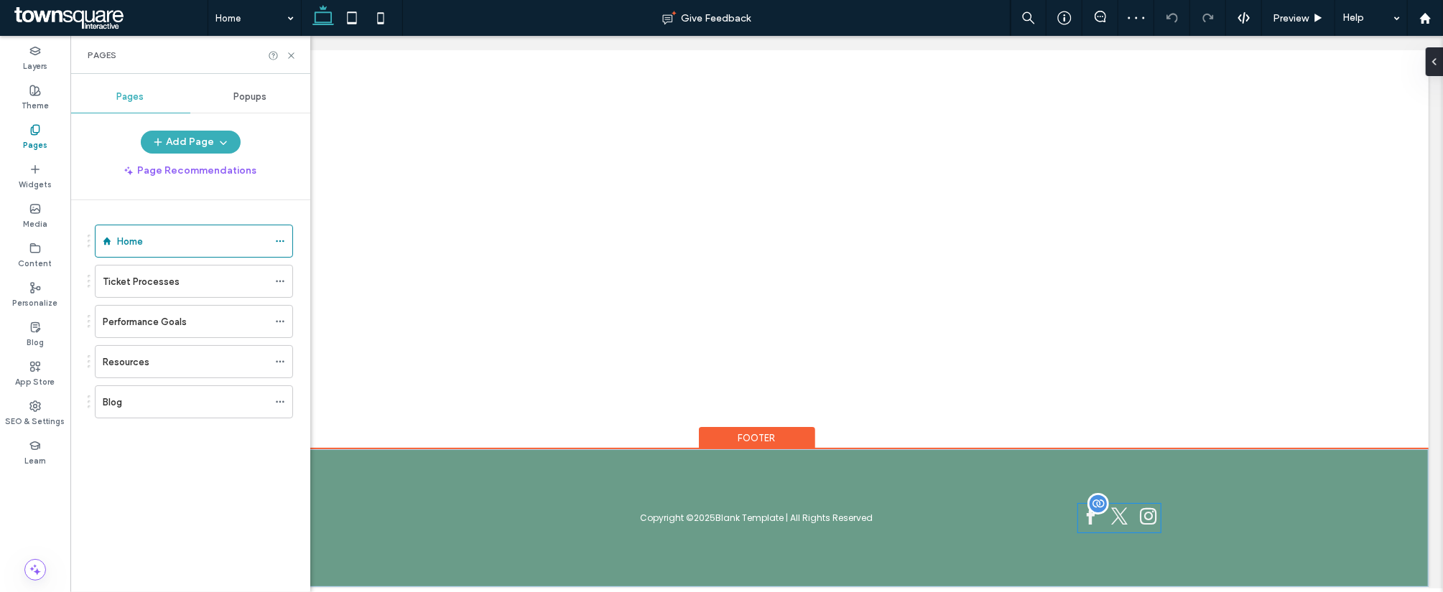
click at [1152, 511] on span "instagram" at bounding box center [1147, 515] width 25 height 25
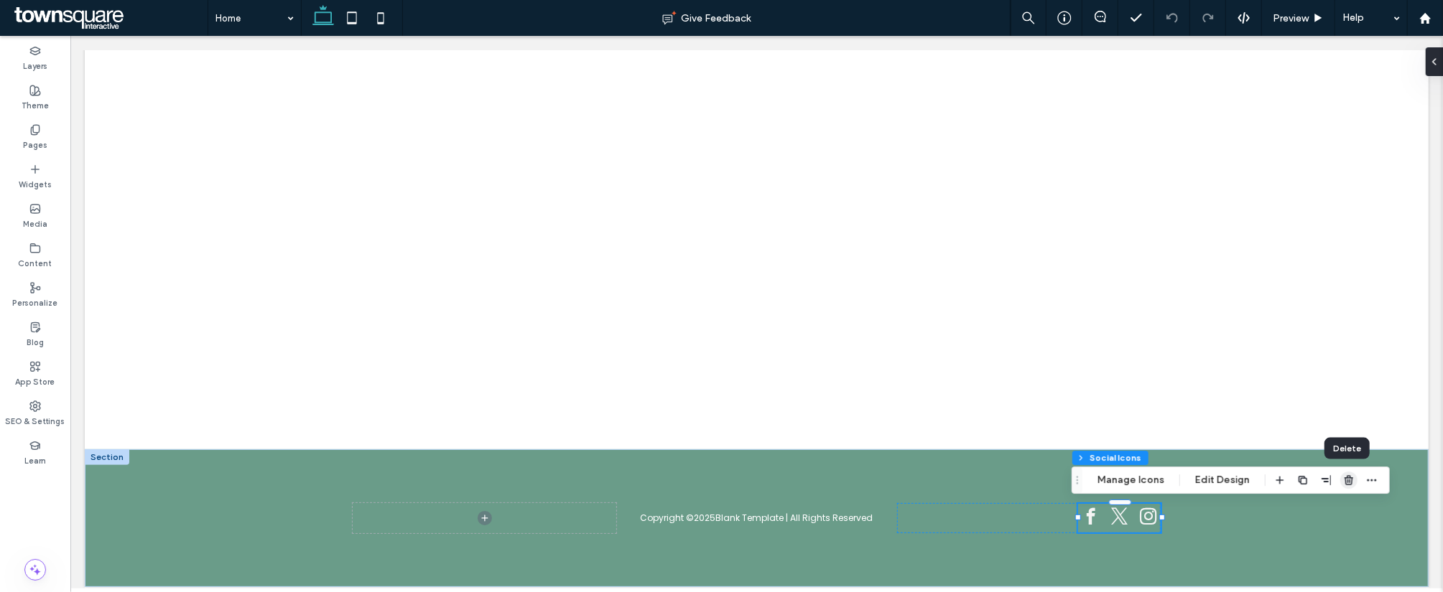
click at [1346, 481] on icon "button" at bounding box center [1348, 480] width 11 height 11
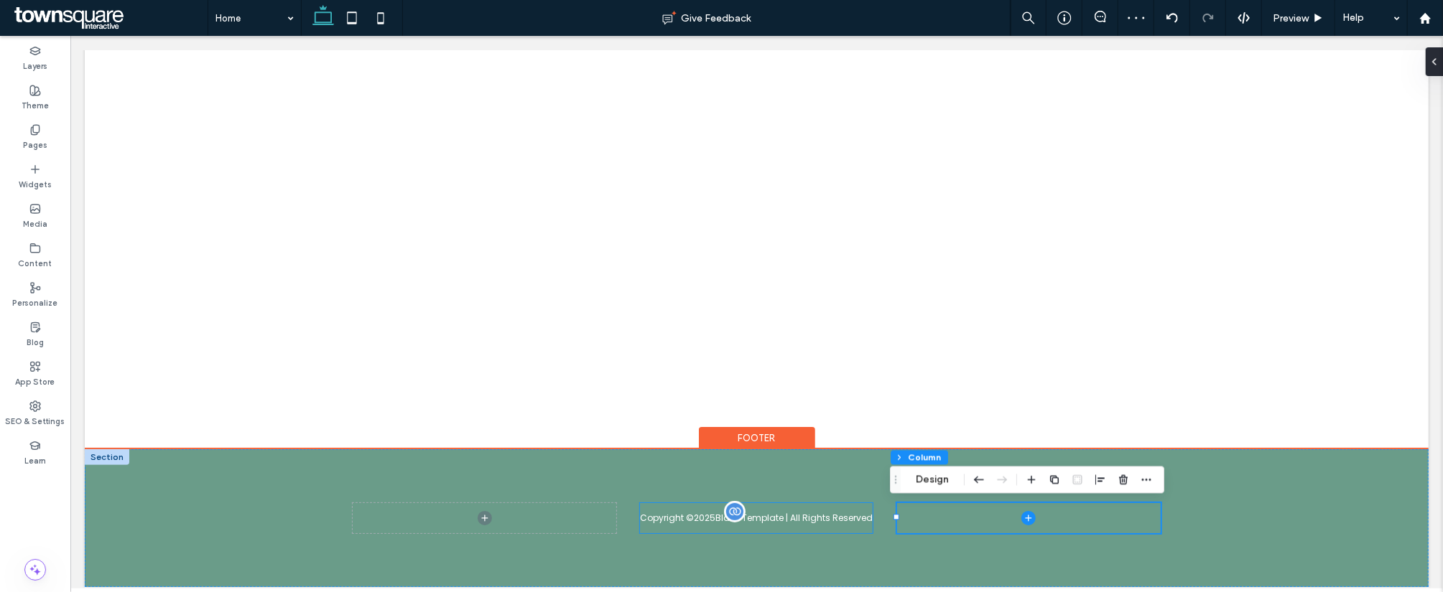
click at [725, 518] on div at bounding box center [734, 511] width 22 height 22
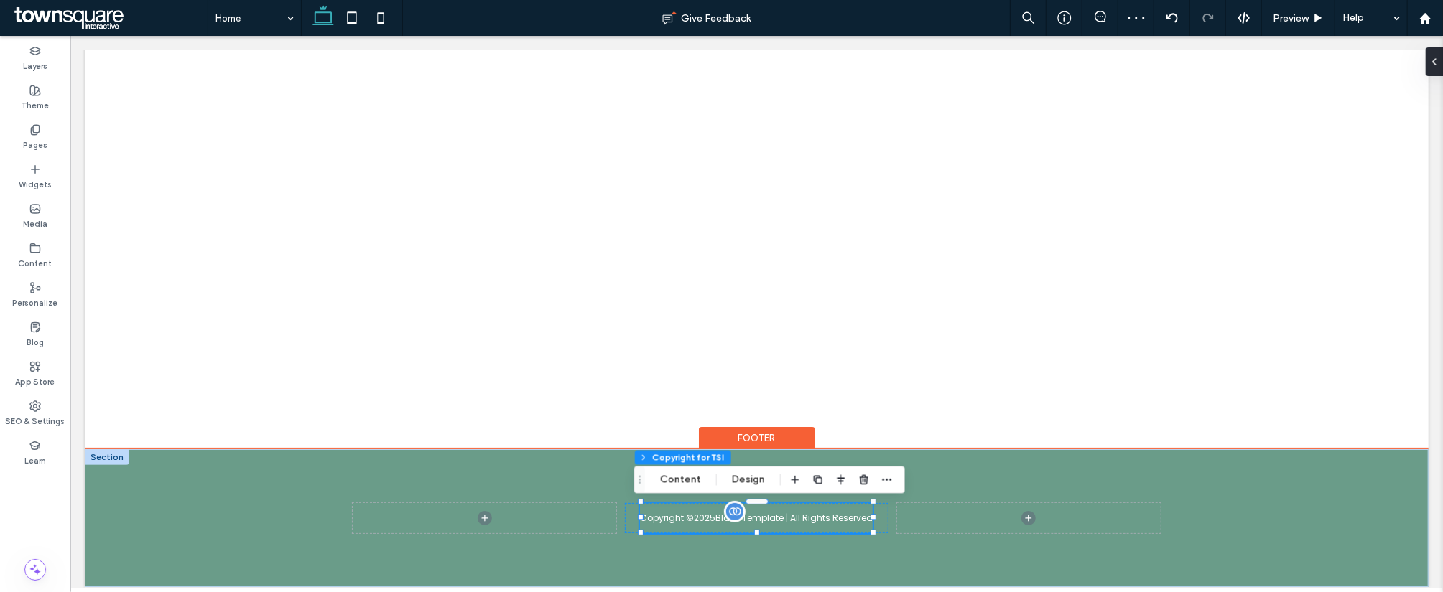
click at [725, 518] on div at bounding box center [734, 511] width 22 height 22
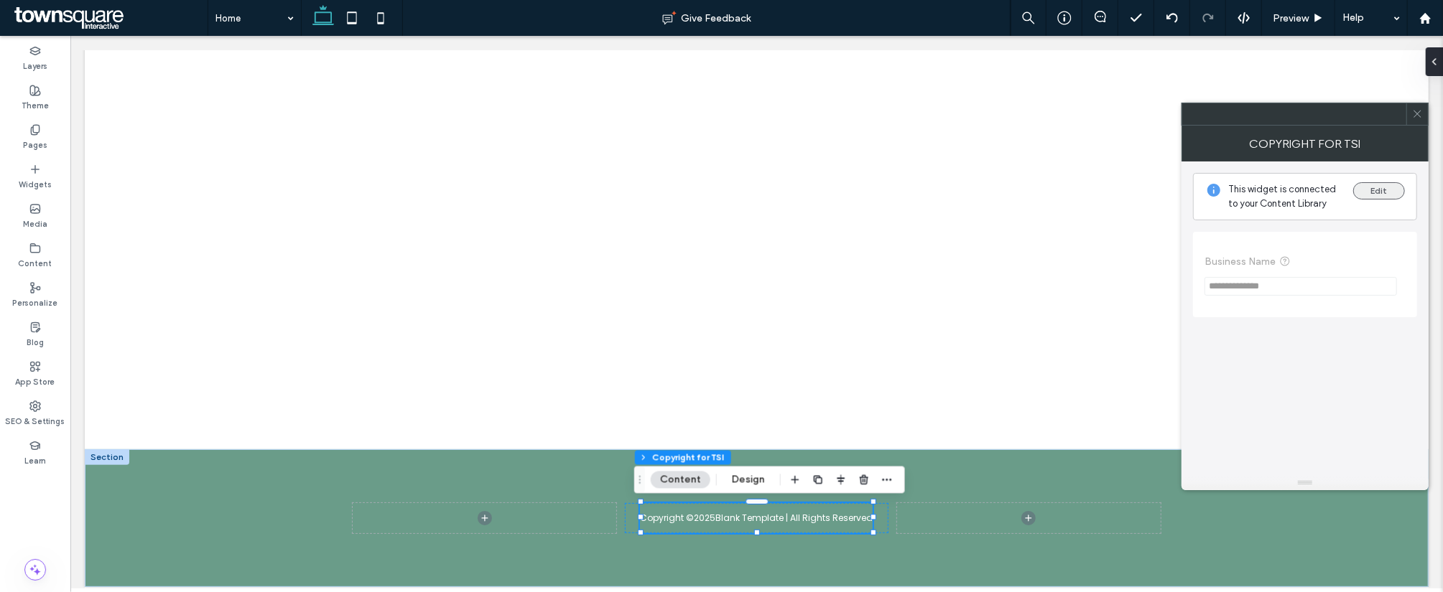
click at [1373, 188] on button "Edit" at bounding box center [1379, 190] width 52 height 17
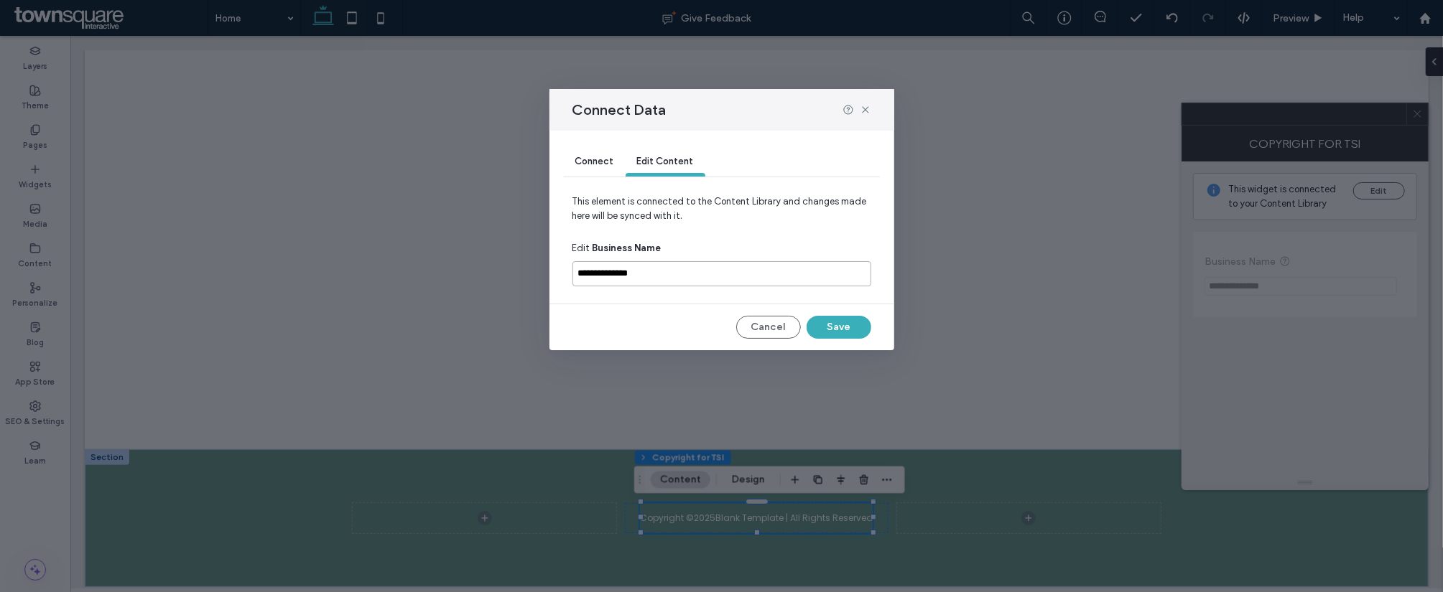
drag, startPoint x: 656, startPoint y: 276, endPoint x: 539, endPoint y: 274, distance: 117.8
click at [539, 274] on div "**********" at bounding box center [721, 296] width 1443 height 592
type input "**********"
click at [813, 320] on button "Save" at bounding box center [838, 327] width 65 height 23
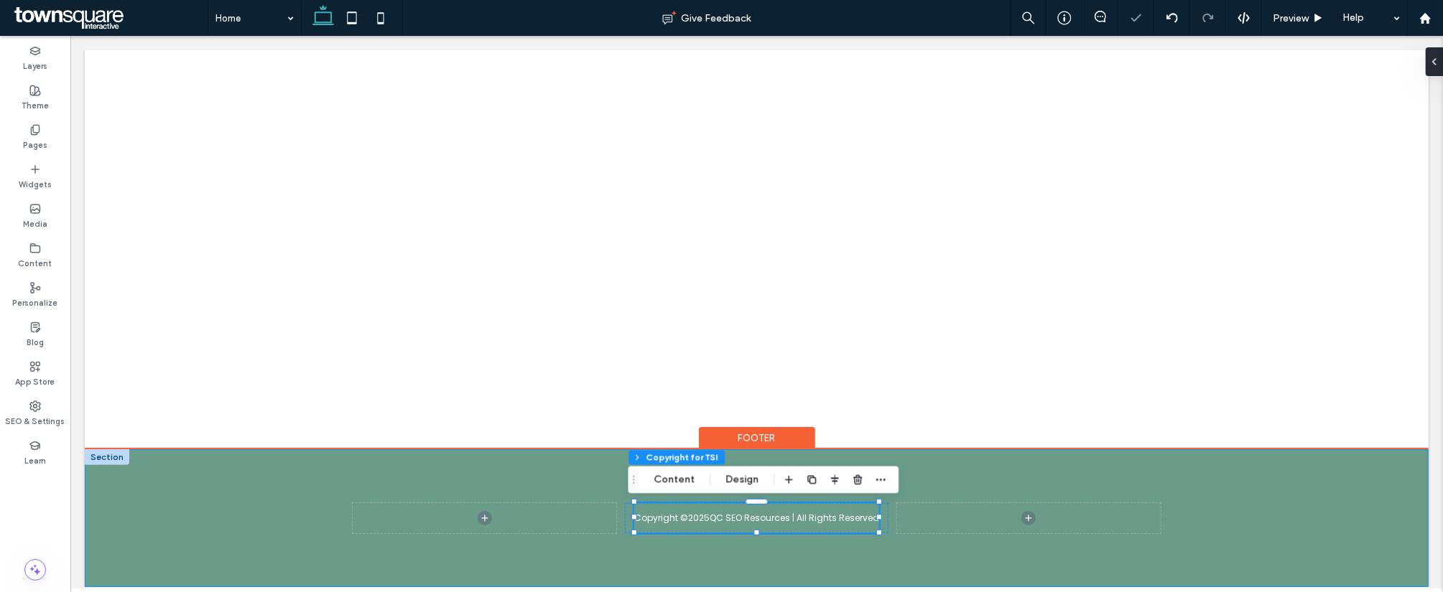
scroll to position [0, 0]
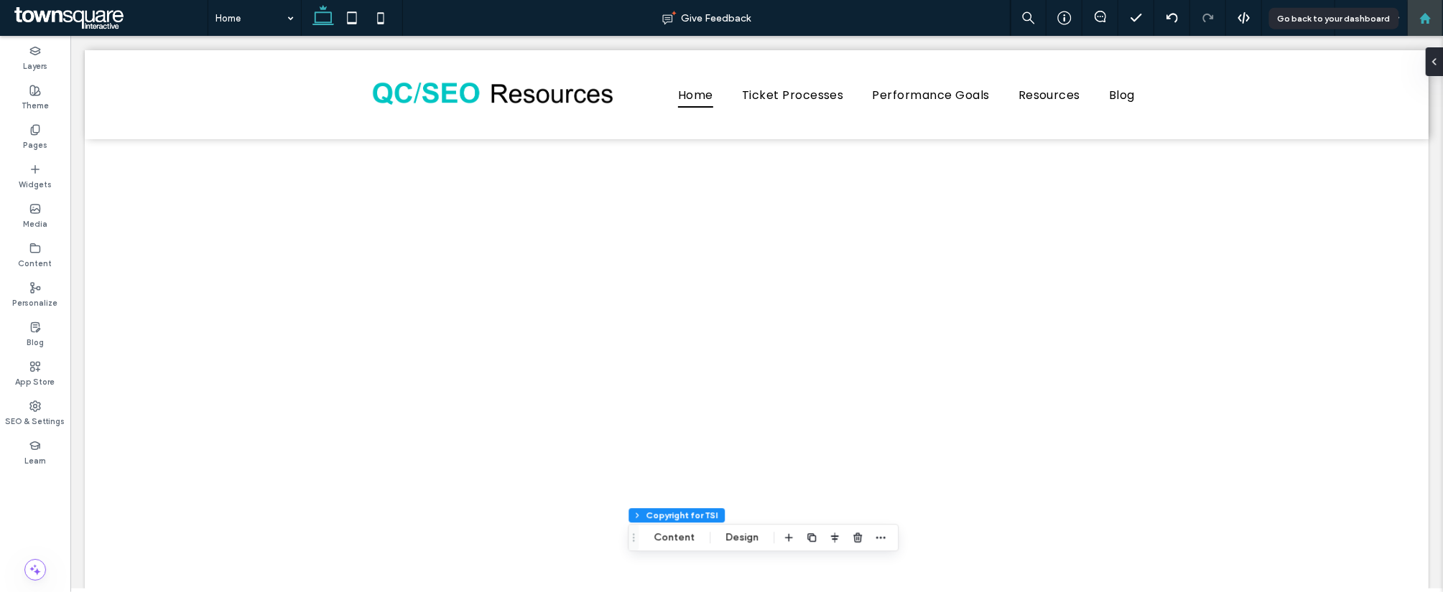
click at [1420, 15] on icon at bounding box center [1425, 18] width 12 height 12
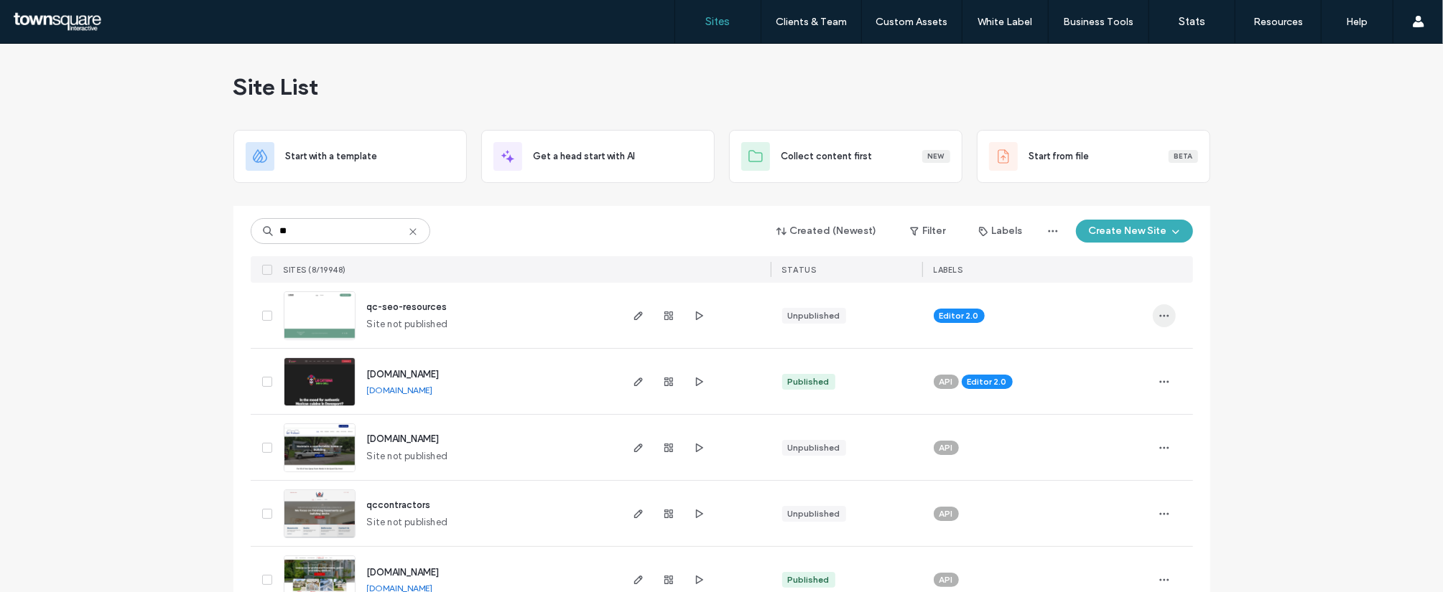
type input "**"
click at [1159, 319] on icon "button" at bounding box center [1163, 315] width 11 height 11
click at [1162, 315] on use "button" at bounding box center [1163, 316] width 9 height 2
click at [264, 314] on icon at bounding box center [266, 316] width 5 height 4
click at [264, 315] on icon at bounding box center [267, 316] width 6 height 4
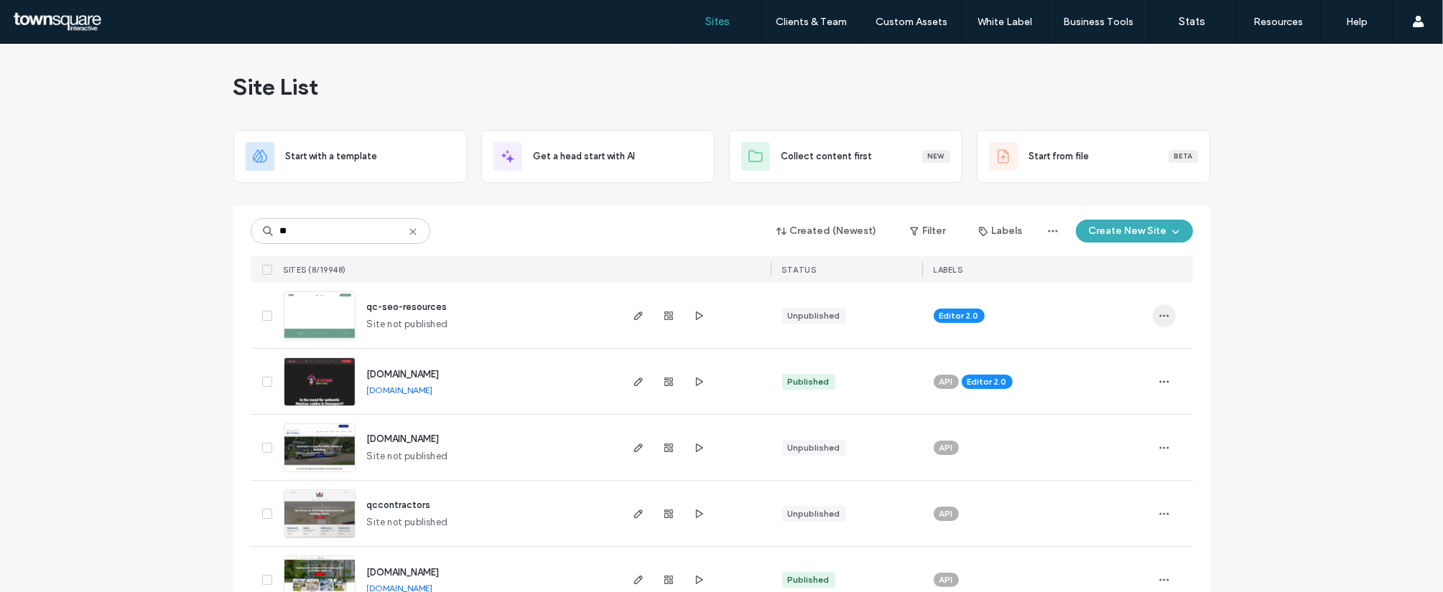
click at [1164, 308] on span "button" at bounding box center [1163, 315] width 23 height 23
click at [1090, 467] on span "Site Dashboard" at bounding box center [1102, 462] width 67 height 14
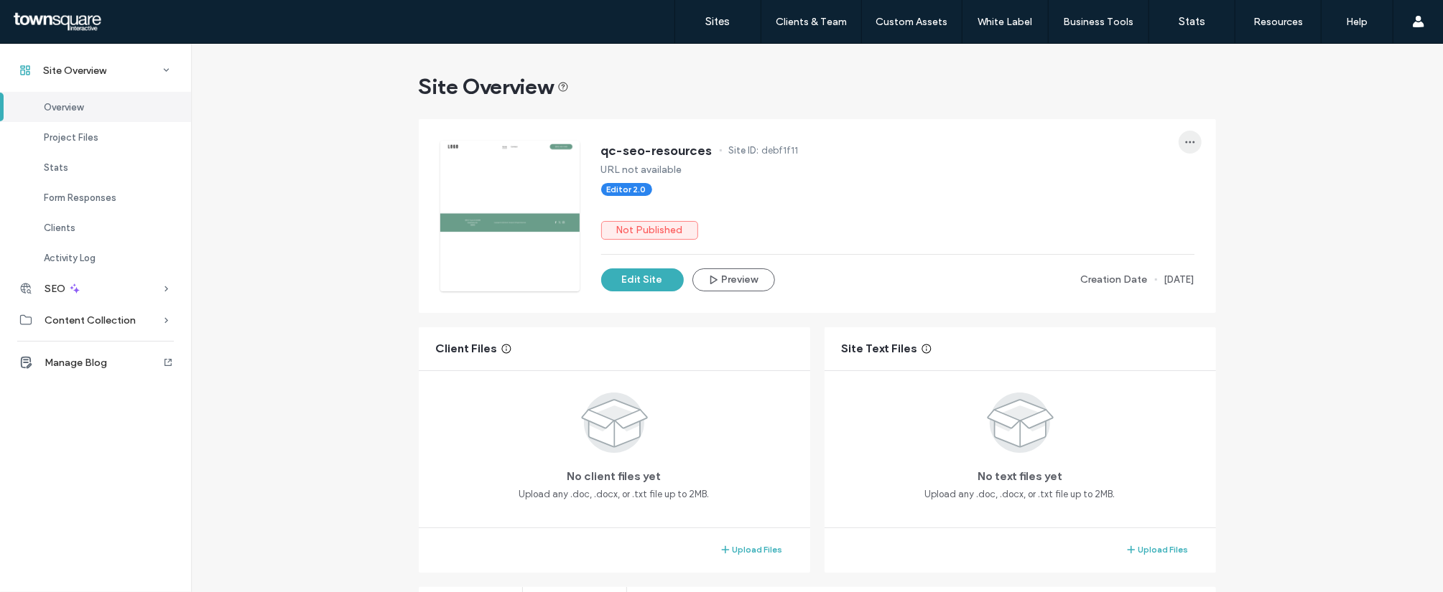
click at [1184, 136] on icon "button" at bounding box center [1189, 141] width 11 height 11
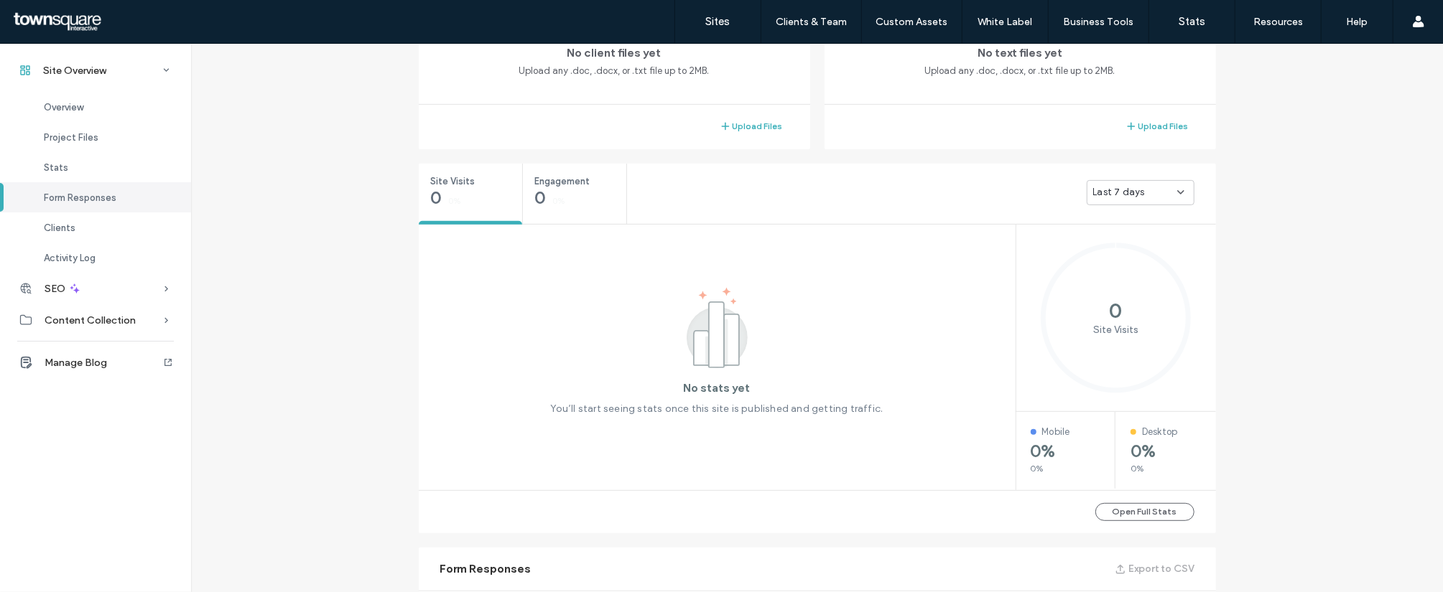
scroll to position [1386, 0]
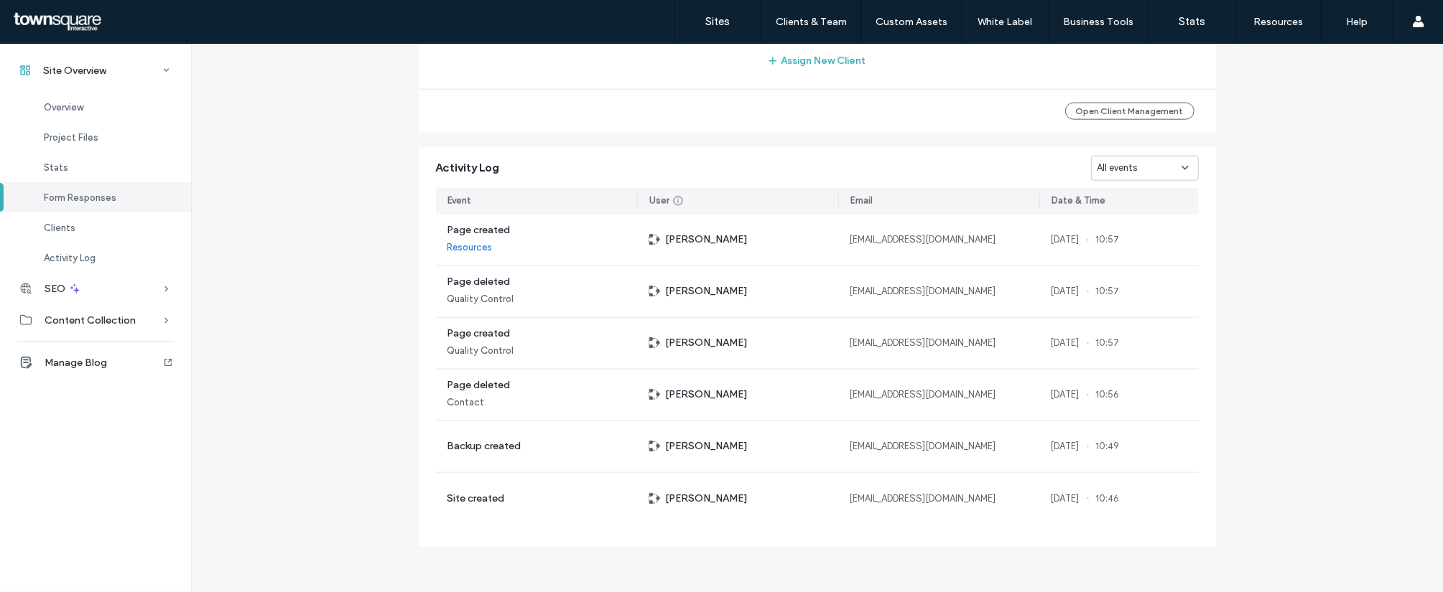
scroll to position [234, 0]
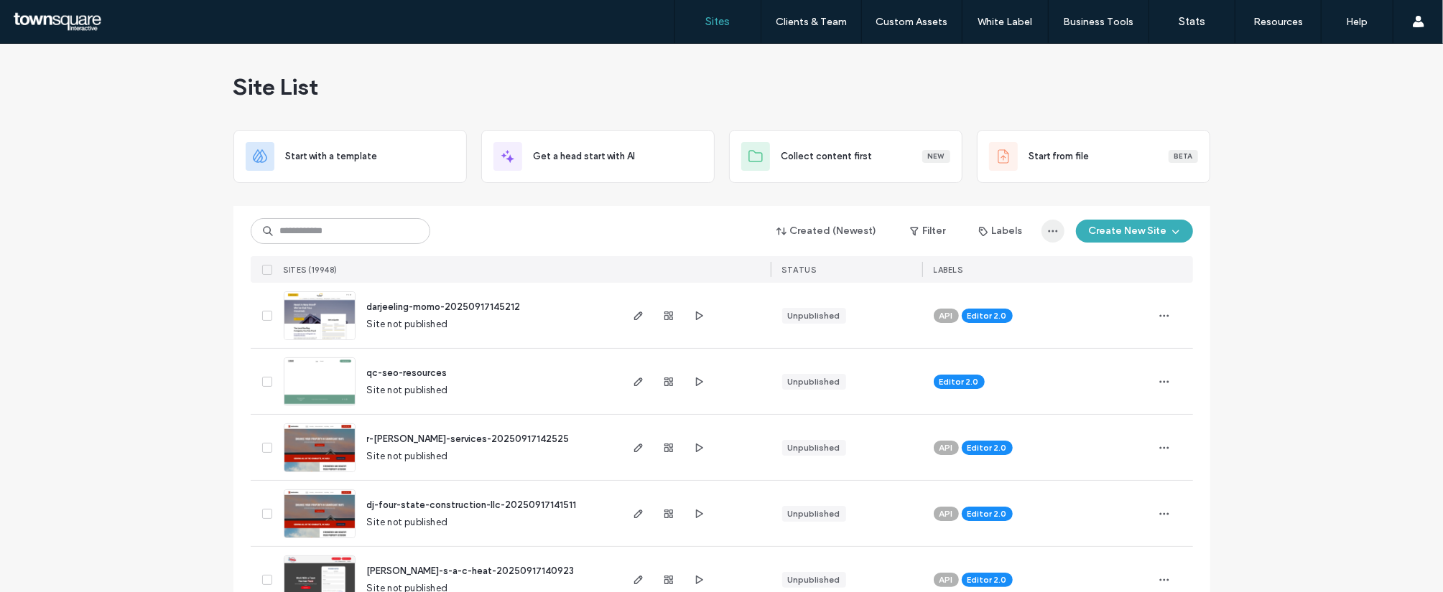
click at [1053, 233] on icon "button" at bounding box center [1052, 230] width 11 height 11
click at [285, 230] on input at bounding box center [341, 231] width 180 height 26
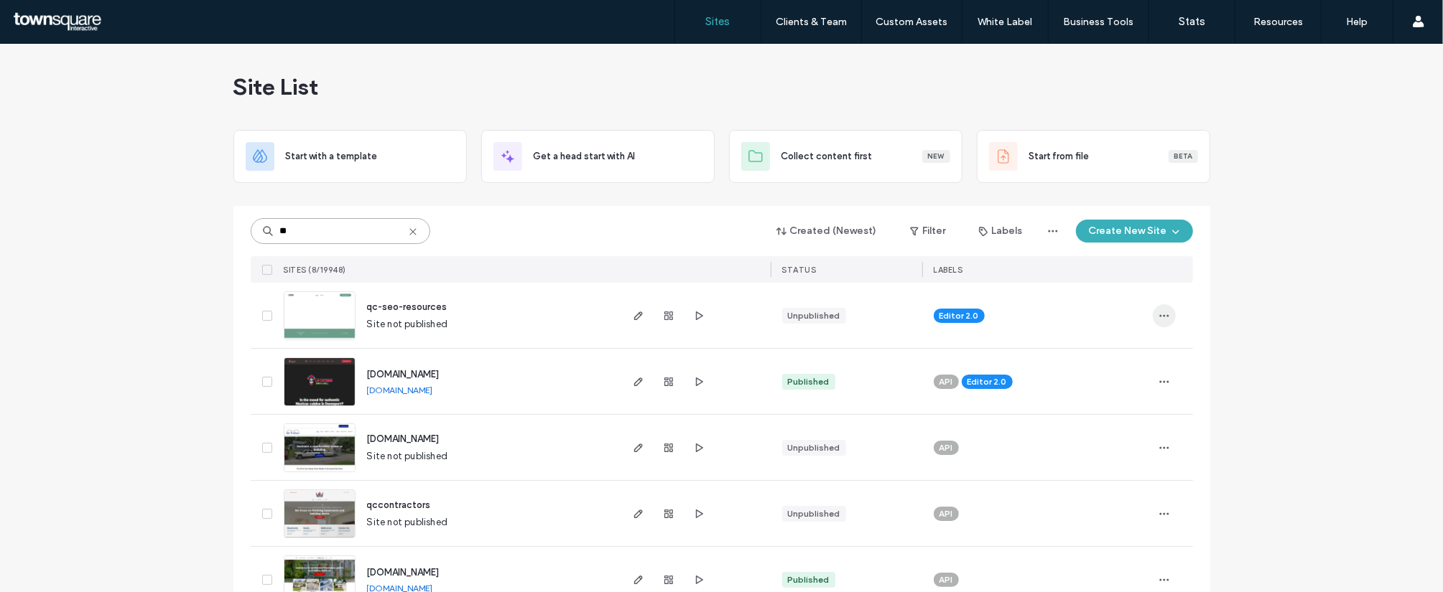
type input "**"
click at [1162, 310] on icon "button" at bounding box center [1163, 315] width 11 height 11
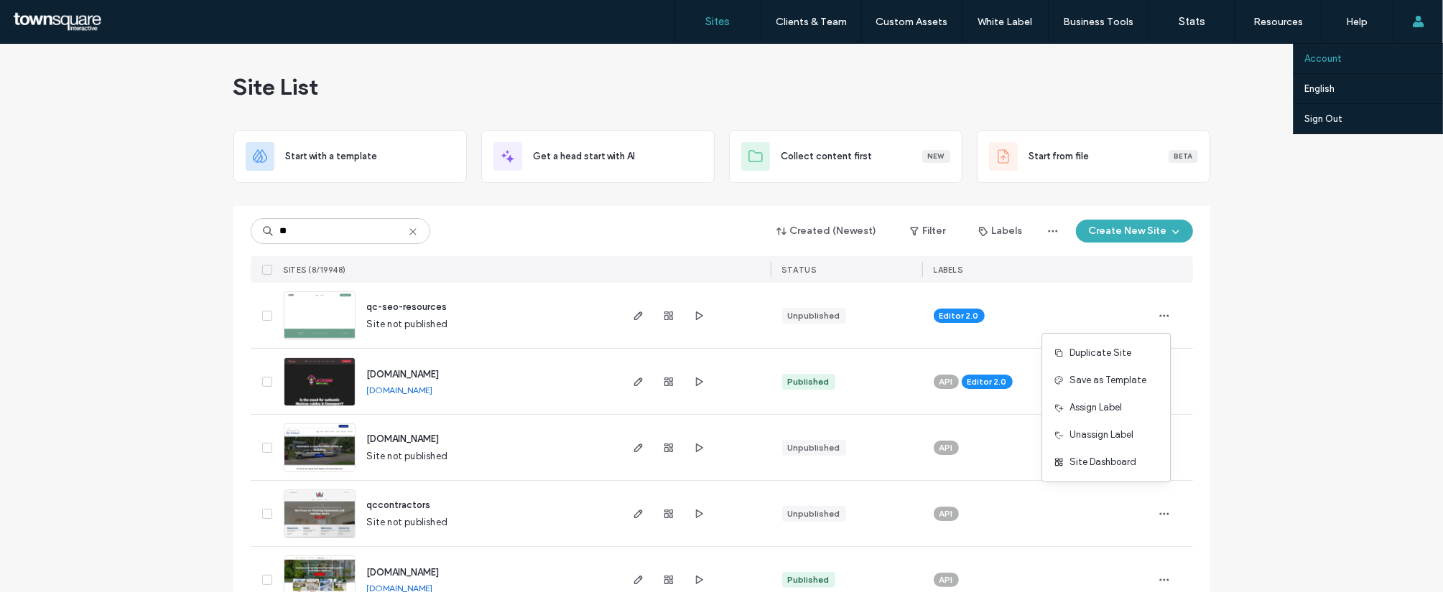
click at [1327, 53] on label "Account" at bounding box center [1322, 58] width 37 height 11
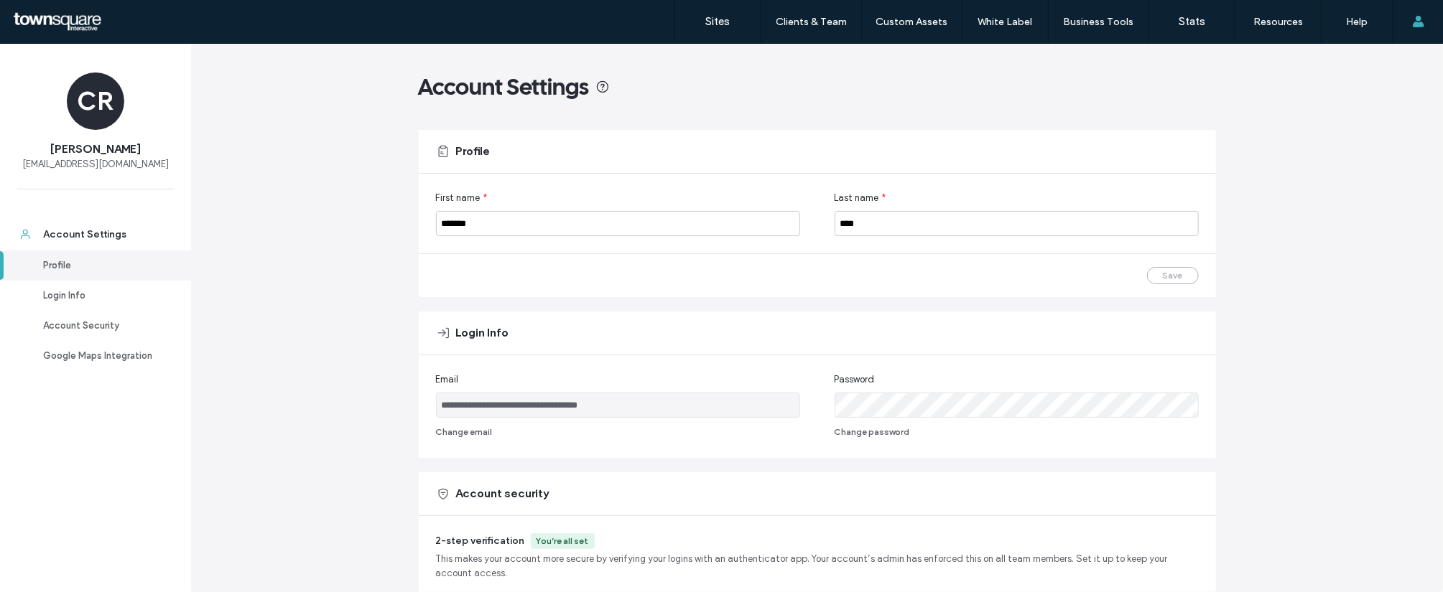
click at [259, 269] on div "**********" at bounding box center [817, 443] width 1252 height 798
